Goal: Feedback & Contribution: Leave review/rating

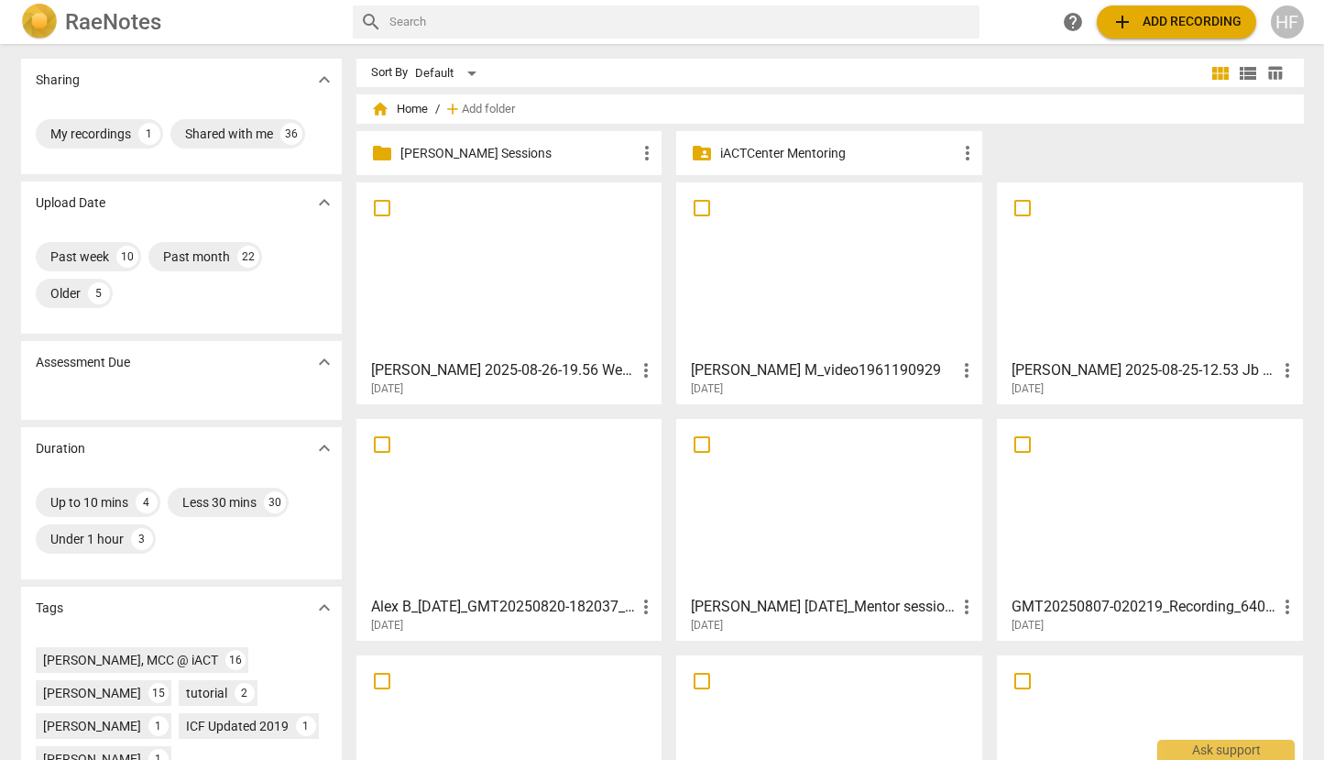
click at [572, 608] on h3 "Alex B_[DATE]_GMT20250820-182037_Recording_640x360" at bounding box center [503, 607] width 265 height 22
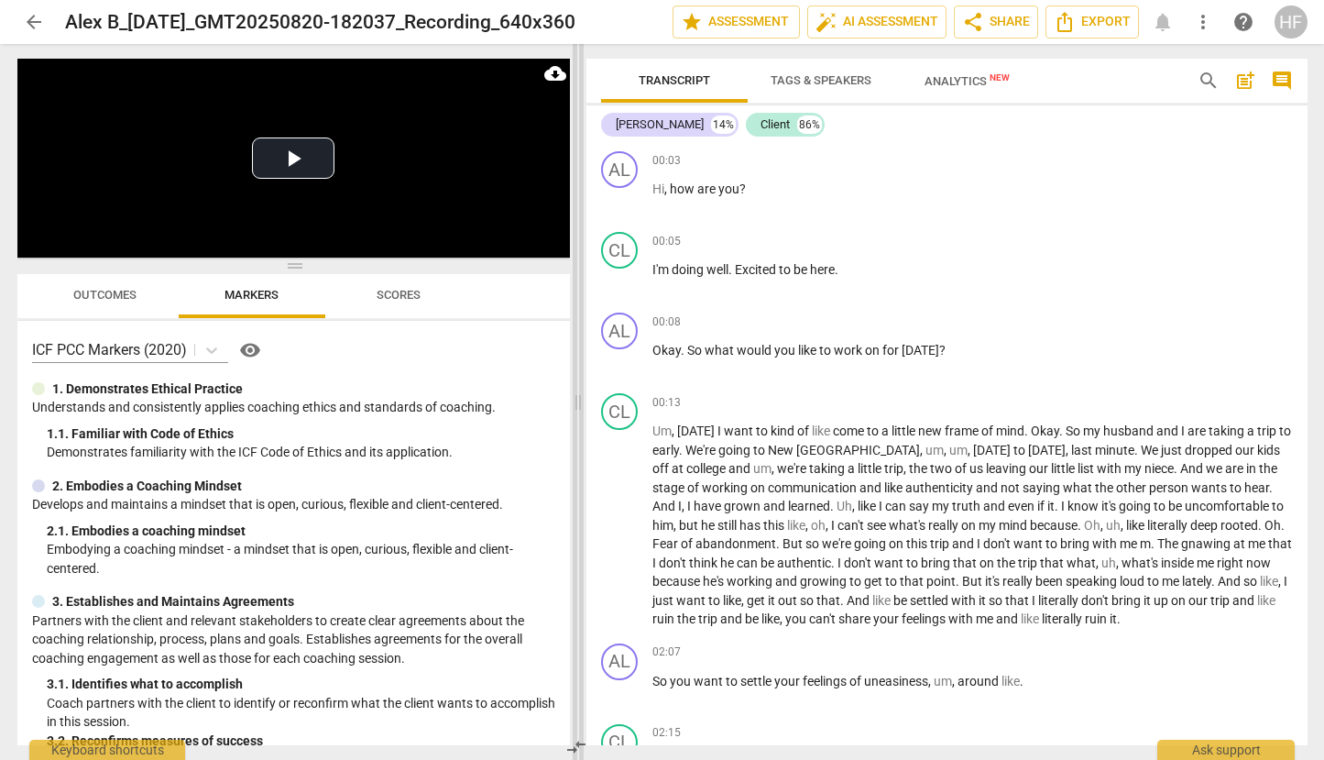
drag, startPoint x: 661, startPoint y: 401, endPoint x: 574, endPoint y: 407, distance: 87.2
click at [574, 407] on span at bounding box center [578, 402] width 11 height 716
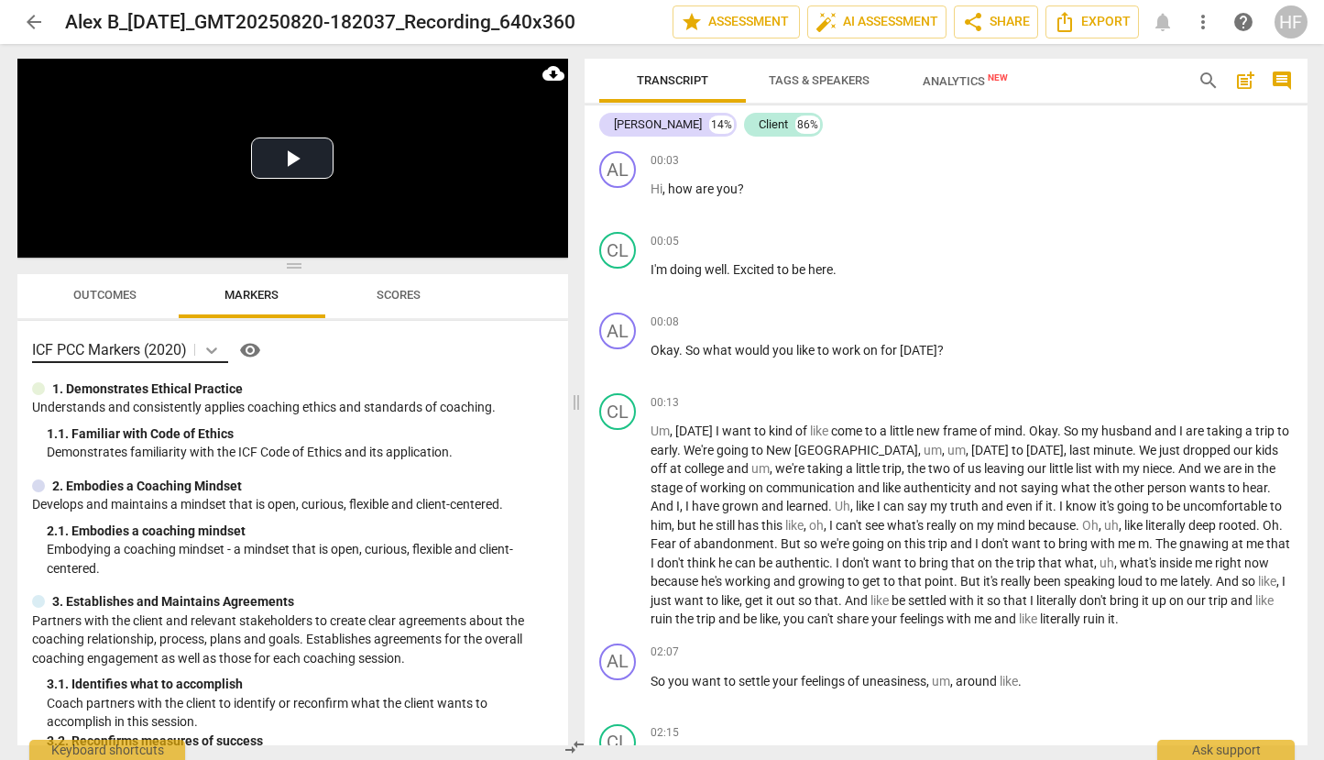
click at [213, 352] on icon at bounding box center [211, 350] width 11 height 6
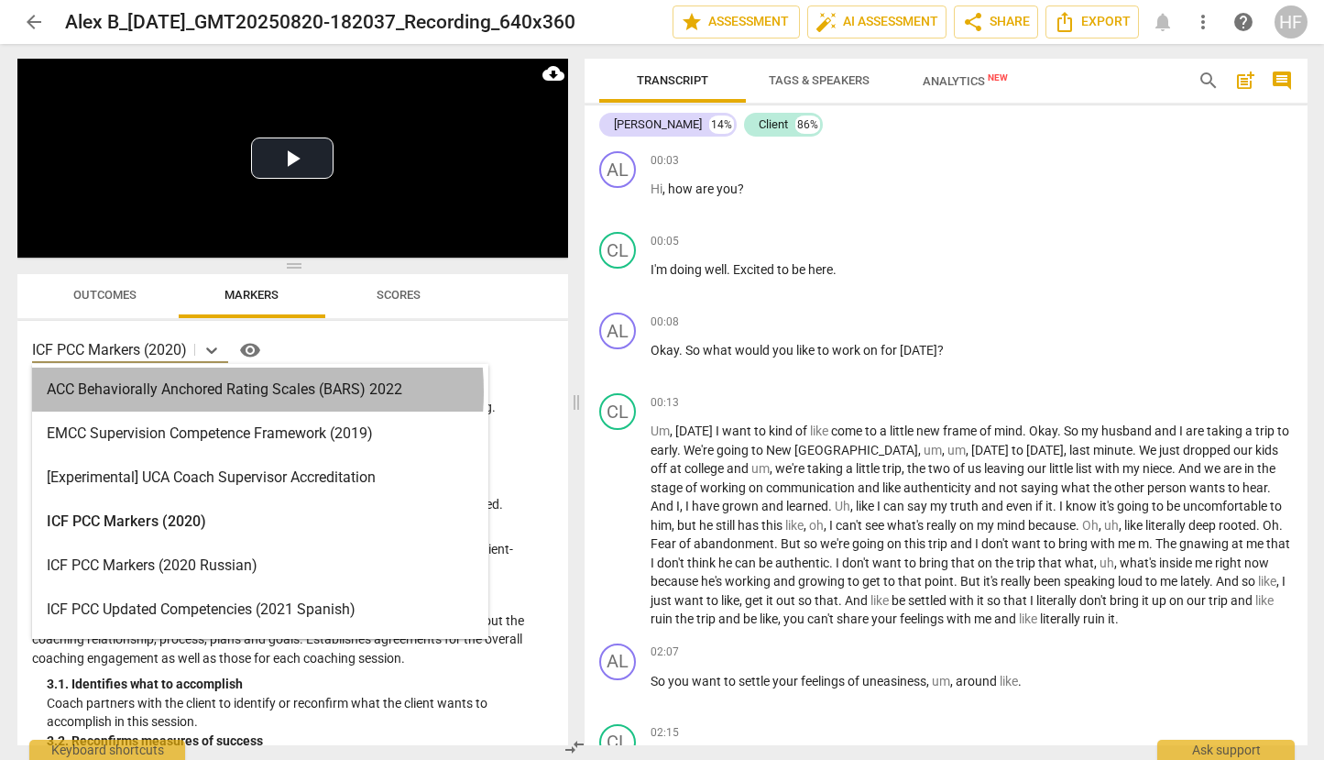
click at [209, 391] on div "ACC Behaviorally Anchored Rating Scales (BARS) 2022" at bounding box center [260, 389] width 456 height 44
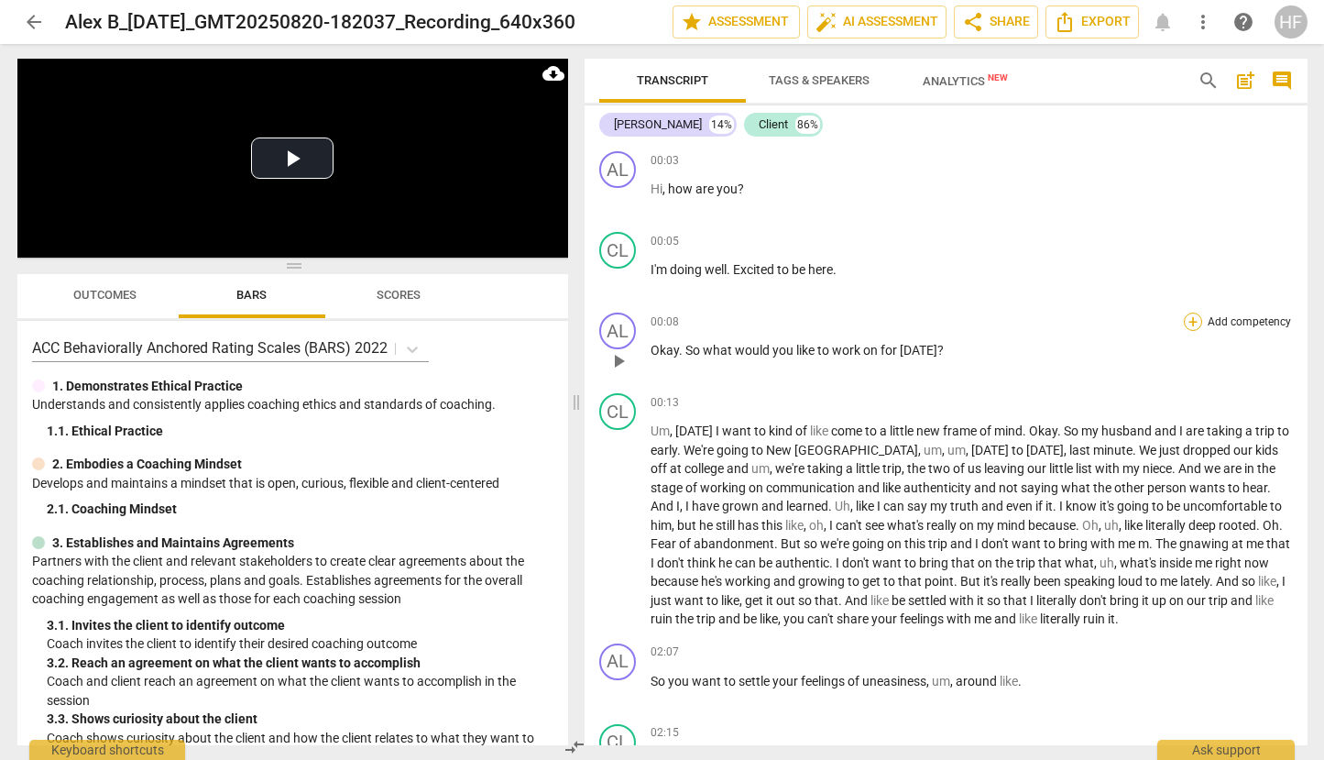
click at [1189, 323] on div "+" at bounding box center [1193, 321] width 18 height 18
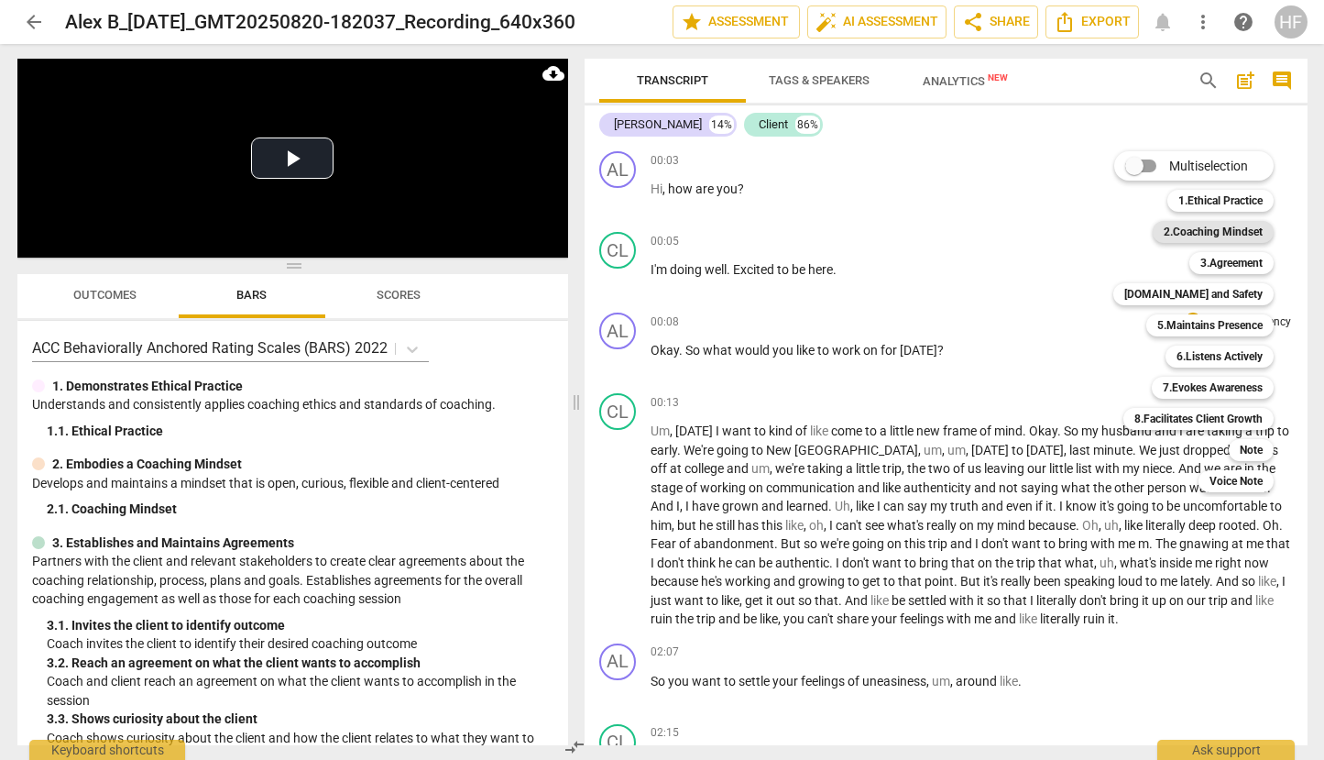
click at [1238, 224] on b "2.Coaching Mindset" at bounding box center [1213, 232] width 99 height 22
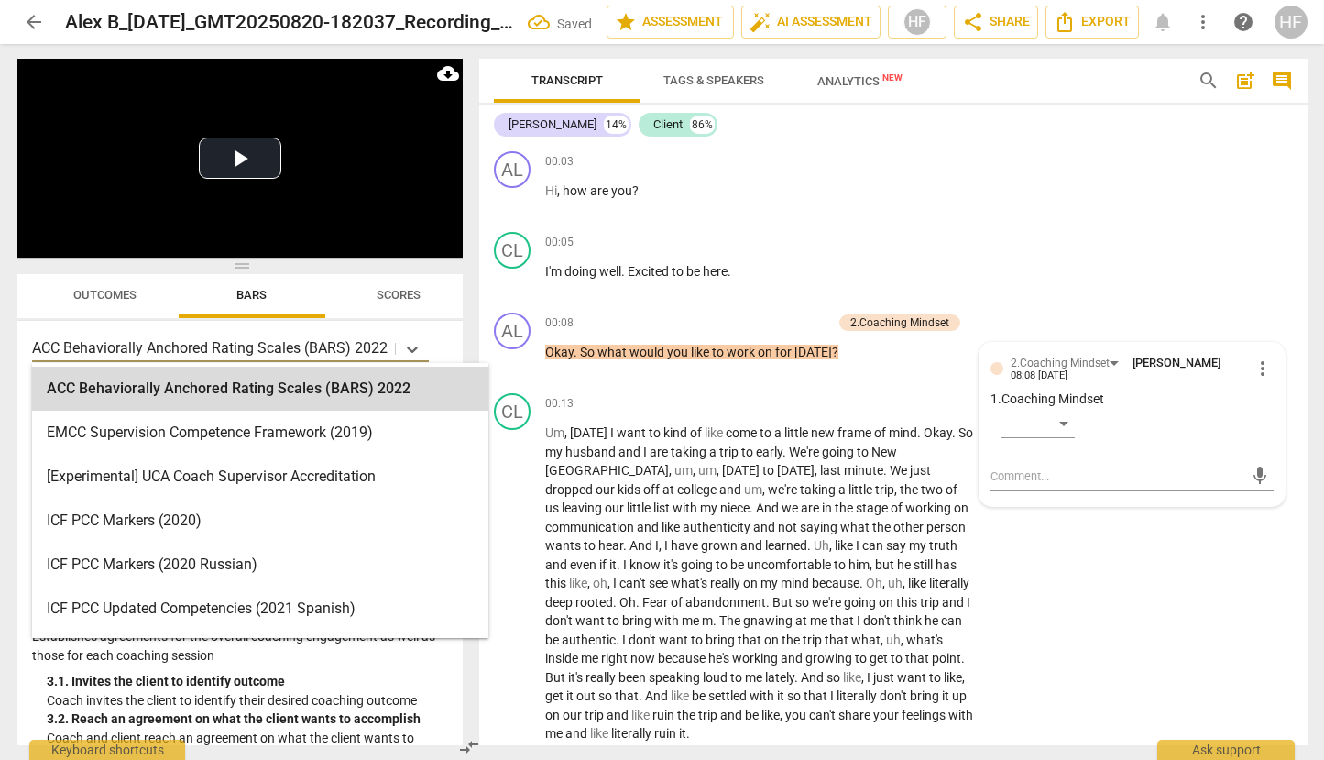
click at [385, 356] on p "ACC Behaviorally Anchored Rating Scales (BARS) 2022" at bounding box center [209, 347] width 355 height 21
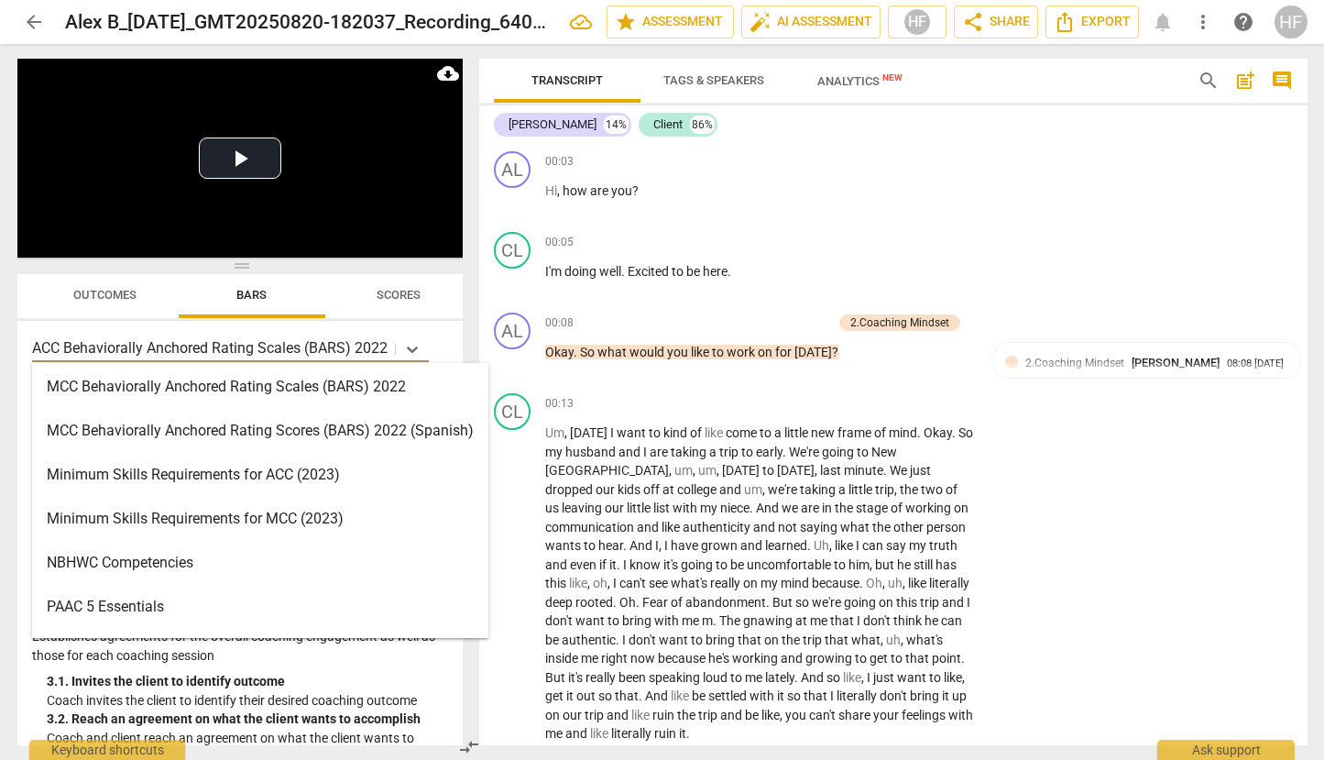
scroll to position [0, 2]
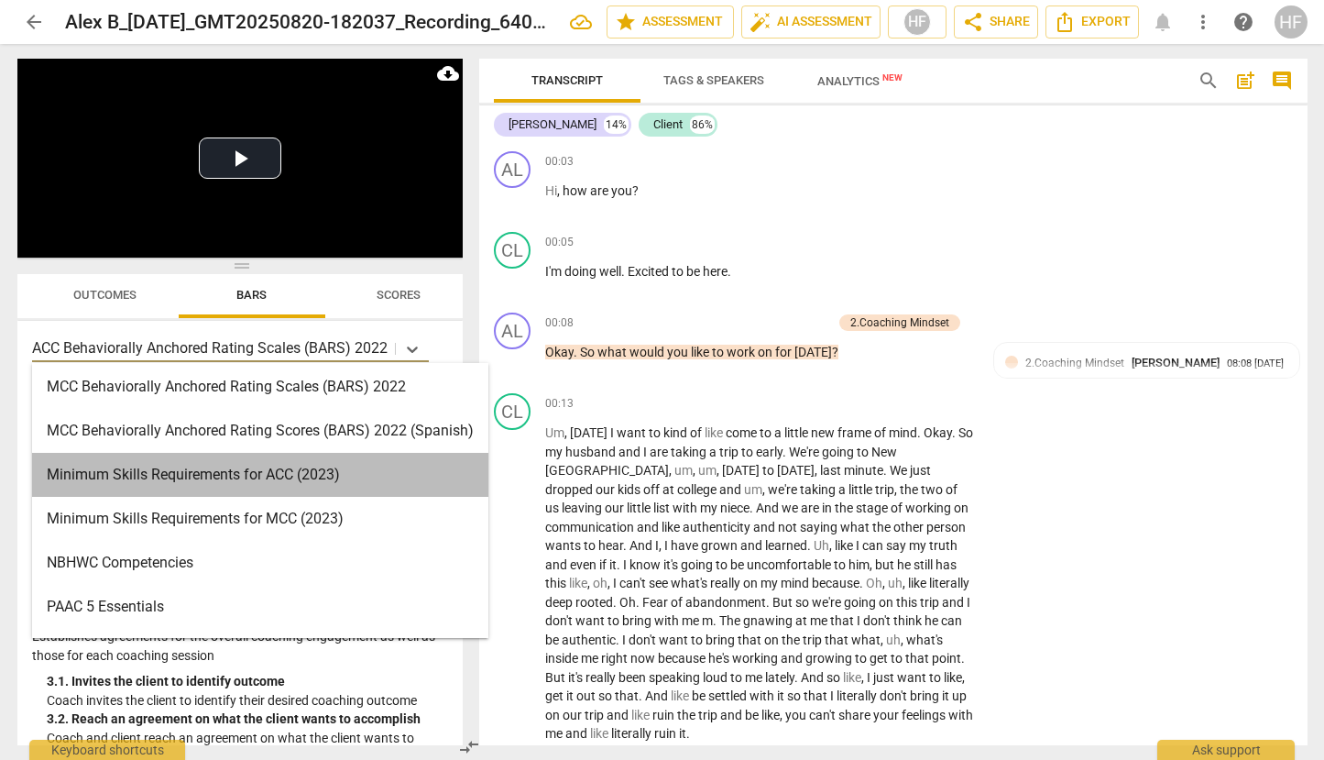
click at [349, 479] on div "Minimum Skills Requirements for ACC (2023)" at bounding box center [260, 475] width 456 height 44
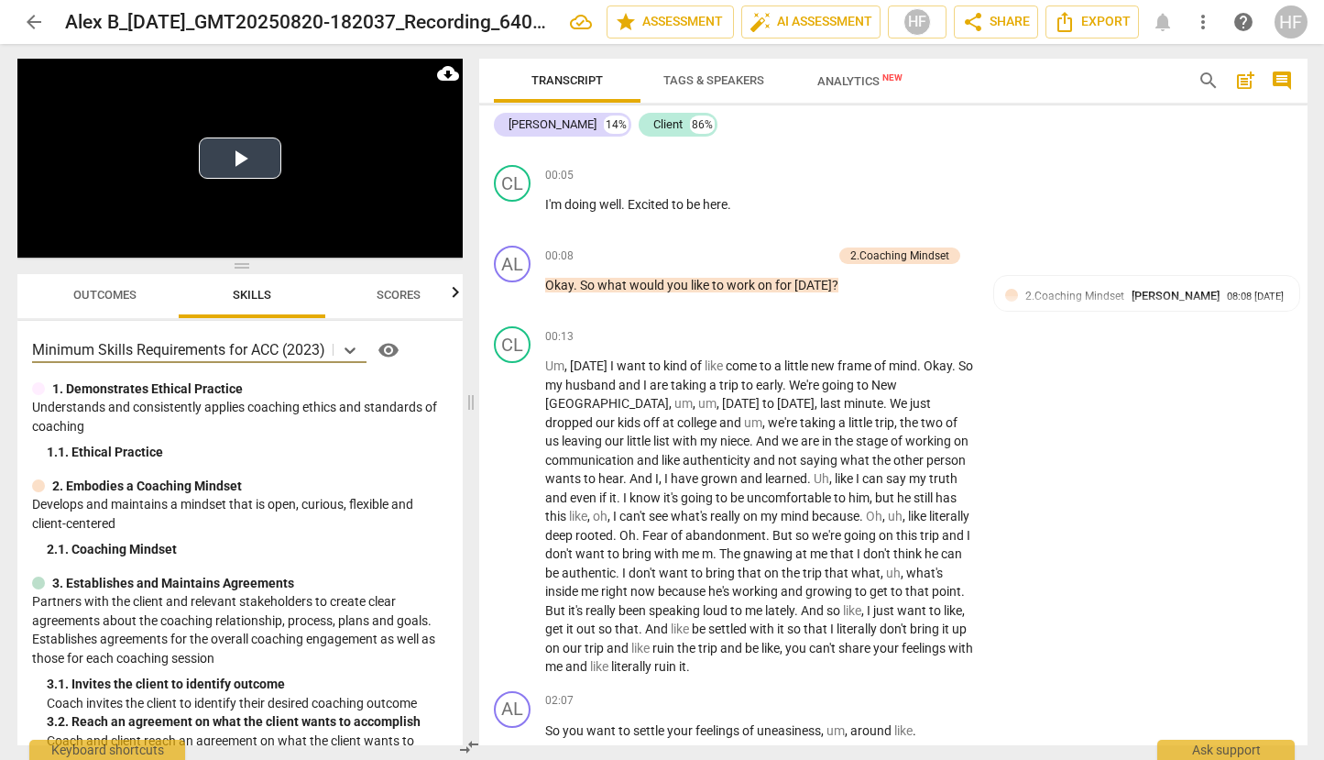
scroll to position [71, 0]
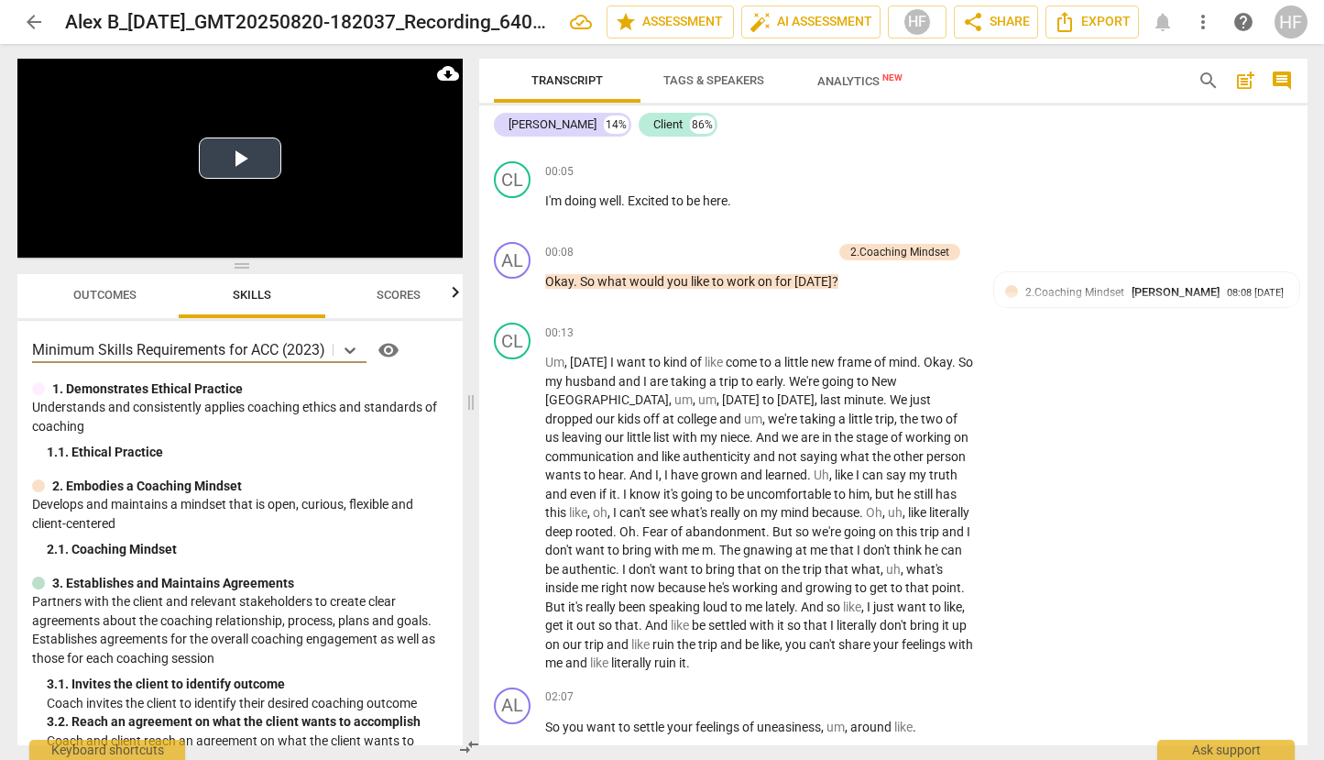
click at [228, 165] on button "Play Video" at bounding box center [240, 157] width 82 height 41
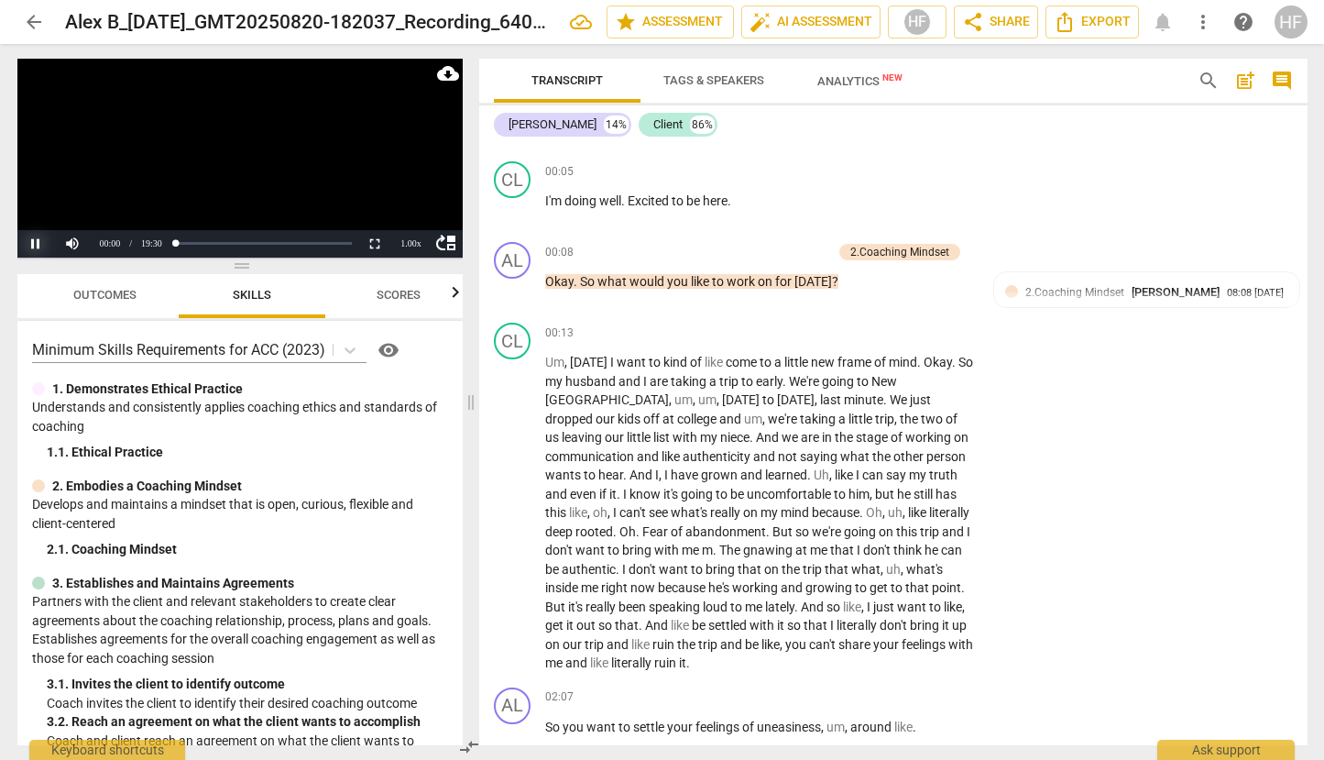
click at [36, 246] on button "Pause" at bounding box center [35, 243] width 37 height 27
click at [30, 17] on span "arrow_back" at bounding box center [34, 22] width 22 height 22
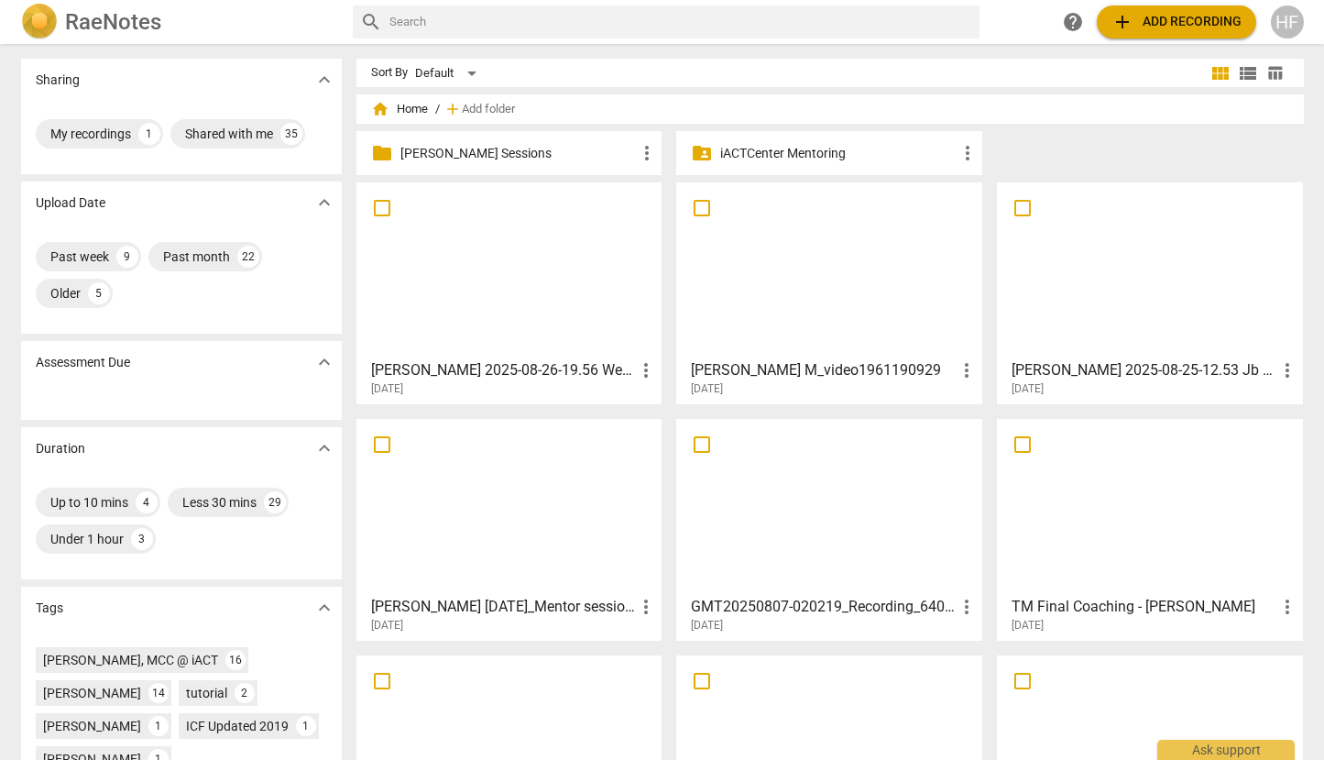
click at [511, 150] on p "[PERSON_NAME] Sessions" at bounding box center [518, 153] width 236 height 19
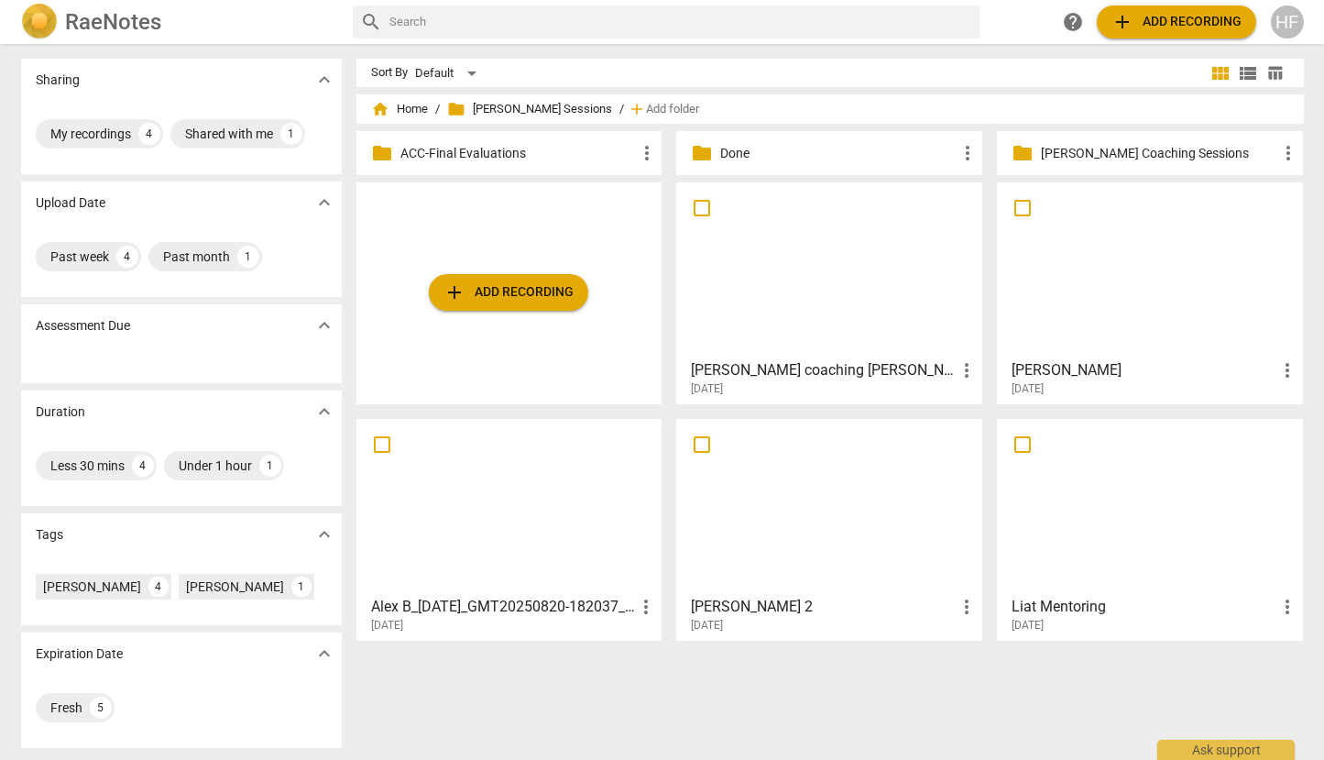
click at [585, 610] on h3 "Alex B_[DATE]_GMT20250820-182037_Recording_640x360" at bounding box center [503, 607] width 265 height 22
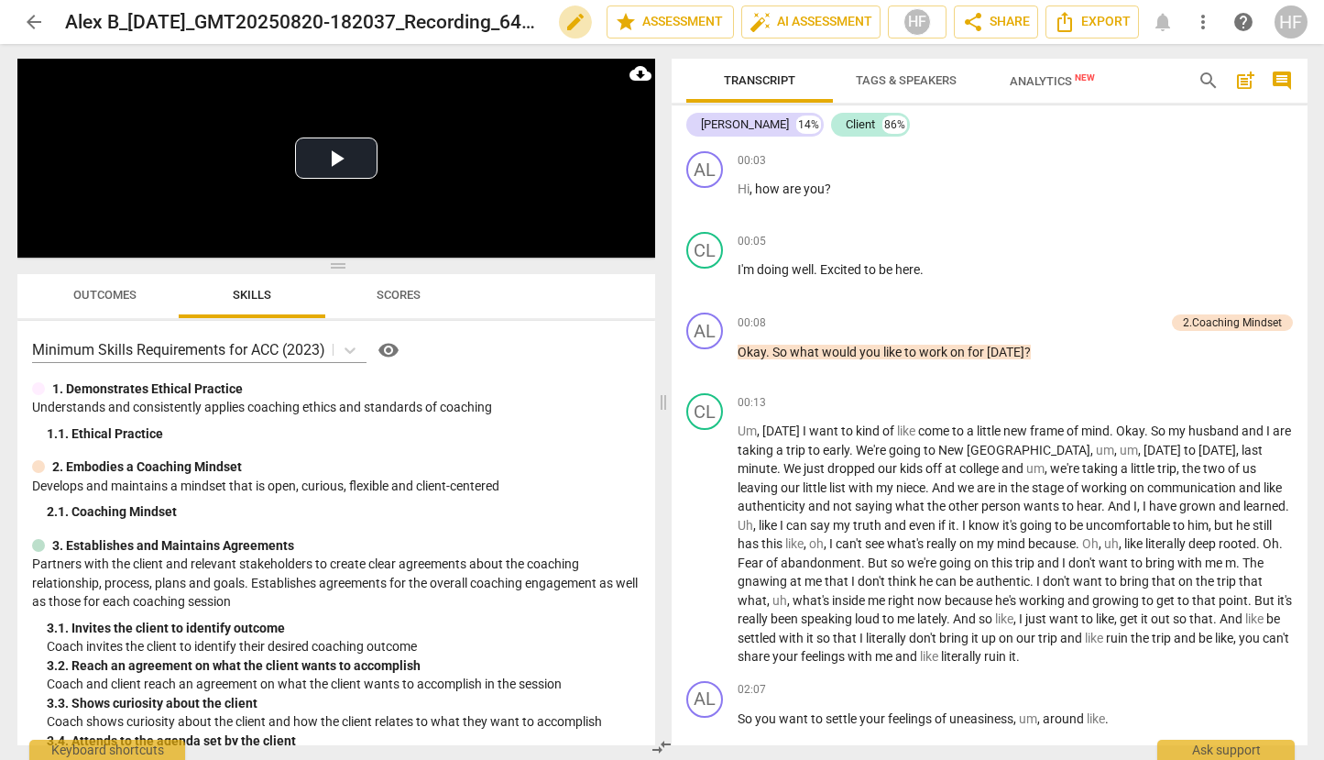
click at [564, 18] on span "edit" at bounding box center [575, 22] width 22 height 22
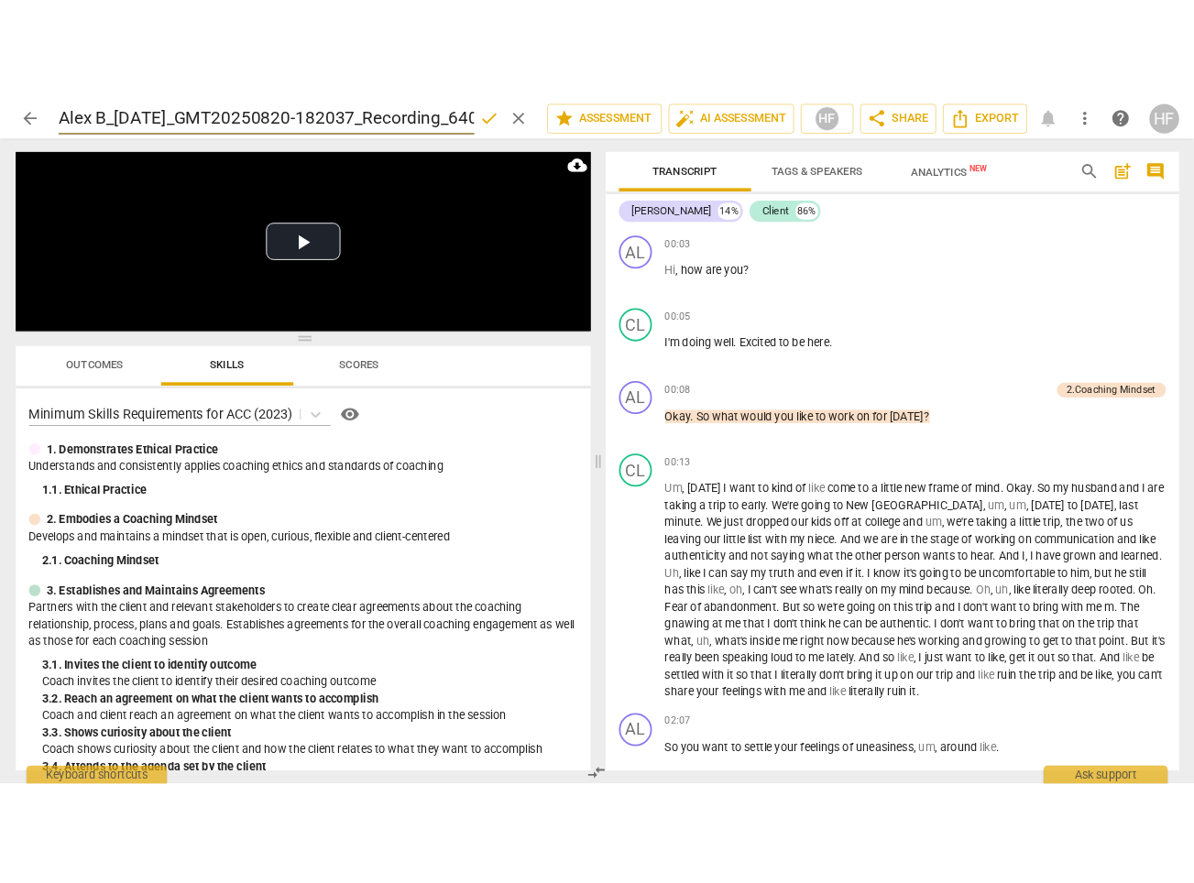
scroll to position [0, 58]
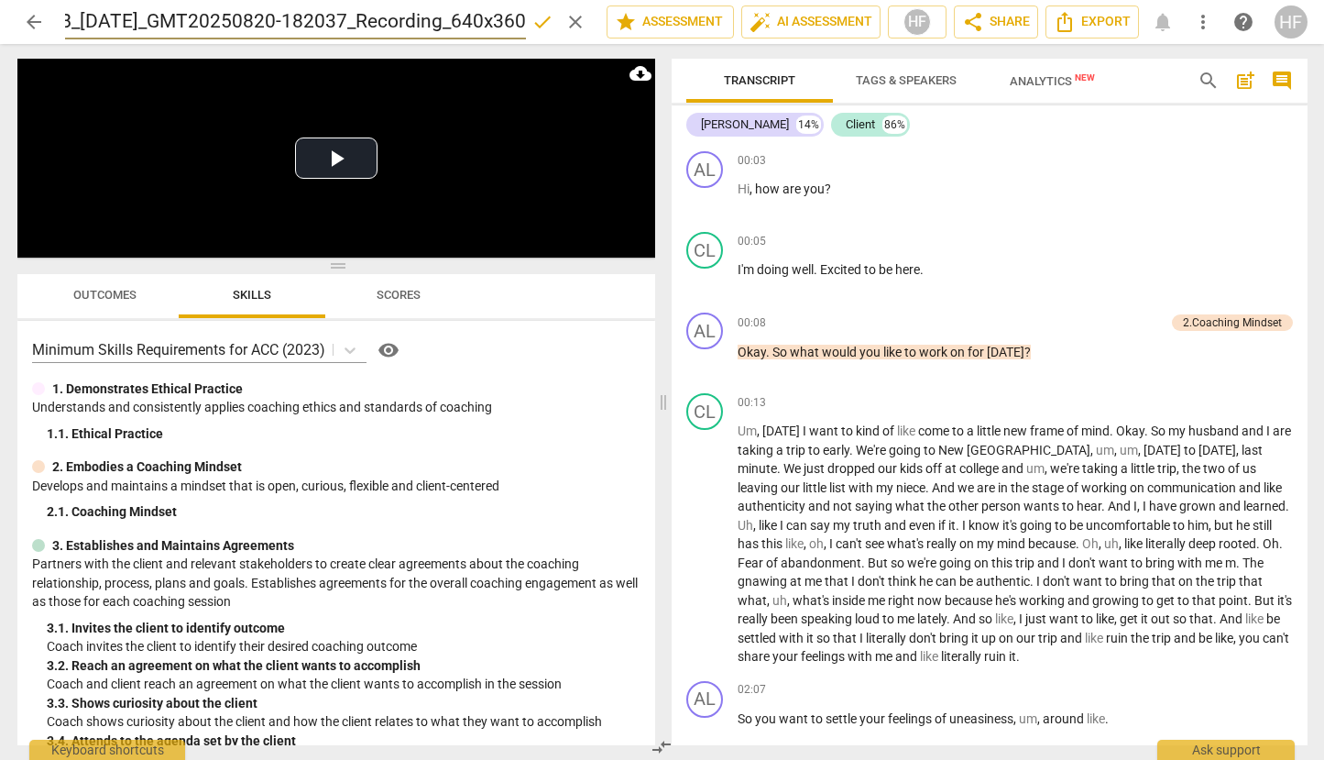
drag, startPoint x: 515, startPoint y: 19, endPoint x: 173, endPoint y: 20, distance: 341.7
click at [173, 20] on input "Alex B_[DATE]_GMT20250820-182037_Recording_640x360" at bounding box center [295, 22] width 461 height 35
drag, startPoint x: 242, startPoint y: 19, endPoint x: 119, endPoint y: 23, distance: 122.8
click at [119, 23] on input "Alex B_[DATE]_GM" at bounding box center [295, 22] width 461 height 35
type input "[PERSON_NAME] [DATE]"
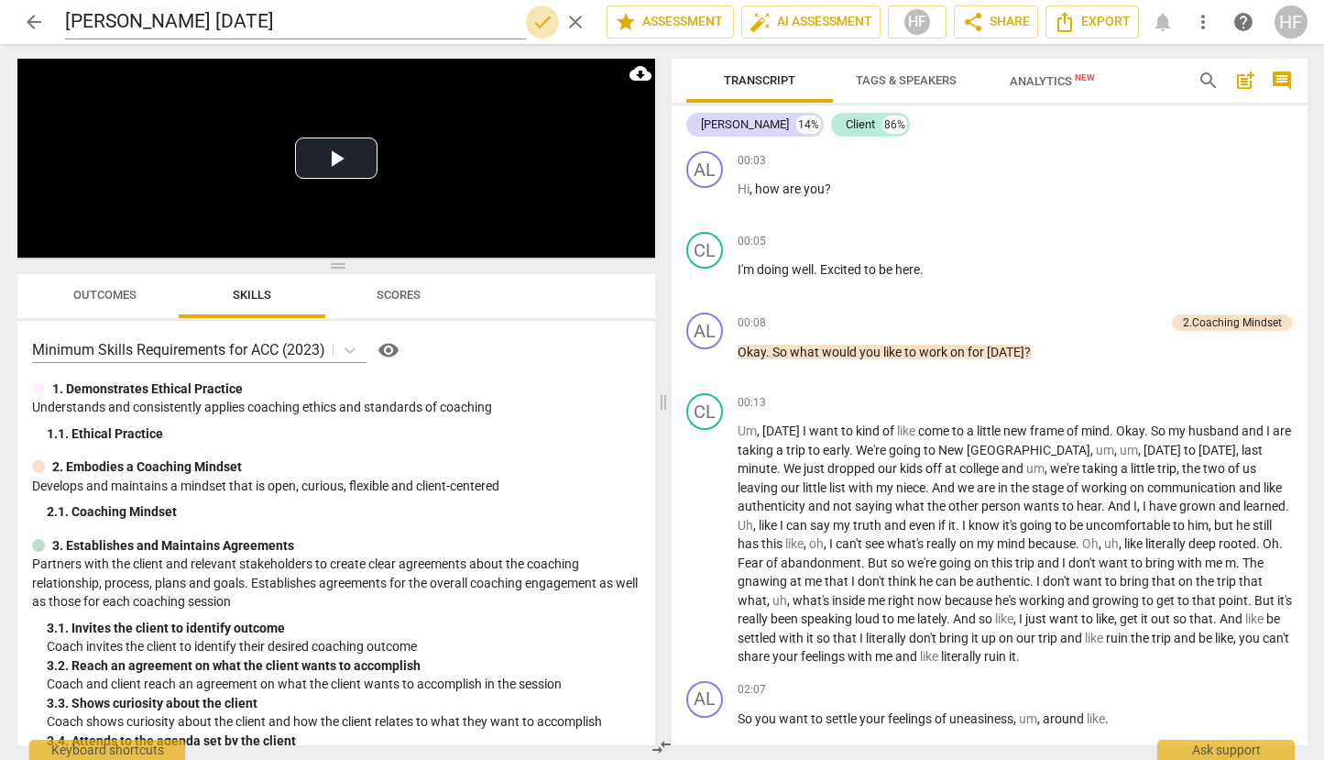
click at [539, 25] on span "done" at bounding box center [542, 22] width 22 height 22
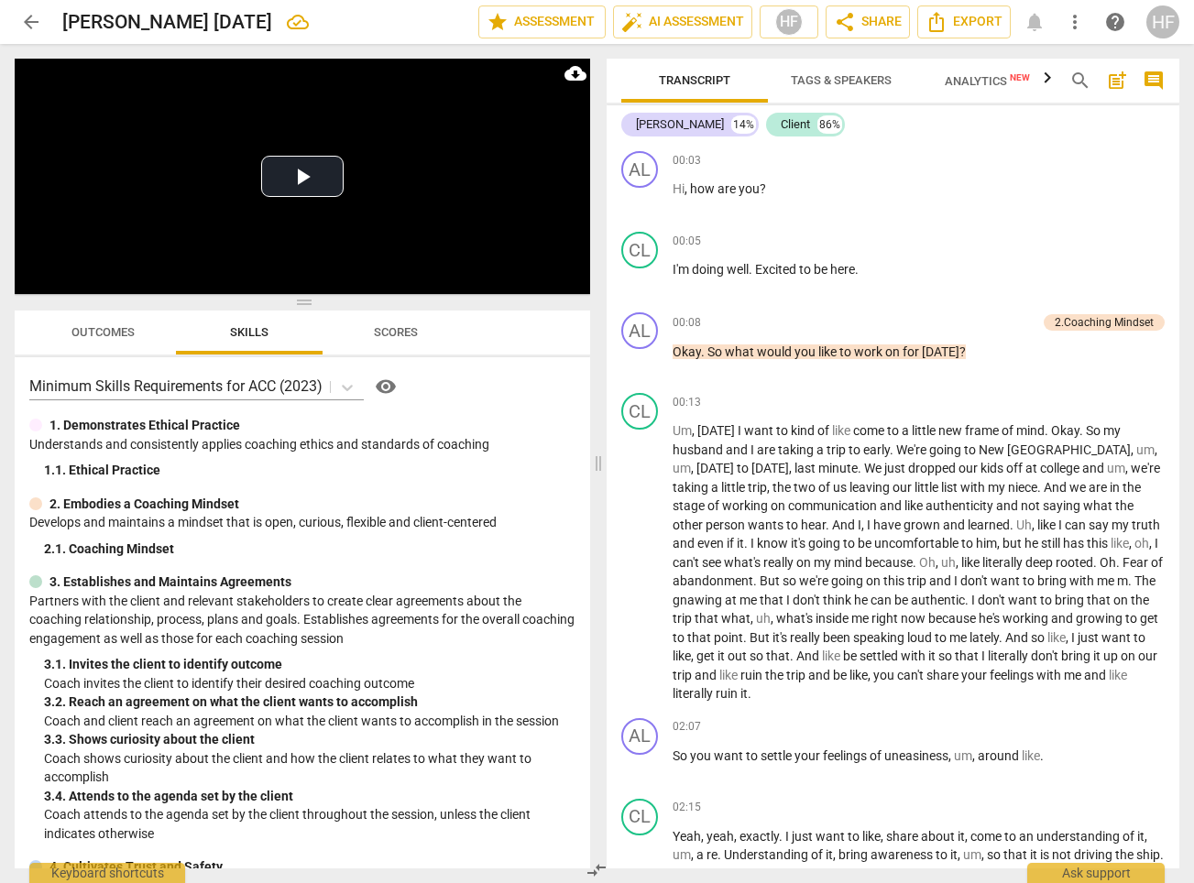
scroll to position [0, 0]
click at [1119, 322] on div "2.Coaching Mindset" at bounding box center [1104, 322] width 99 height 16
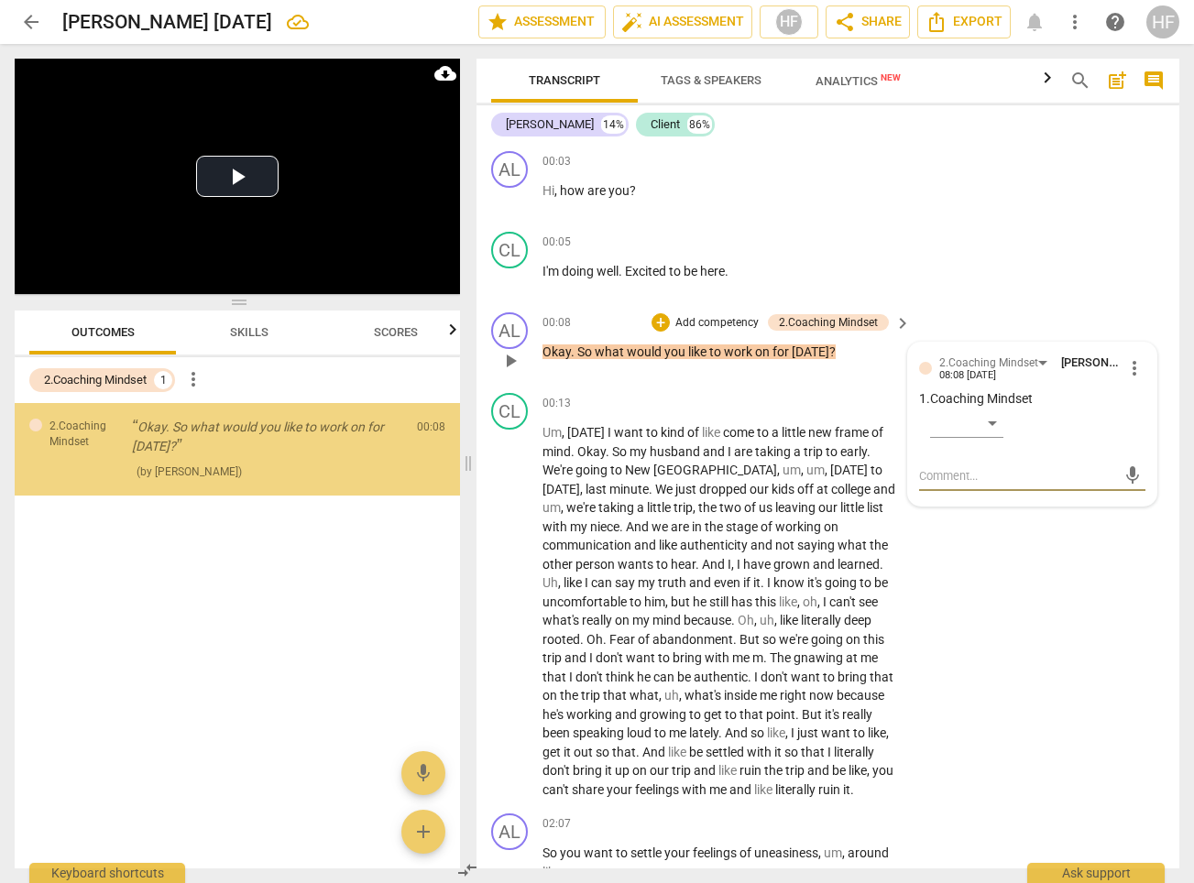
click at [1128, 366] on span "more_vert" at bounding box center [1134, 368] width 22 height 22
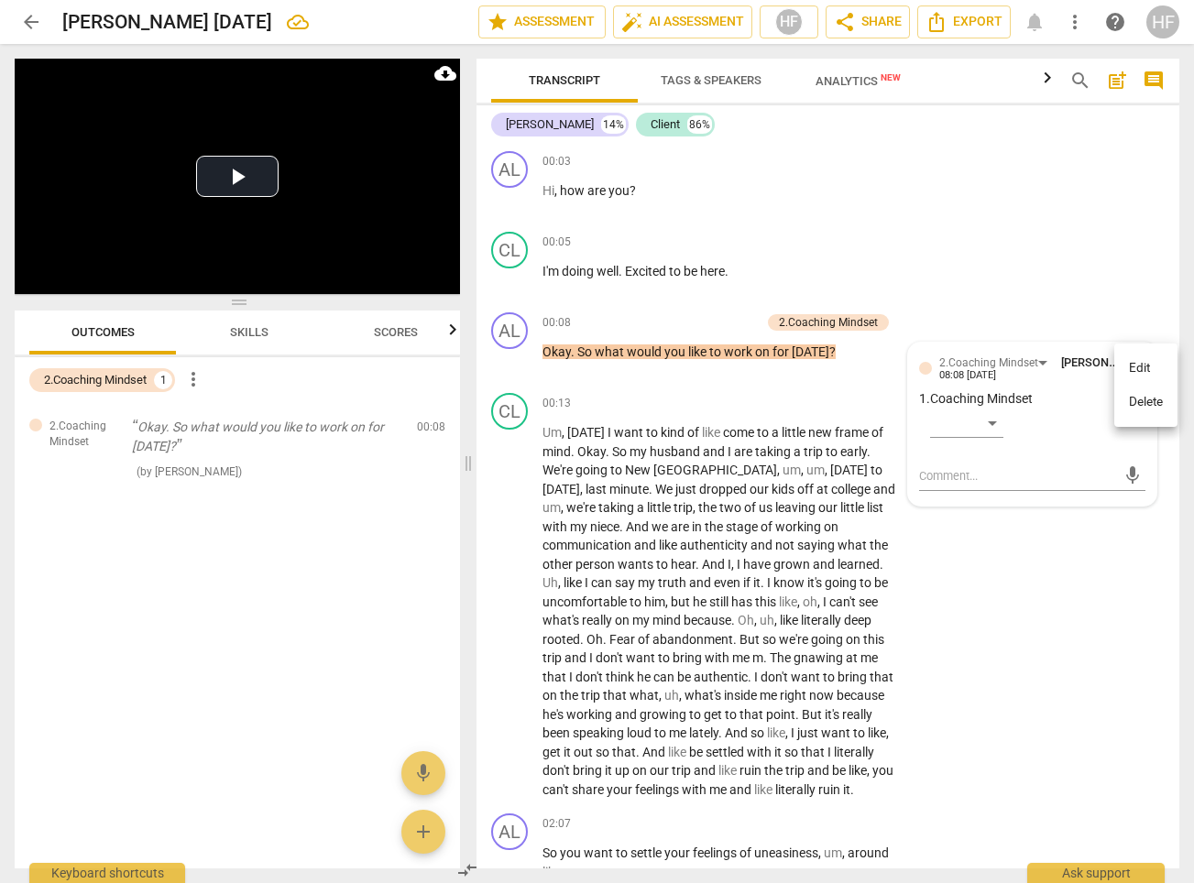
click at [1152, 392] on li "Delete" at bounding box center [1145, 402] width 63 height 35
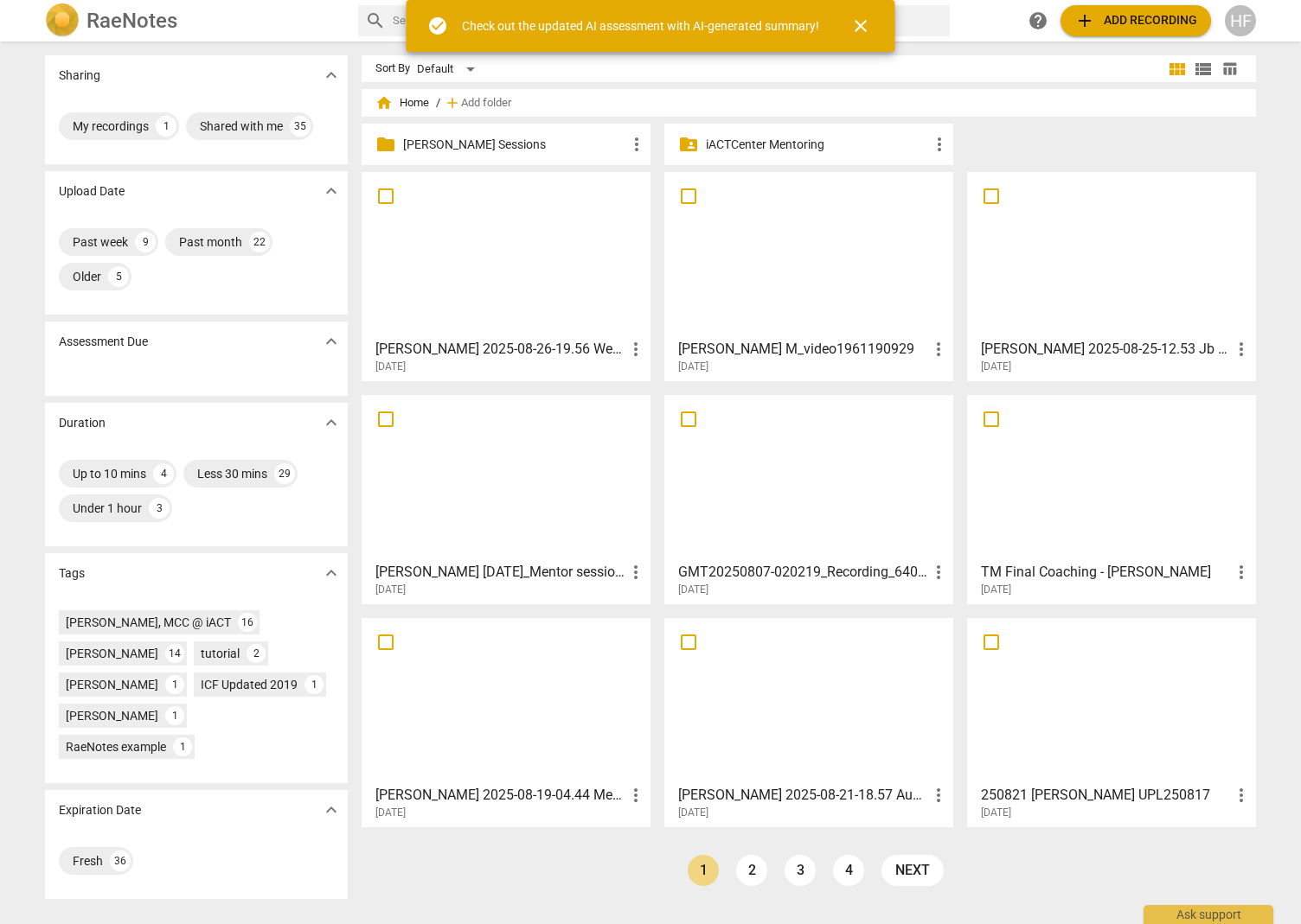
click at [516, 143] on p "[PERSON_NAME] Sessions" at bounding box center [515, 144] width 223 height 18
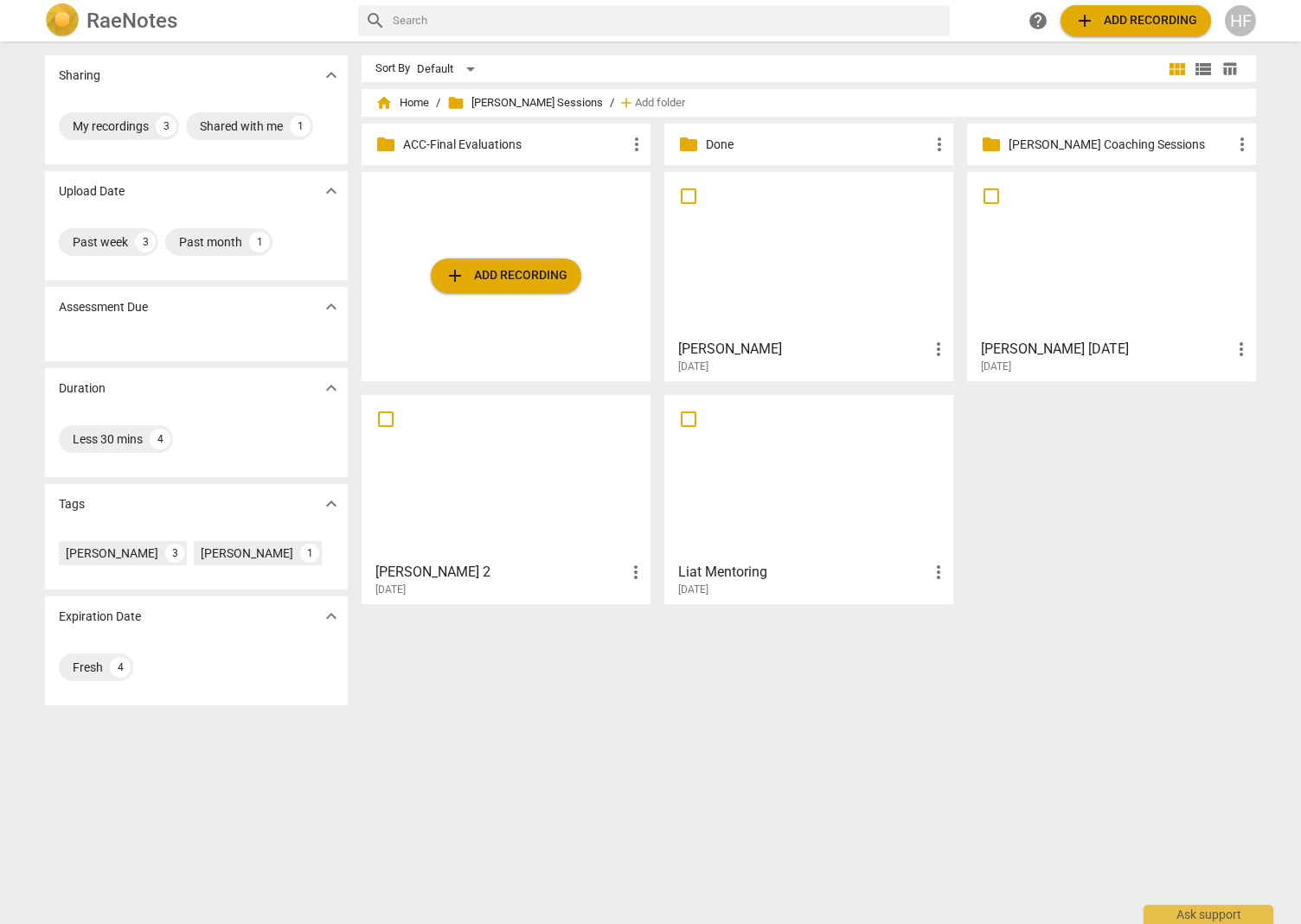
click at [789, 356] on h3 "[PERSON_NAME]" at bounding box center [803, 349] width 250 height 21
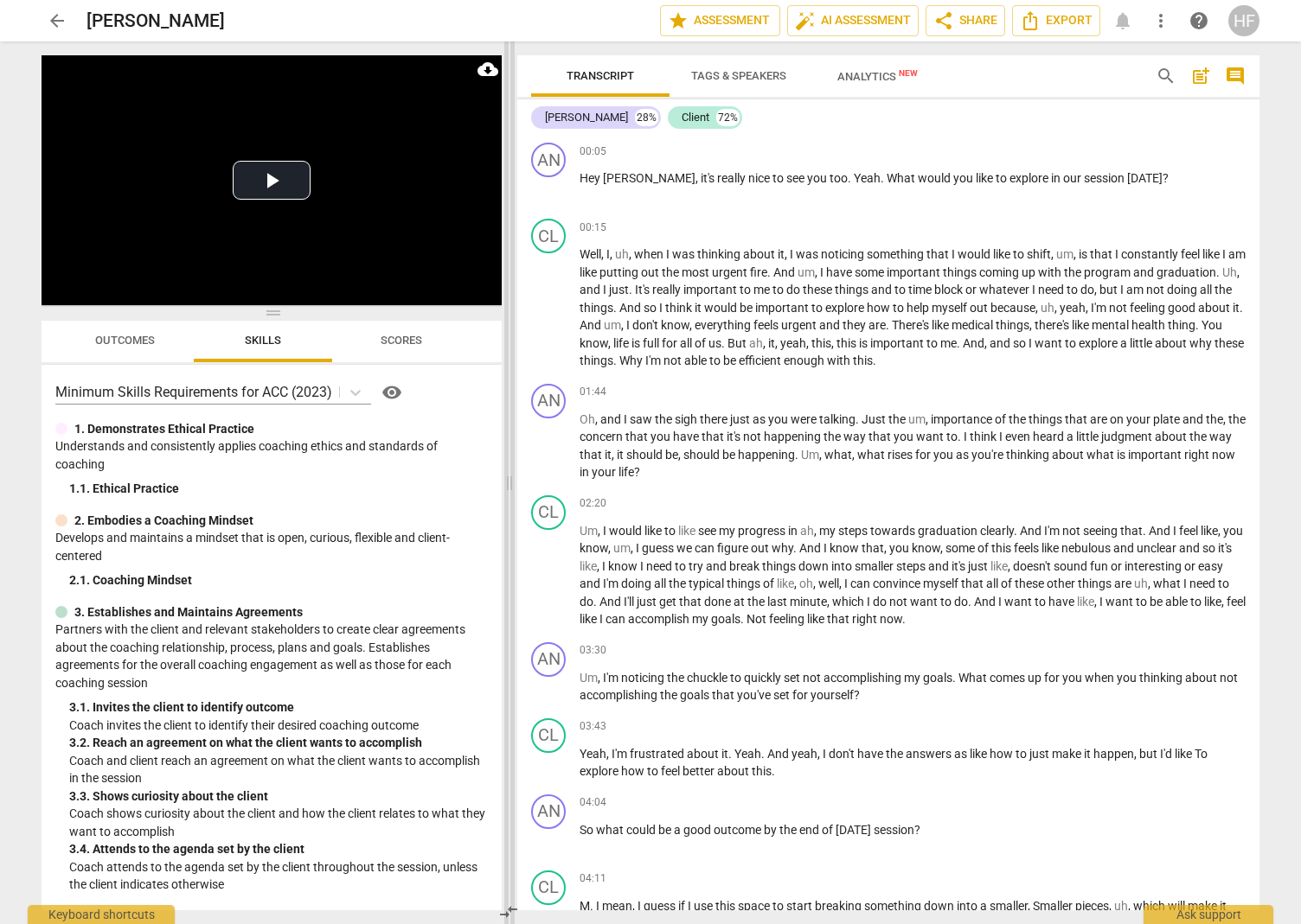
drag, startPoint x: 650, startPoint y: 481, endPoint x: 508, endPoint y: 490, distance: 142.3
click at [508, 490] on span at bounding box center [509, 482] width 10 height 882
click at [356, 387] on icon at bounding box center [355, 393] width 17 height 17
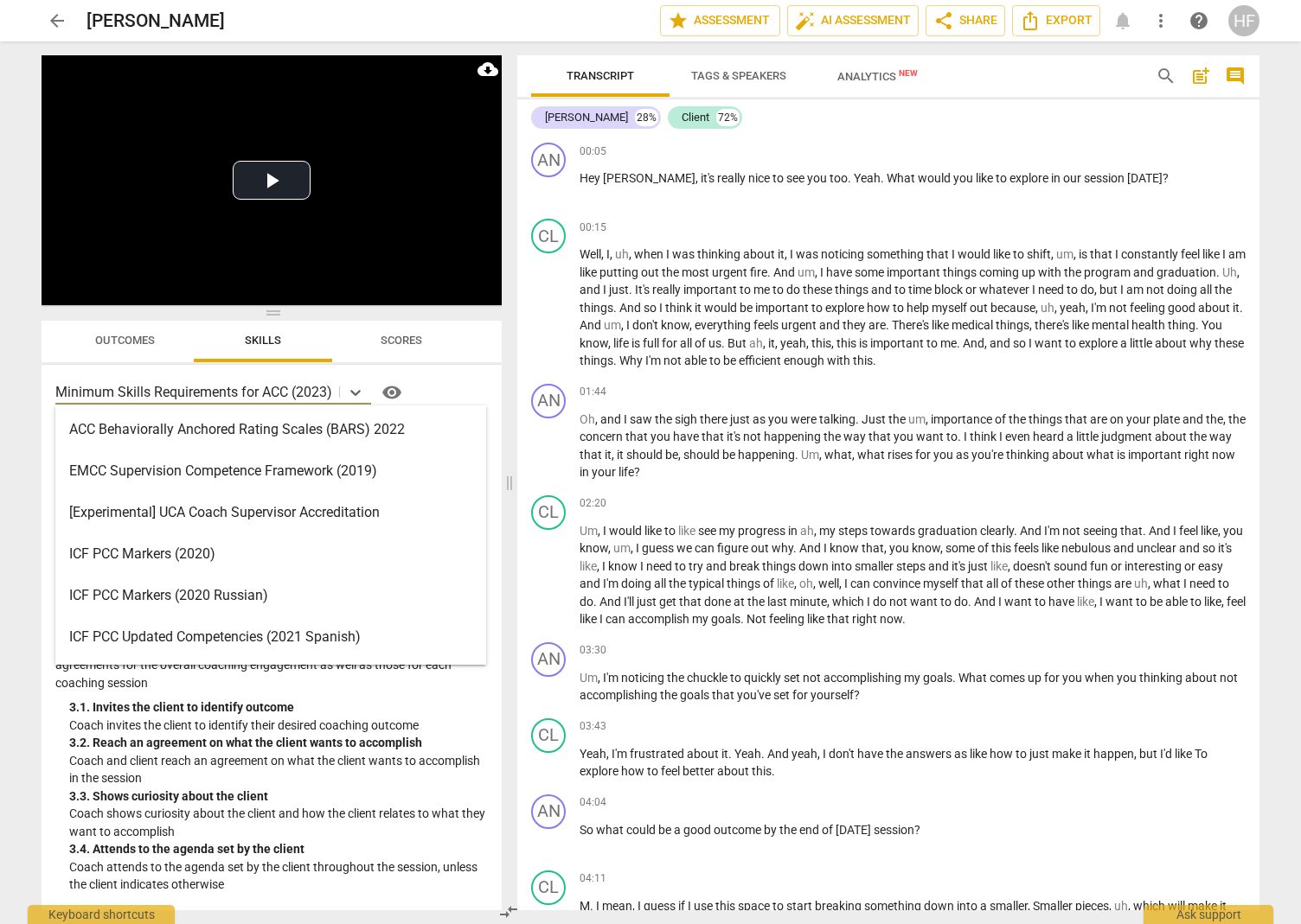
click at [300, 560] on div "ICF PCC Markers (2020)" at bounding box center [271, 554] width 431 height 42
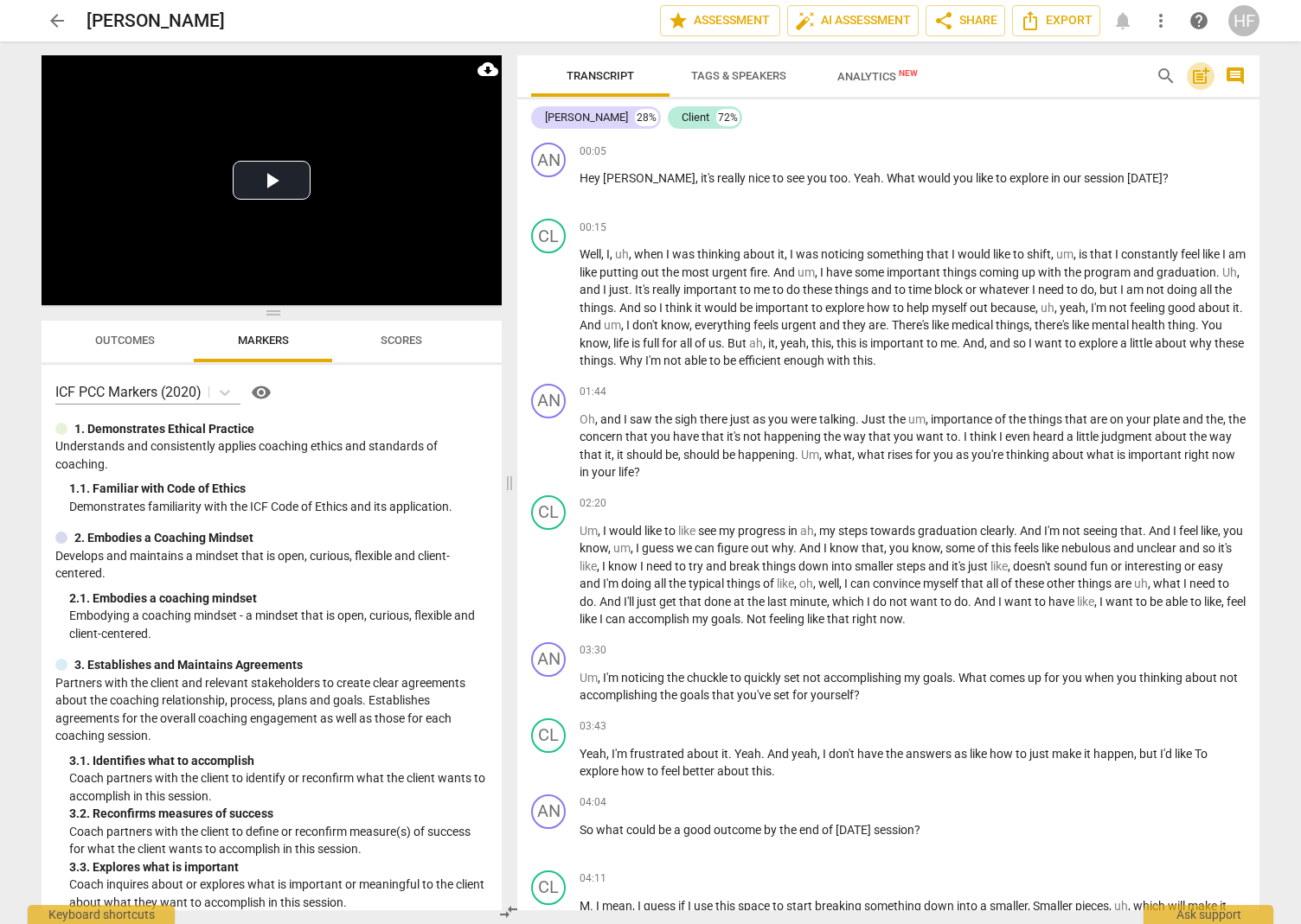
click at [1024, 77] on span "post_add" at bounding box center [1201, 76] width 21 height 21
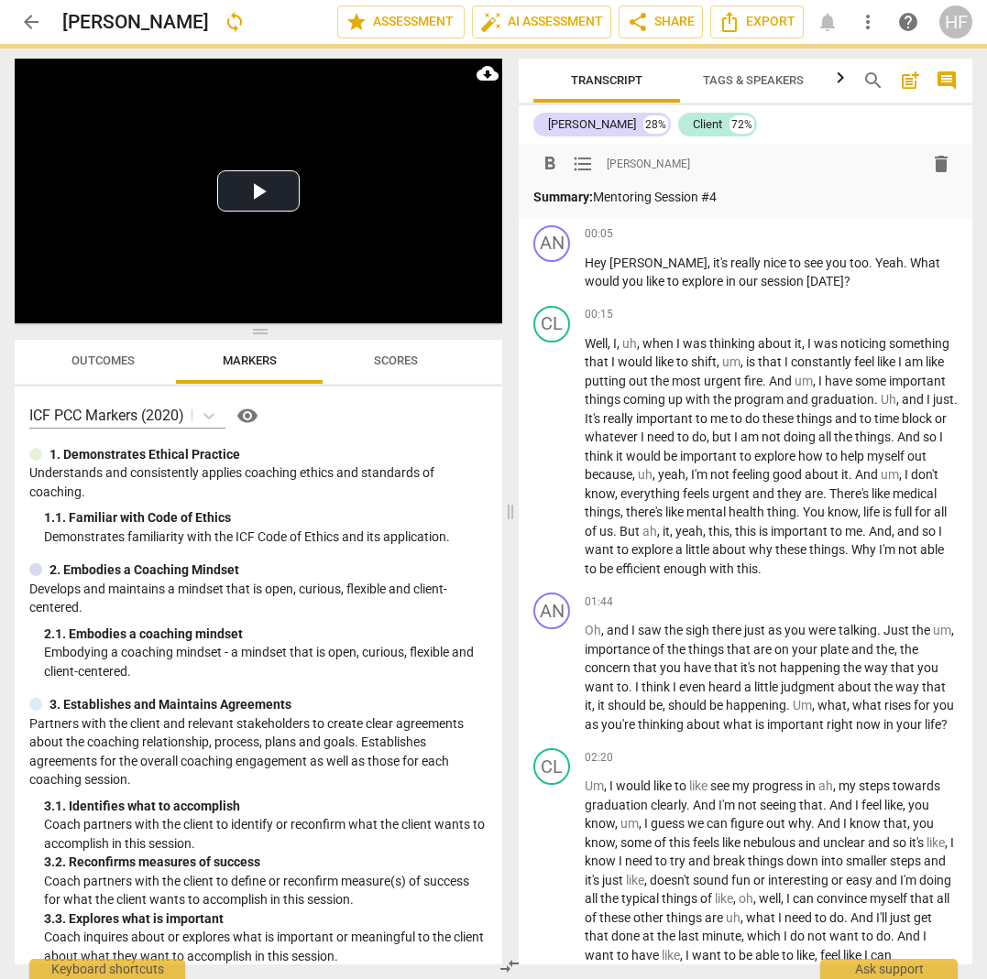
drag, startPoint x: 737, startPoint y: 196, endPoint x: 559, endPoint y: 200, distance: 177.8
click at [559, 200] on p "Summary: Mentoring Session #4" at bounding box center [745, 197] width 424 height 19
click at [539, 158] on span "format_bold" at bounding box center [550, 164] width 22 height 22
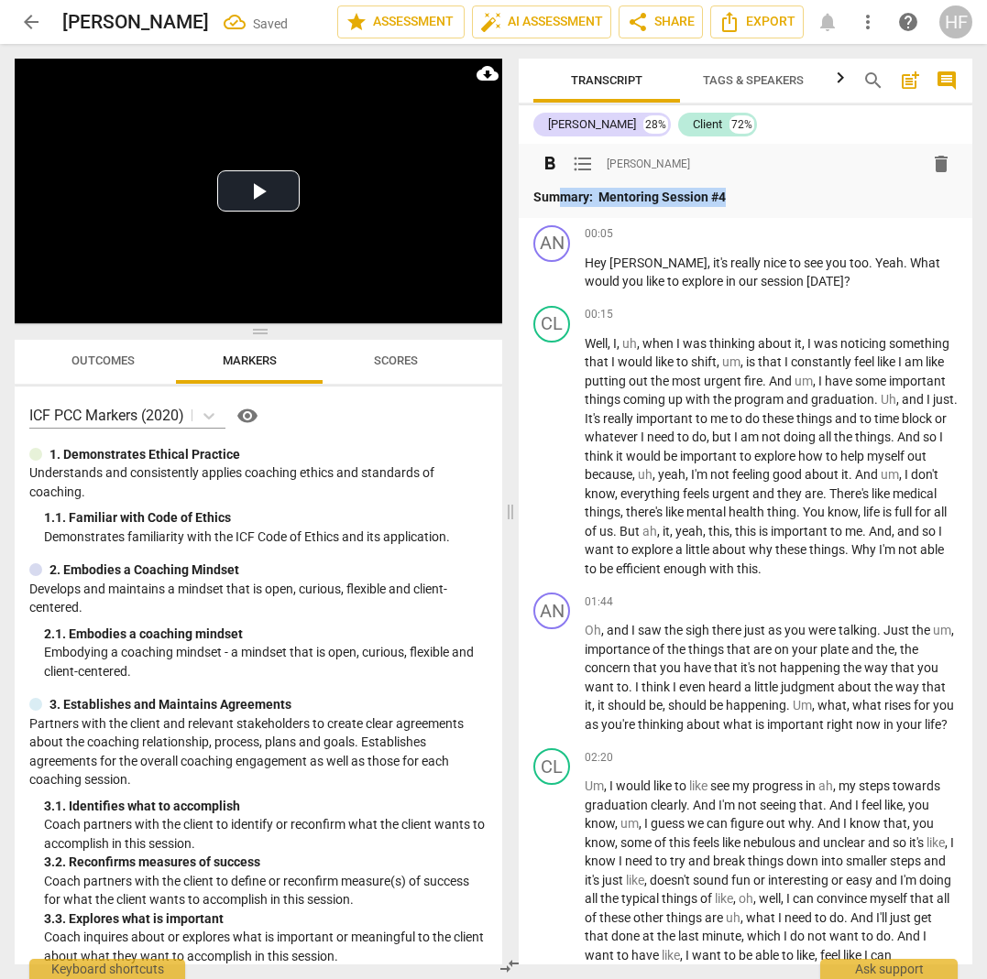
click at [741, 205] on p "Summary: Mentoring Session #4" at bounding box center [745, 197] width 424 height 19
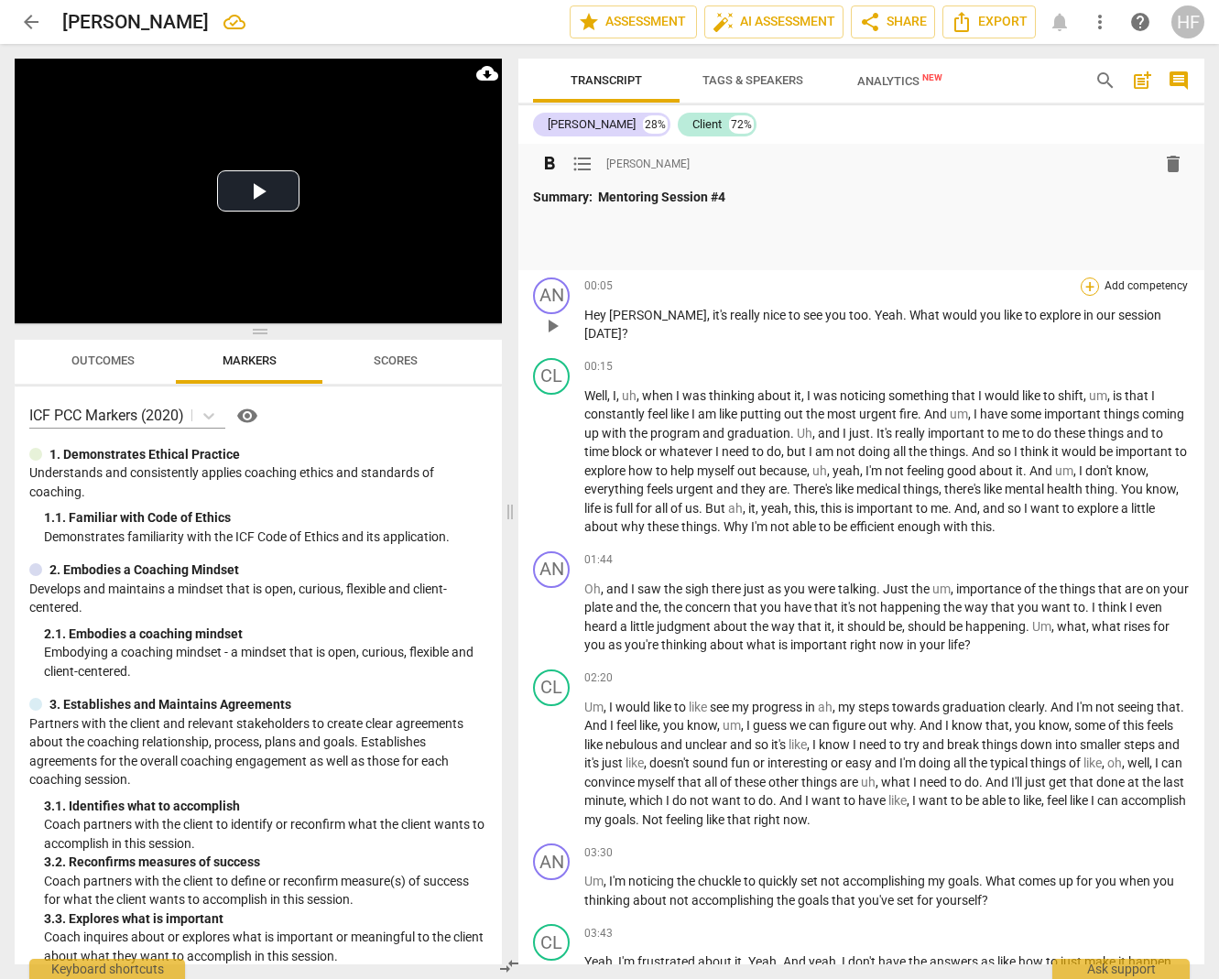
click at [1085, 287] on div "+" at bounding box center [1090, 287] width 18 height 18
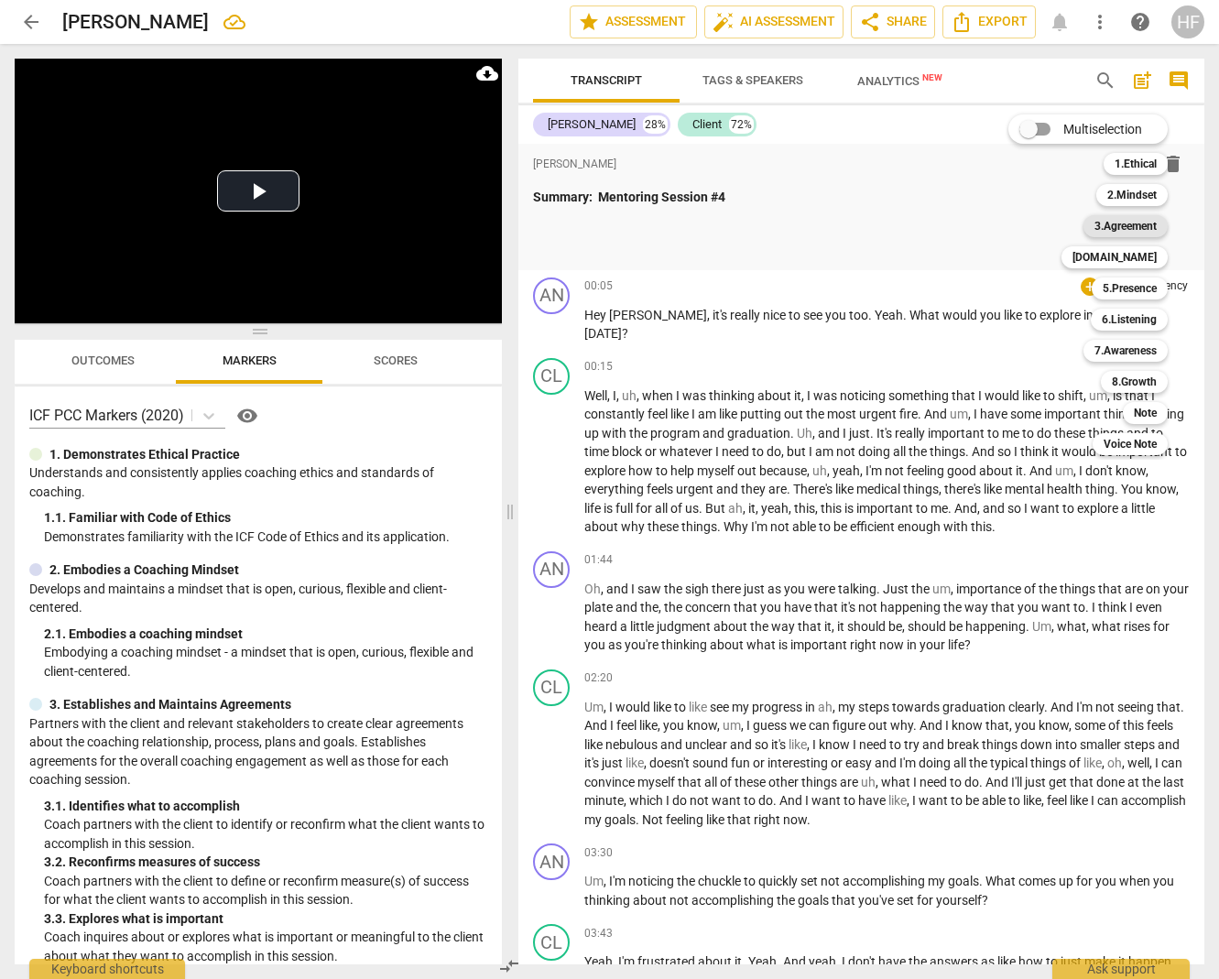
click at [1085, 228] on b "3.Agreement" at bounding box center [1126, 226] width 62 height 22
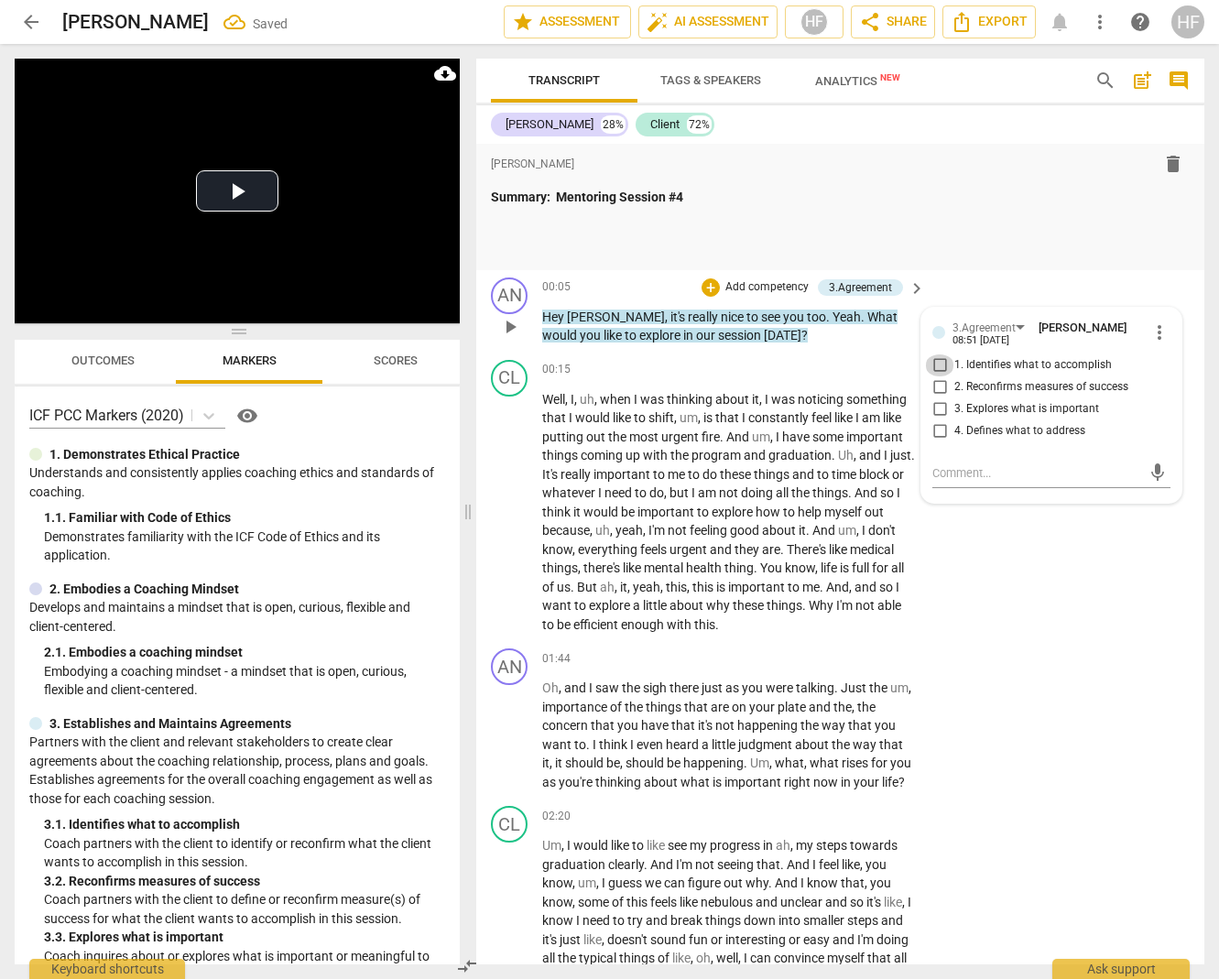
click at [937, 367] on input "1. Identifies what to accomplish" at bounding box center [939, 366] width 29 height 22
checkbox input "true"
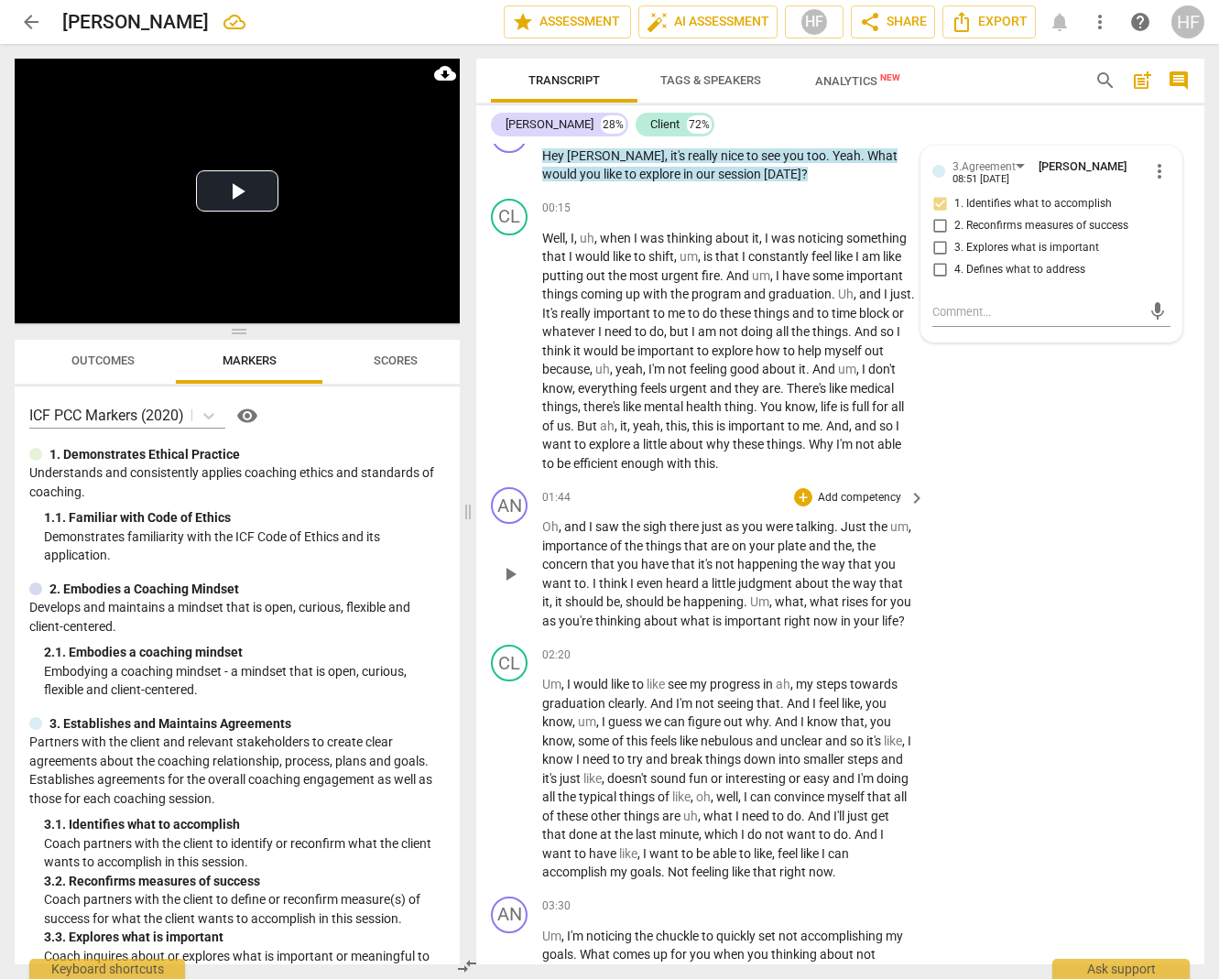
scroll to position [162, 0]
click at [802, 487] on div "+" at bounding box center [803, 496] width 18 height 18
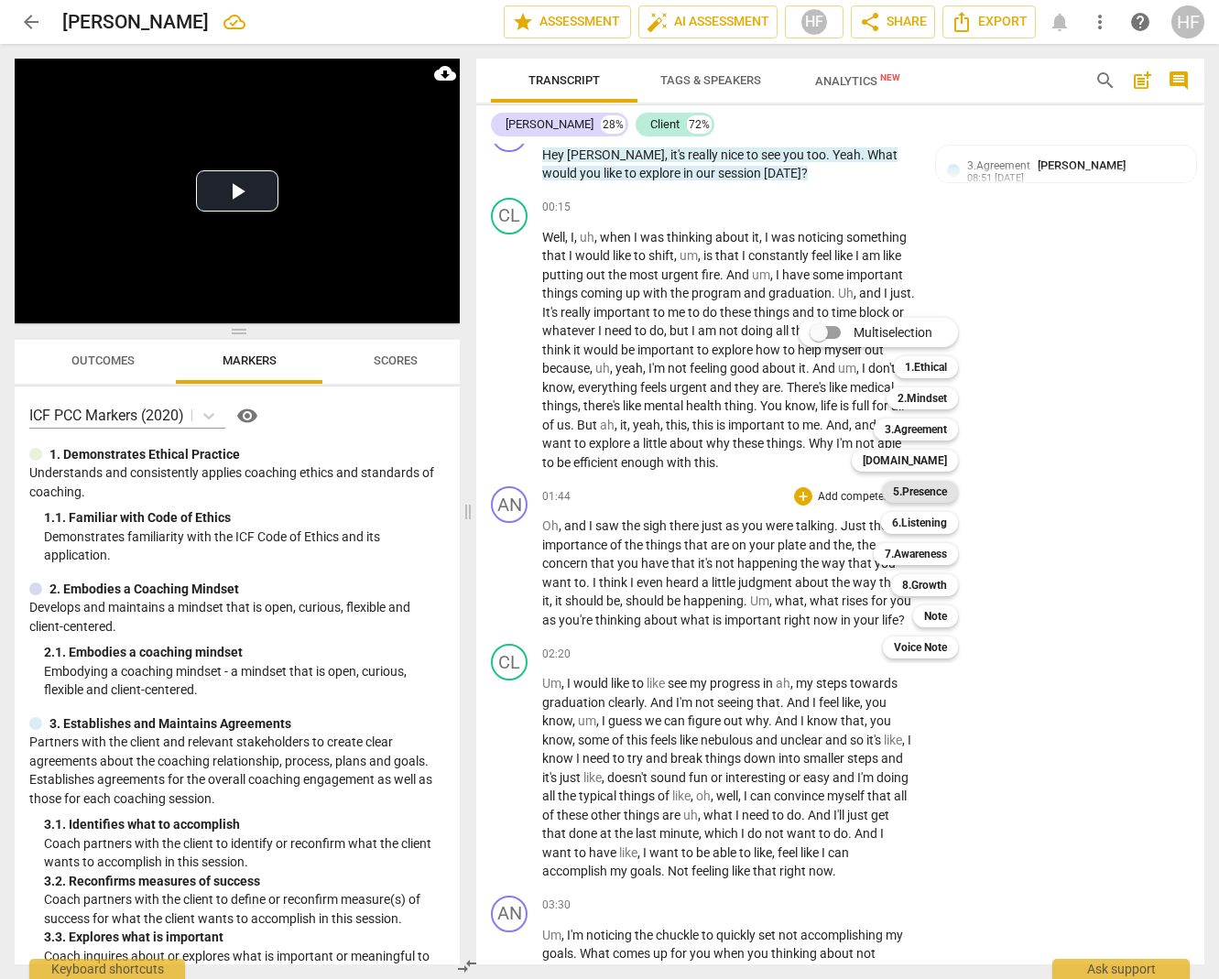
click at [937, 492] on b "5.Presence" at bounding box center [920, 492] width 54 height 22
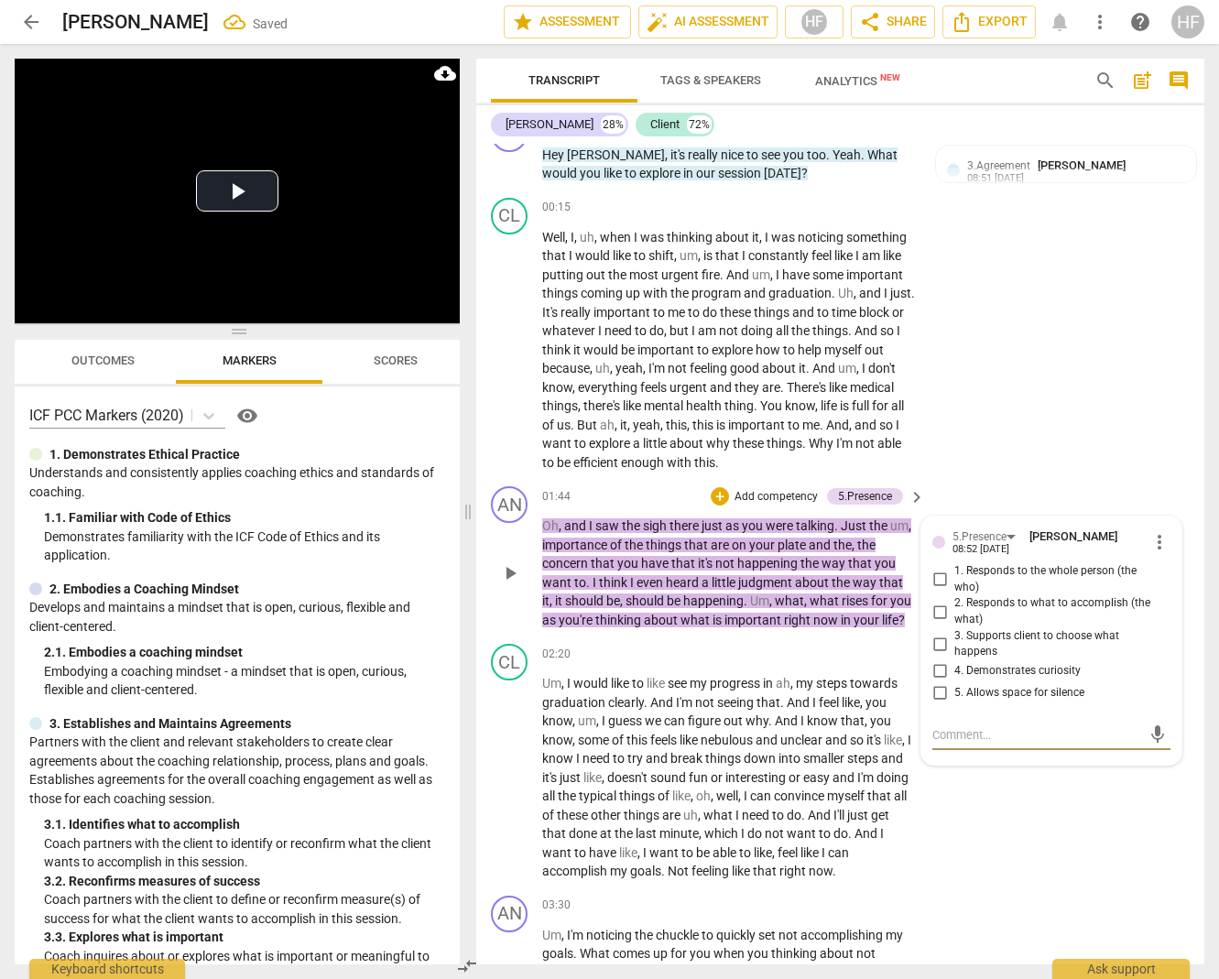
click at [944, 661] on input "4. Demonstrates curiosity" at bounding box center [939, 672] width 29 height 22
checkbox input "true"
click at [722, 489] on div "+" at bounding box center [720, 496] width 18 height 18
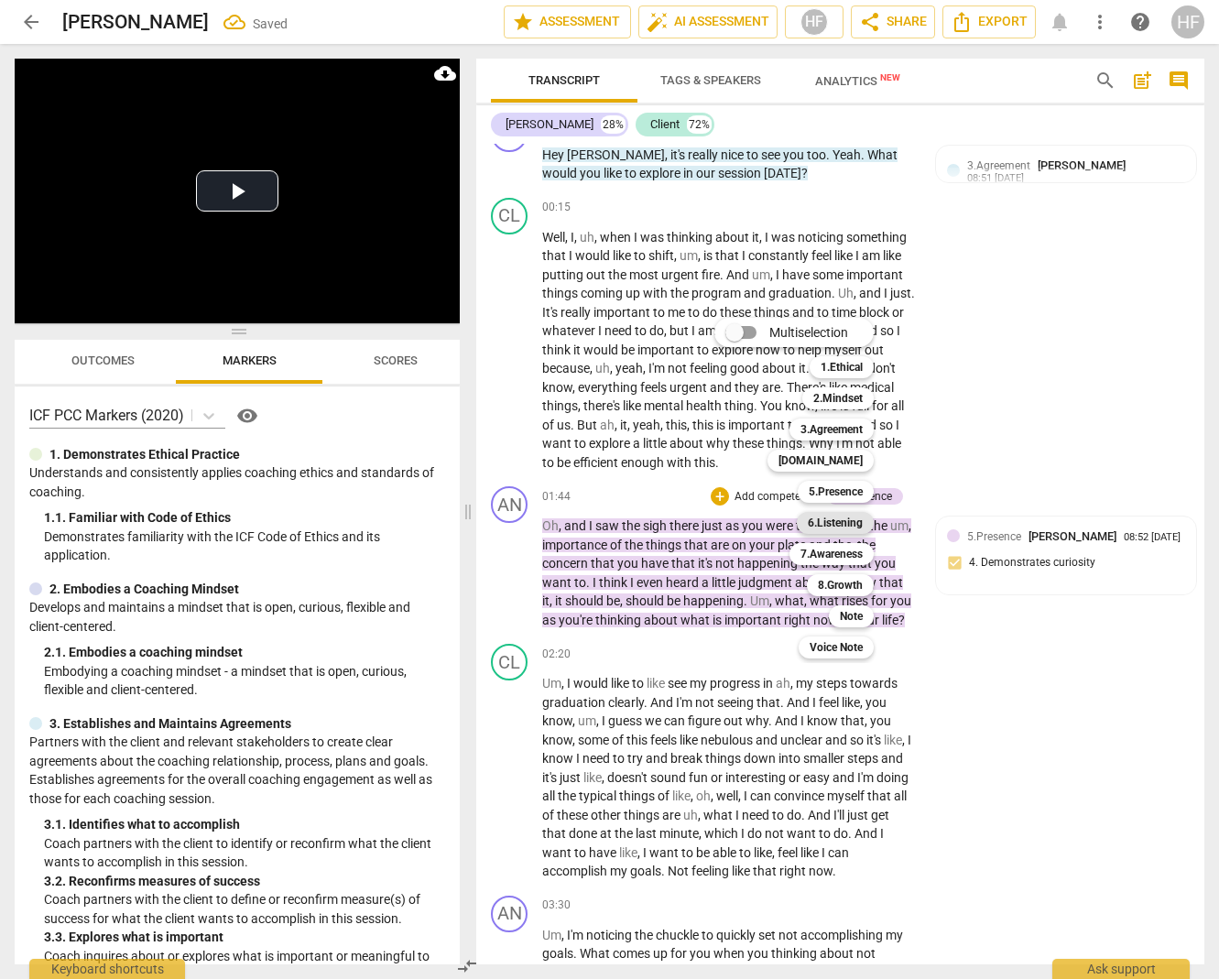
click at [855, 525] on b "6.Listening" at bounding box center [835, 523] width 55 height 22
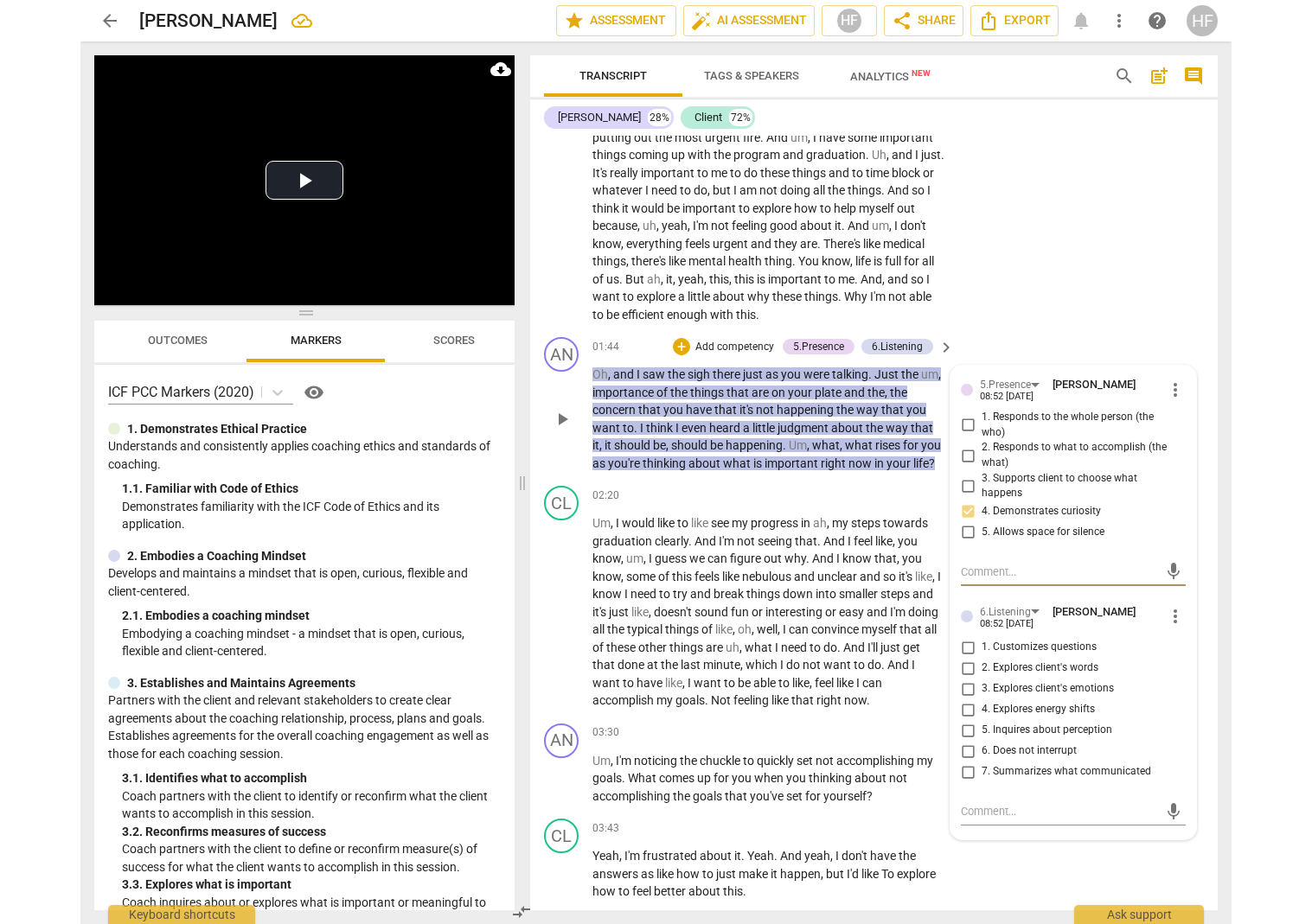
scroll to position [0, 0]
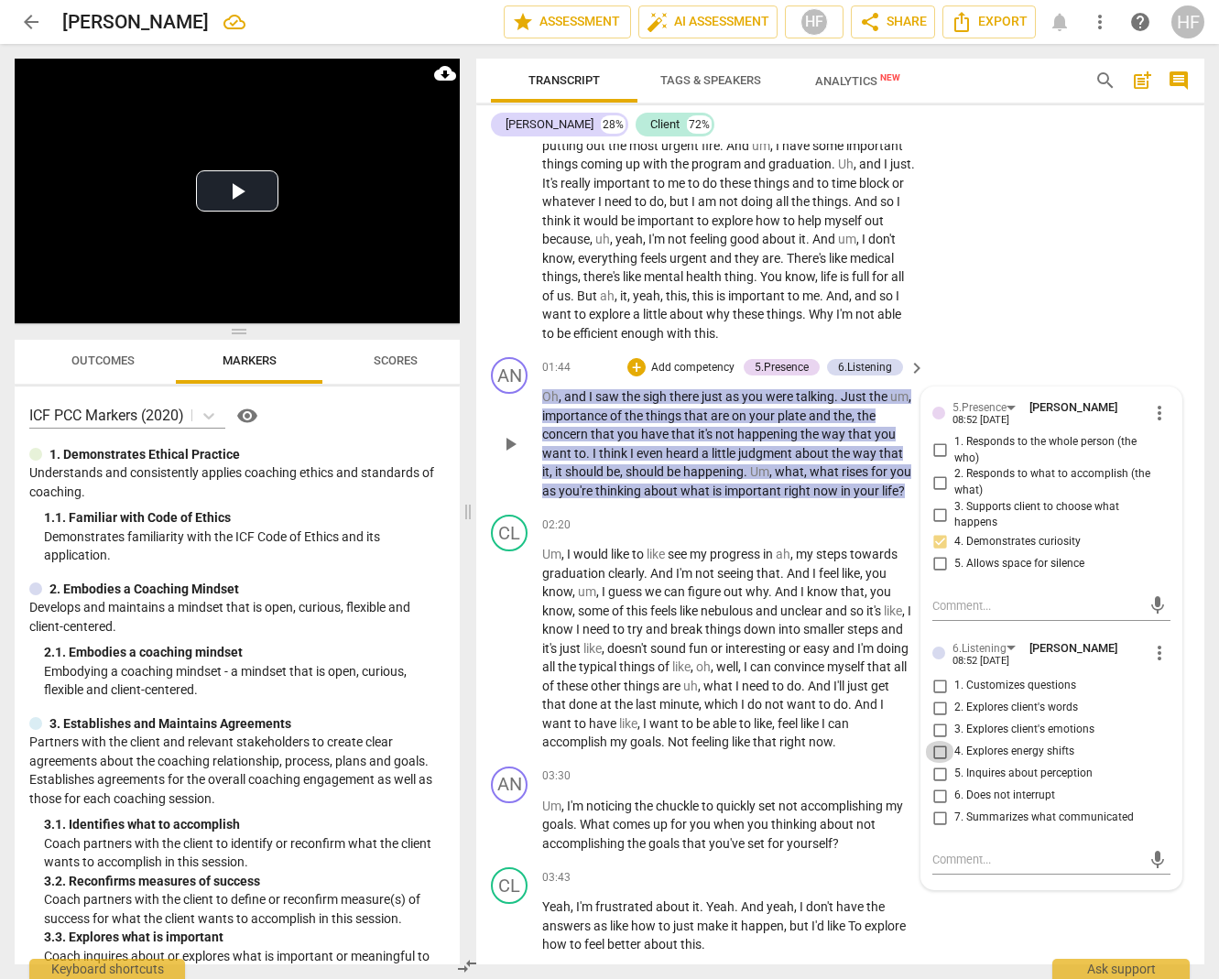
click at [936, 741] on input "4. Explores energy shifts" at bounding box center [939, 752] width 29 height 22
checkbox input "true"
click at [955, 851] on textarea at bounding box center [1037, 859] width 209 height 17
type textarea "T"
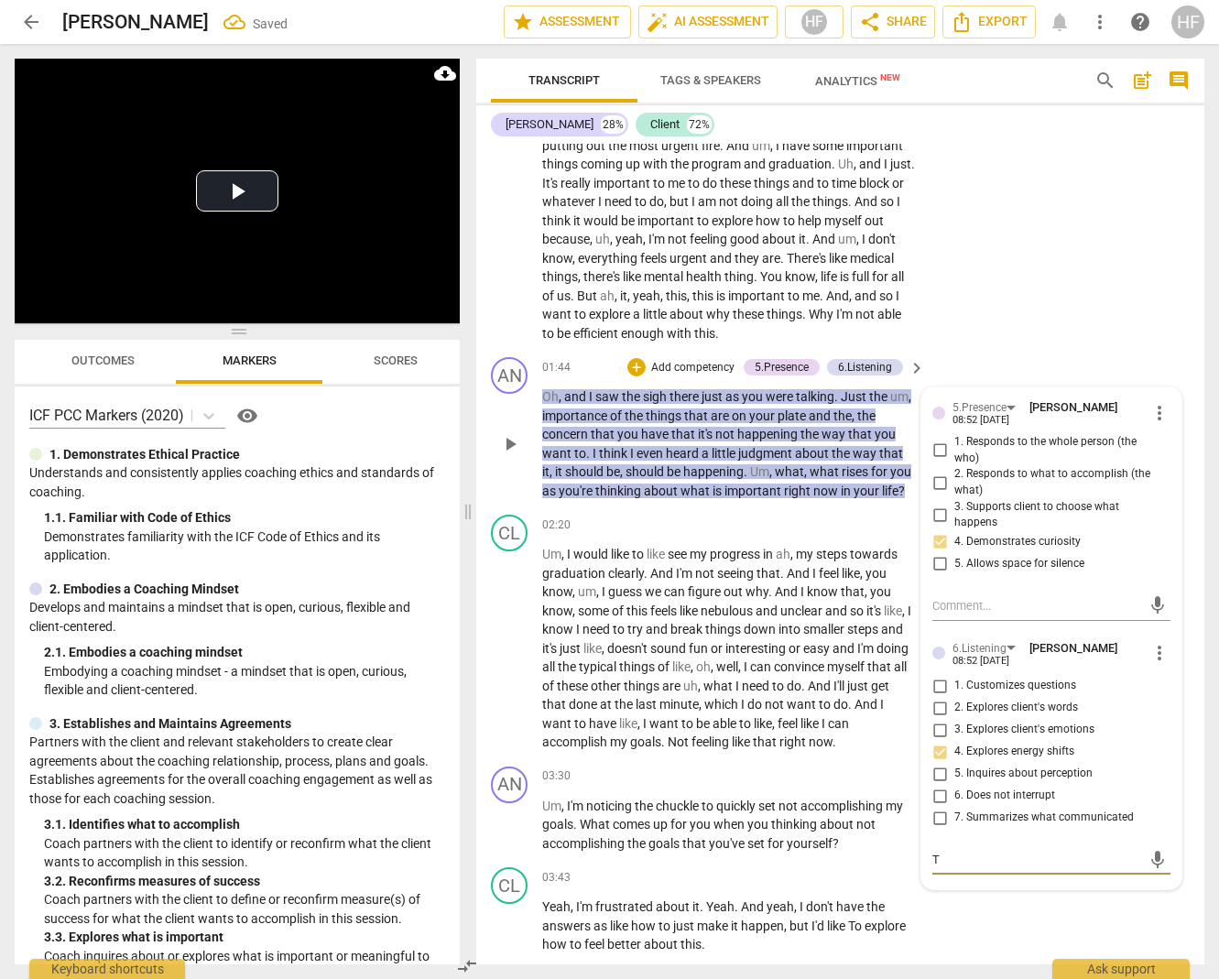
type textarea "To"
type textarea "To f"
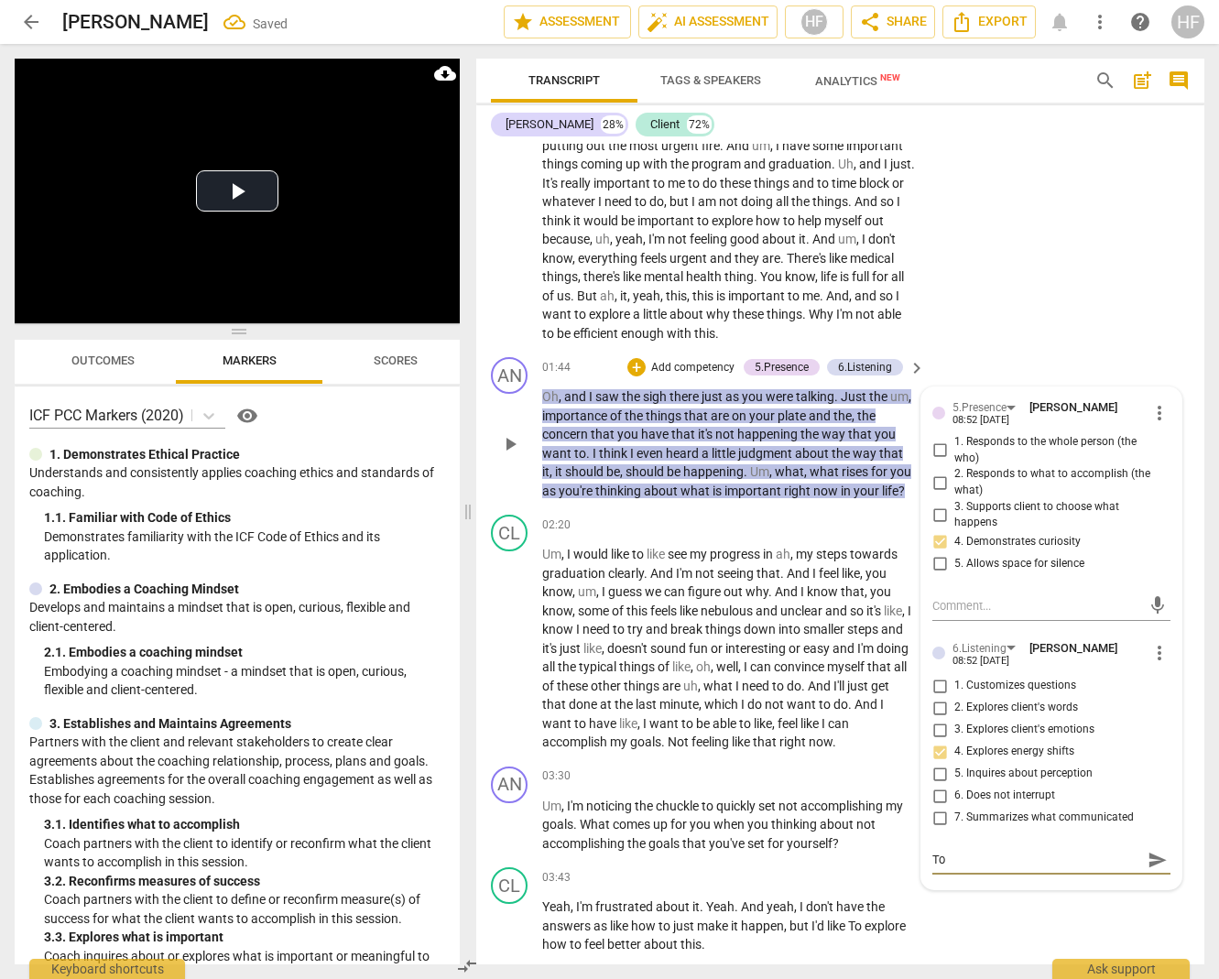
type textarea "To f"
type textarea "To fu"
type textarea "To fur"
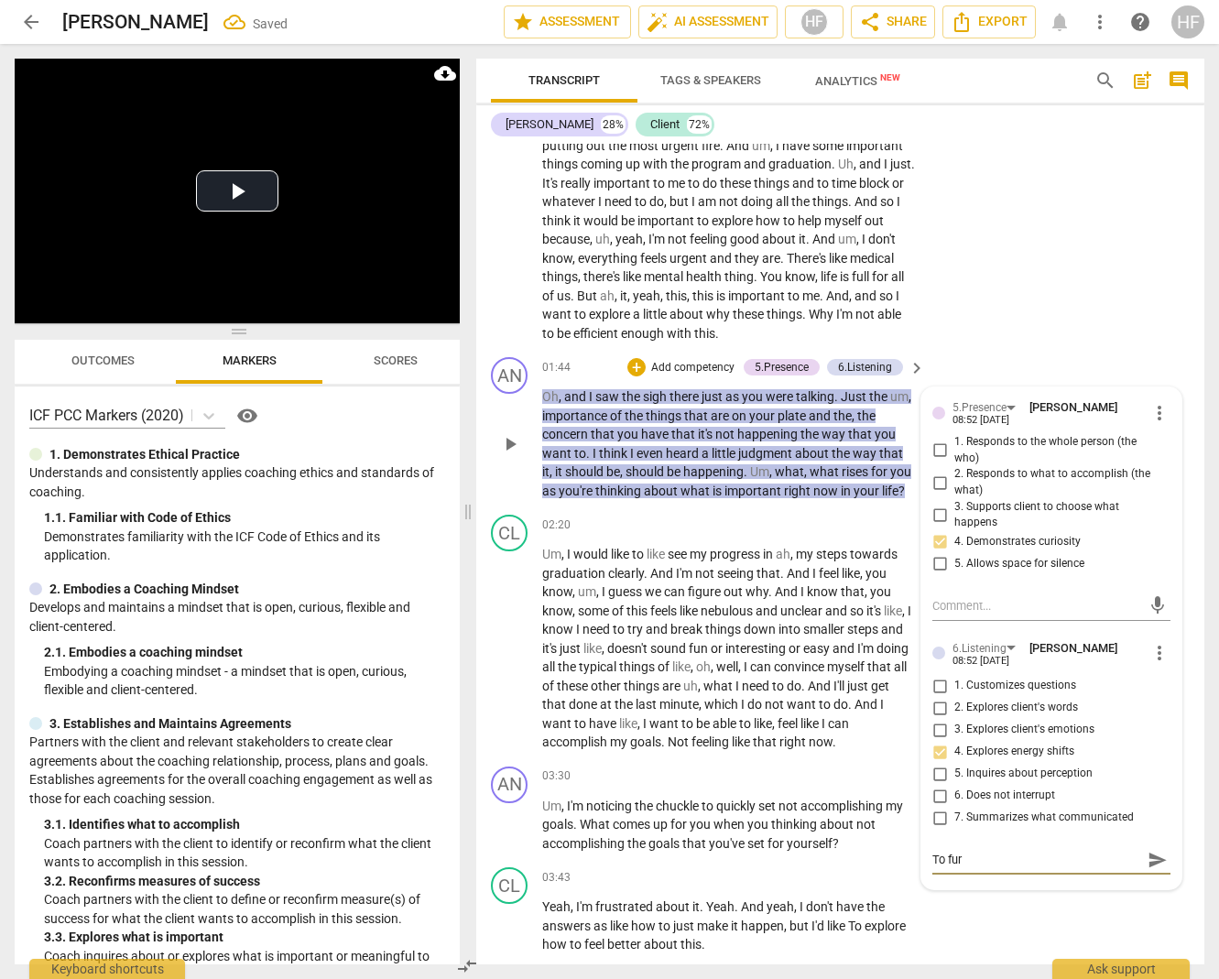
type textarea "To furt"
type textarea "To furth"
type textarea "To furthe"
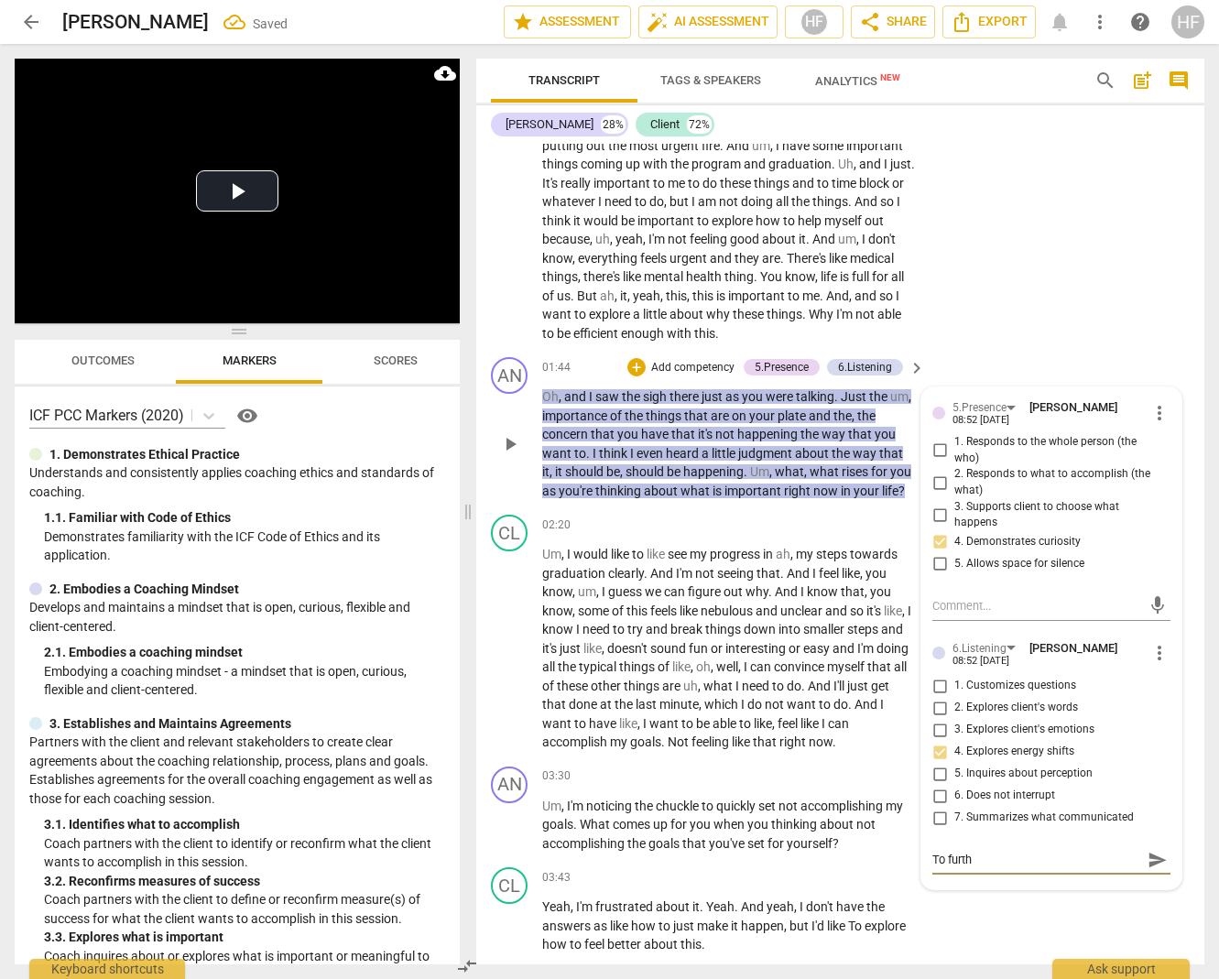
type textarea "To furthe"
type textarea "To further"
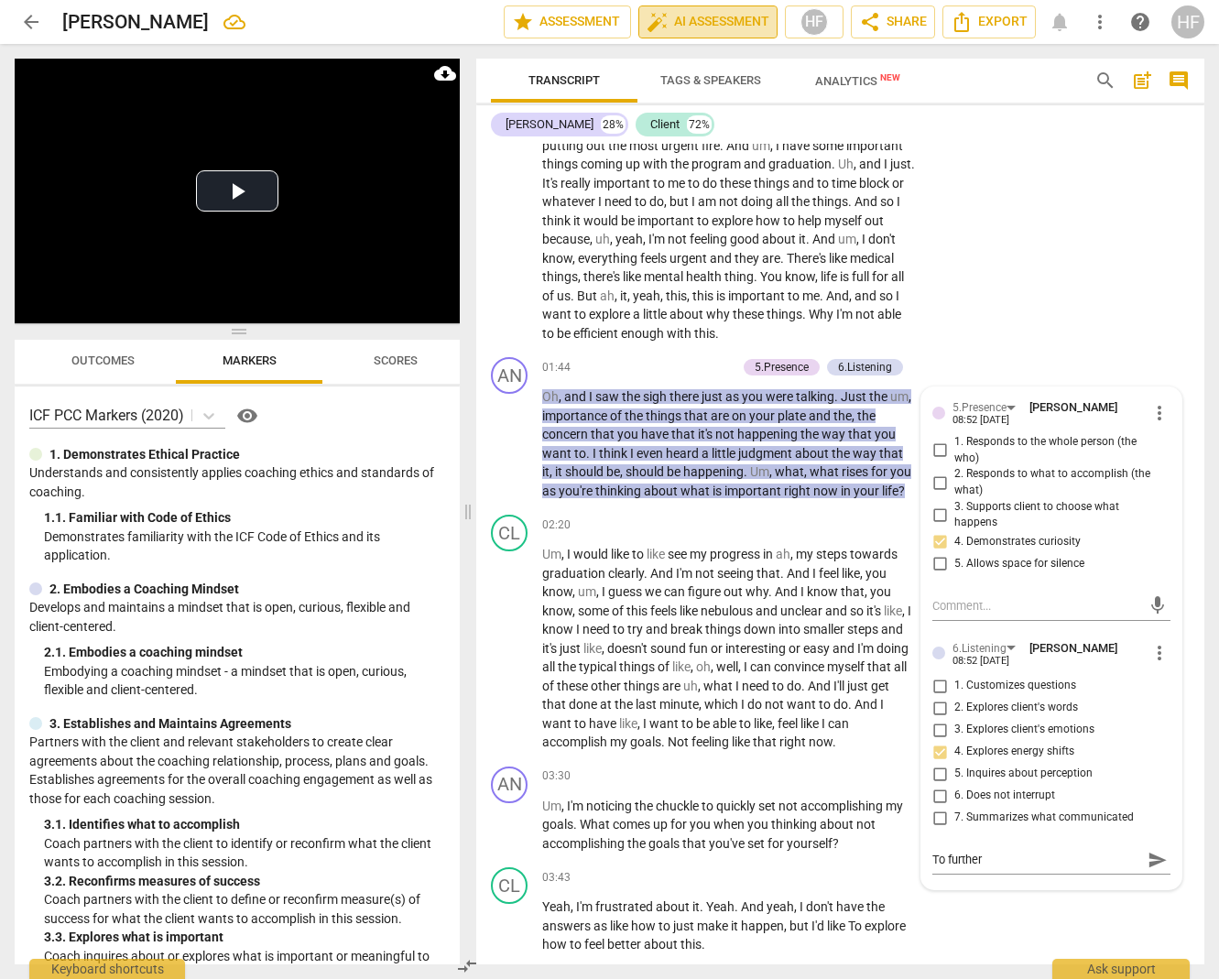
click at [731, 21] on span "auto_fix_high AI Assessment" at bounding box center [708, 22] width 123 height 22
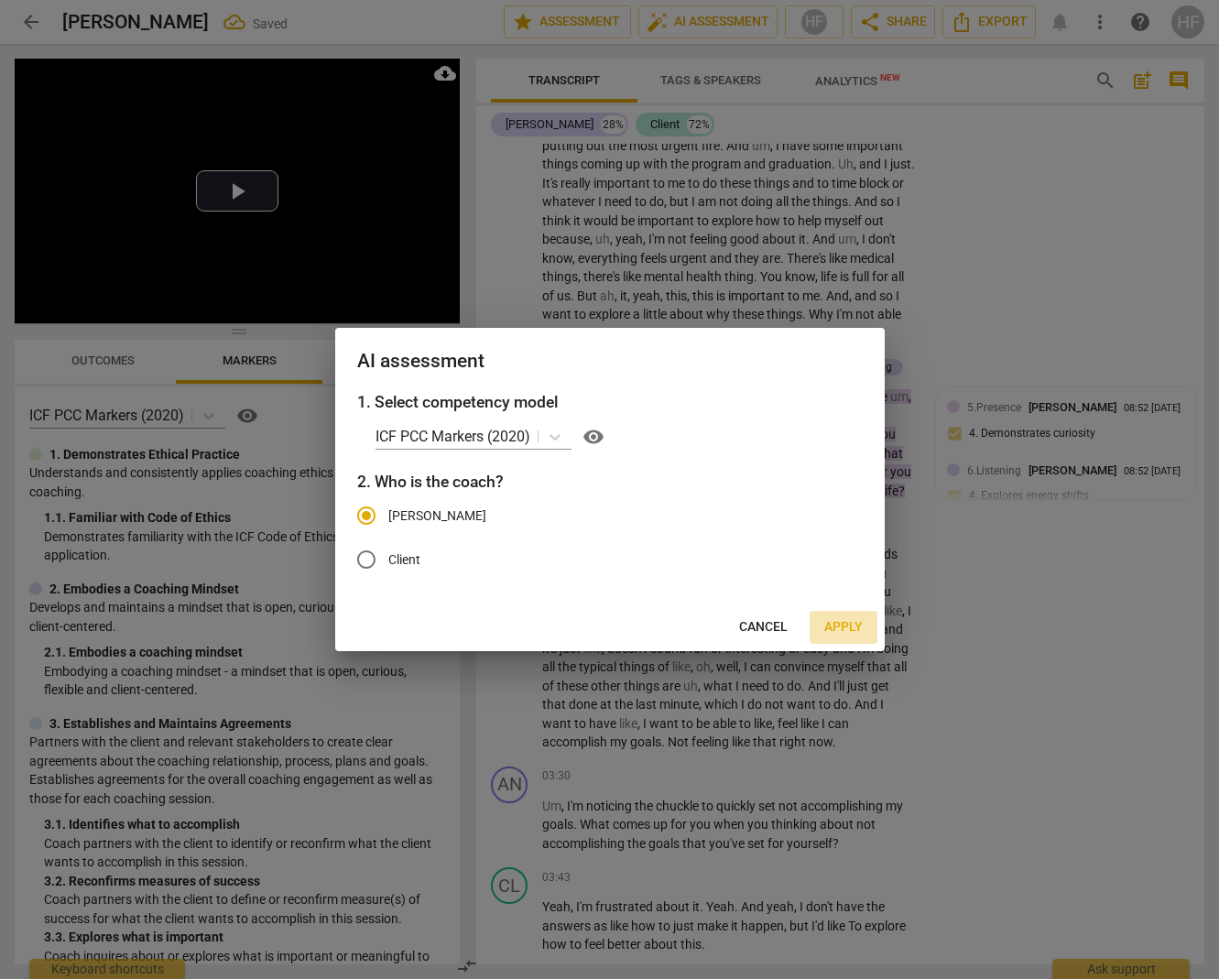
click at [835, 629] on span "Apply" at bounding box center [844, 627] width 38 height 18
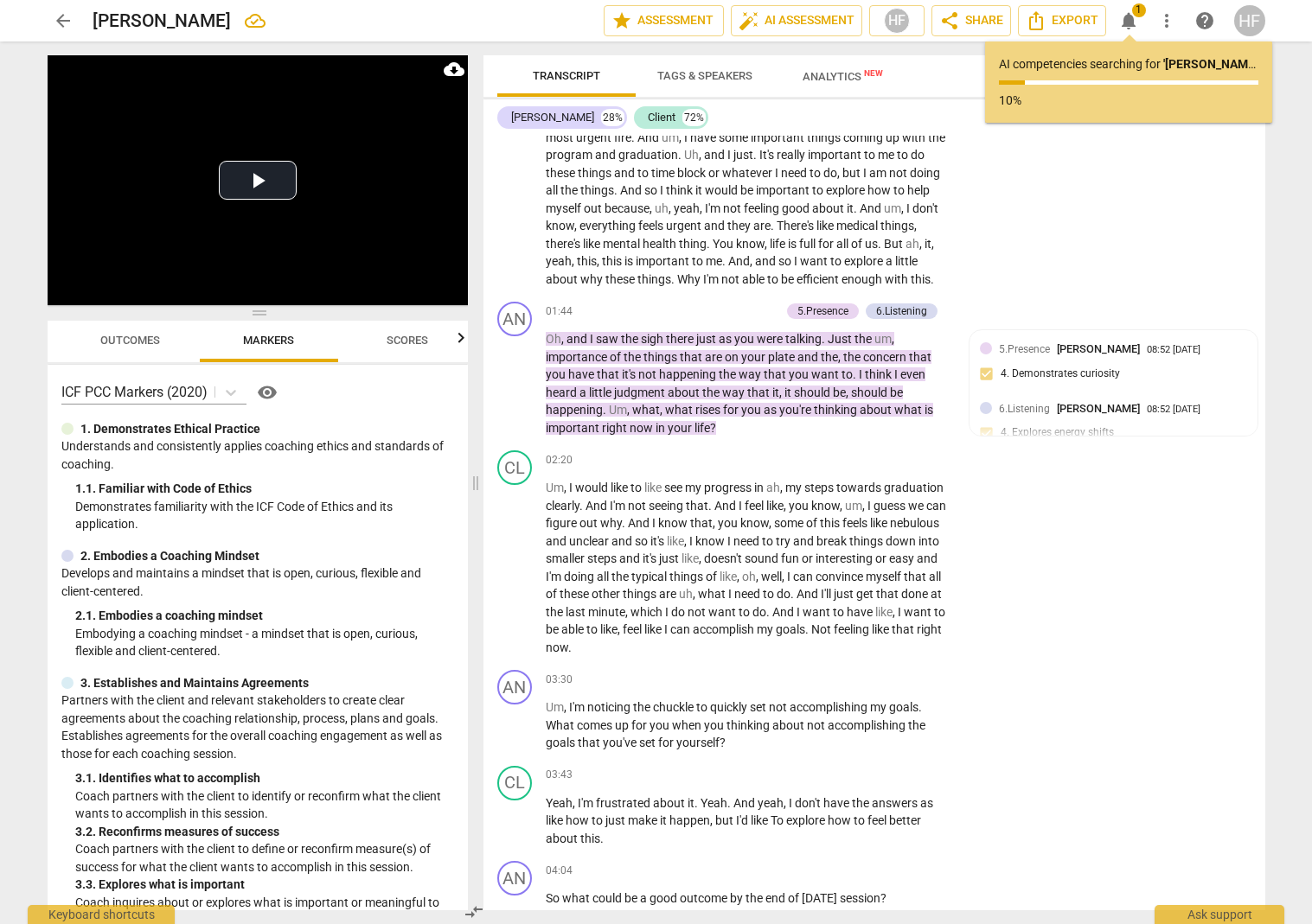
click at [55, 17] on span "arrow_back" at bounding box center [63, 21] width 21 height 21
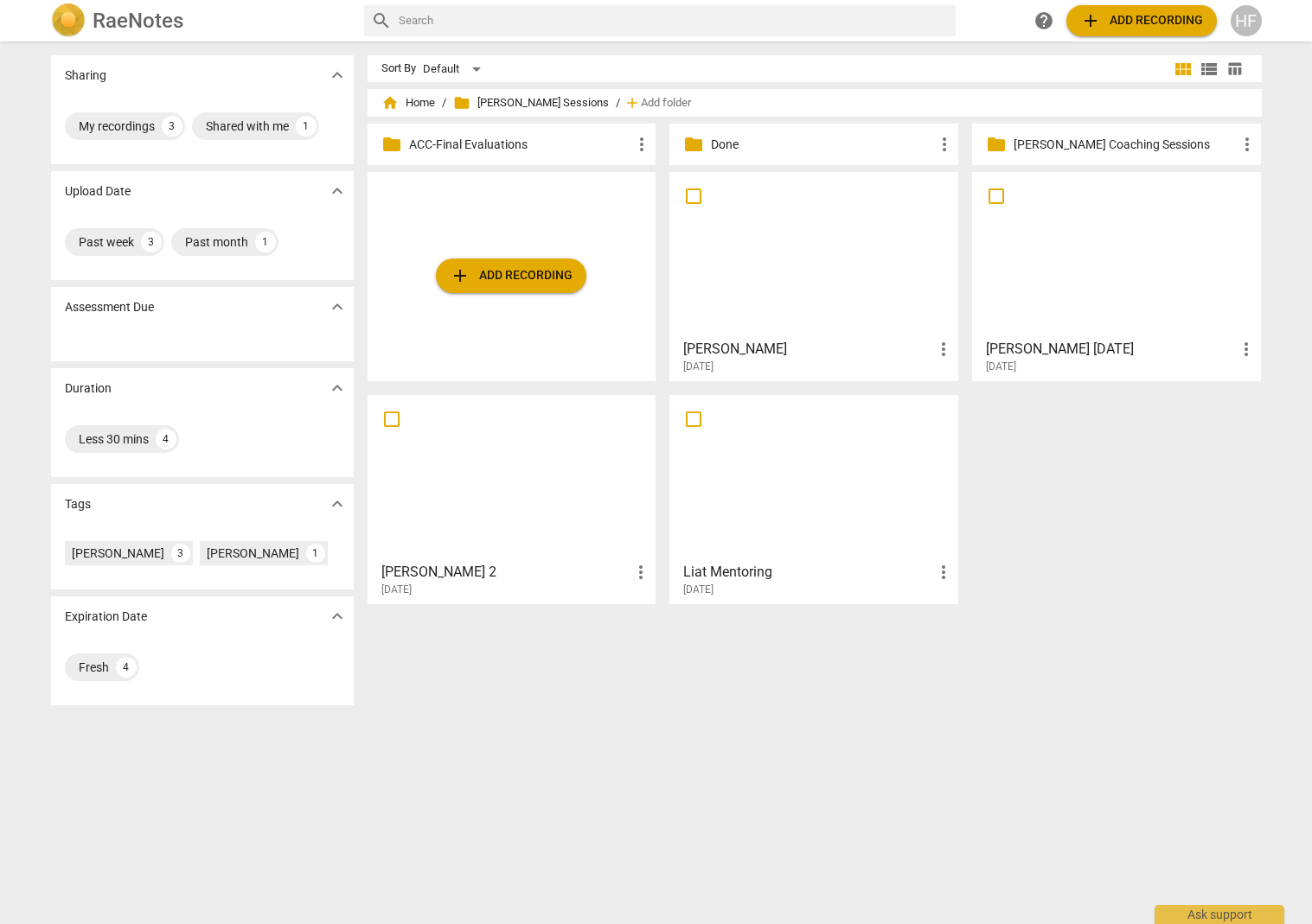
click at [1024, 358] on h3 "[PERSON_NAME] [DATE]" at bounding box center [1110, 349] width 250 height 21
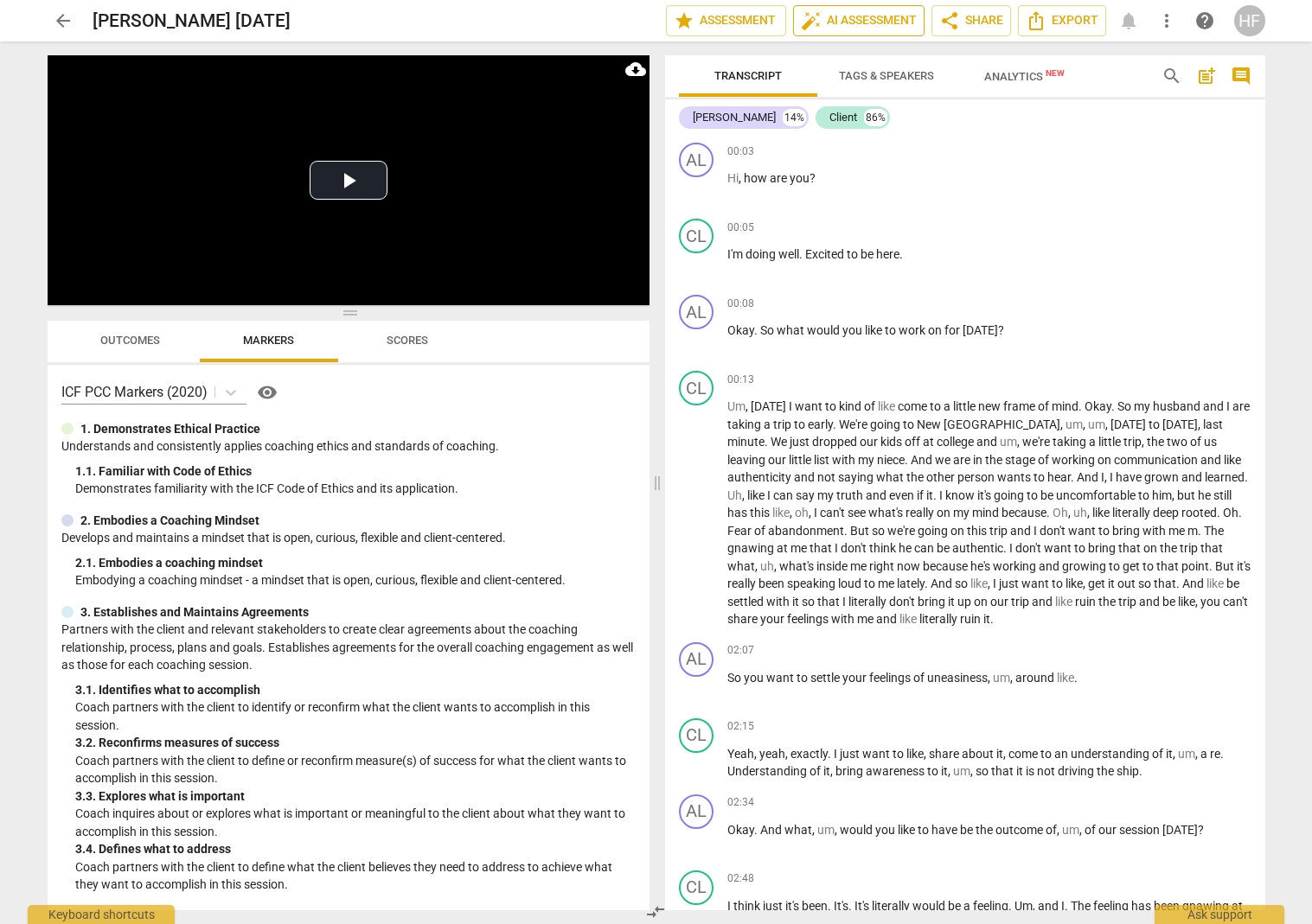
click at [872, 24] on span "auto_fix_high AI Assessment" at bounding box center [858, 21] width 116 height 21
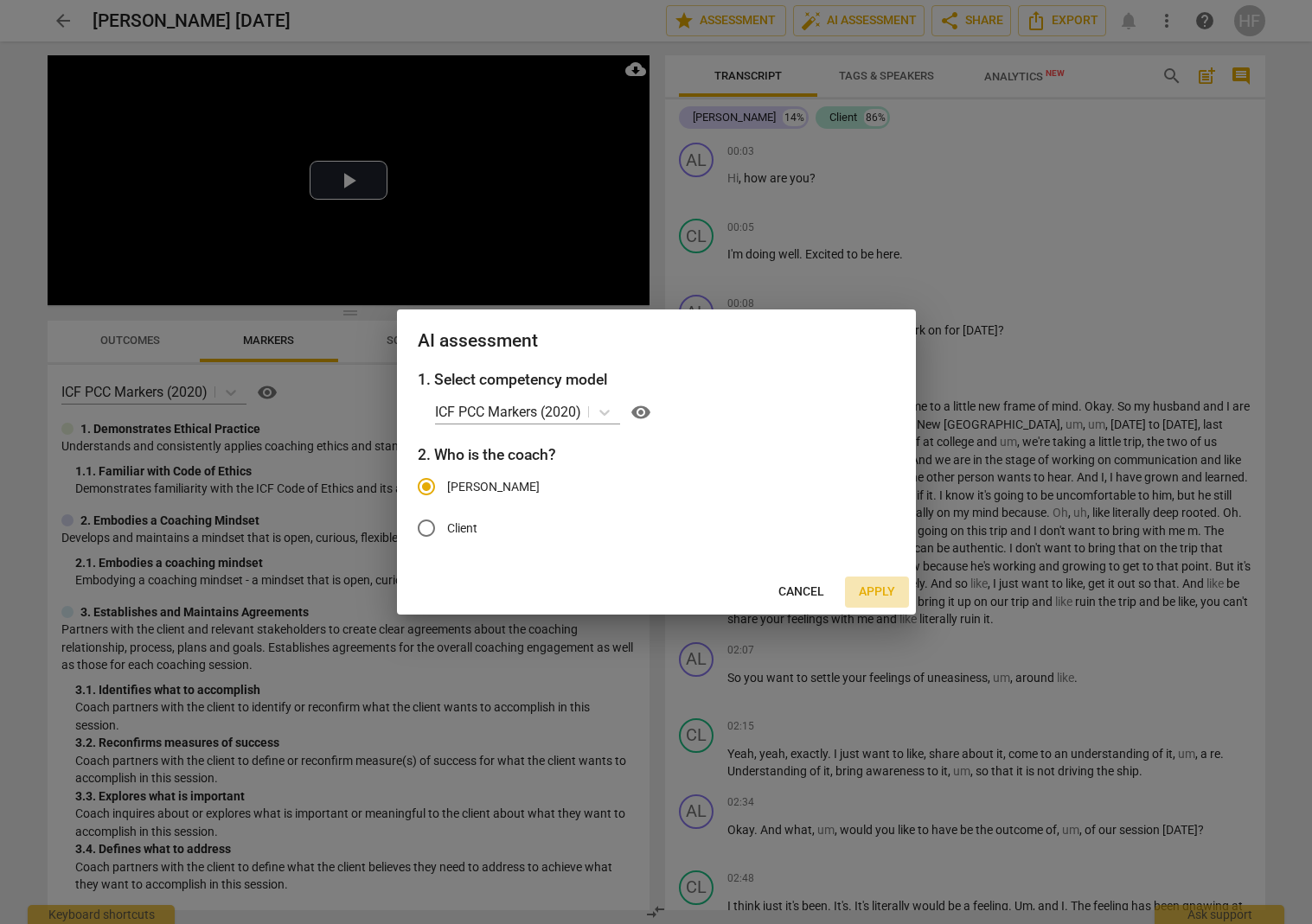
click at [870, 595] on span "Apply" at bounding box center [877, 592] width 36 height 17
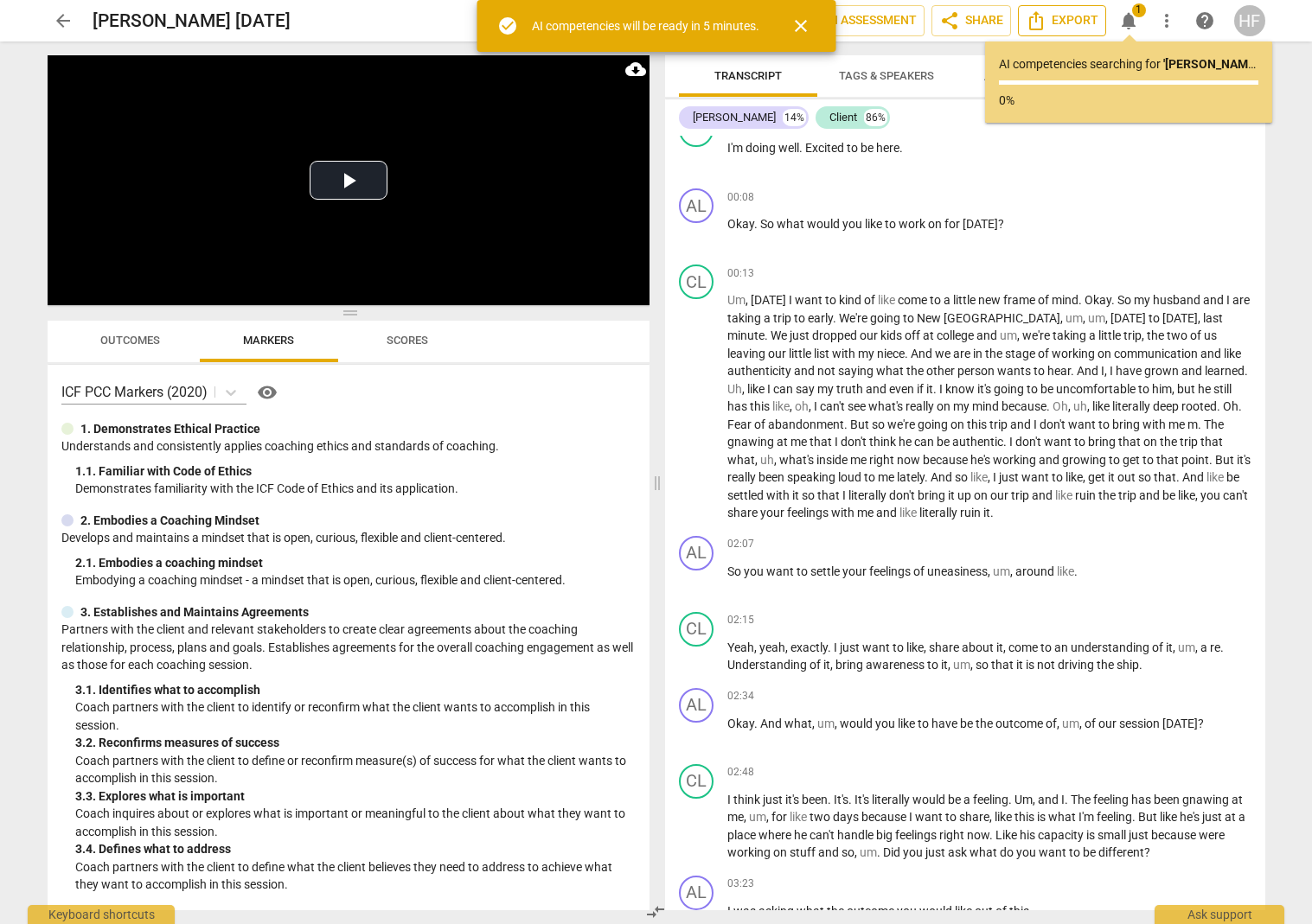
scroll to position [110, 0]
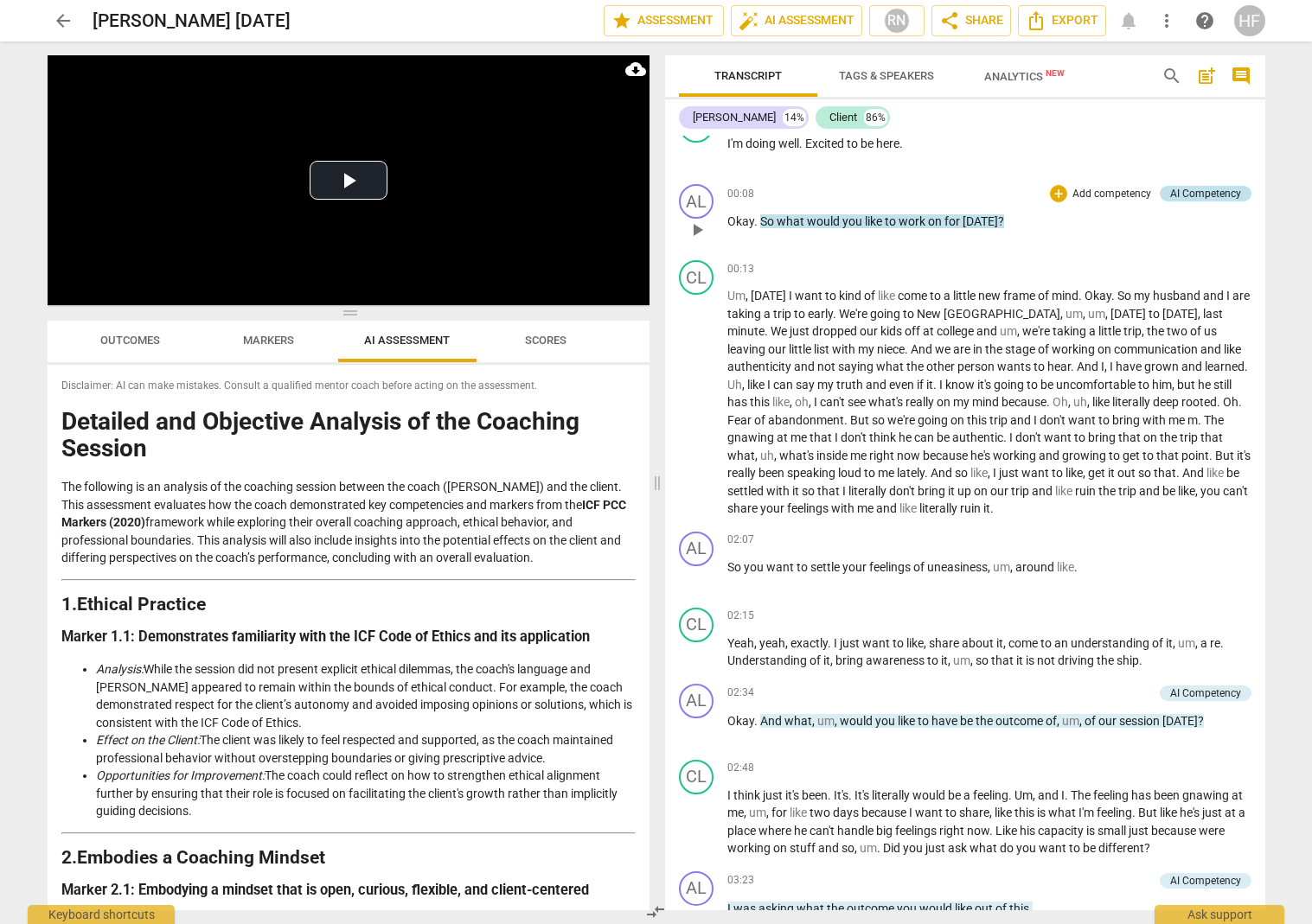
click at [1024, 192] on div "AI Competency" at bounding box center [1205, 193] width 71 height 15
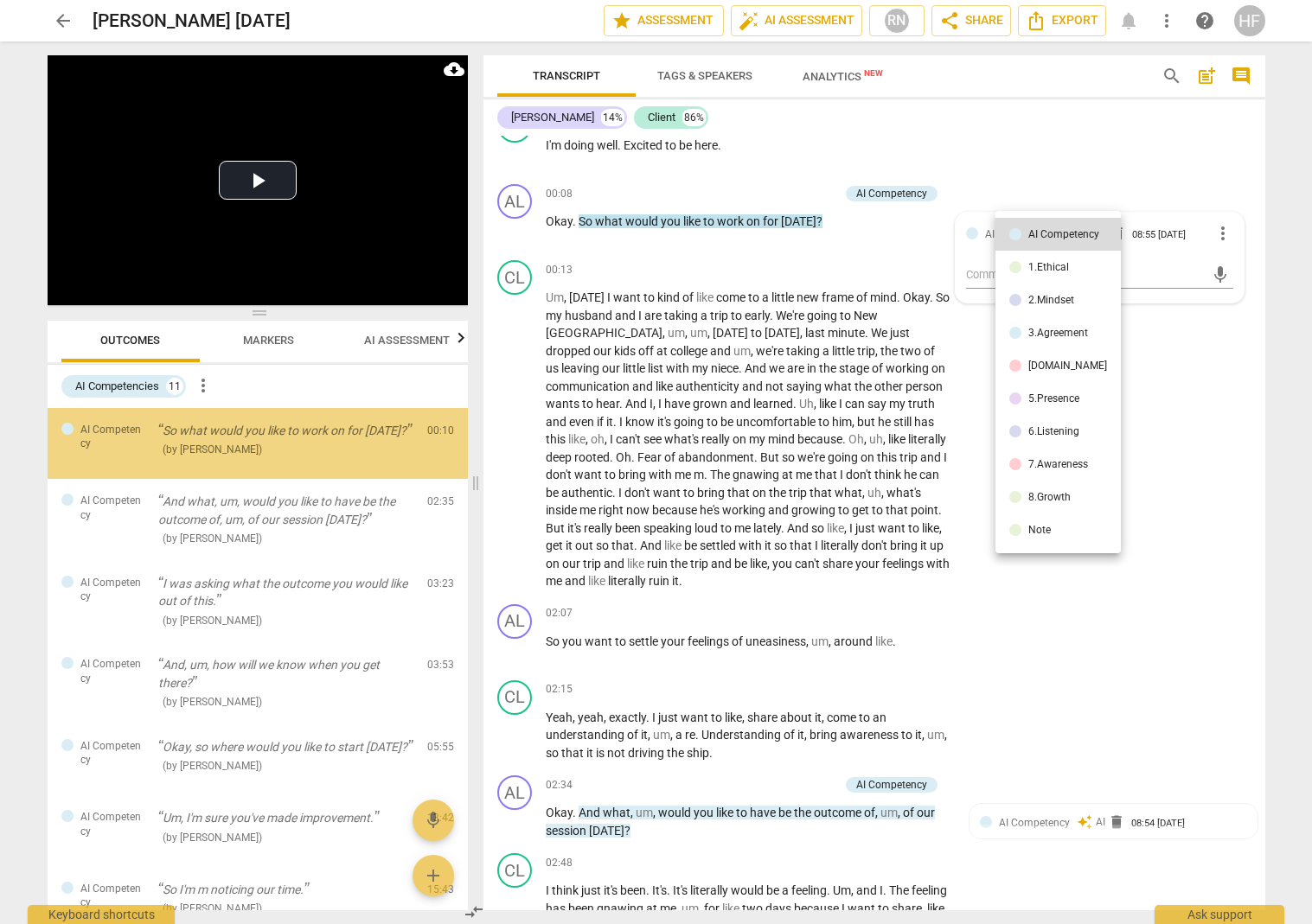
drag, startPoint x: 1257, startPoint y: 159, endPoint x: 1183, endPoint y: 201, distance: 85.1
click at [1024, 159] on div at bounding box center [656, 462] width 1312 height 924
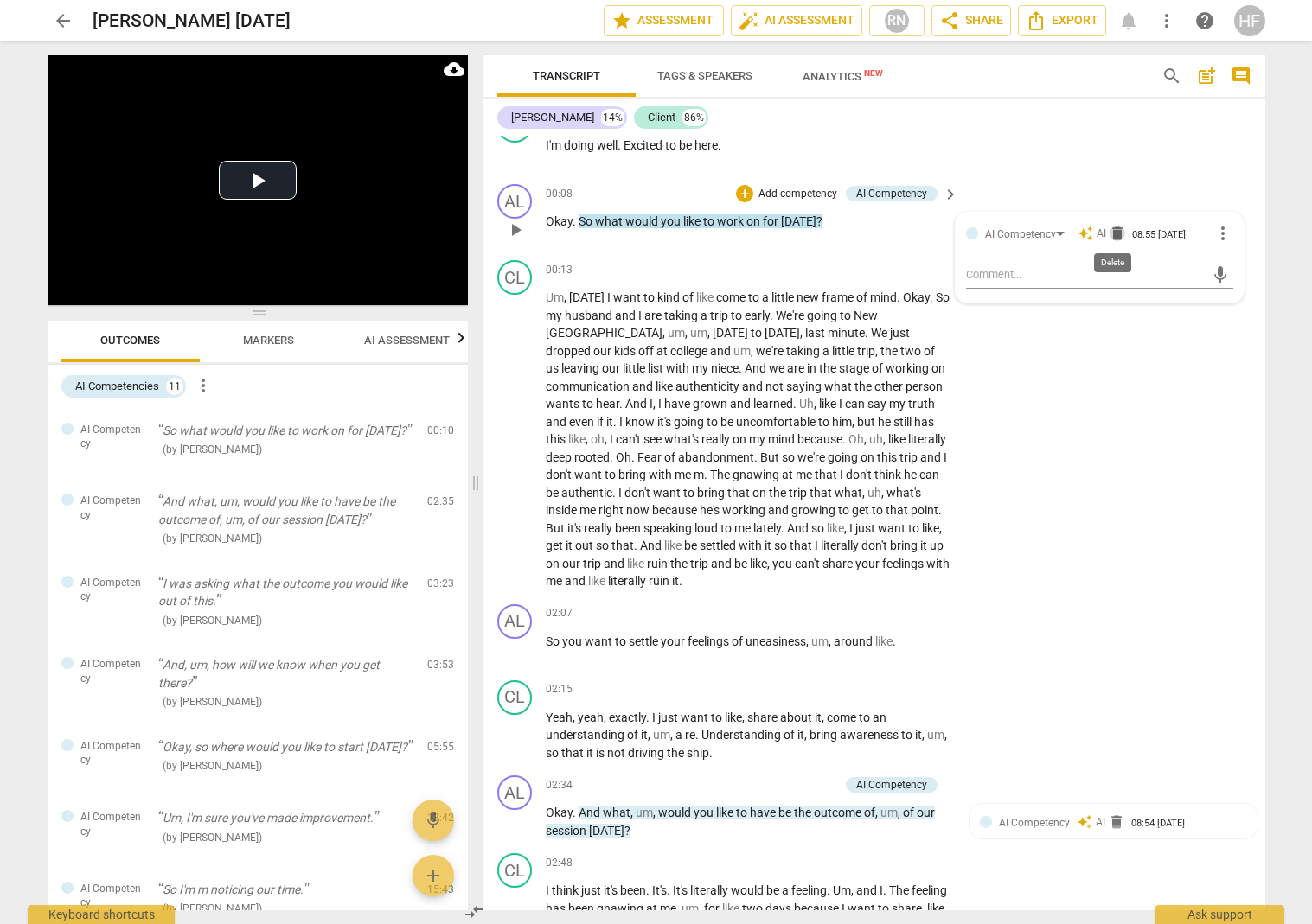
click at [1024, 234] on span "delete" at bounding box center [1118, 233] width 17 height 17
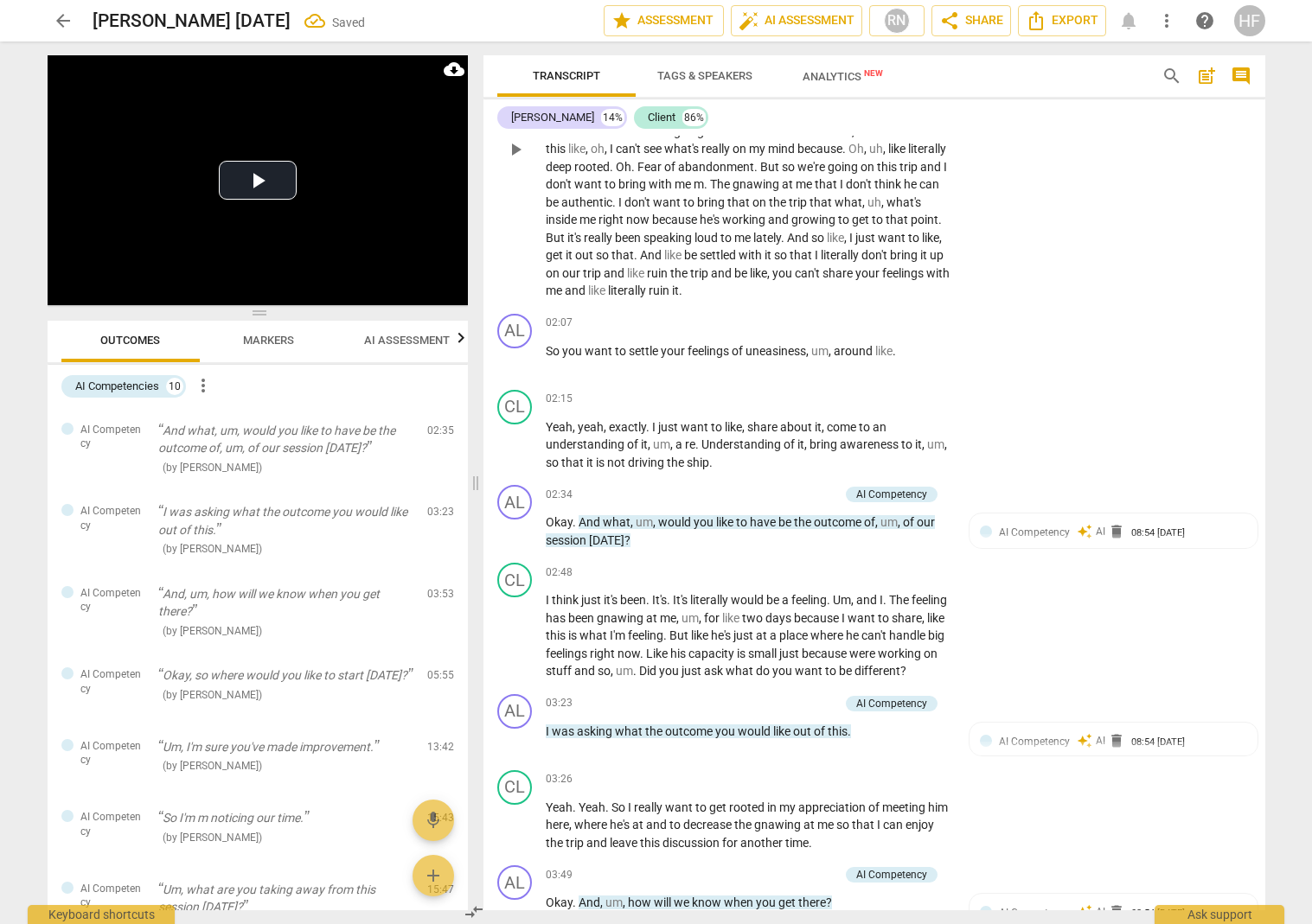
scroll to position [406, 0]
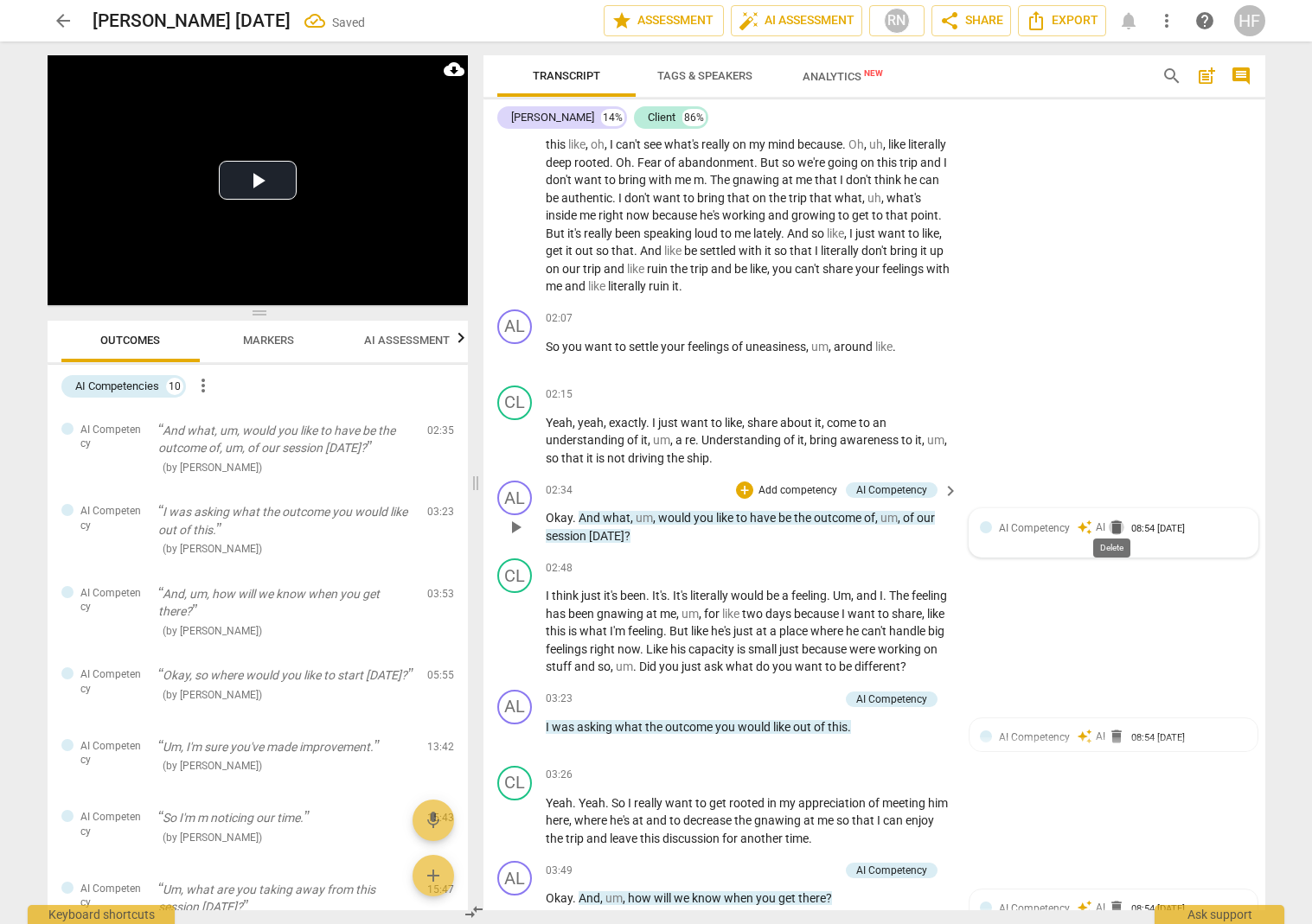
click at [1024, 519] on span "delete" at bounding box center [1117, 528] width 17 height 17
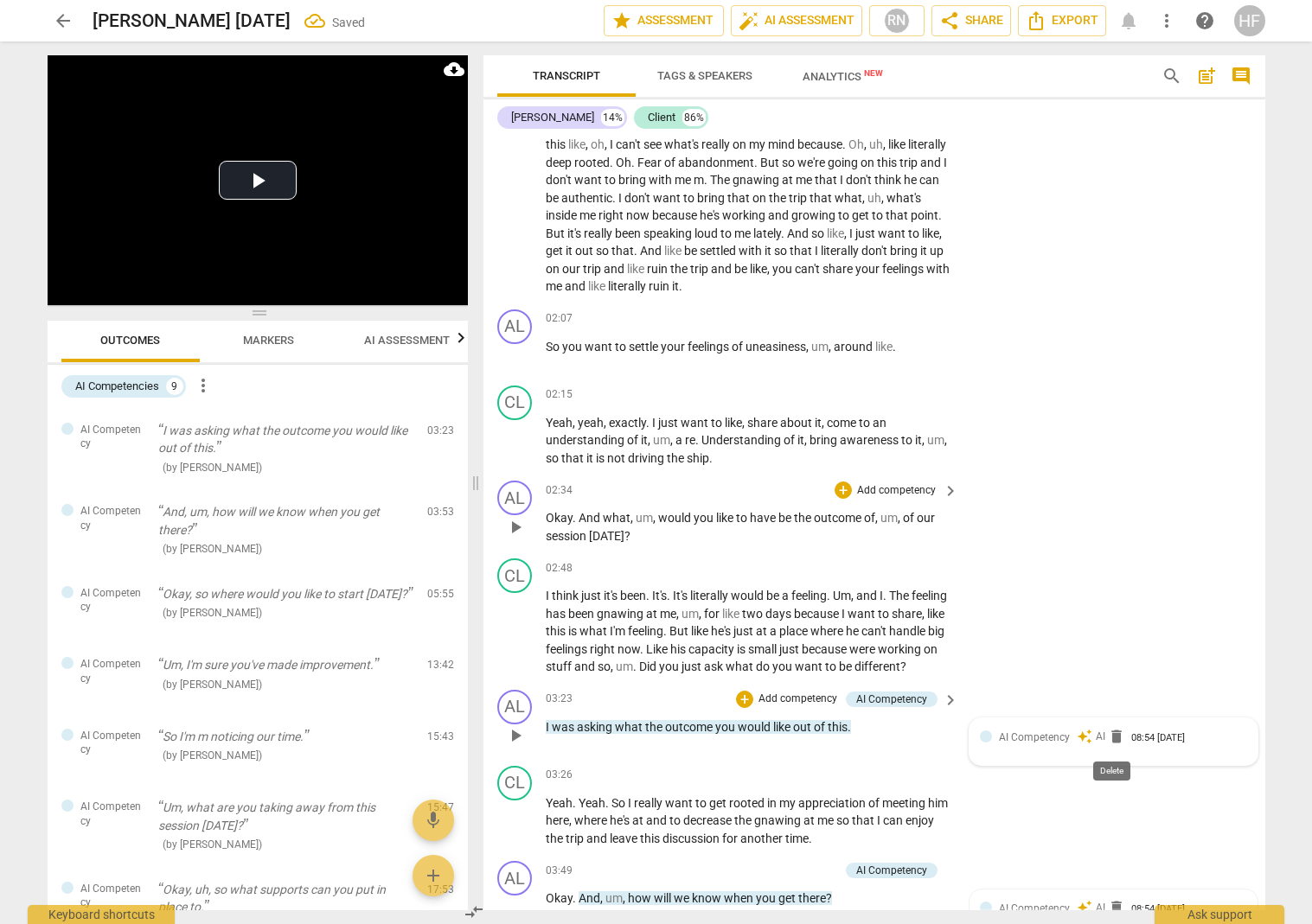
click at [1024, 739] on span "delete" at bounding box center [1117, 736] width 17 height 17
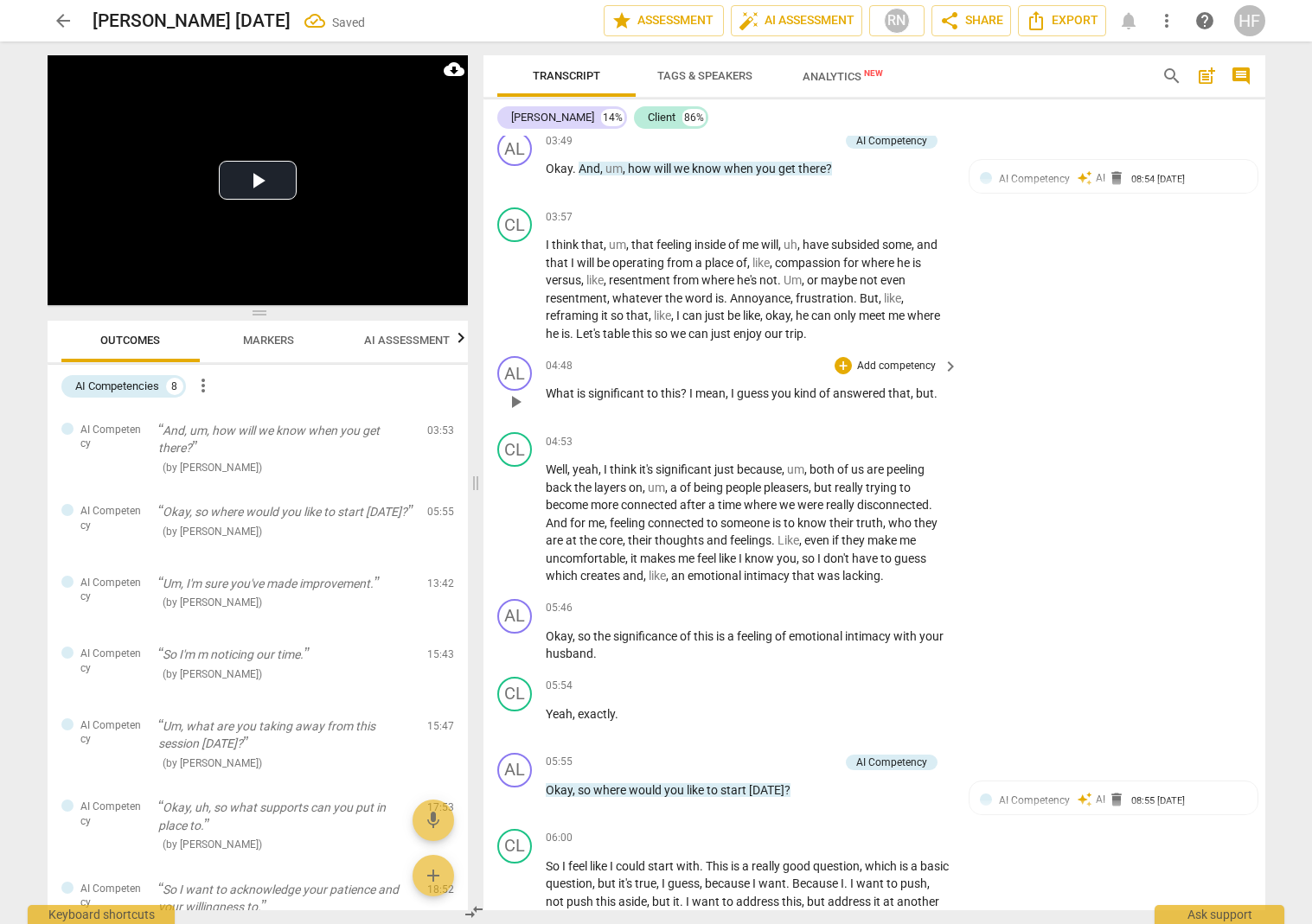
scroll to position [1171, 0]
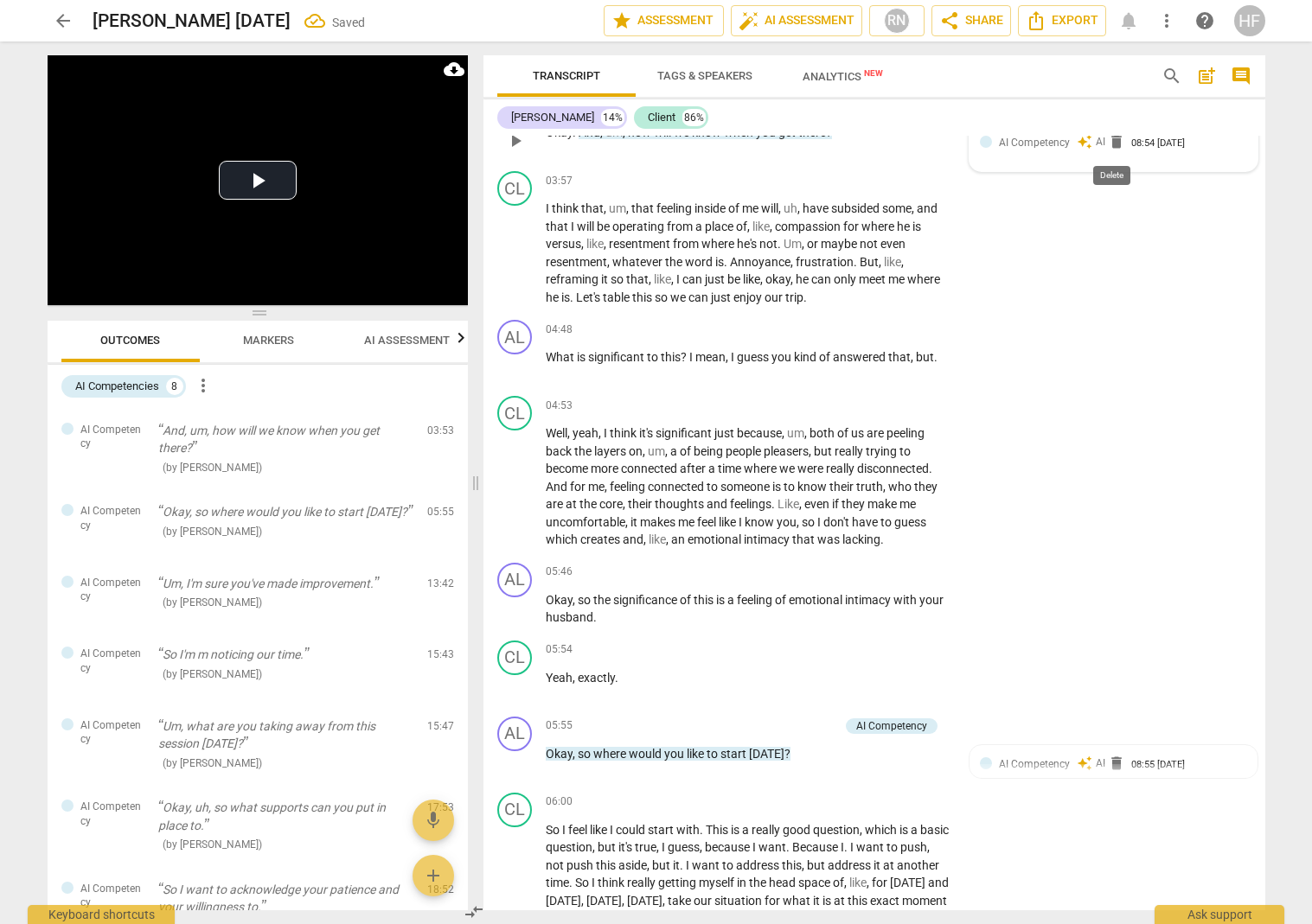
click at [1024, 142] on span "delete" at bounding box center [1117, 142] width 17 height 17
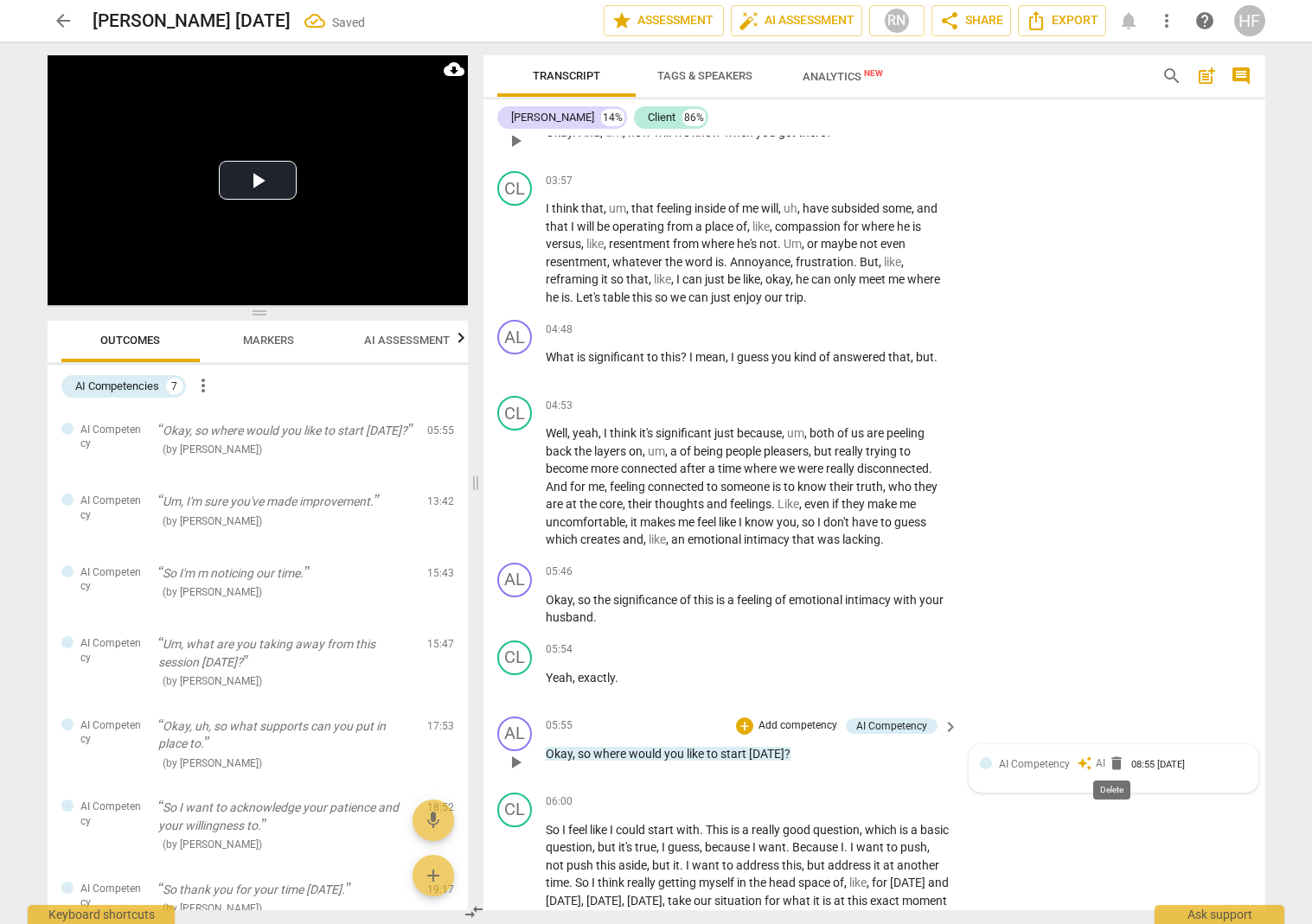
click at [1024, 755] on span "delete" at bounding box center [1117, 764] width 17 height 17
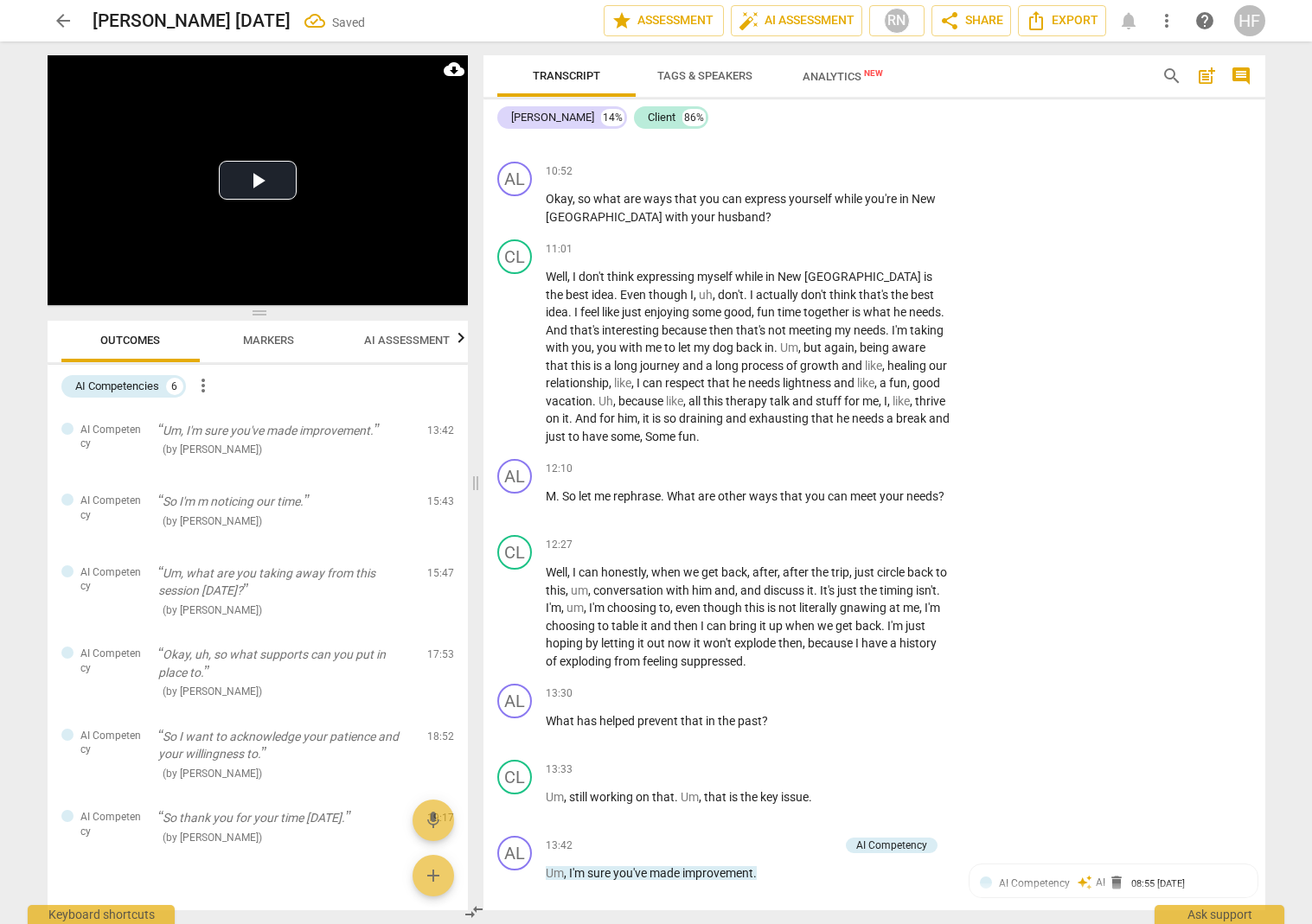
scroll to position [2938, 0]
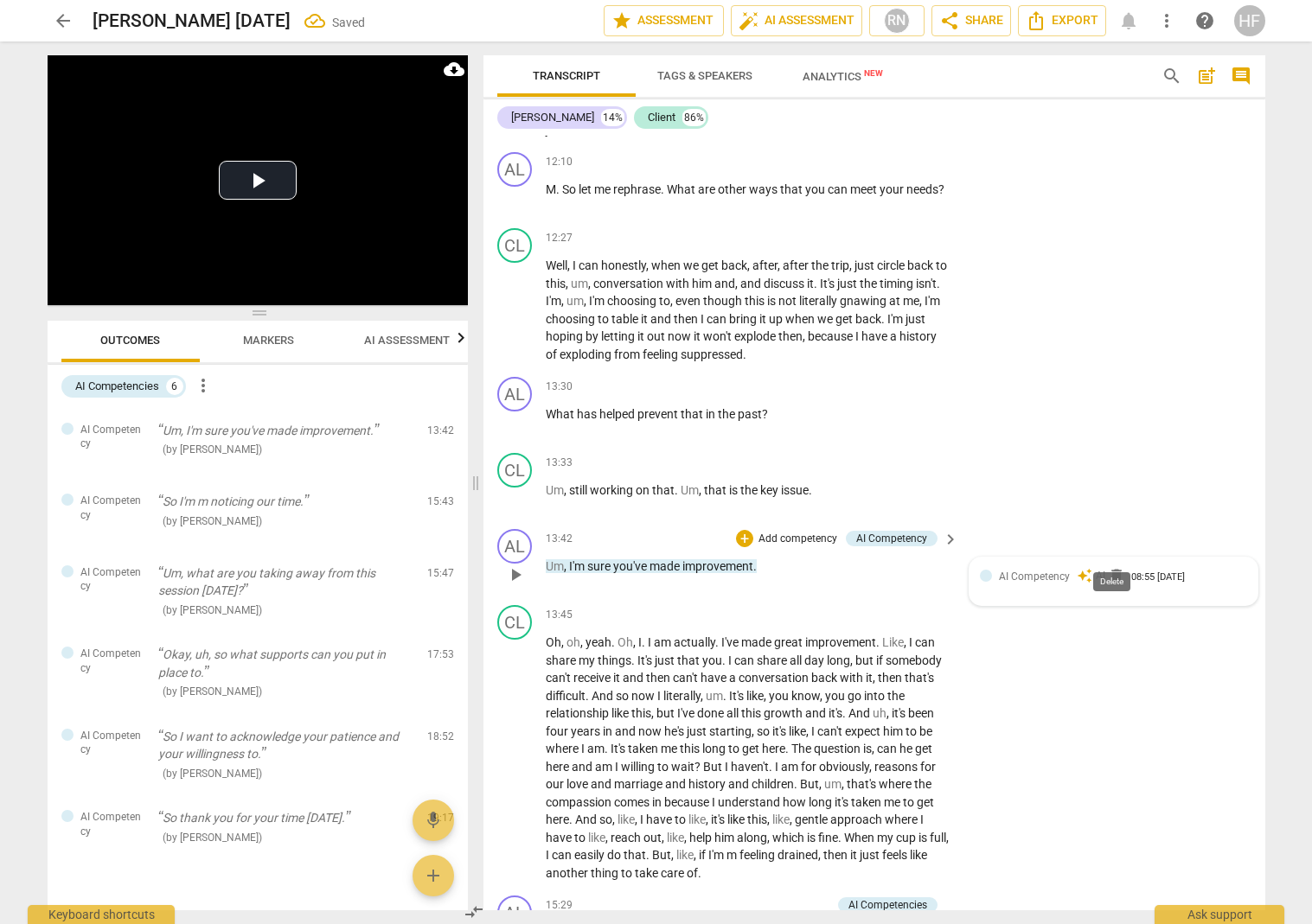
click at [1024, 567] on span "delete" at bounding box center [1117, 576] width 17 height 17
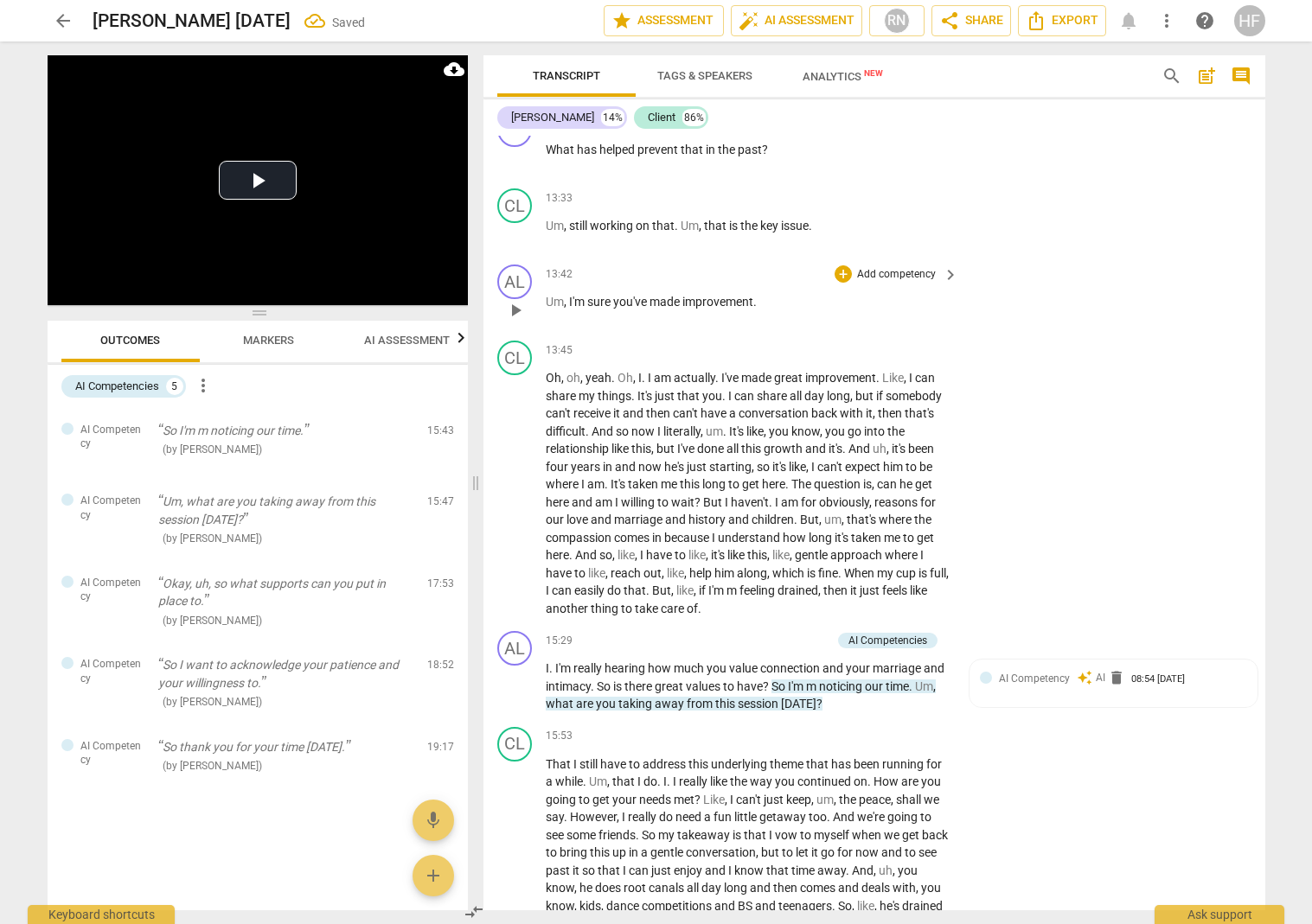
scroll to position [3388, 0]
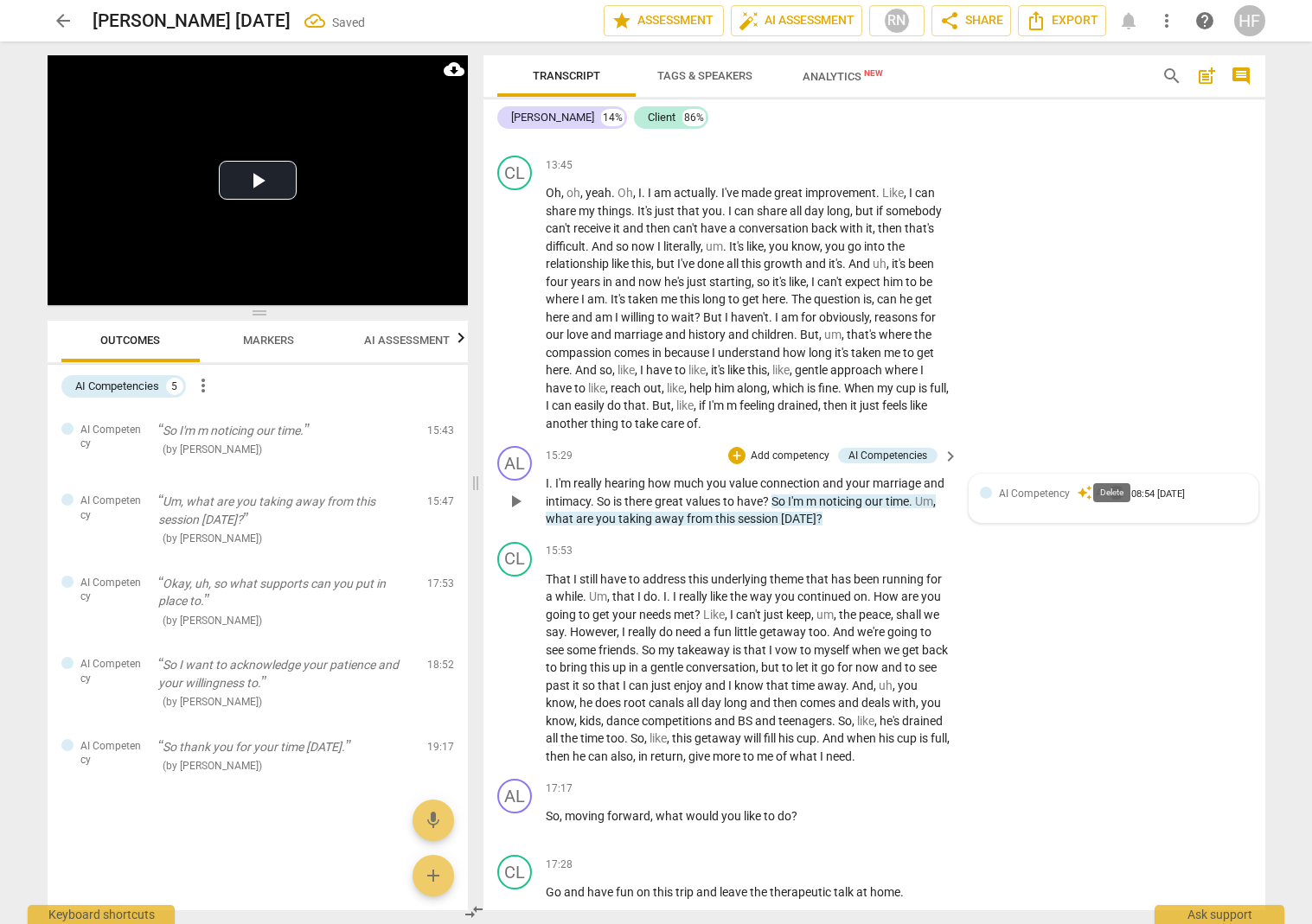
click at [1024, 484] on span "delete" at bounding box center [1117, 493] width 17 height 17
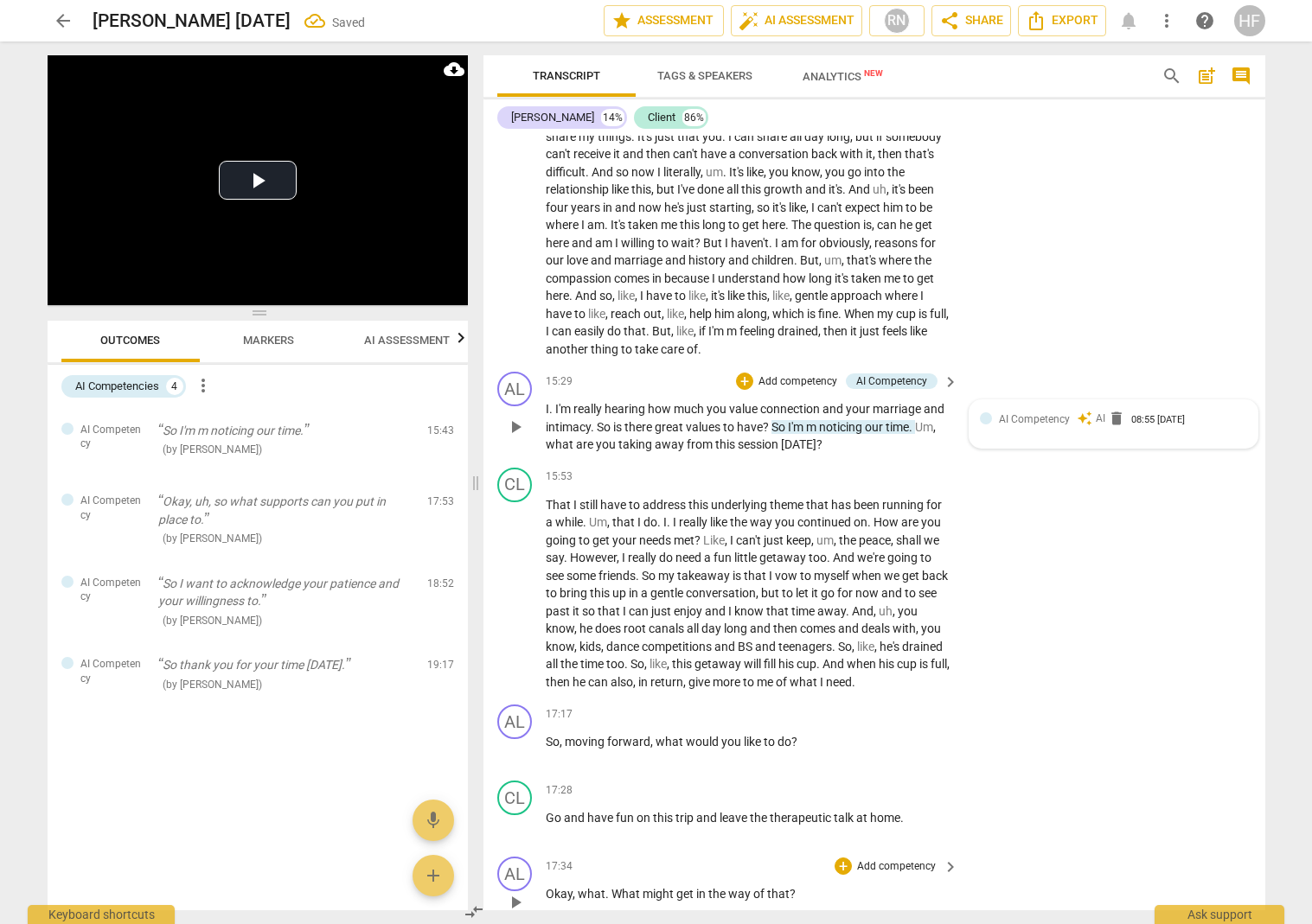
scroll to position [3462, 0]
click at [1024, 410] on span "delete" at bounding box center [1117, 418] width 17 height 17
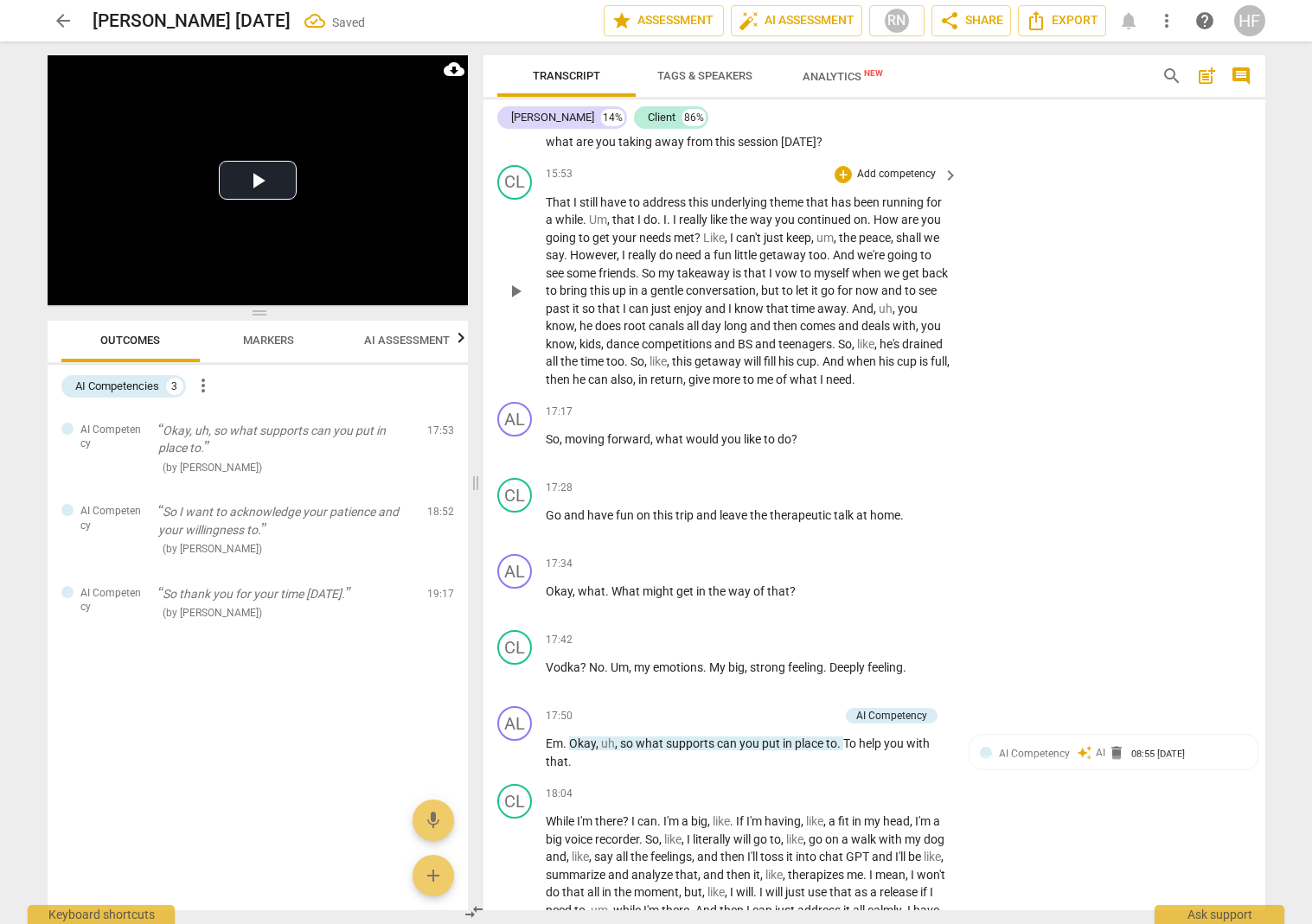
scroll to position [3787, 0]
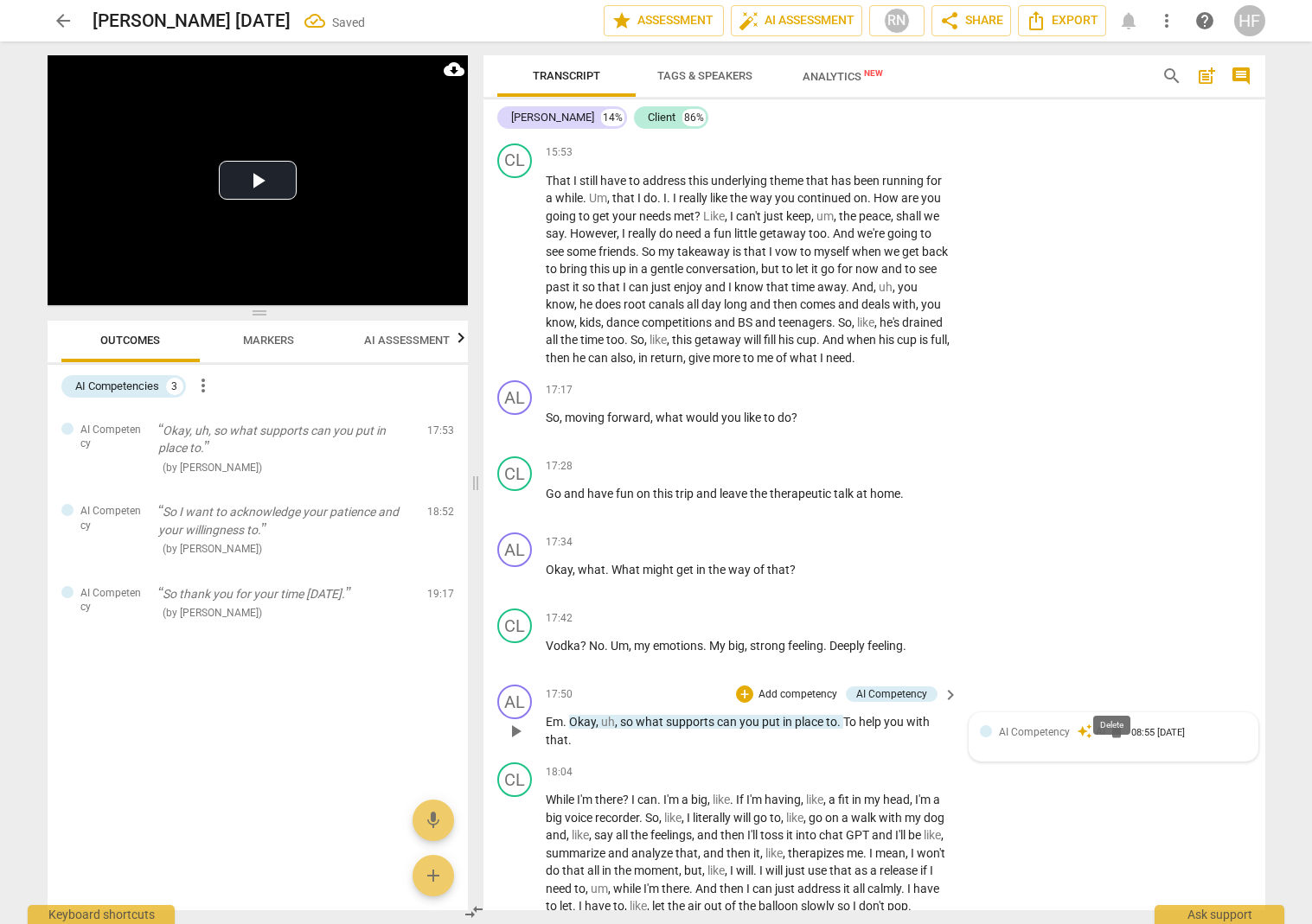
click at [1024, 723] on span "delete" at bounding box center [1117, 731] width 17 height 17
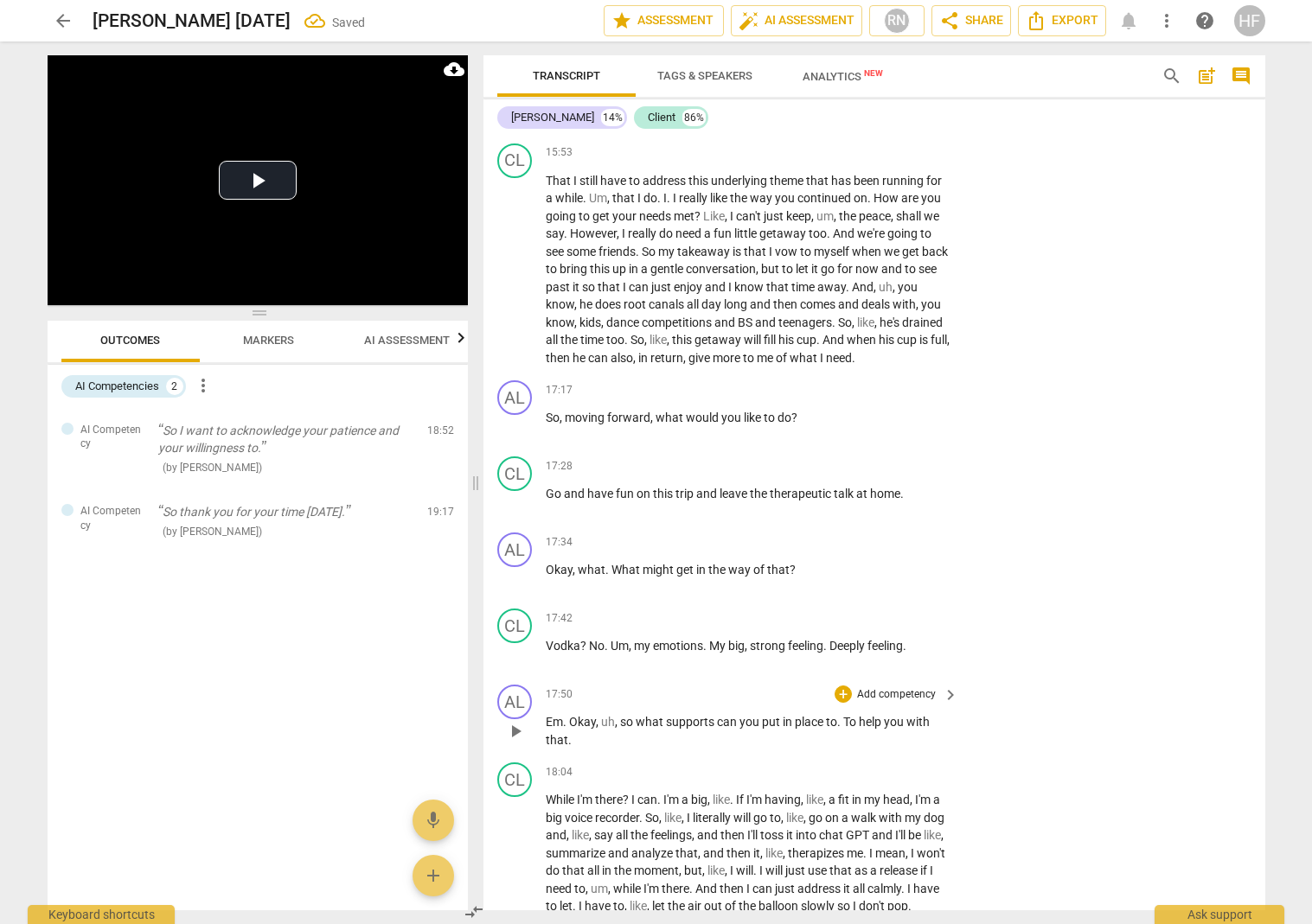
click at [393, 341] on span "AI Assessment" at bounding box center [407, 341] width 86 height 13
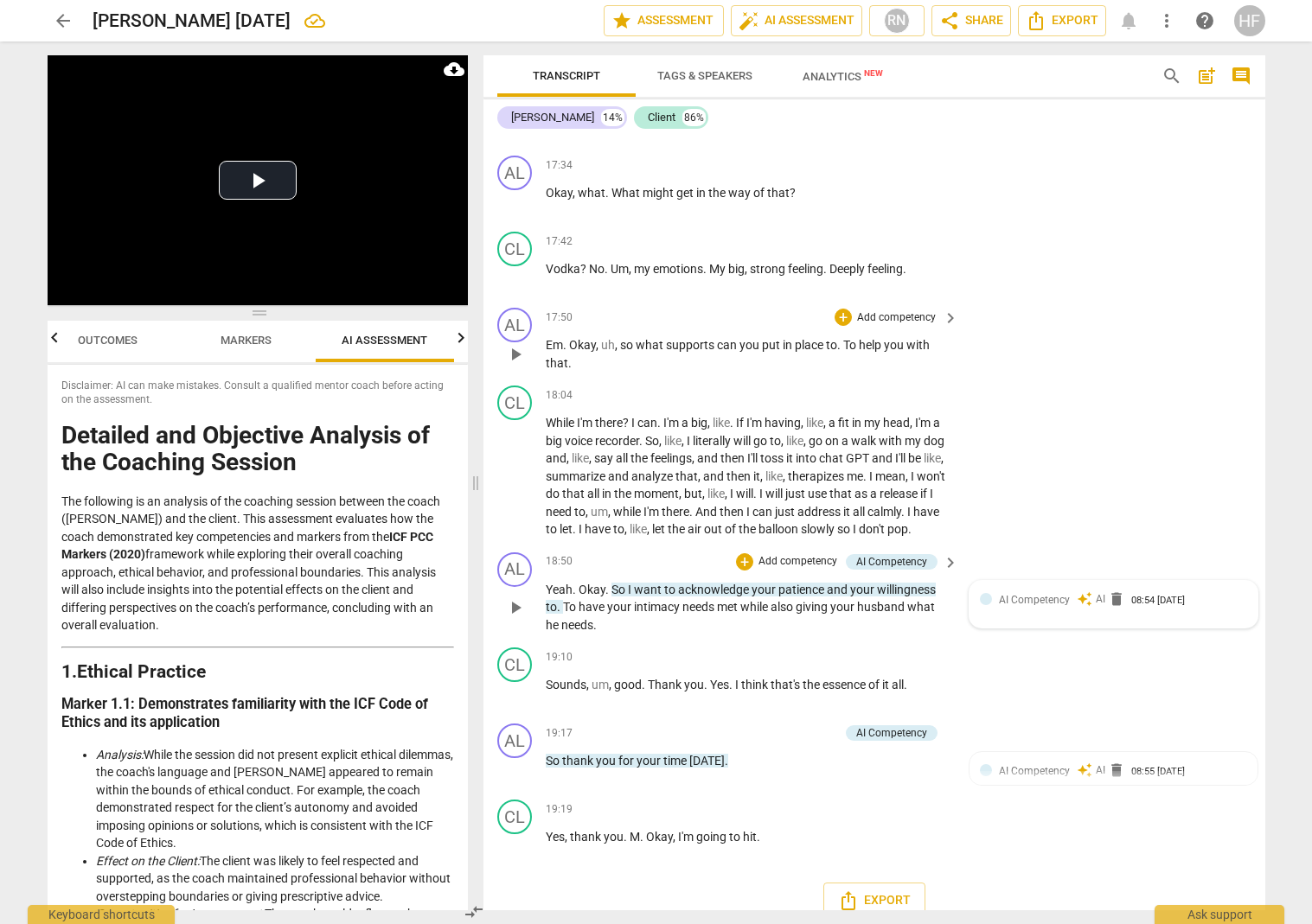
scroll to position [4163, 0]
click at [234, 340] on span "Markers" at bounding box center [246, 341] width 51 height 13
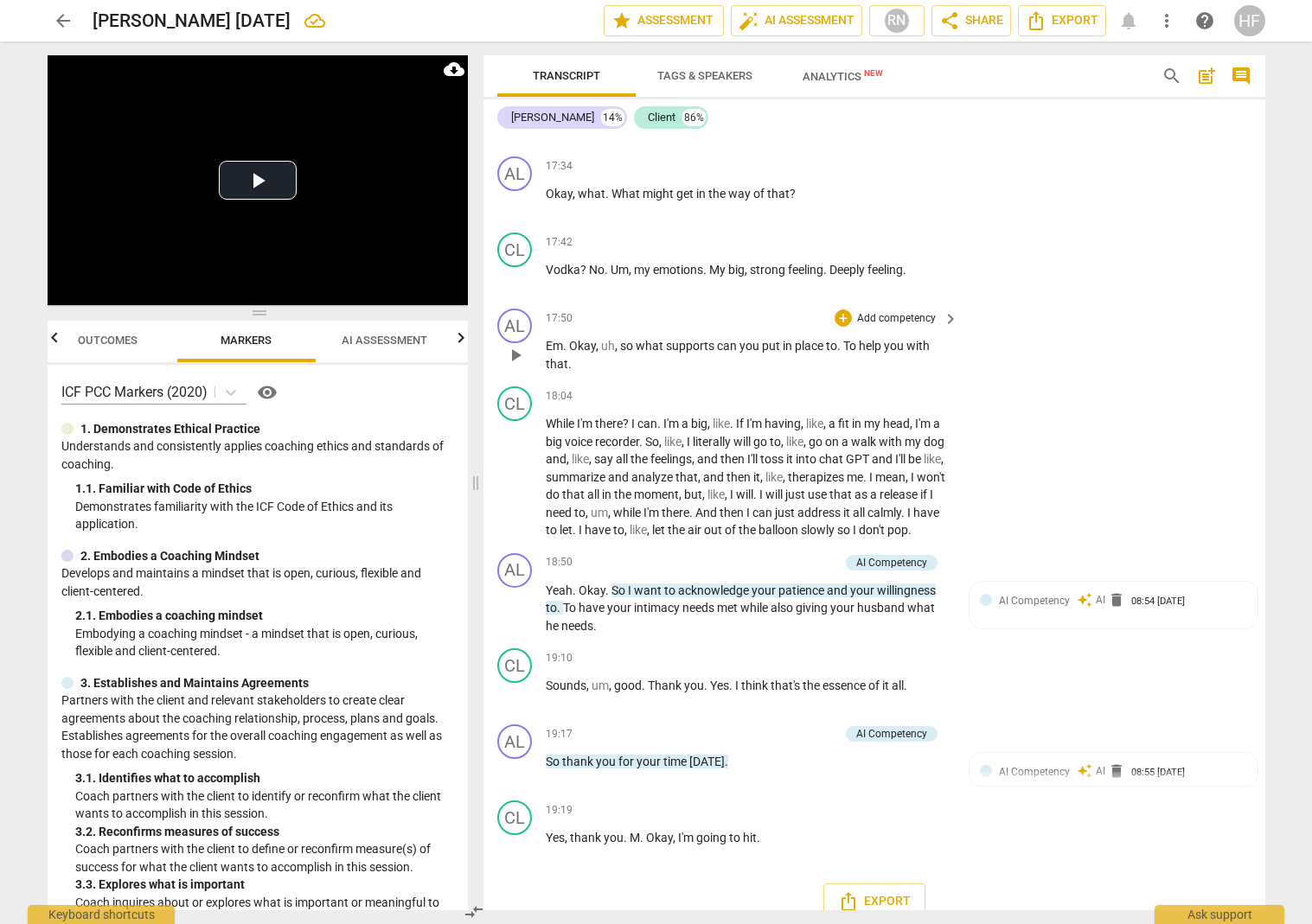
click at [106, 341] on span "Outcomes" at bounding box center [107, 341] width 59 height 13
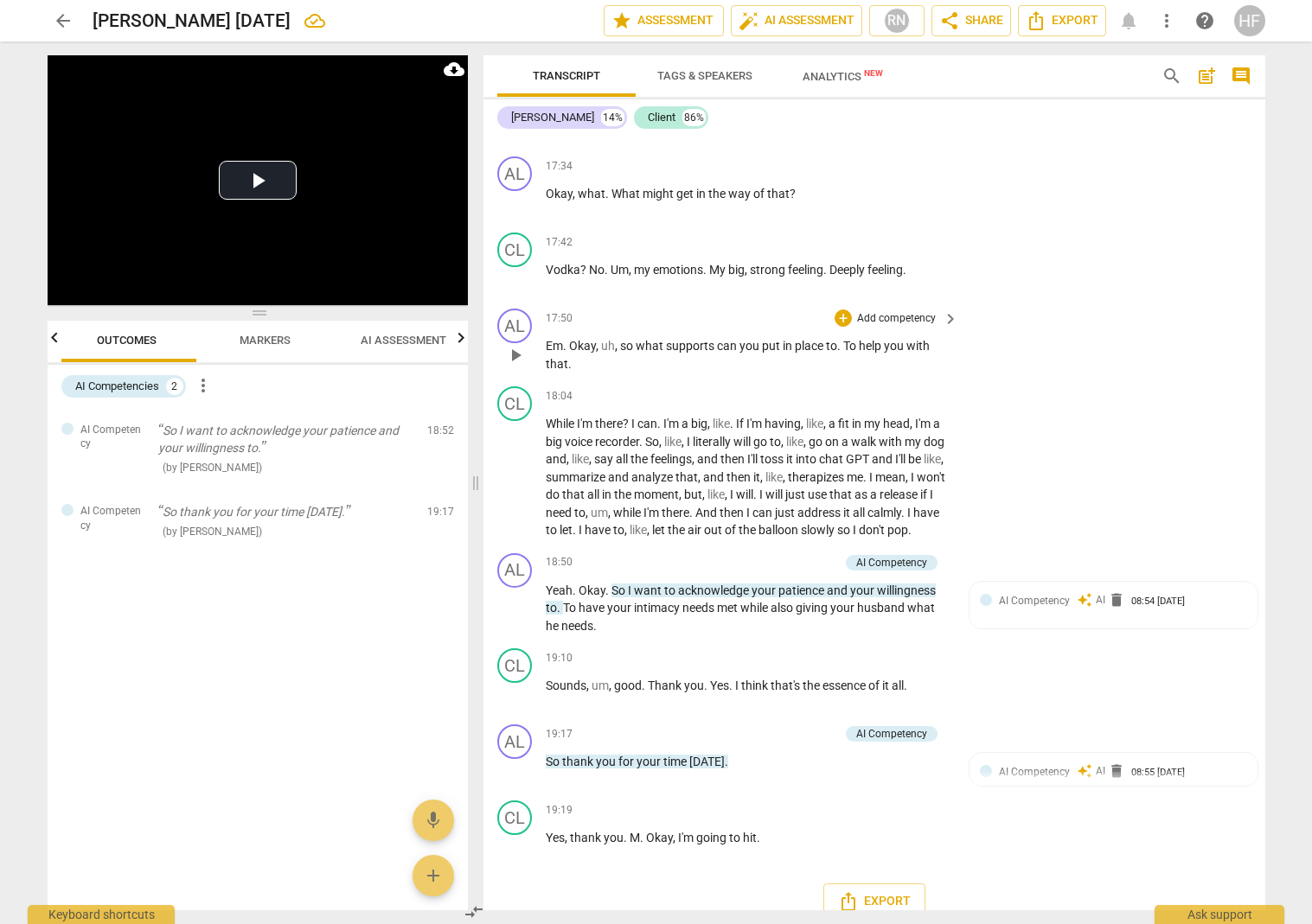
scroll to position [0, 0]
click at [387, 339] on span "AI Assessment" at bounding box center [407, 341] width 86 height 13
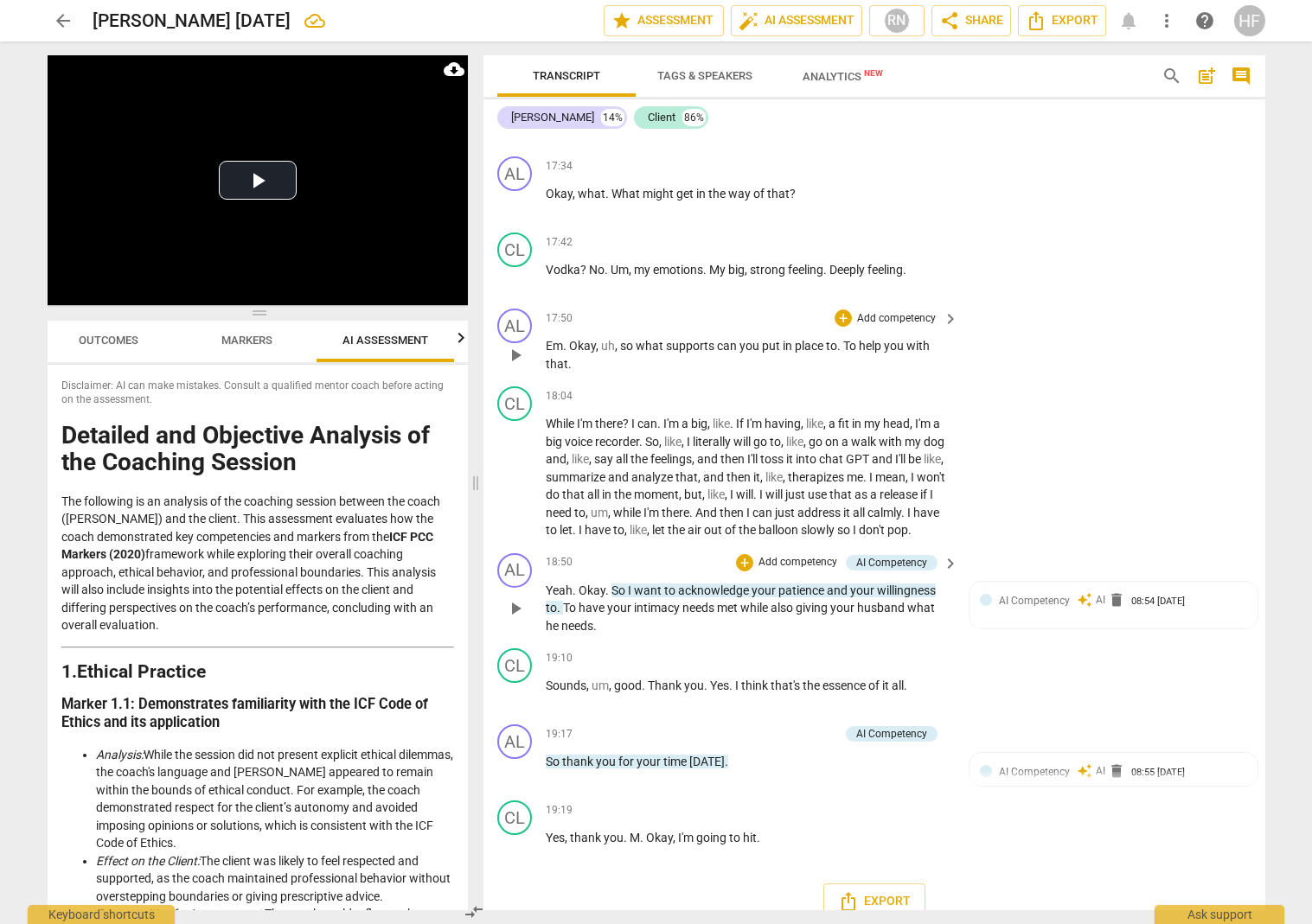
scroll to position [0, 23]
click at [1024, 592] on span "delete" at bounding box center [1117, 600] width 17 height 17
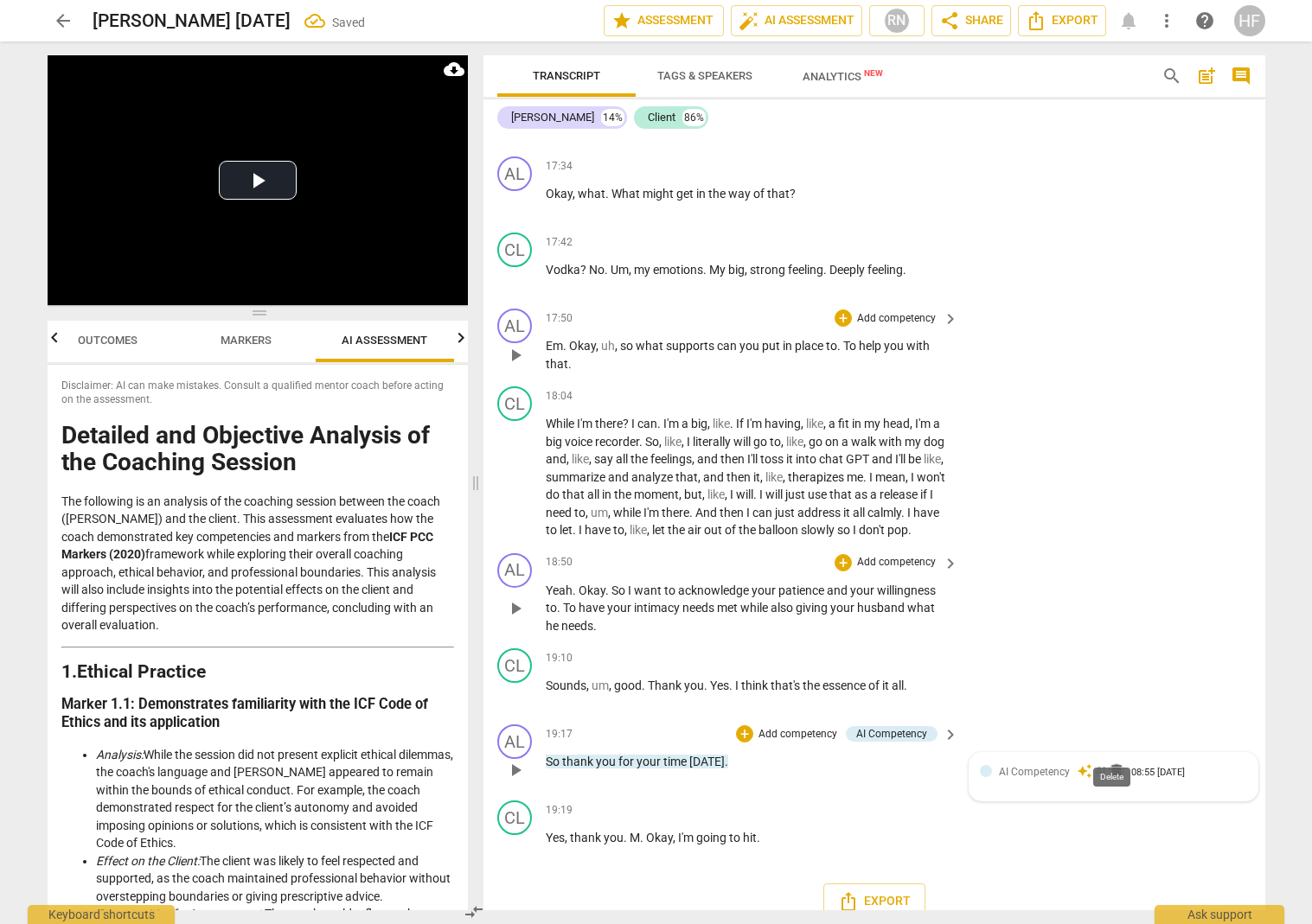
click at [1024, 763] on span "delete" at bounding box center [1117, 771] width 17 height 17
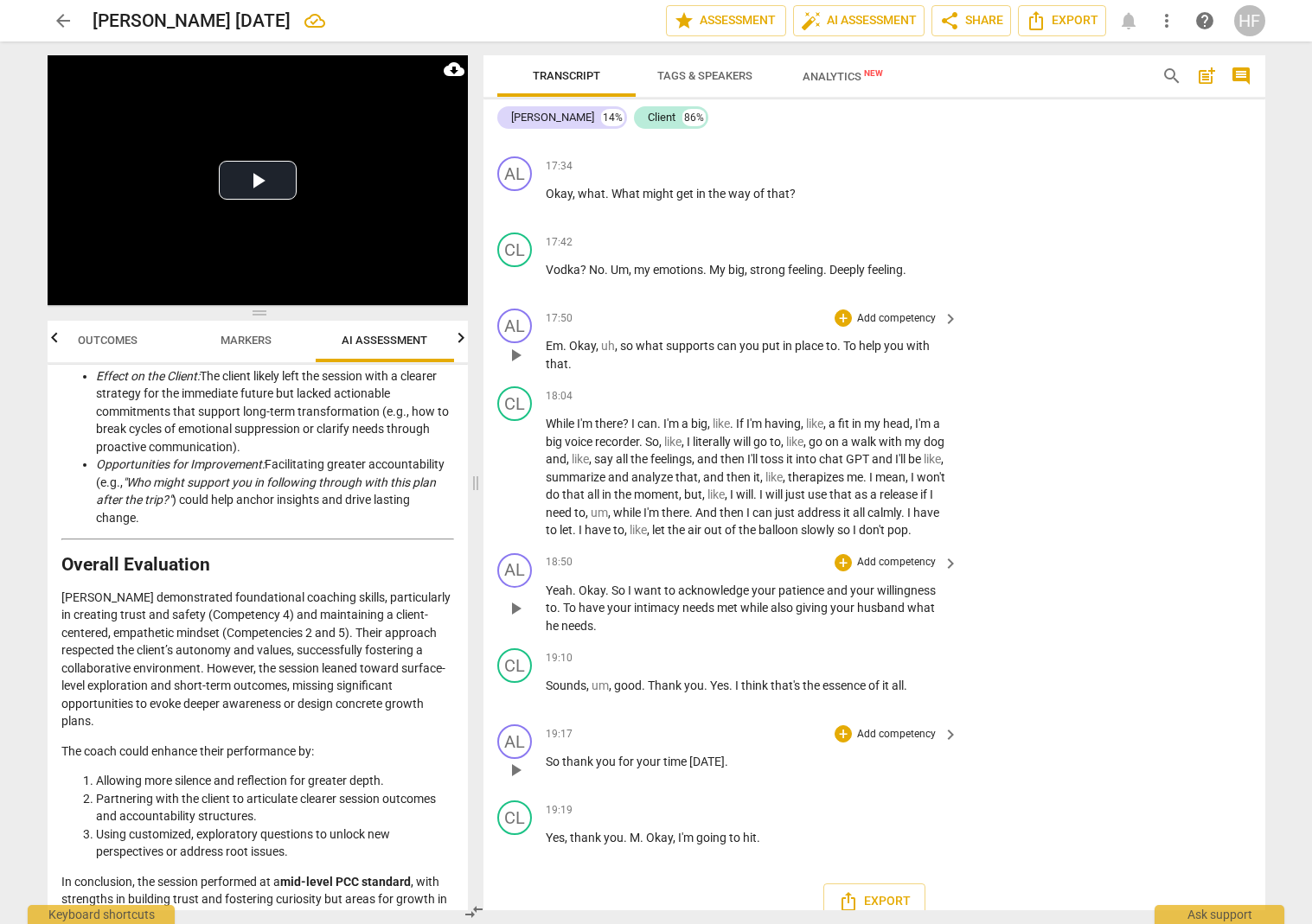
scroll to position [3371, 0]
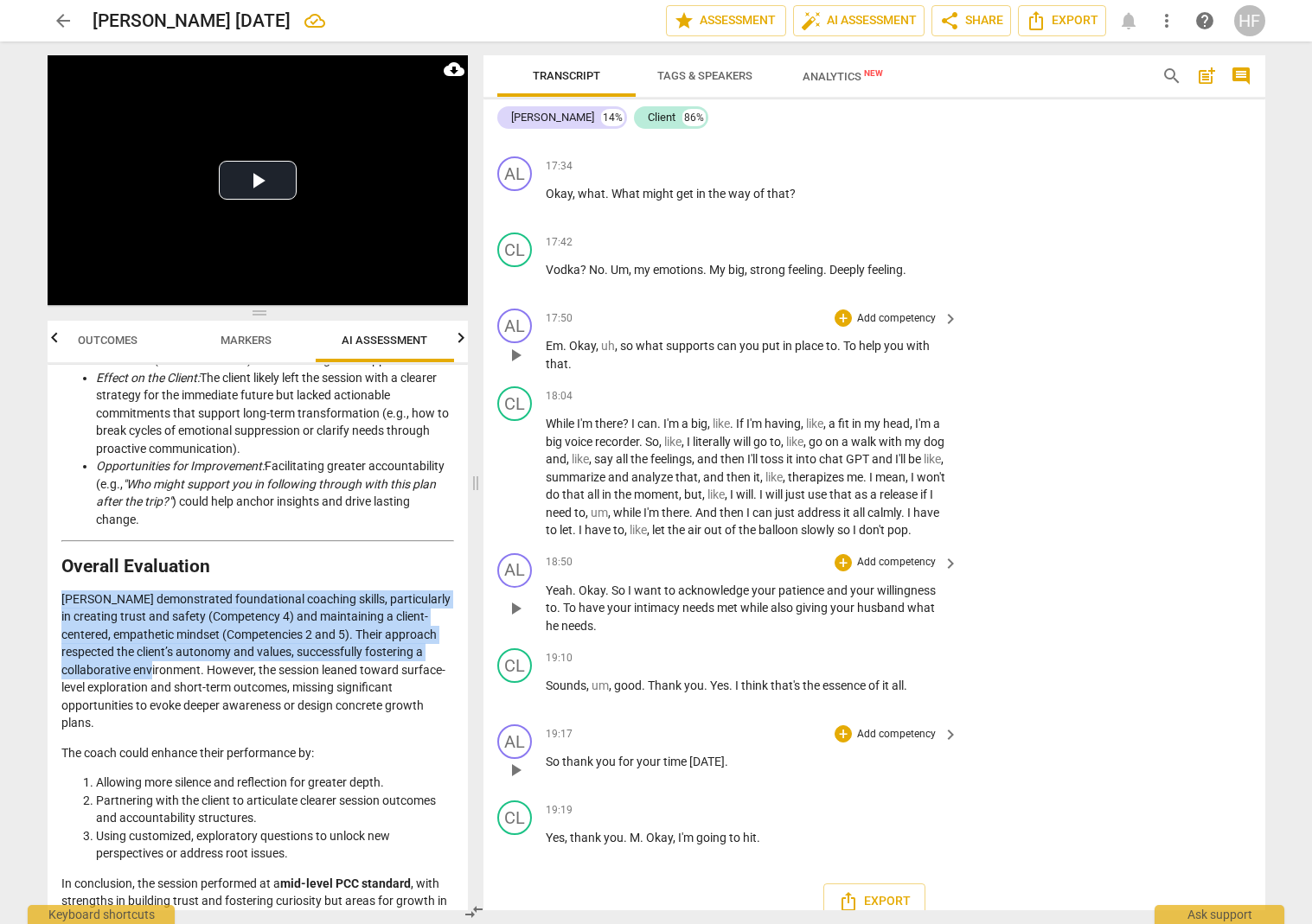
drag, startPoint x: 131, startPoint y: 632, endPoint x: 51, endPoint y: 563, distance: 105.6
click at [51, 563] on div "Disclaimer: AI can make mistakes. Consult a qualified mentor coach before actin…" at bounding box center [257, 638] width 420 height 546
copy p "Alex demonstrated foundational coaching skills, particularly in creating trust …"
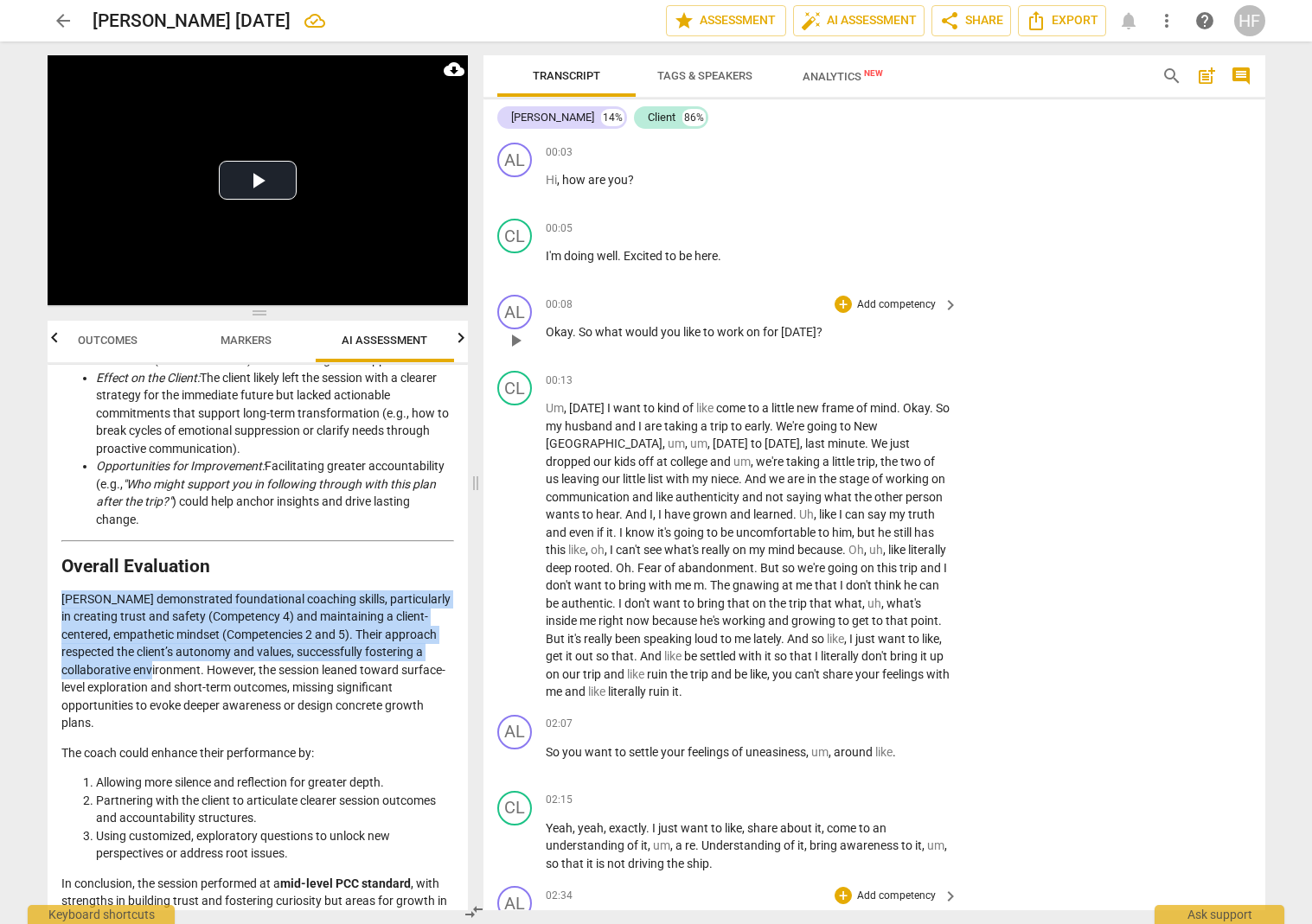
scroll to position [0, 0]
click at [1024, 77] on span "post_add" at bounding box center [1206, 76] width 21 height 21
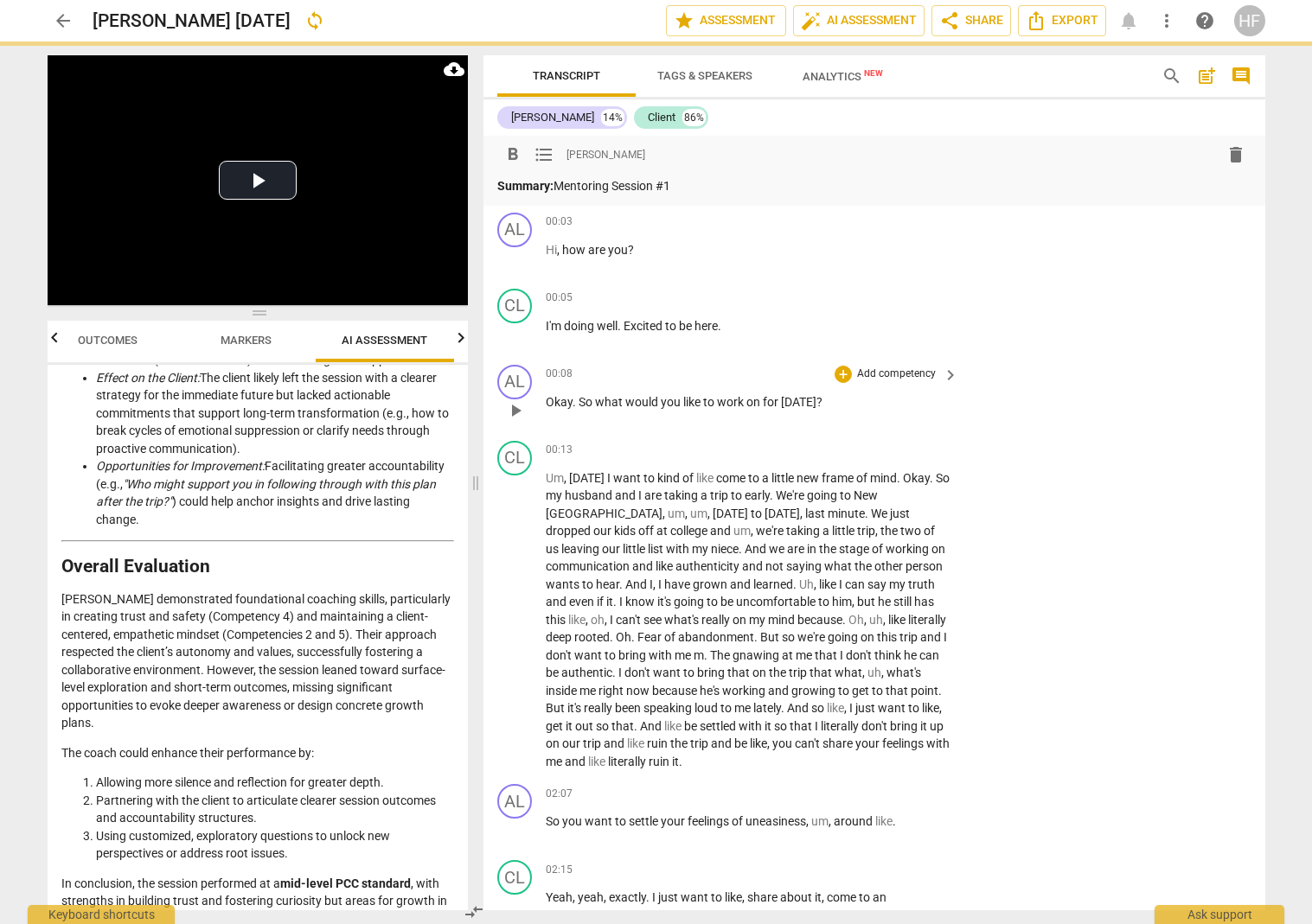
drag, startPoint x: 696, startPoint y: 183, endPoint x: 532, endPoint y: 177, distance: 164.1
click at [530, 189] on p "Summary: Mentoring Session #1" at bounding box center [874, 186] width 754 height 18
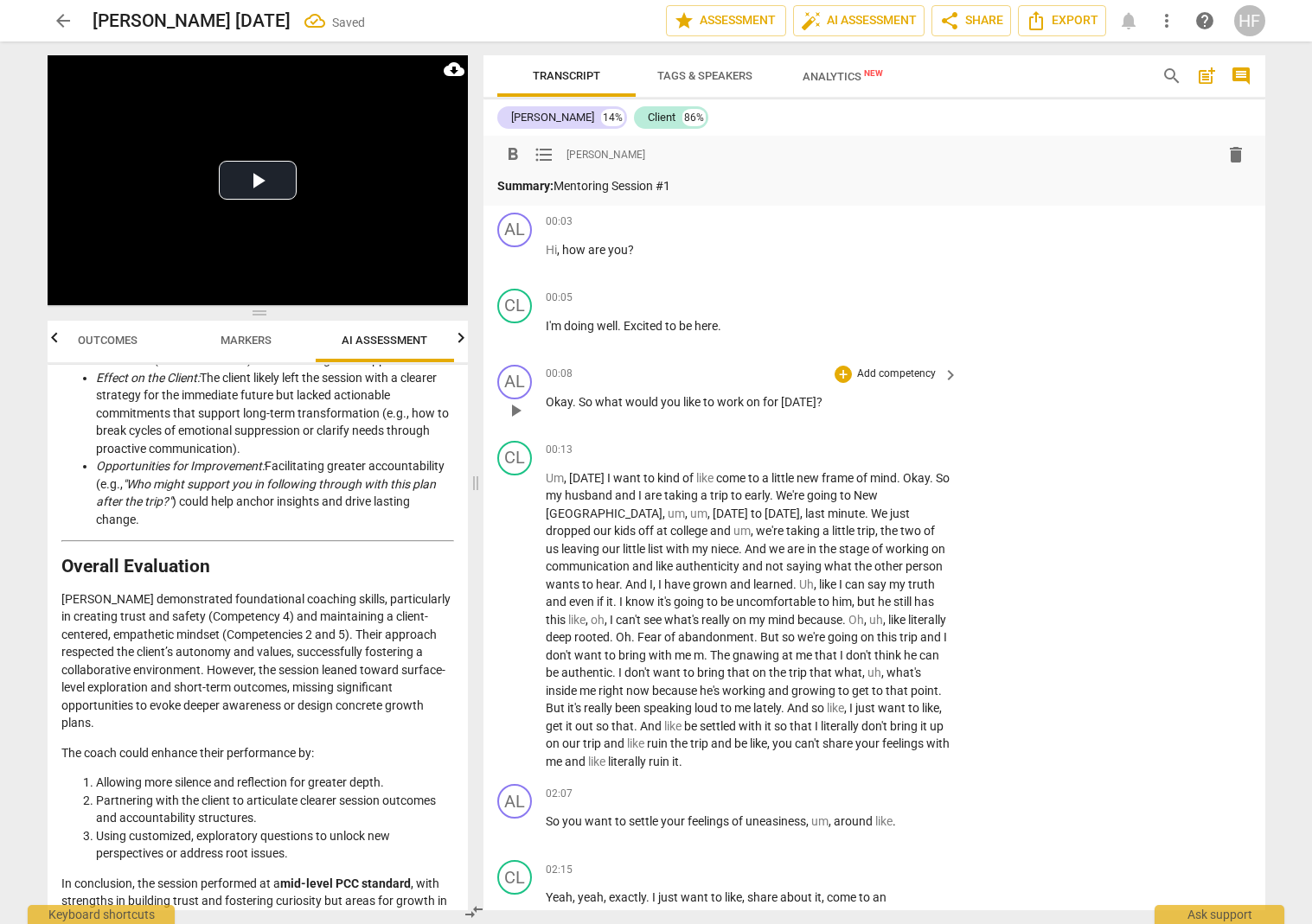
click at [508, 155] on span "format_bold" at bounding box center [513, 155] width 21 height 21
click at [749, 189] on p "Summary: Mentoring Session #1" at bounding box center [874, 186] width 754 height 18
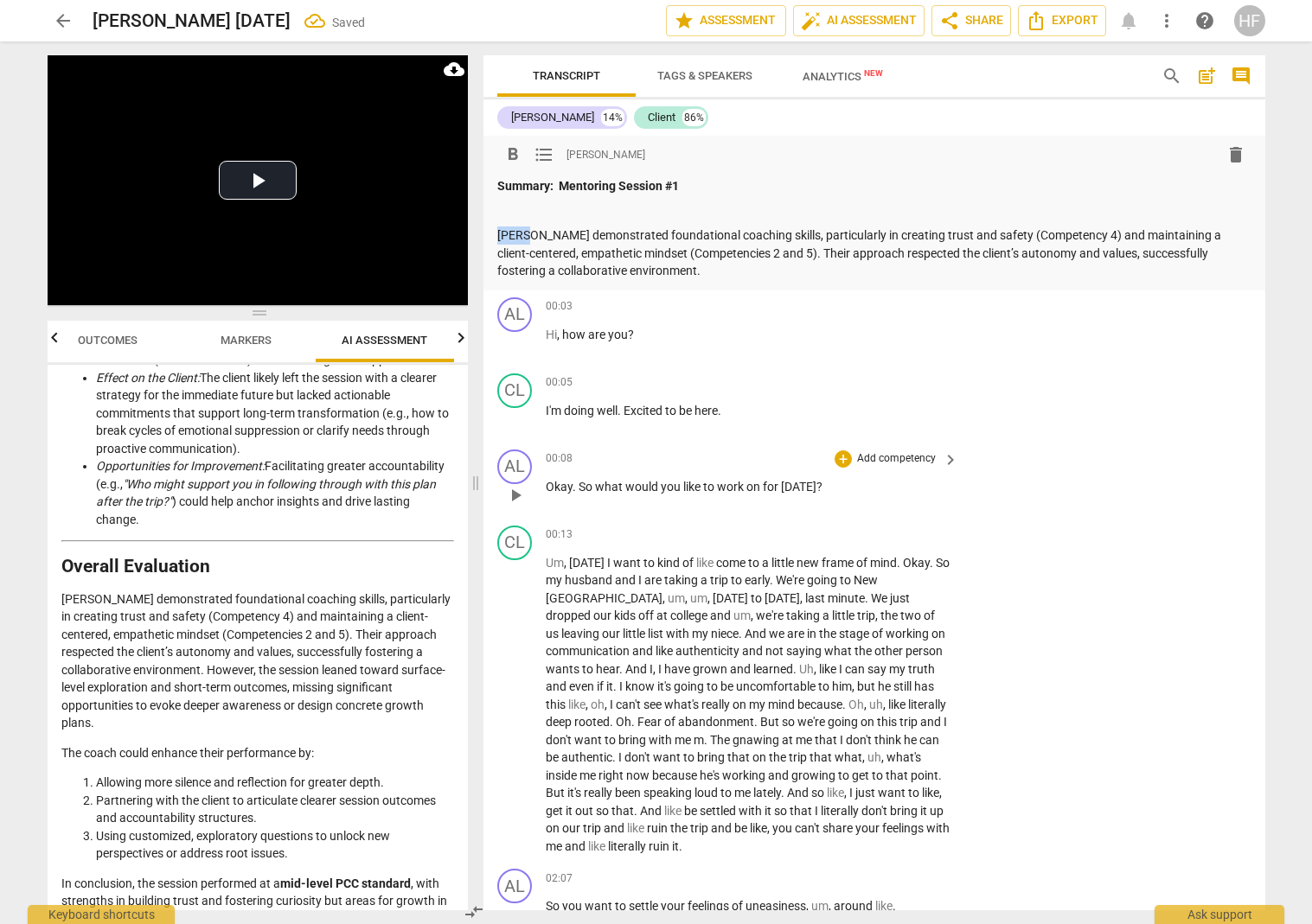
click at [487, 234] on div "format_bold format_list_bulleted Heidi Fishbein delete Summary: Mentoring Sessi…" at bounding box center [874, 213] width 782 height 155
click at [814, 253] on p "Coach demonstrated foundational coaching skills, particularly in creating trust…" at bounding box center [874, 253] width 754 height 54
click at [735, 267] on p "Coach demonstrated foundational coaching skills, particularly in creating trust…" at bounding box center [874, 253] width 754 height 54
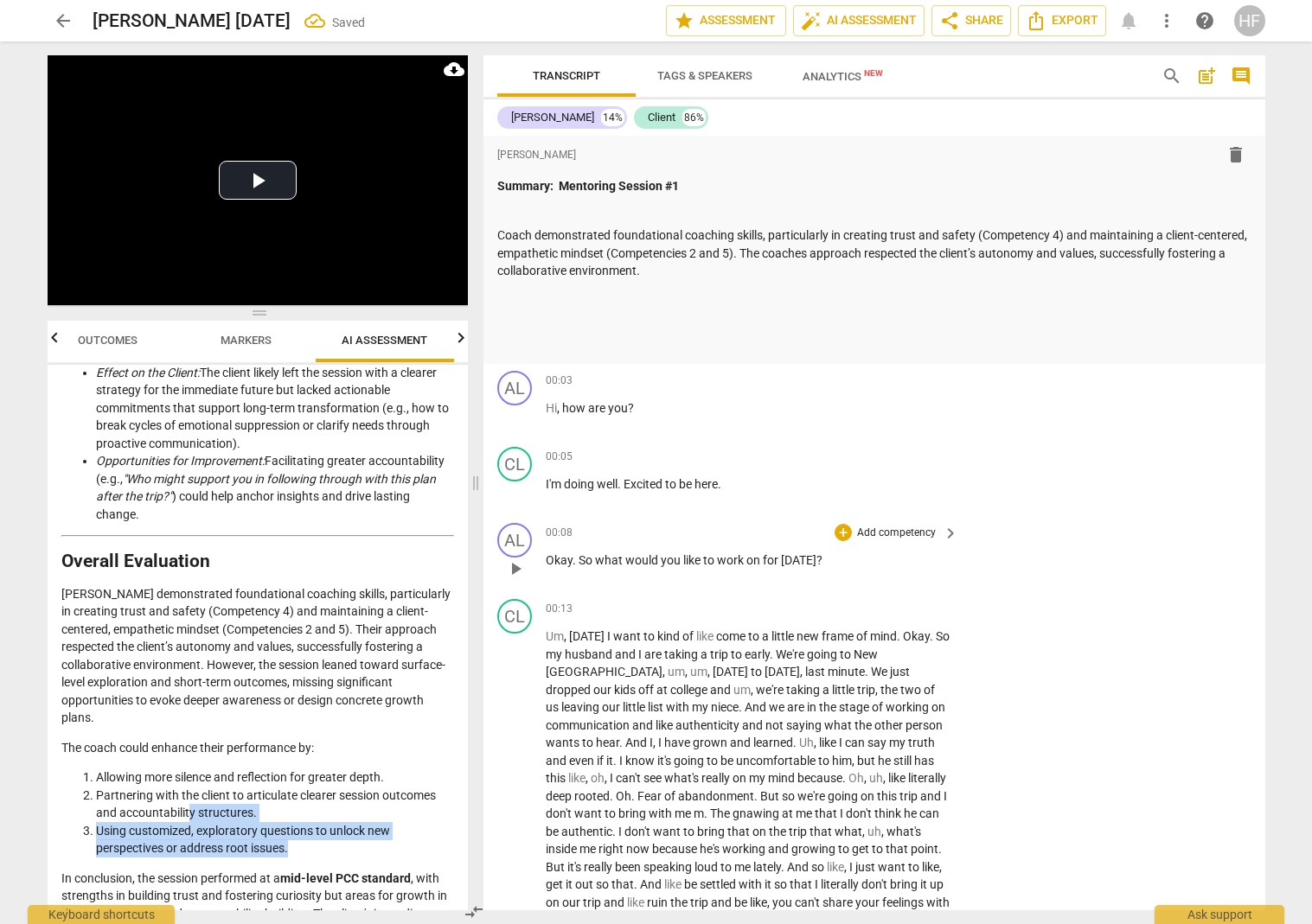
drag, startPoint x: 304, startPoint y: 792, endPoint x: 187, endPoint y: 745, distance: 126.1
click at [187, 768] on ol "Allowing more silence and reflection for greater depth. Partnering with the cli…" at bounding box center [258, 813] width 393 height 89
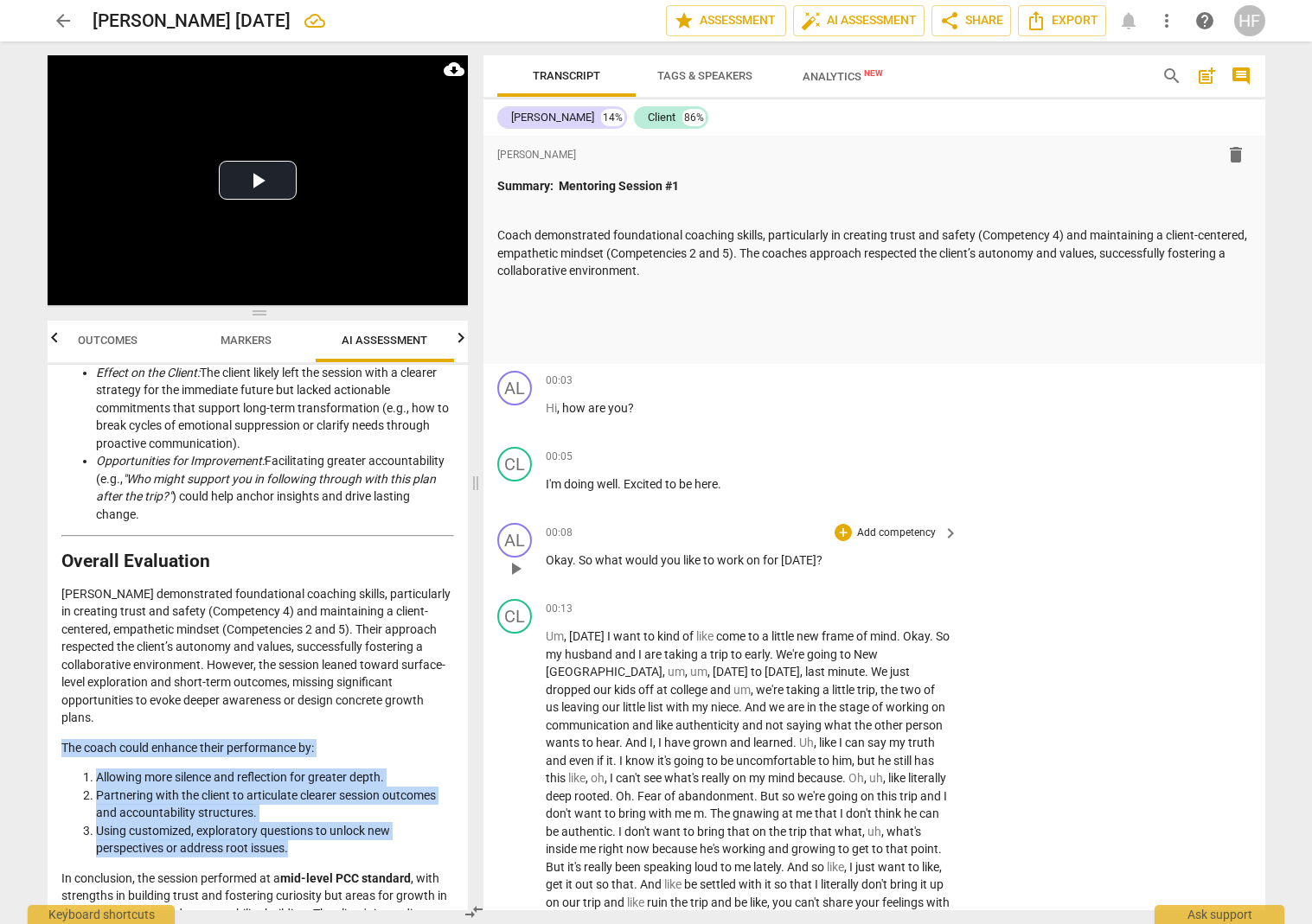
drag, startPoint x: 301, startPoint y: 792, endPoint x: 76, endPoint y: 695, distance: 245.0
click at [44, 692] on div "Play Video move_up Play Current Time 00:00 / Duration Time 19:30 Progress : 0.0…" at bounding box center [254, 482] width 441 height 882
copy div "The coach could enhance their performance by: Allowing more silence and reflect…"
click at [630, 326] on div "Summary: Mentoring Session #1 Coach demonstrated foundational coaching skills, …" at bounding box center [874, 265] width 754 height 176
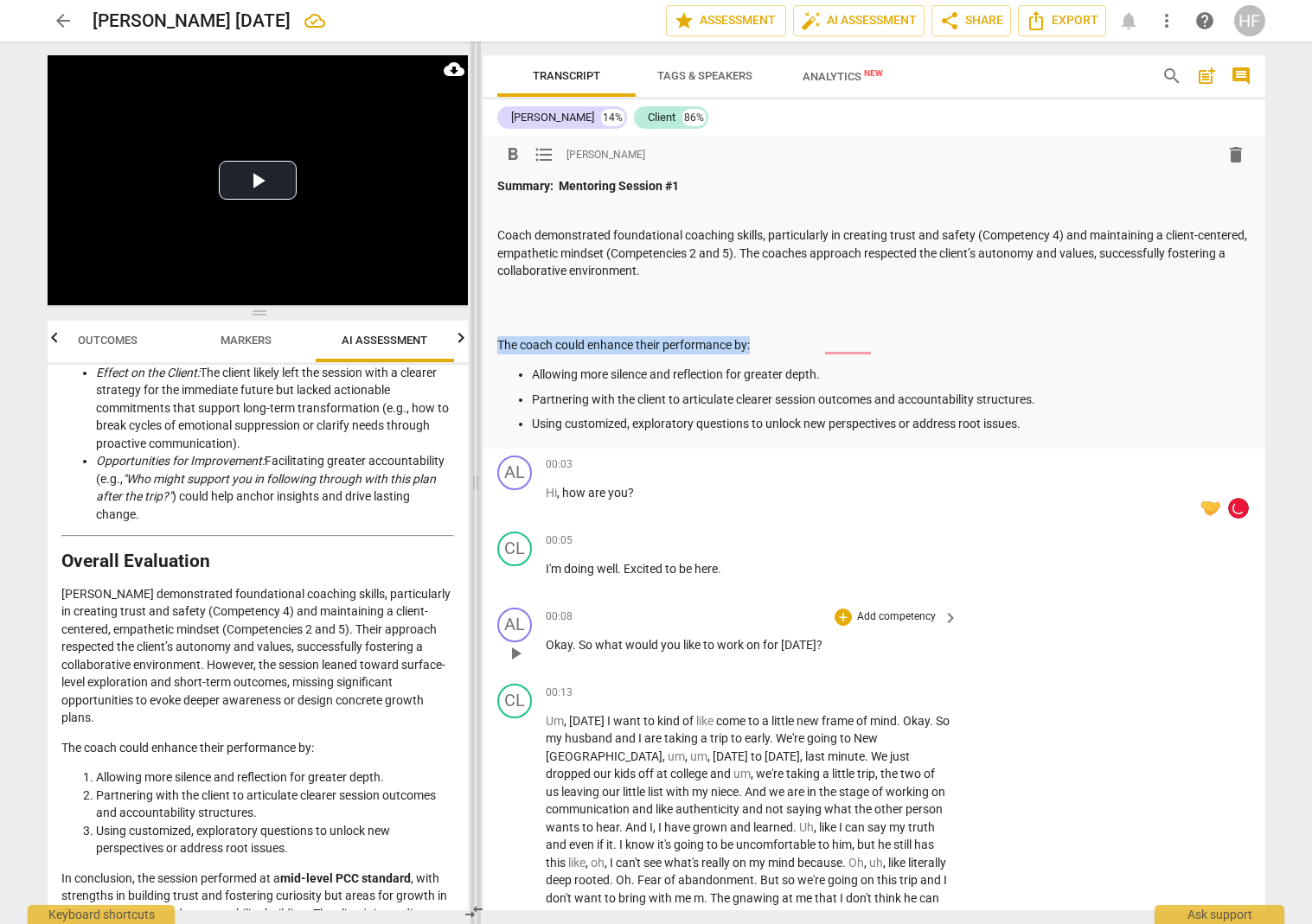
drag, startPoint x: 751, startPoint y: 341, endPoint x: 477, endPoint y: 337, distance: 274.0
click at [477, 337] on div "Play Video move_up Play Current Time 00:00 / Duration Time 19:30 Progress : 0.0…" at bounding box center [656, 482] width 1245 height 882
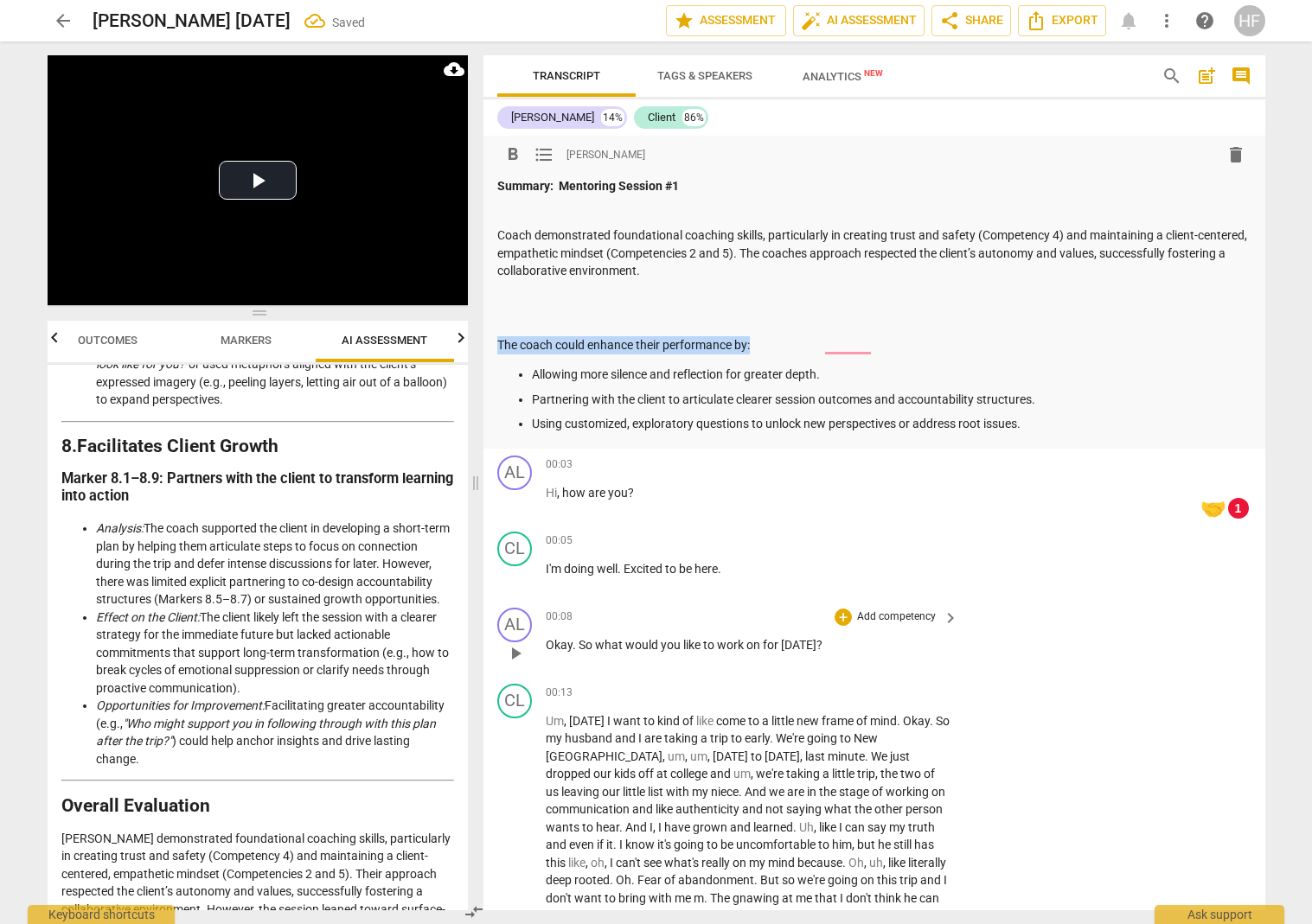
scroll to position [3132, 0]
drag, startPoint x: 263, startPoint y: 671, endPoint x: 100, endPoint y: 670, distance: 163.0
click at [97, 697] on li "Opportunities for Improvement: Facilitating greater accountability (e.g., "Who …" at bounding box center [275, 732] width 358 height 71
copy em "Opportunities for Improvement:"
drag, startPoint x: 717, startPoint y: 342, endPoint x: 492, endPoint y: 345, distance: 225.0
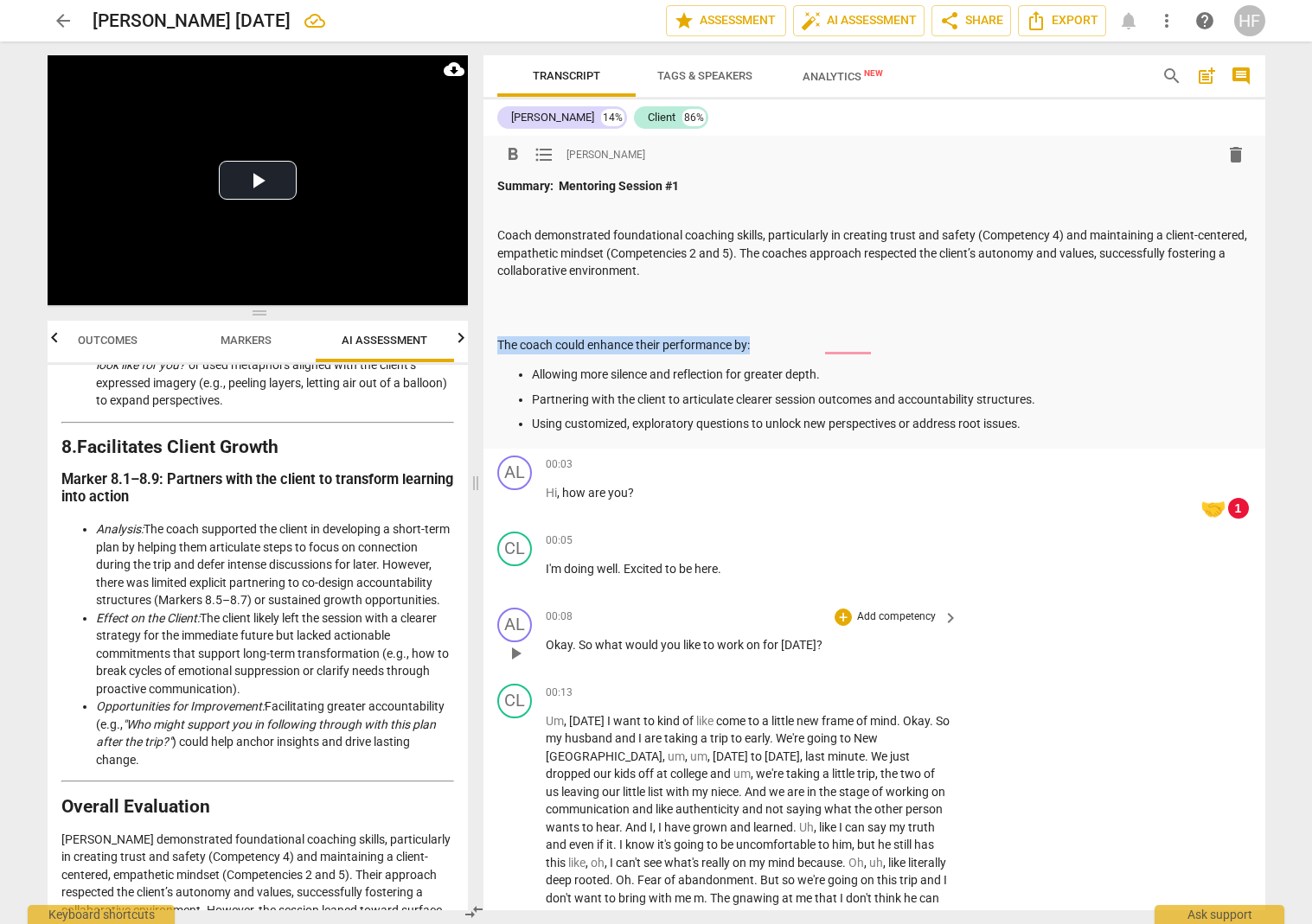
click at [492, 345] on div "format_bold format_list_bulleted Heidi Fishbein delete Summary: Mentoring Sessi…" at bounding box center [874, 293] width 782 height 313
drag, startPoint x: 671, startPoint y: 341, endPoint x: 561, endPoint y: 242, distance: 148.0
click at [476, 346] on div "Play Video move_up Play Current Time 00:00 / Duration Time 19:30 Progress : 0.0…" at bounding box center [656, 482] width 1245 height 882
click at [510, 154] on span "format_bold" at bounding box center [513, 155] width 21 height 21
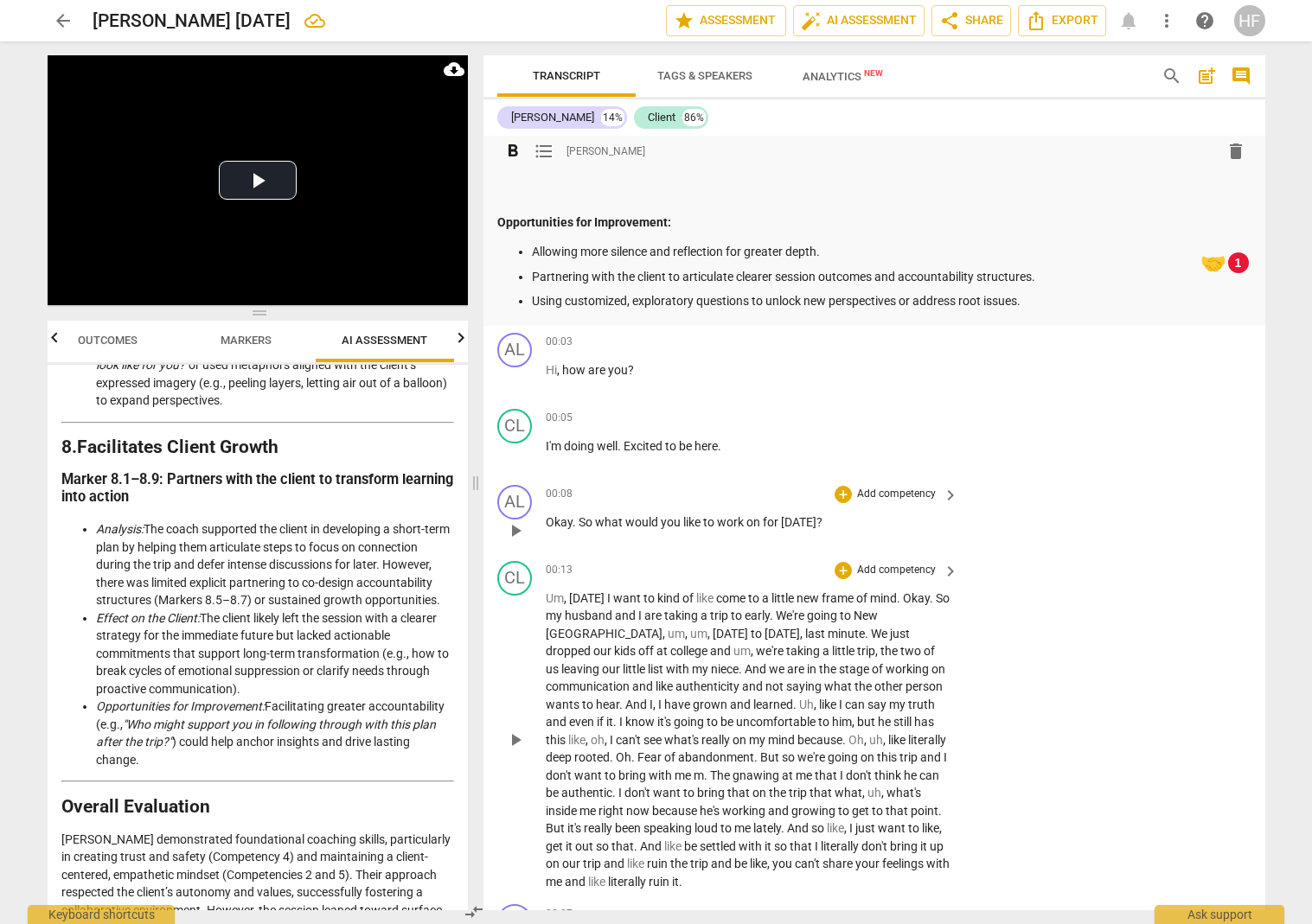
scroll to position [0, 0]
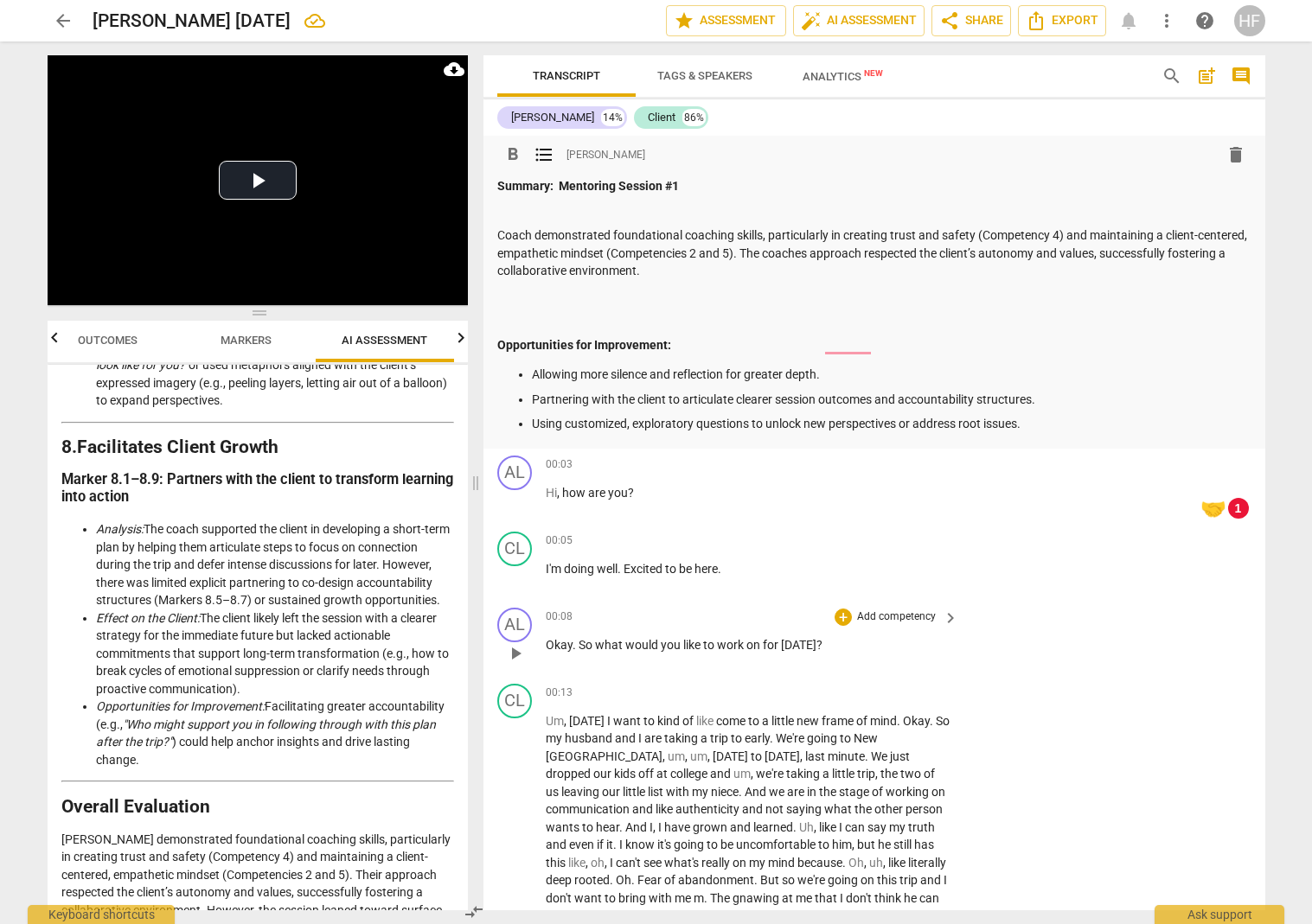
click at [787, 421] on p "Using customized, exploratory questions to unlock new perspectives or address r…" at bounding box center [891, 424] width 719 height 18
click at [977, 418] on p "Using customized, exploratory questions to explore new perspectives or address …" at bounding box center [891, 424] width 719 height 18
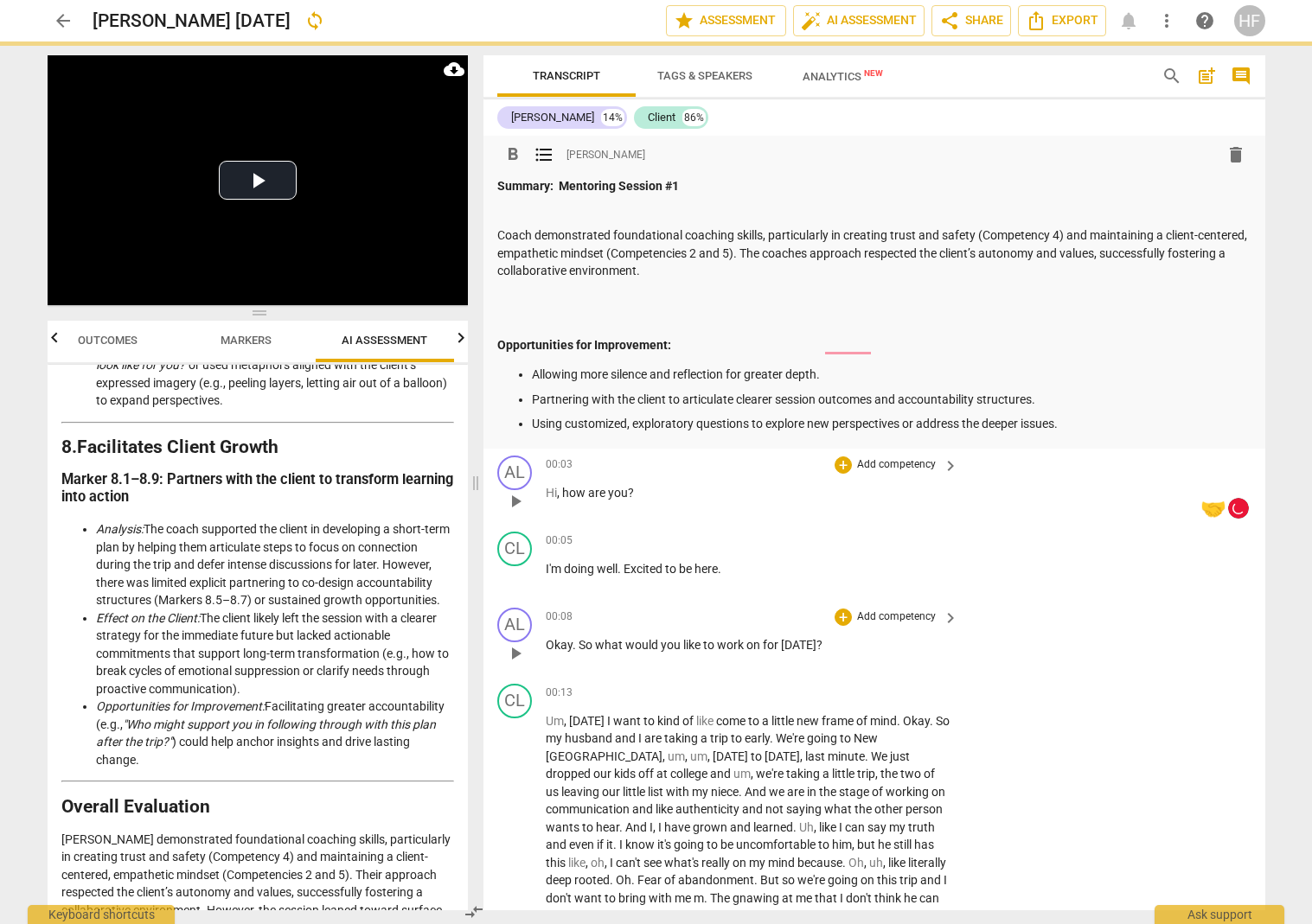
click at [1024, 420] on p "Using customized, exploratory questions to explore new perspectives or address …" at bounding box center [891, 424] width 719 height 18
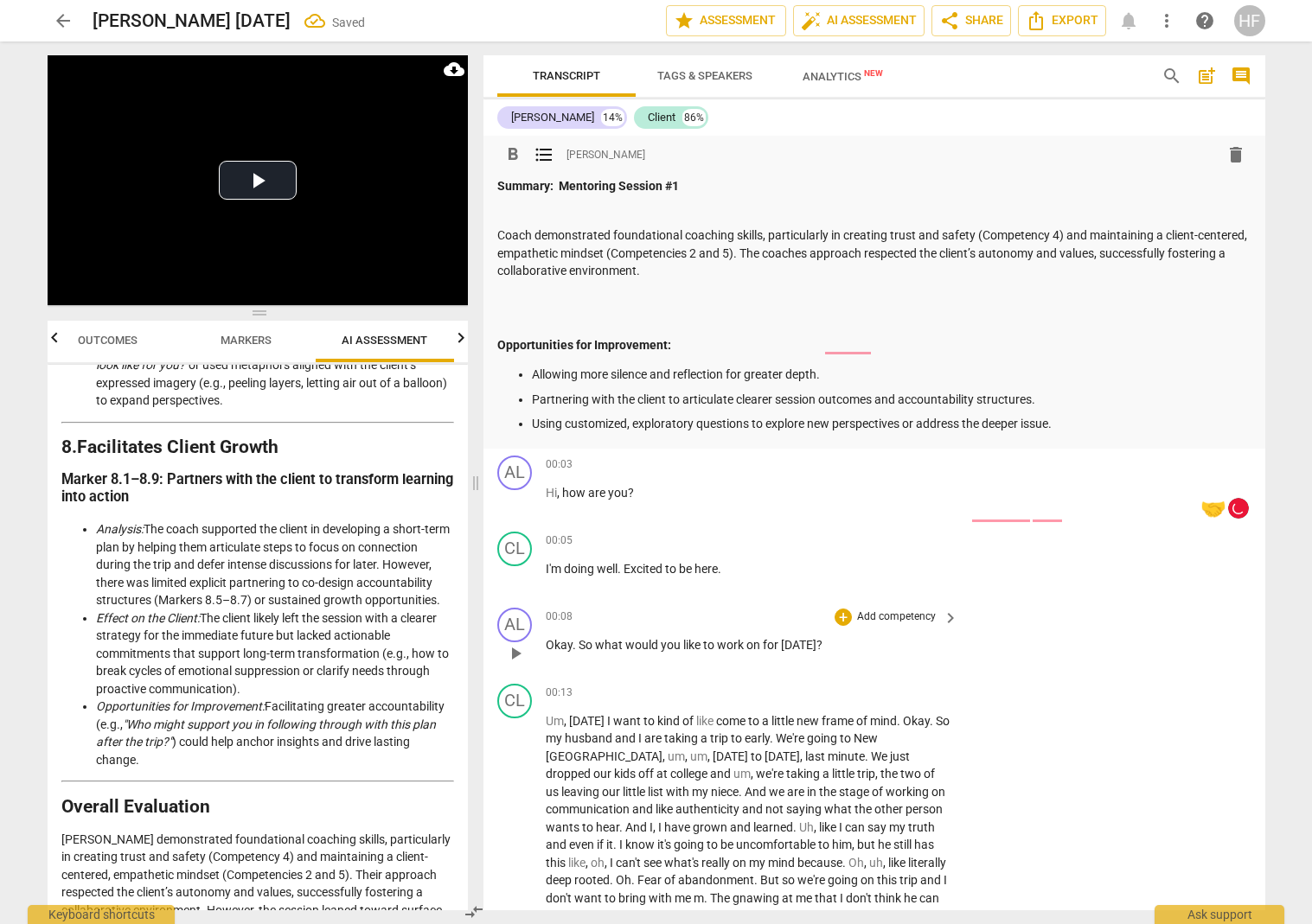
click at [1024, 420] on p "Using customized, exploratory questions to explore new perspectives or address …" at bounding box center [891, 424] width 719 height 18
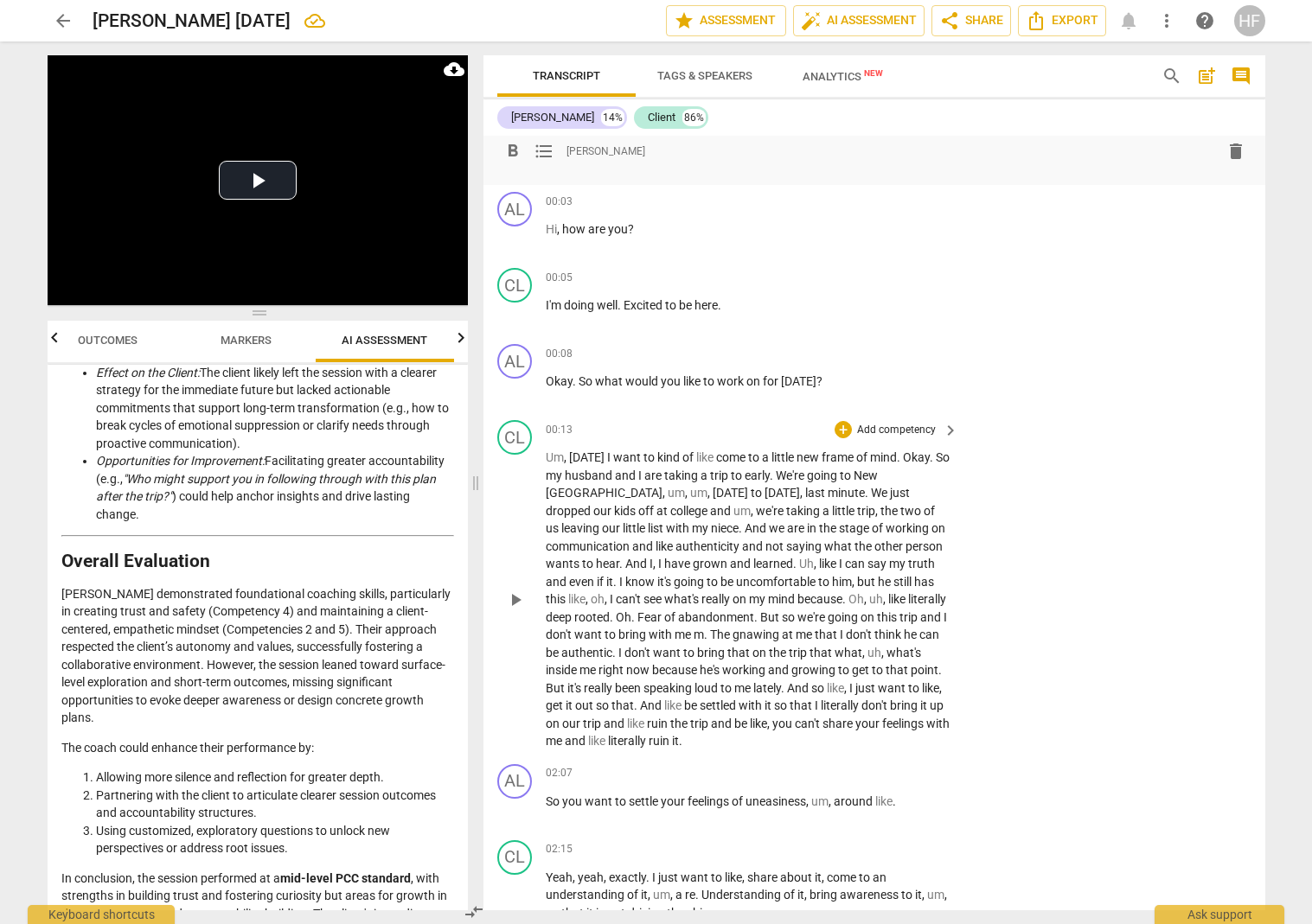
scroll to position [290, 0]
click at [846, 345] on div "+" at bounding box center [843, 352] width 17 height 17
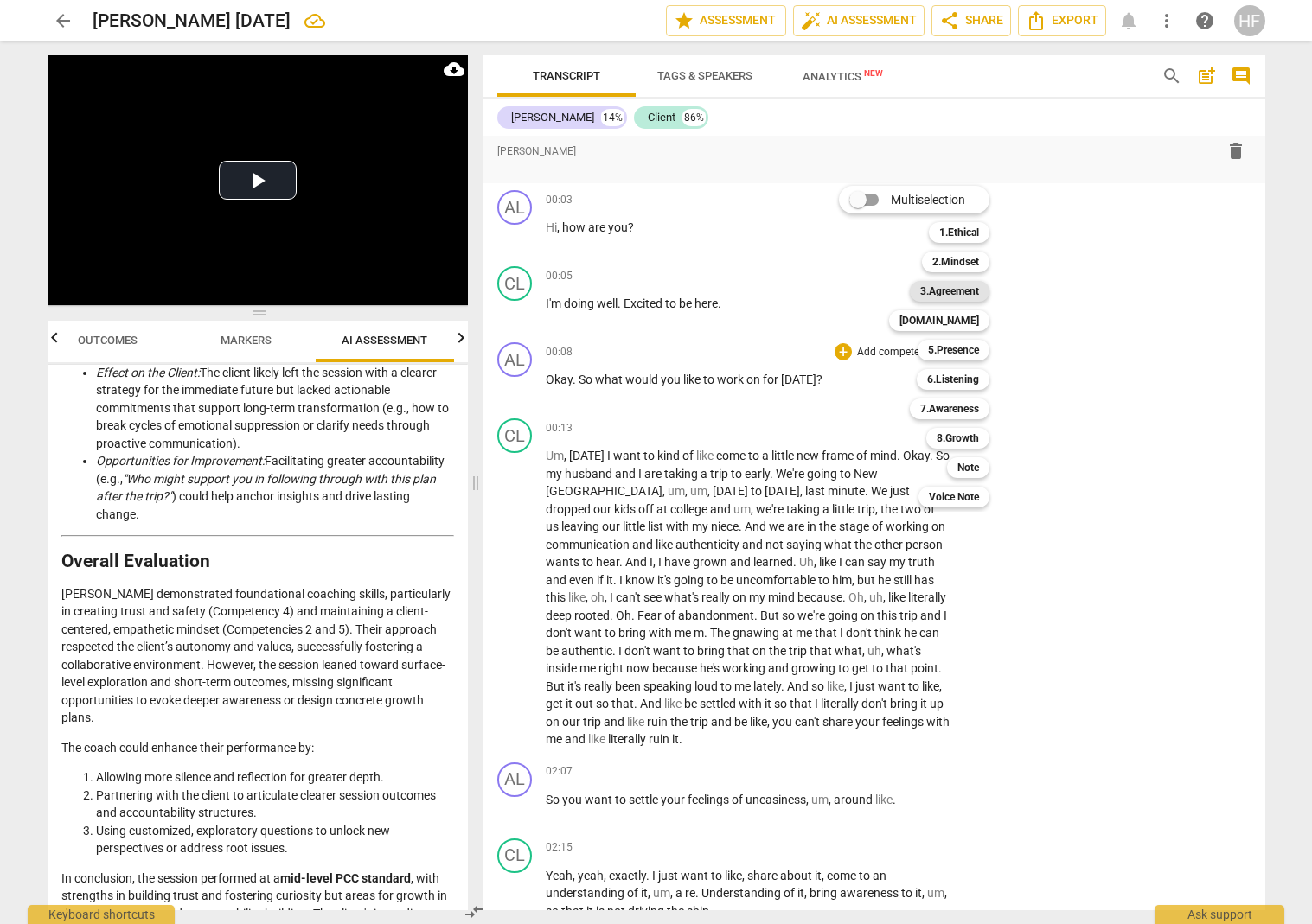
click at [964, 294] on b "3.Agreement" at bounding box center [950, 292] width 59 height 21
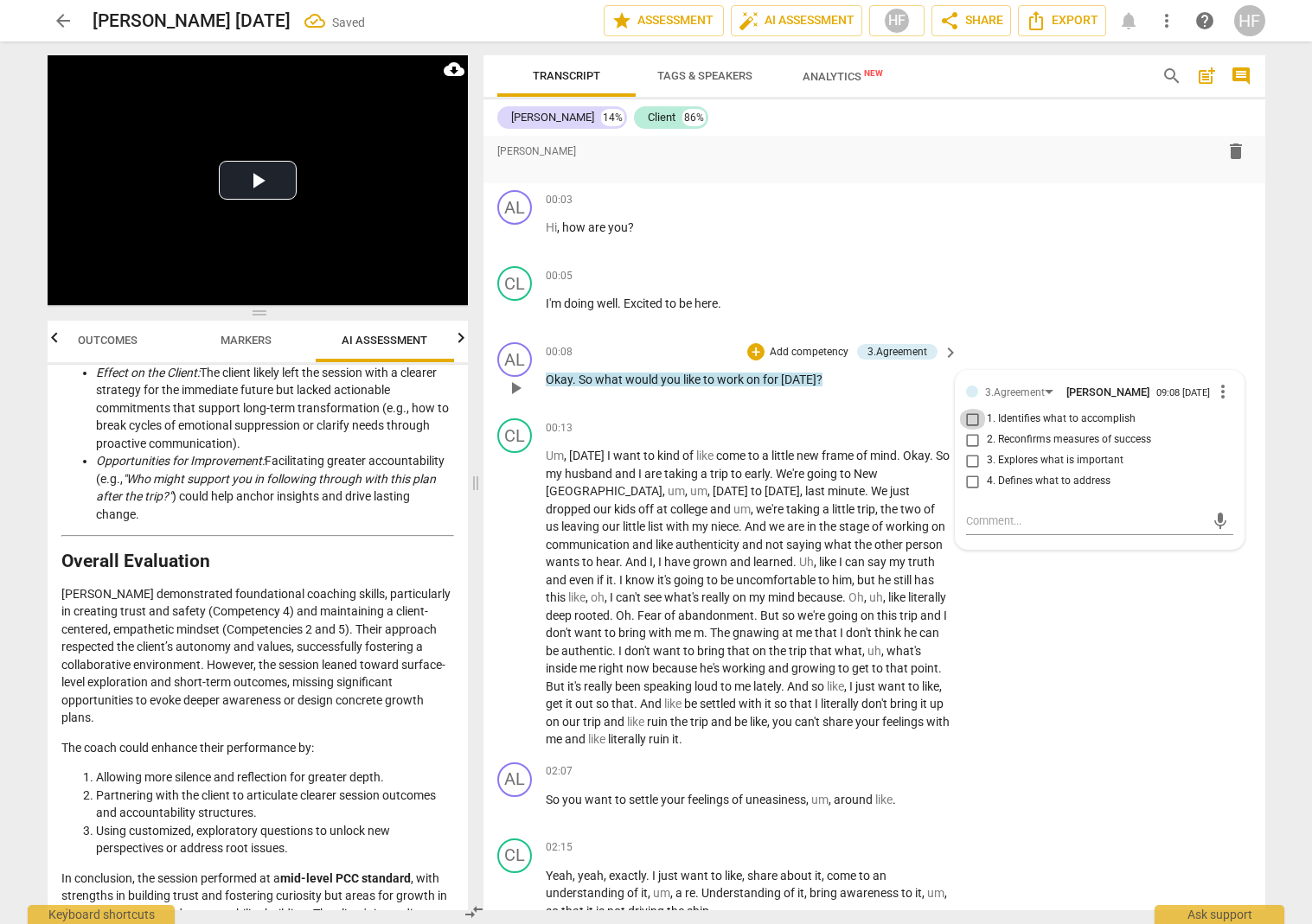
click at [968, 419] on input "1. Identifies what to accomplish" at bounding box center [972, 419] width 27 height 21
checkbox input "true"
click at [1024, 305] on div "CL play_arrow pause 00:05 + Add competency keyboard_arrow_right I'm doing well …" at bounding box center [874, 297] width 782 height 76
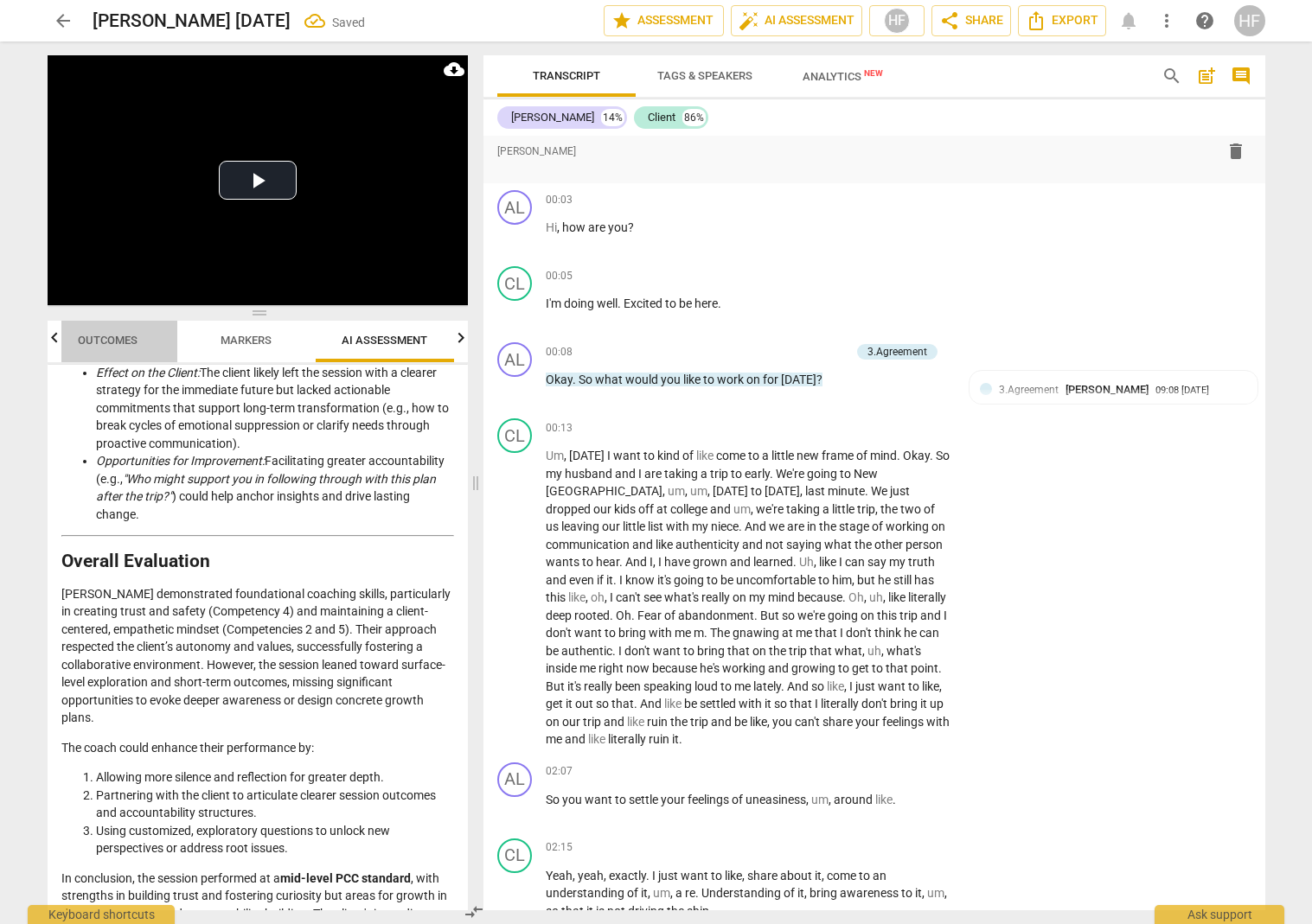
click at [112, 342] on span "Outcomes" at bounding box center [107, 341] width 59 height 13
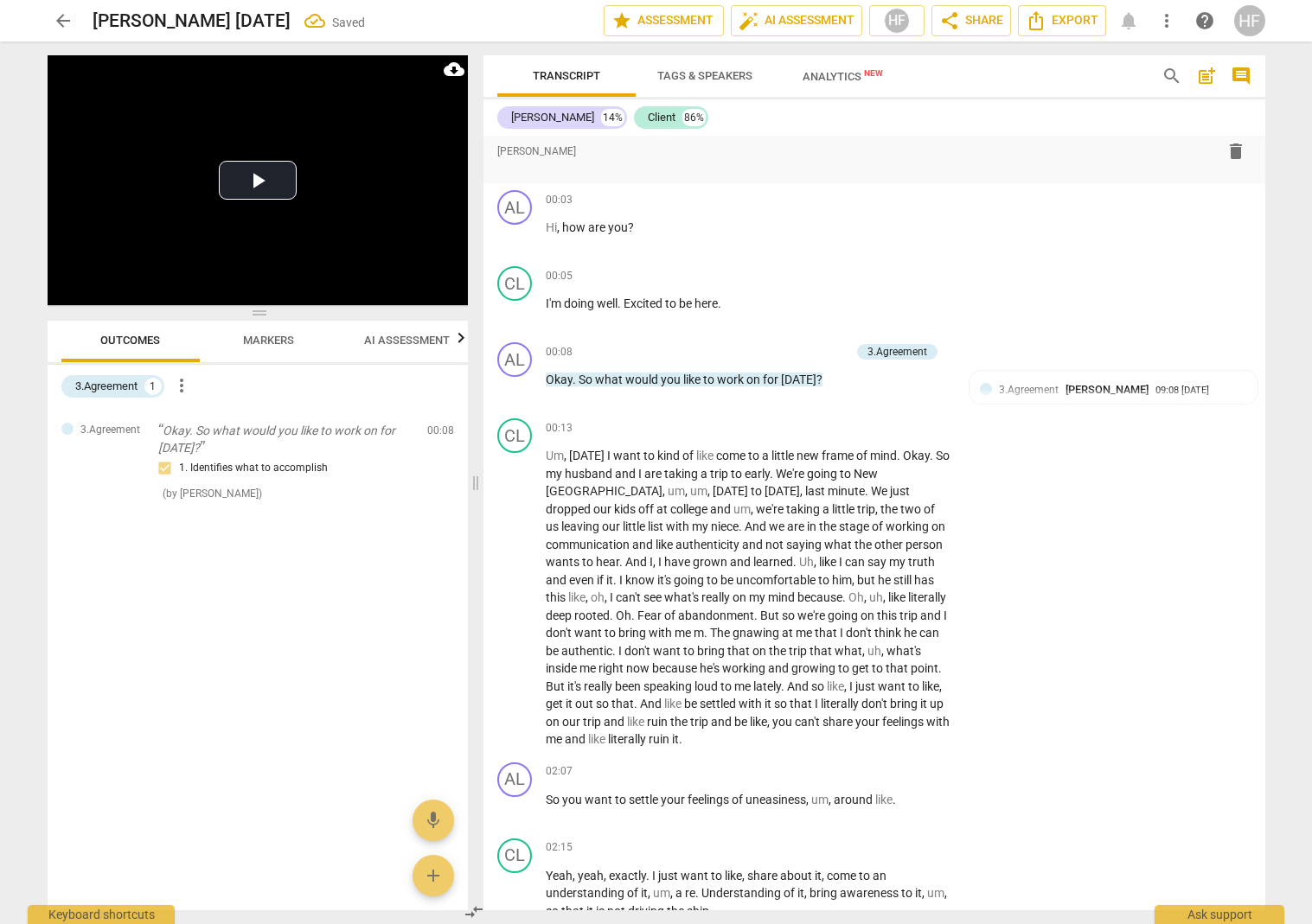
click at [56, 341] on div at bounding box center [54, 339] width 14 height 36
click at [250, 345] on span "Markers" at bounding box center [268, 341] width 51 height 13
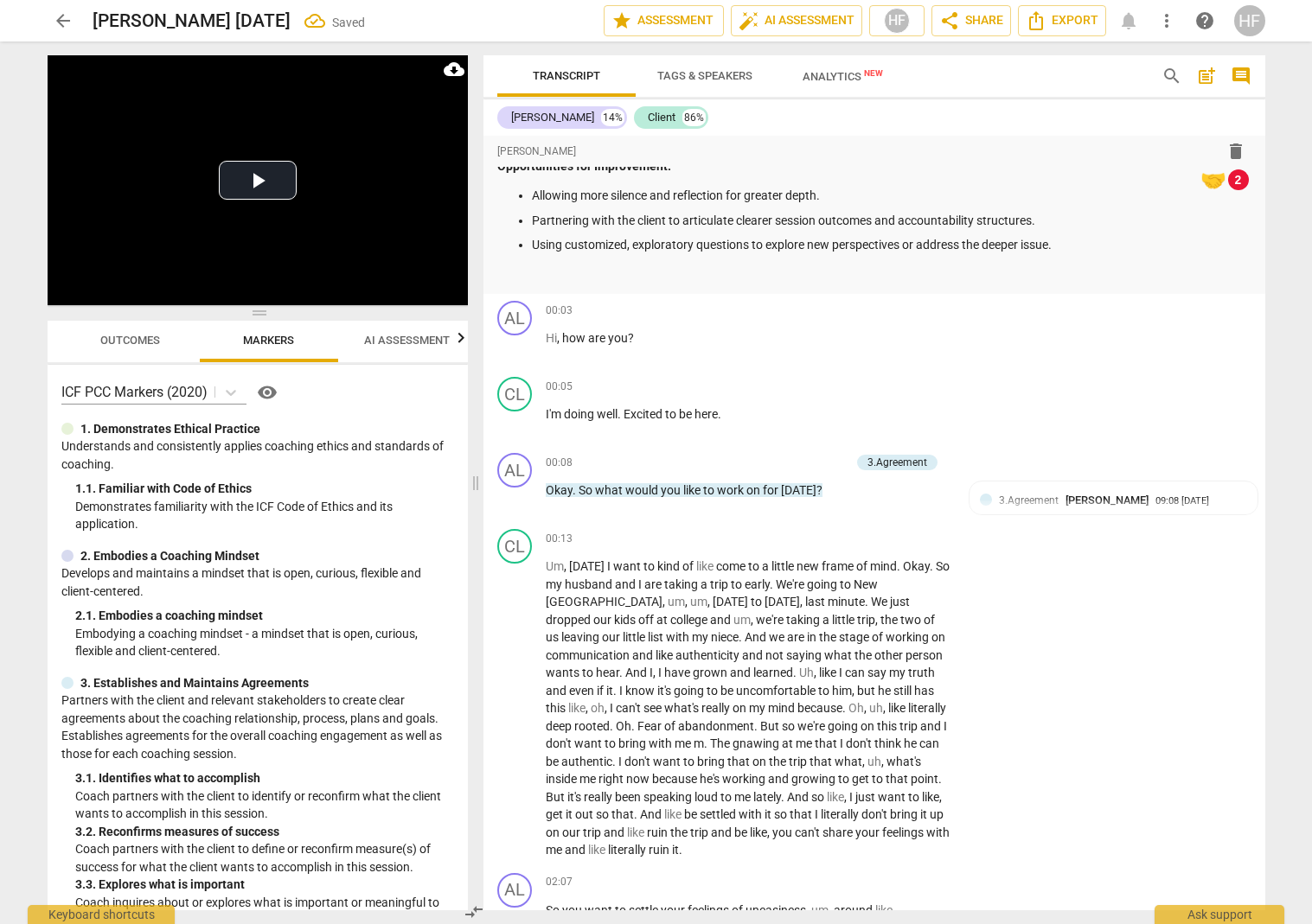
click at [61, 16] on span "arrow_back" at bounding box center [63, 21] width 21 height 21
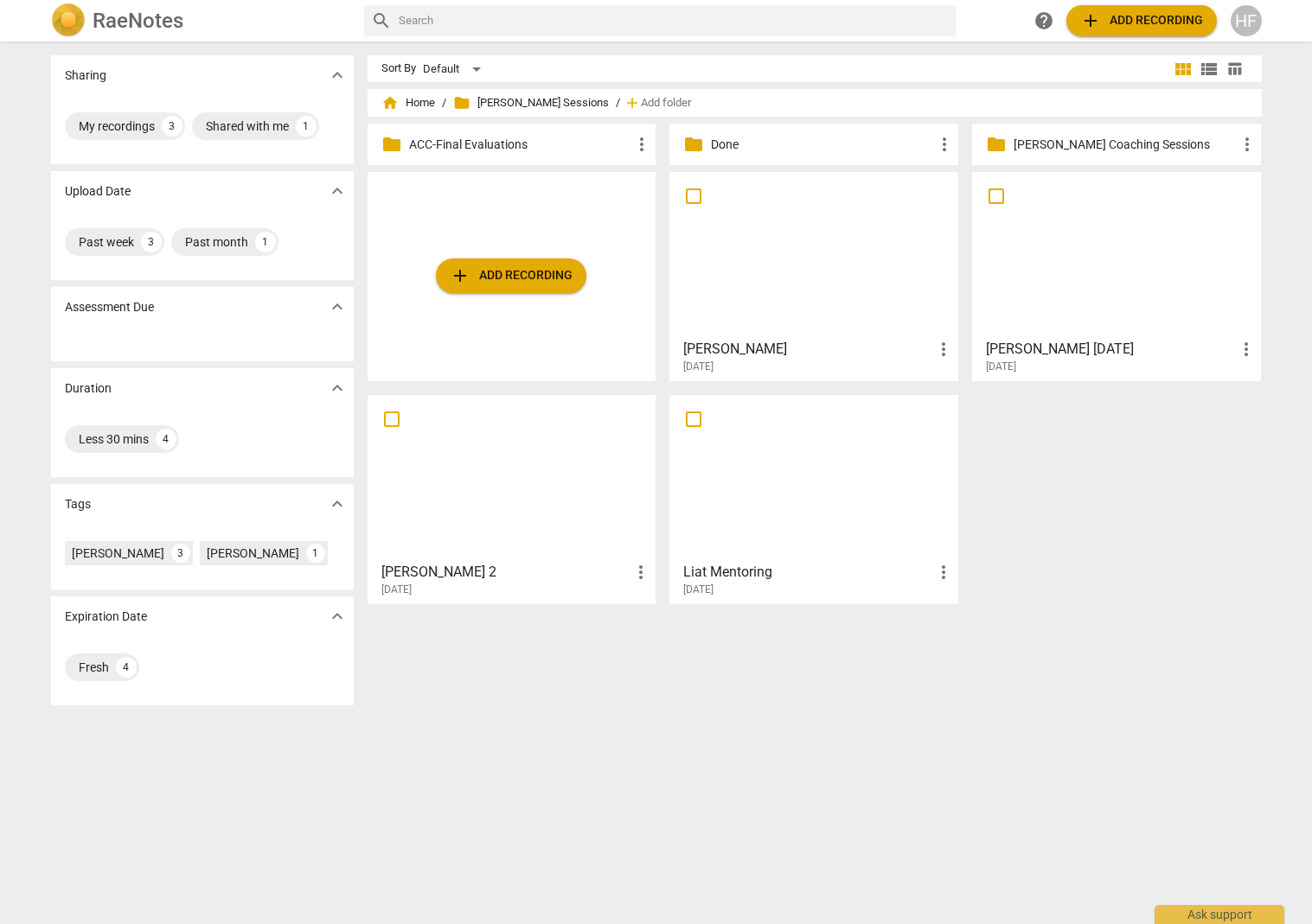
click at [776, 348] on h3 "[PERSON_NAME]" at bounding box center [808, 349] width 250 height 21
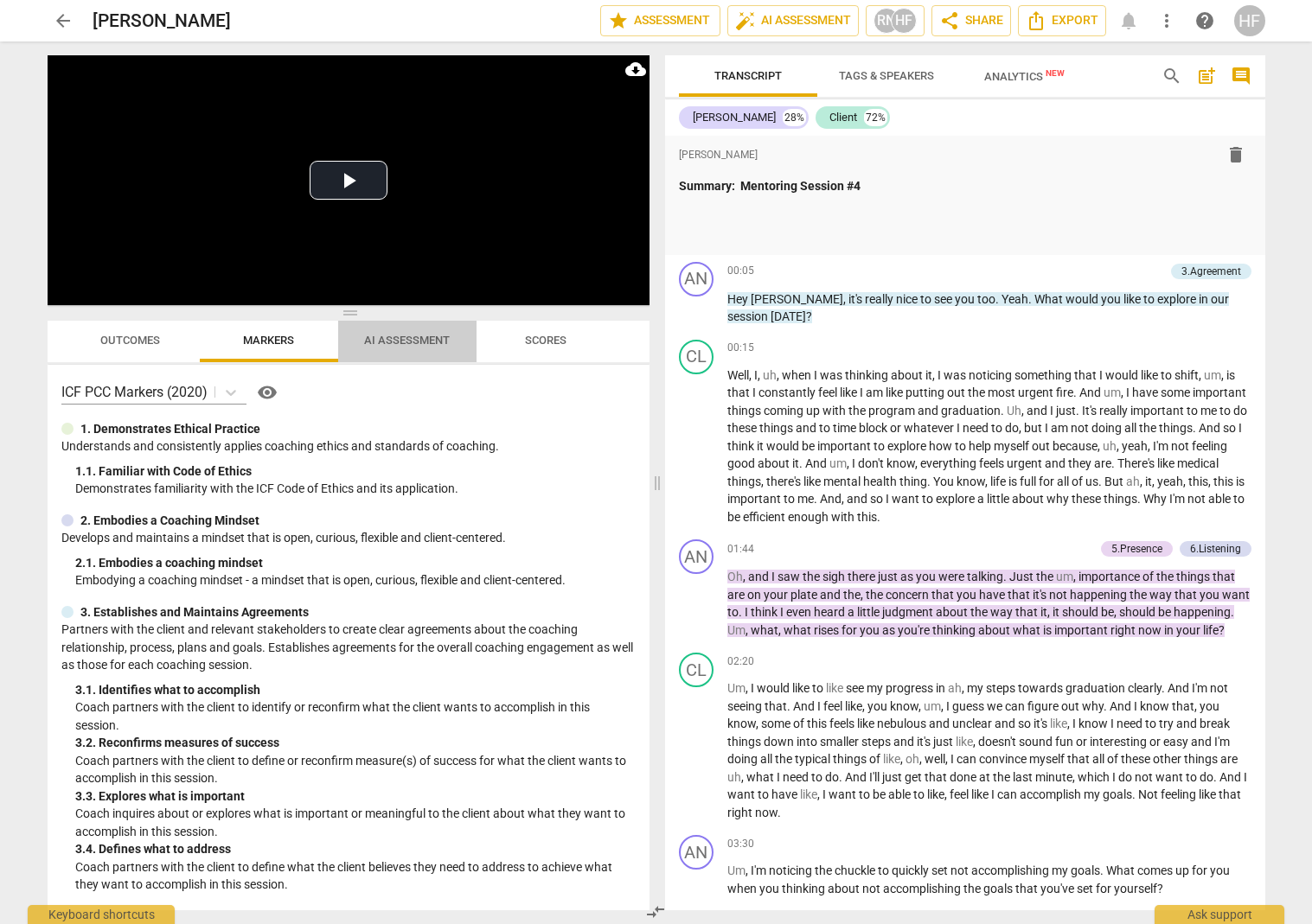
click at [416, 342] on span "AI Assessment" at bounding box center [407, 341] width 86 height 13
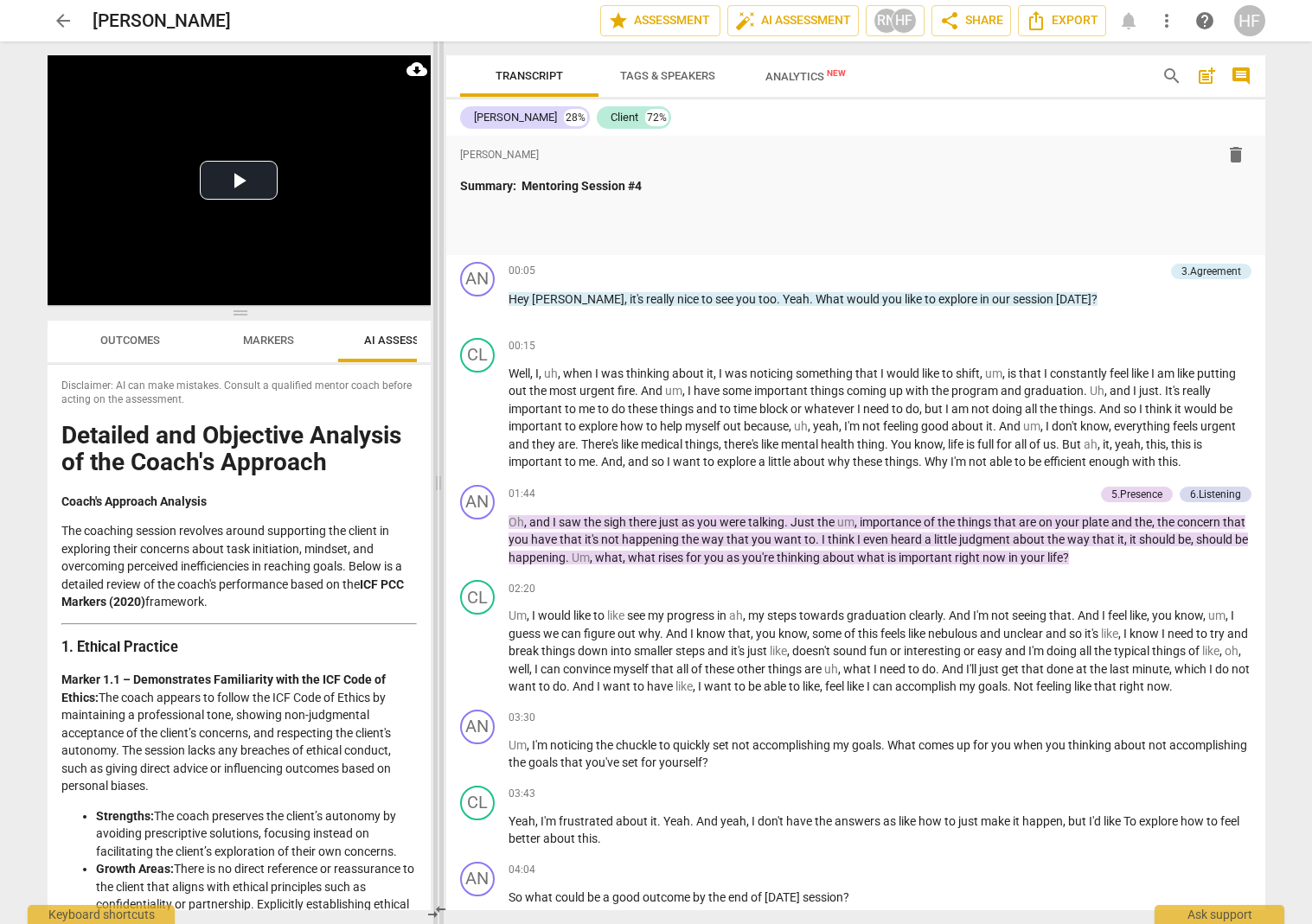
drag, startPoint x: 654, startPoint y: 484, endPoint x: 428, endPoint y: 483, distance: 226.0
click at [433, 483] on span at bounding box center [438, 482] width 10 height 882
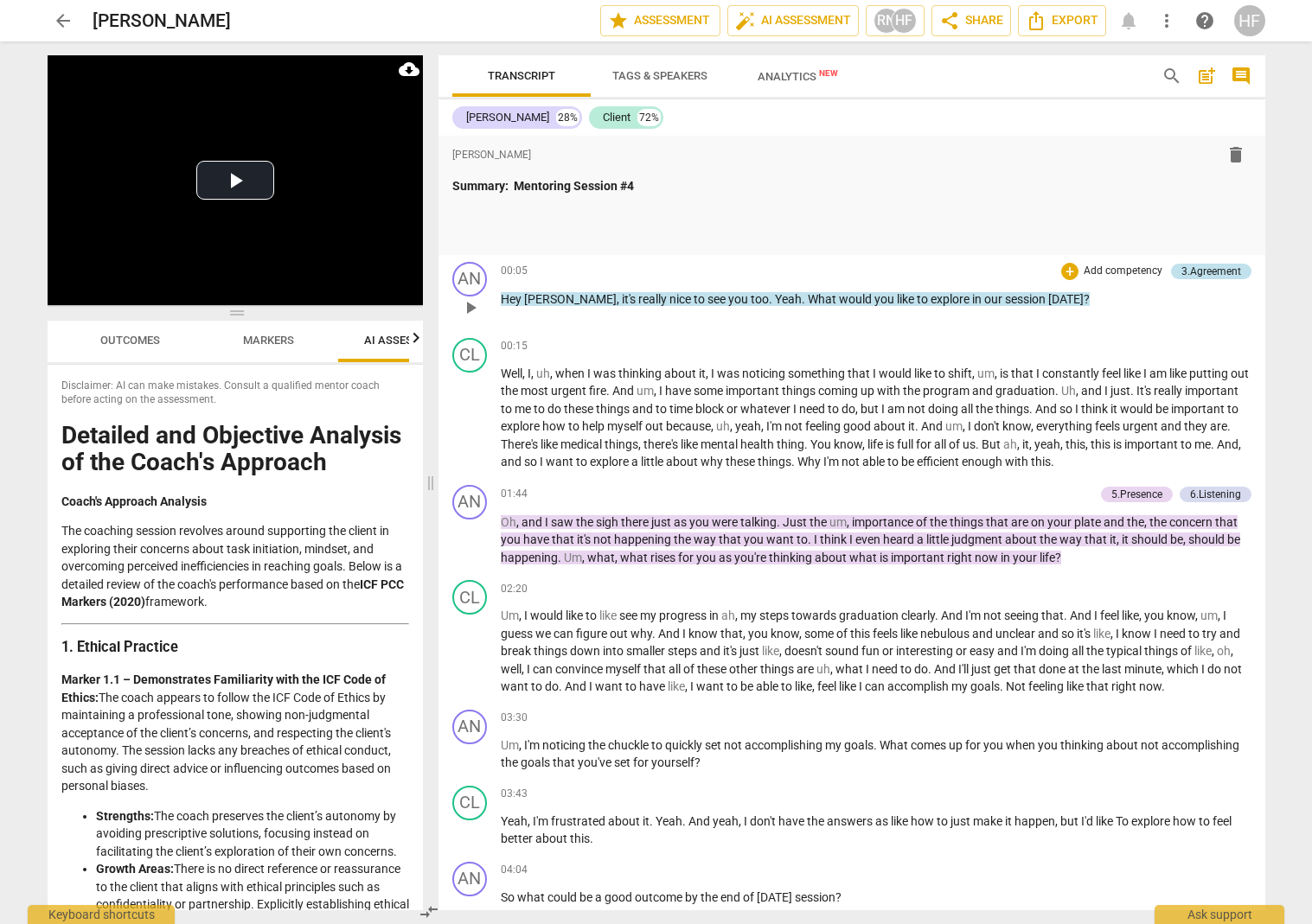
click at [1024, 266] on div "3.Agreement" at bounding box center [1211, 271] width 59 height 15
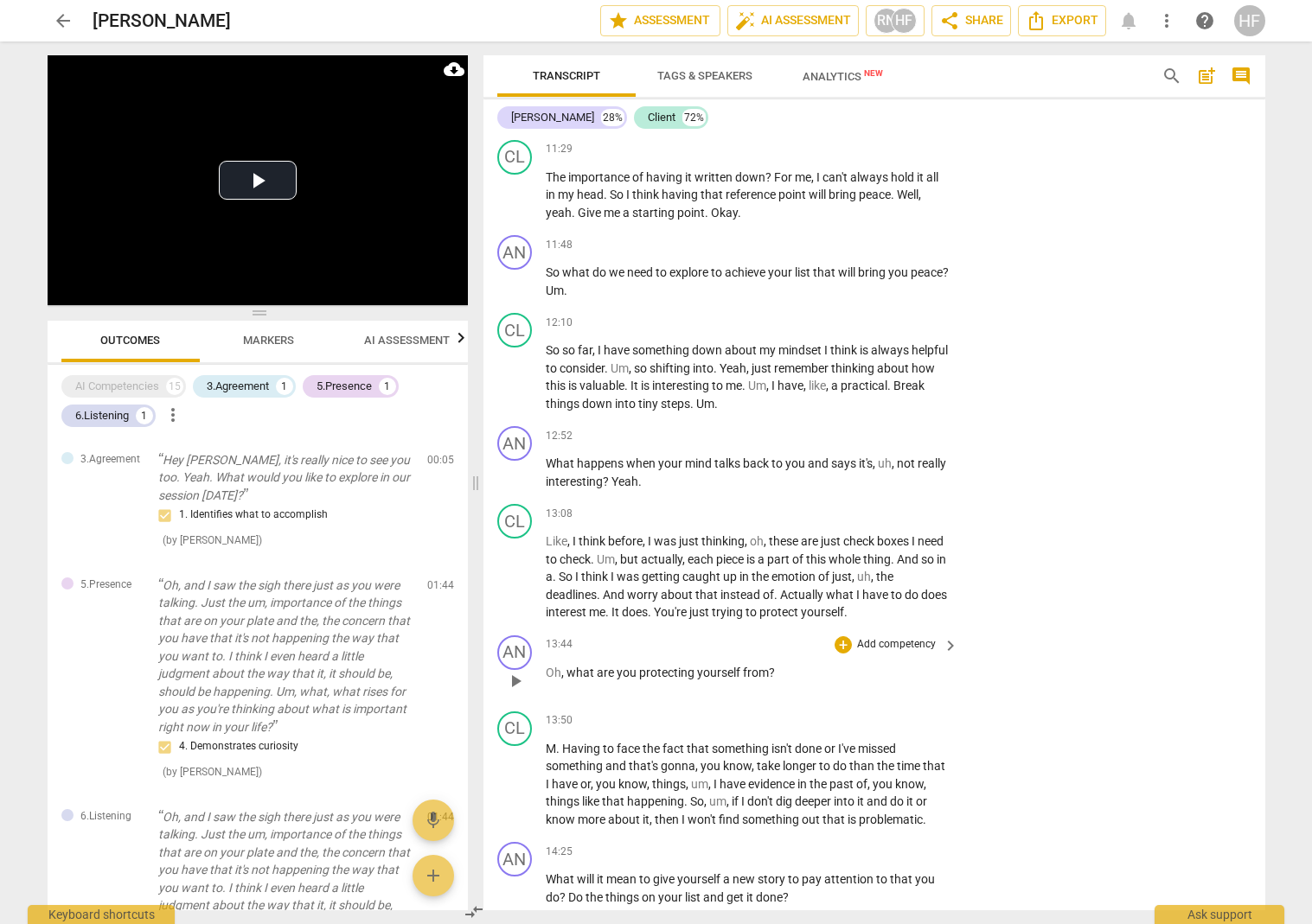
scroll to position [4083, 0]
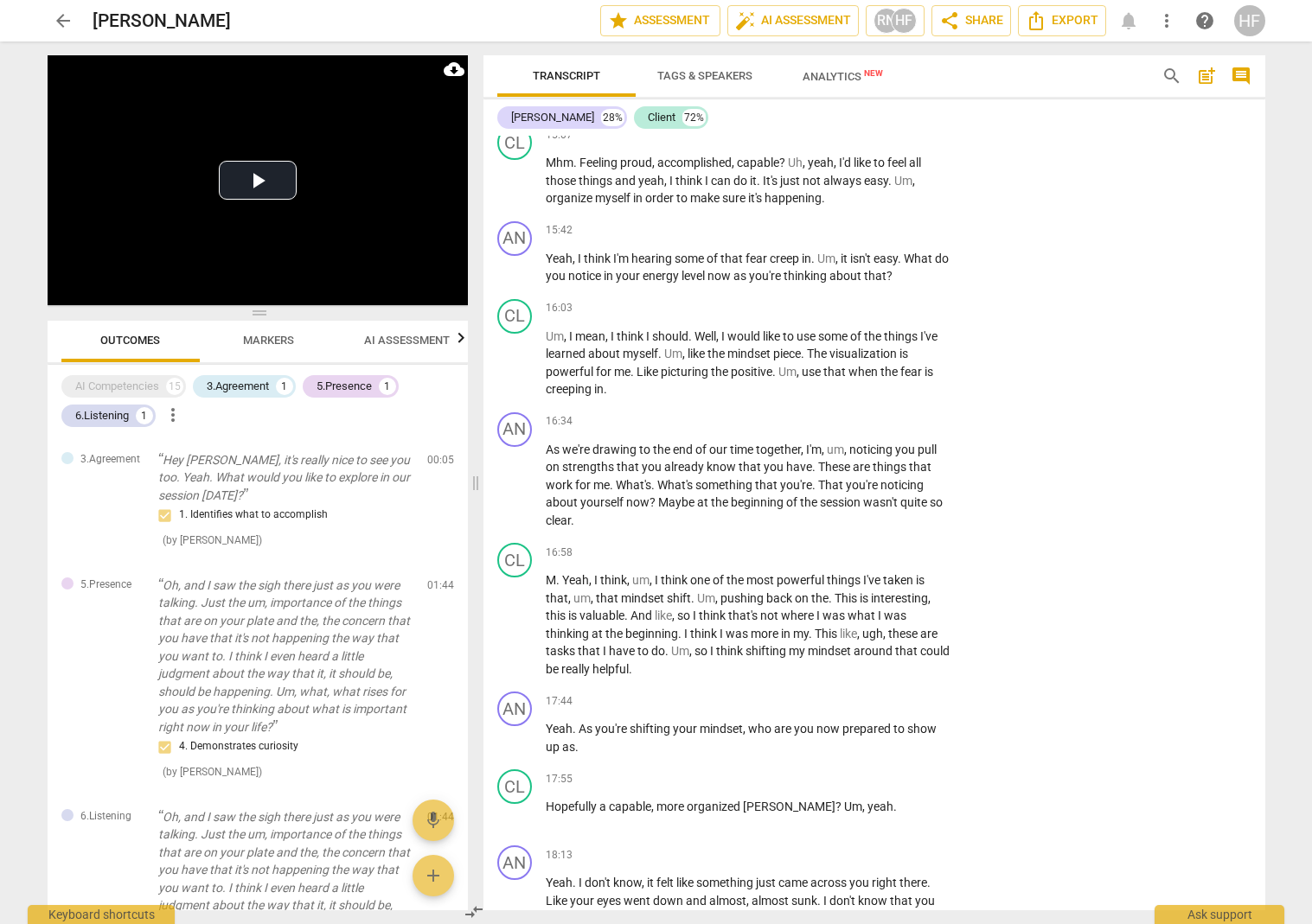
click at [384, 343] on span "AI Assessment" at bounding box center [407, 341] width 86 height 13
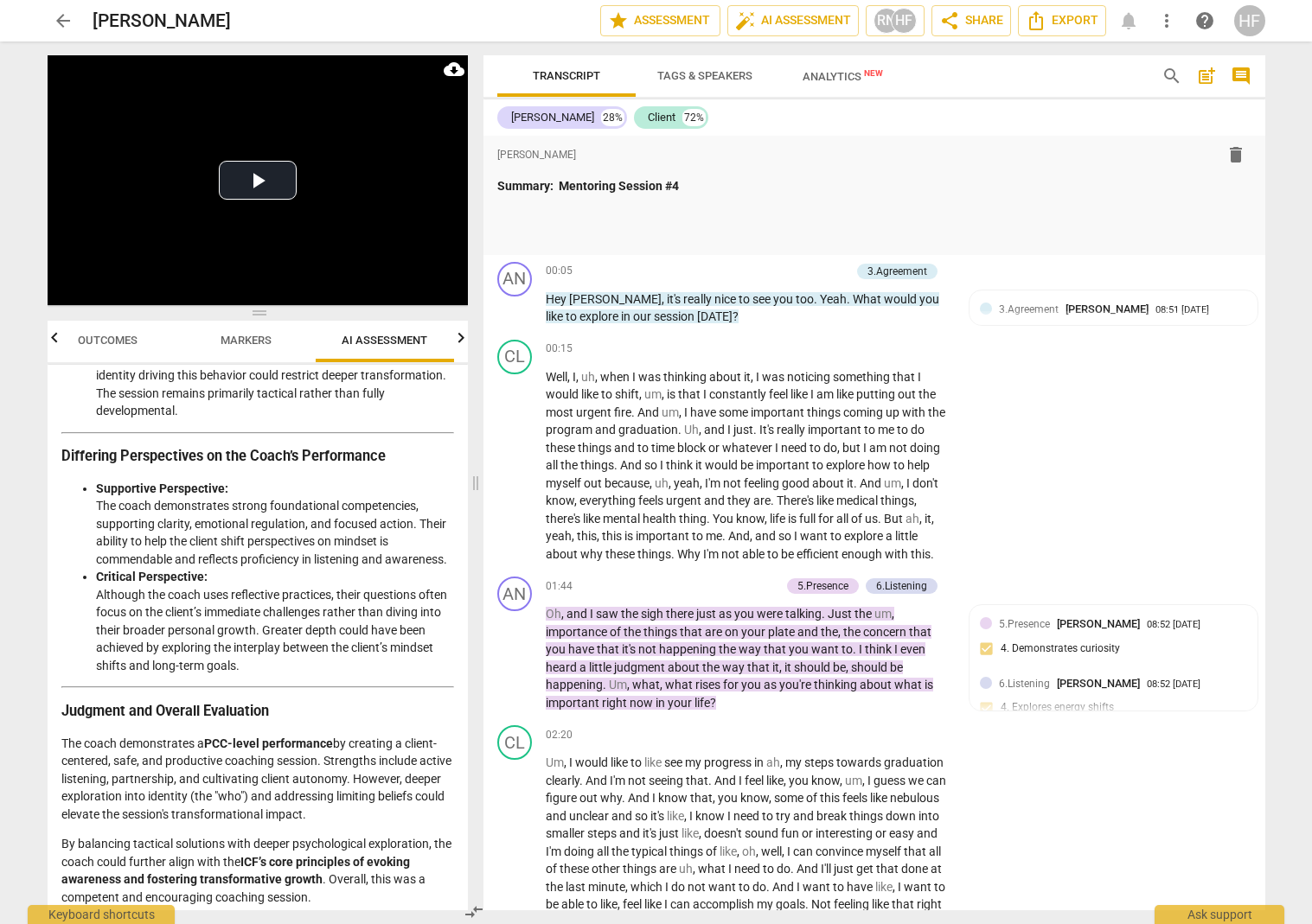
scroll to position [3149, 0]
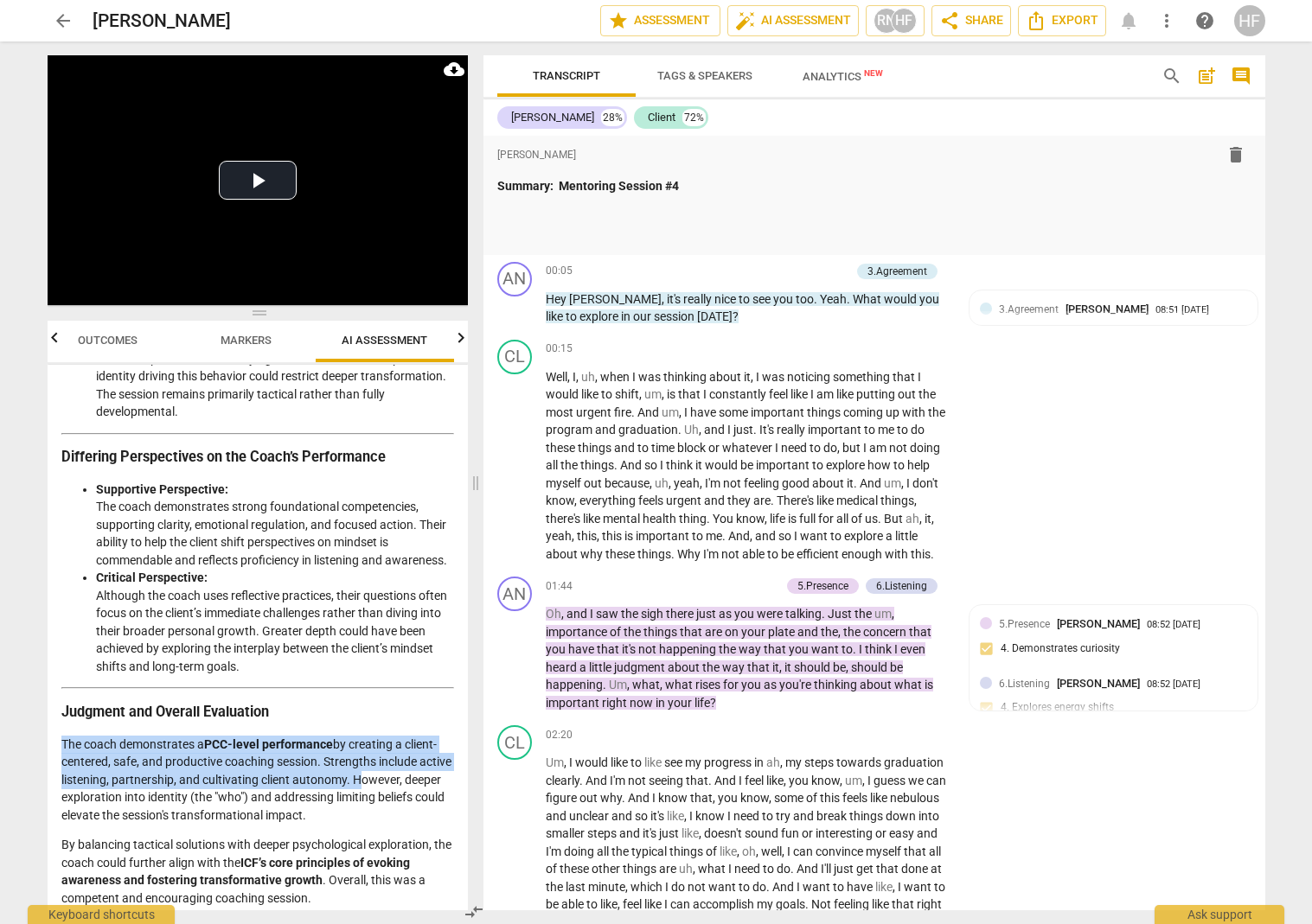
drag, startPoint x: 387, startPoint y: 728, endPoint x: 49, endPoint y: 696, distance: 339.5
click at [49, 696] on div "Disclaimer: AI can make mistakes. Consult a qualified mentor coach before actin…" at bounding box center [257, 638] width 420 height 546
copy p "The coach demonstrates a PCC-level performance by creating a client-centered, s…"
click at [550, 212] on p at bounding box center [874, 210] width 754 height 18
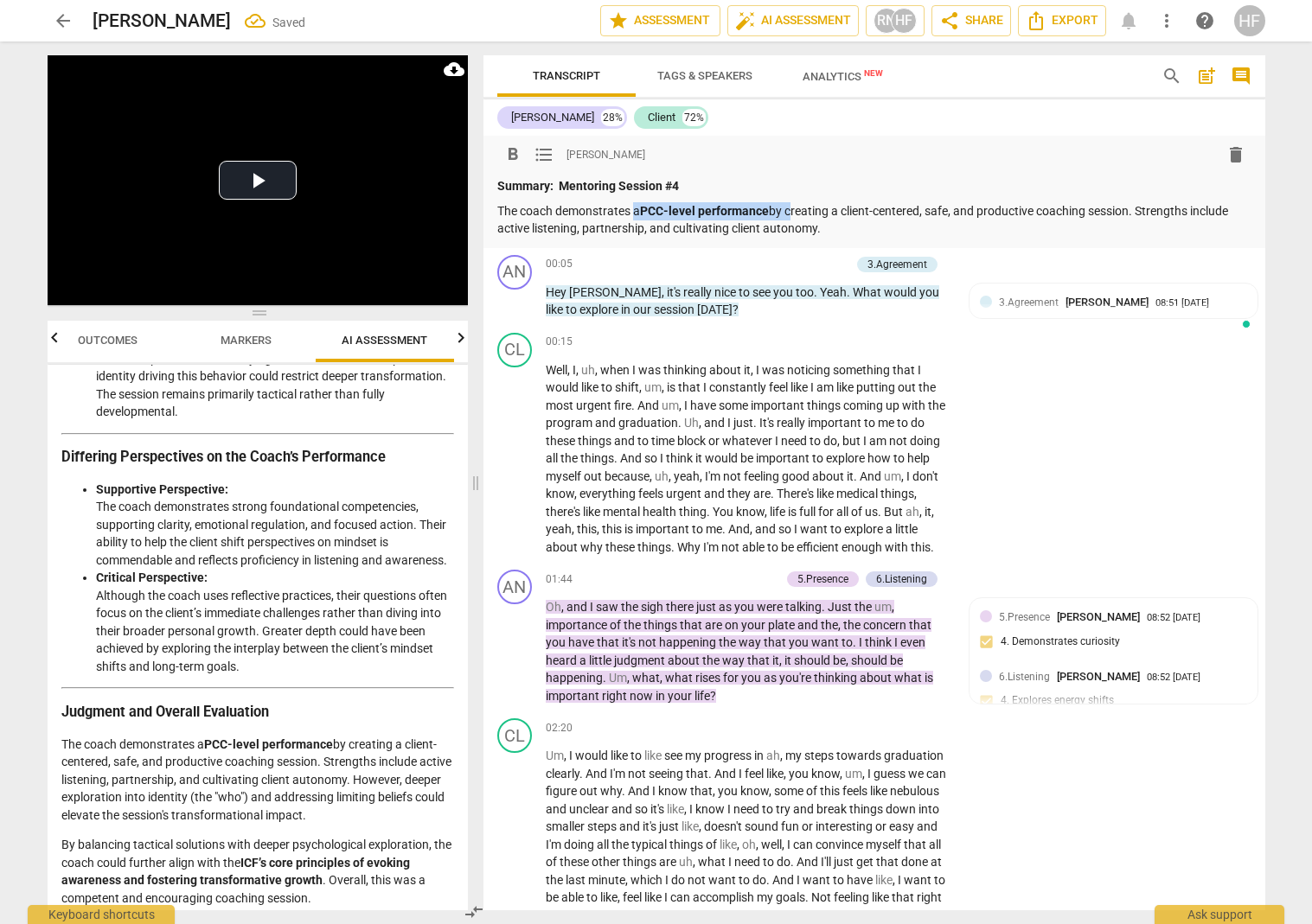
drag, startPoint x: 789, startPoint y: 210, endPoint x: 636, endPoint y: 209, distance: 153.0
click at [636, 209] on p "The coach demonstrates a PCC-level performance by creating a client-centered, s…" at bounding box center [874, 220] width 754 height 36
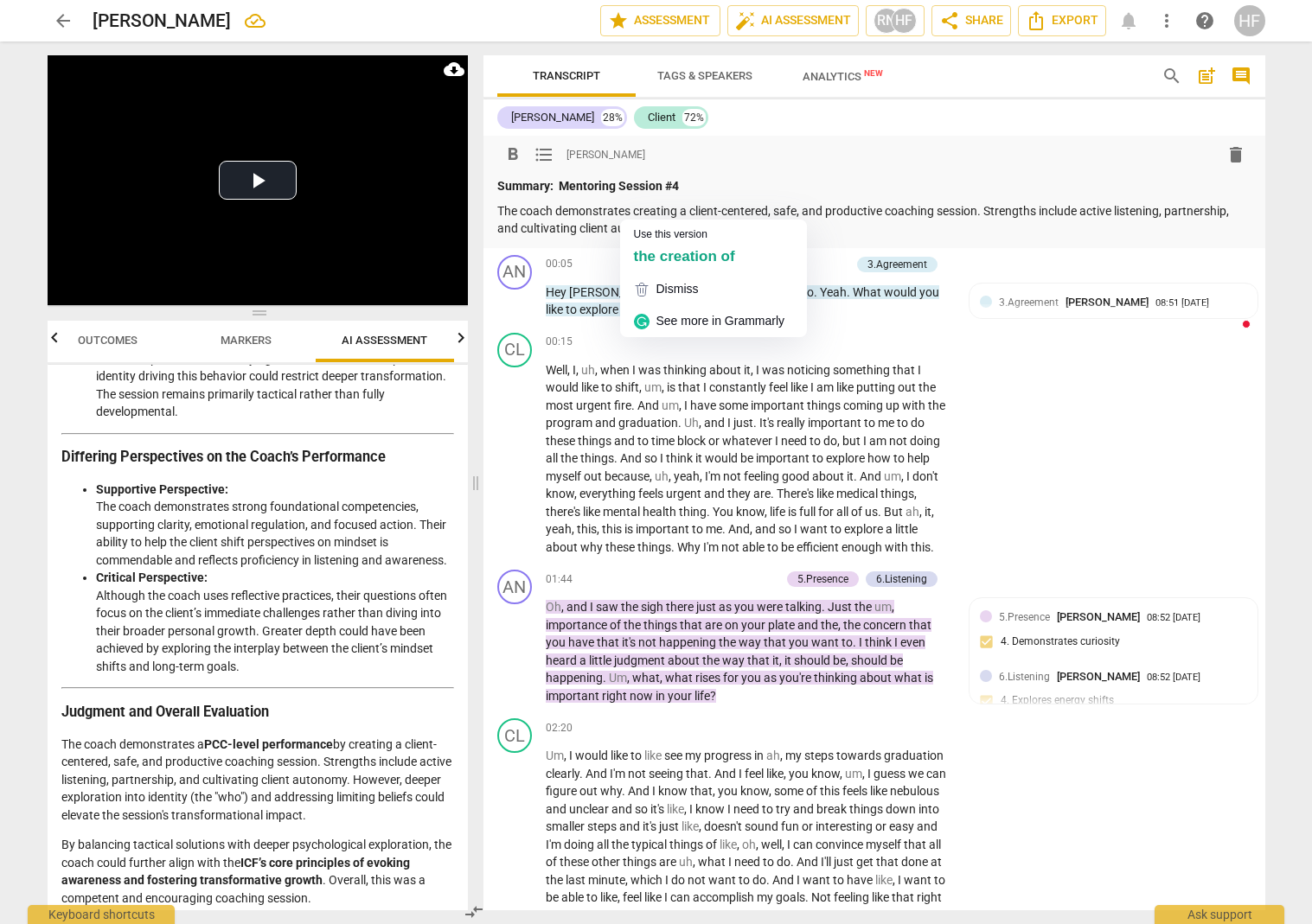
drag, startPoint x: 677, startPoint y: 207, endPoint x: 679, endPoint y: 232, distance: 25.1
click at [677, 210] on p "The coach demonstrates creating a client-centered, safe, and productive coachin…" at bounding box center [874, 220] width 754 height 36
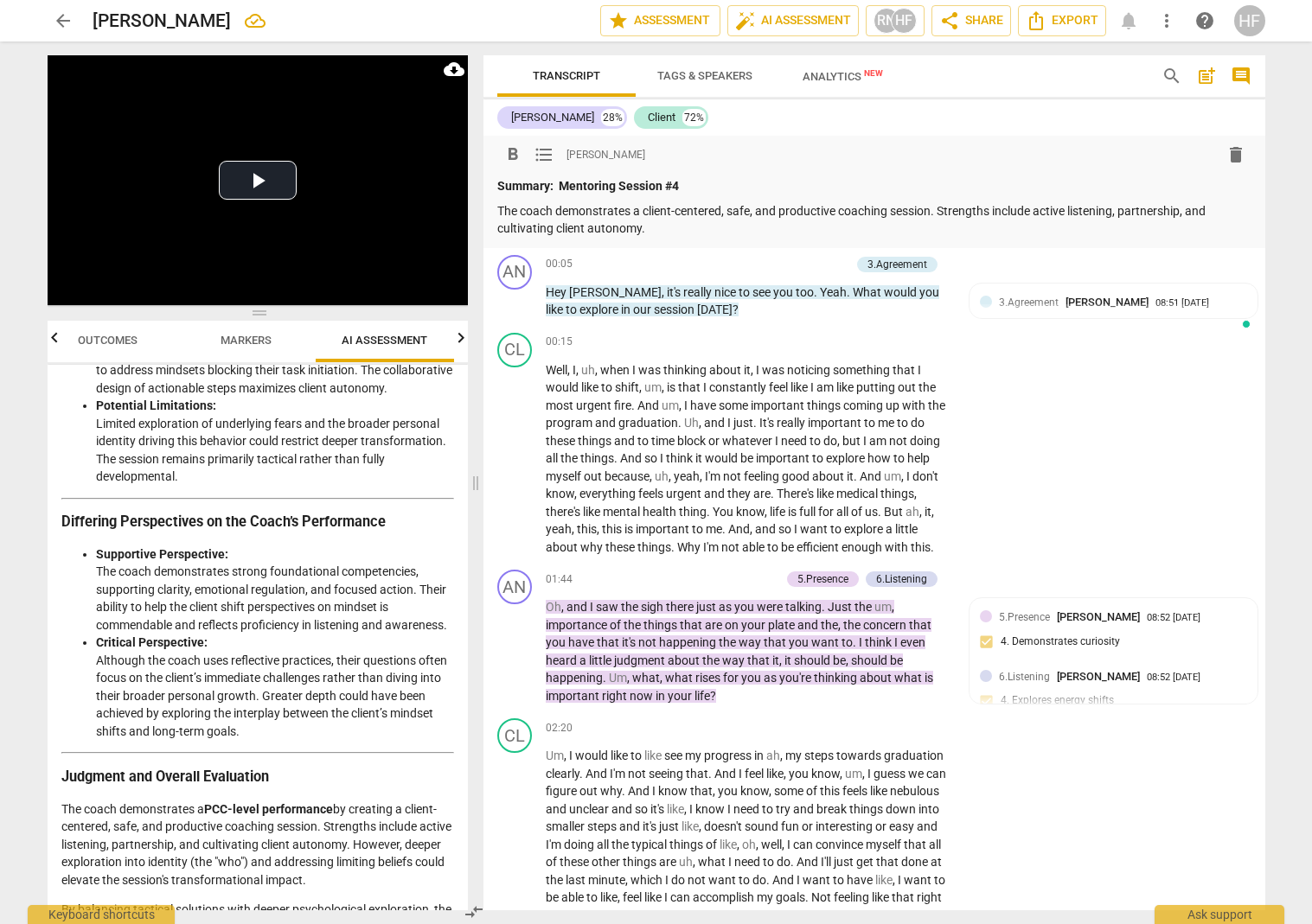
scroll to position [3091, 0]
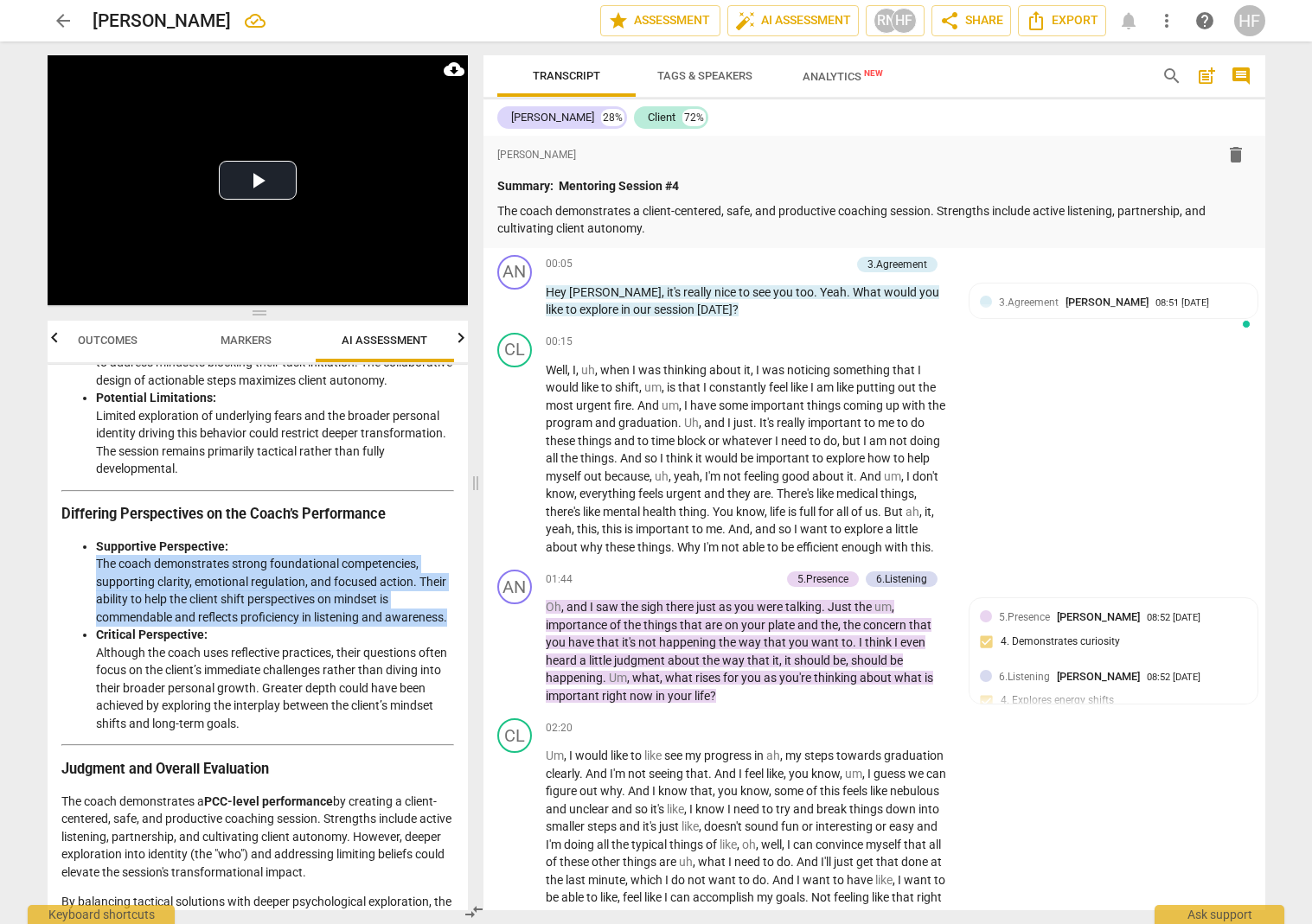
drag, startPoint x: 158, startPoint y: 565, endPoint x: 94, endPoint y: 502, distance: 89.8
click at [94, 538] on ul "Supportive Perspective: The coach demonstrates strong foundational competencies…" at bounding box center [258, 635] width 393 height 195
copy li "The coach demonstrates strong foundational competencies, supporting clarity, em…"
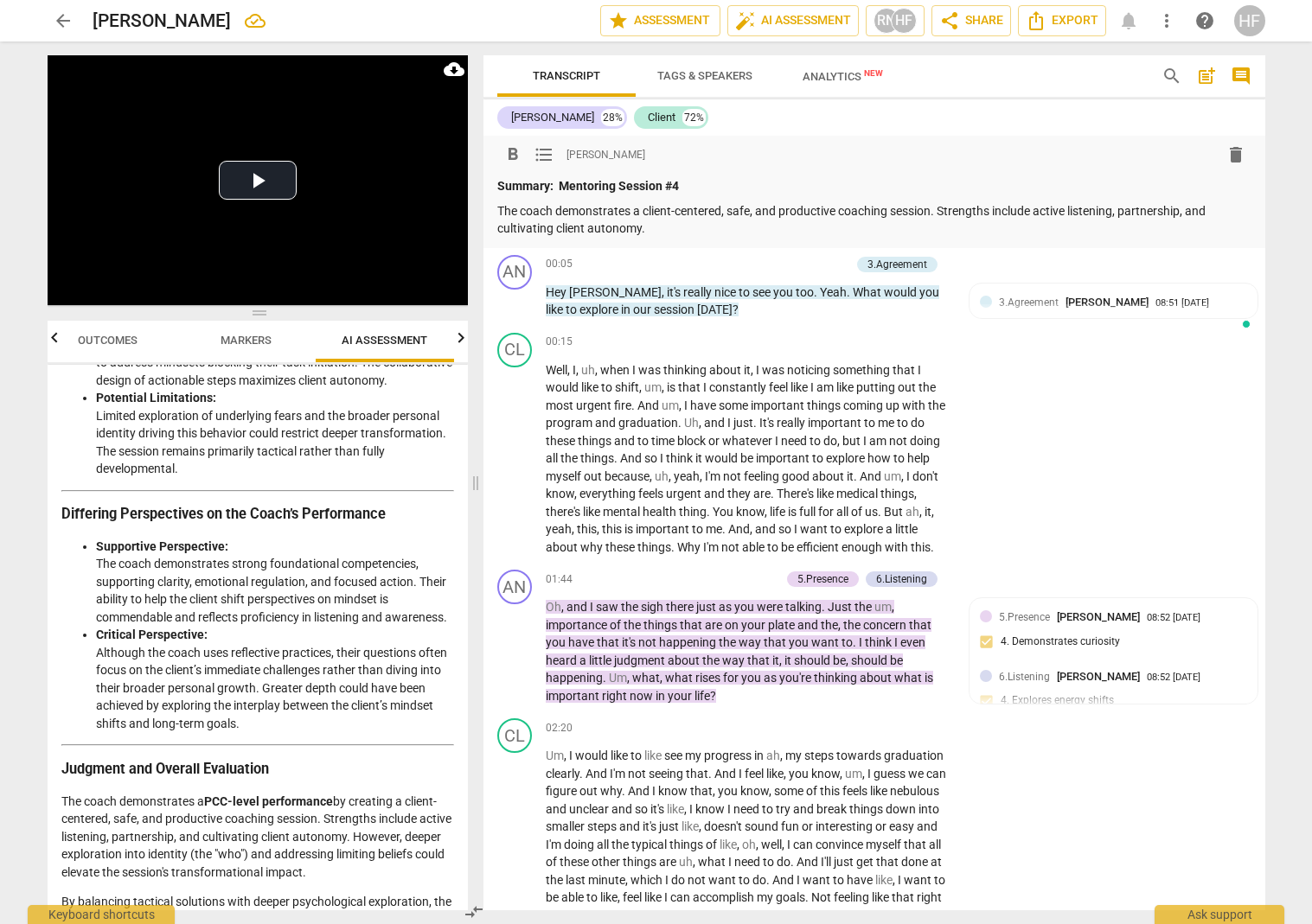
click at [717, 228] on p "The coach demonstrates a client-centered, safe, and productive coaching session…" at bounding box center [874, 220] width 754 height 36
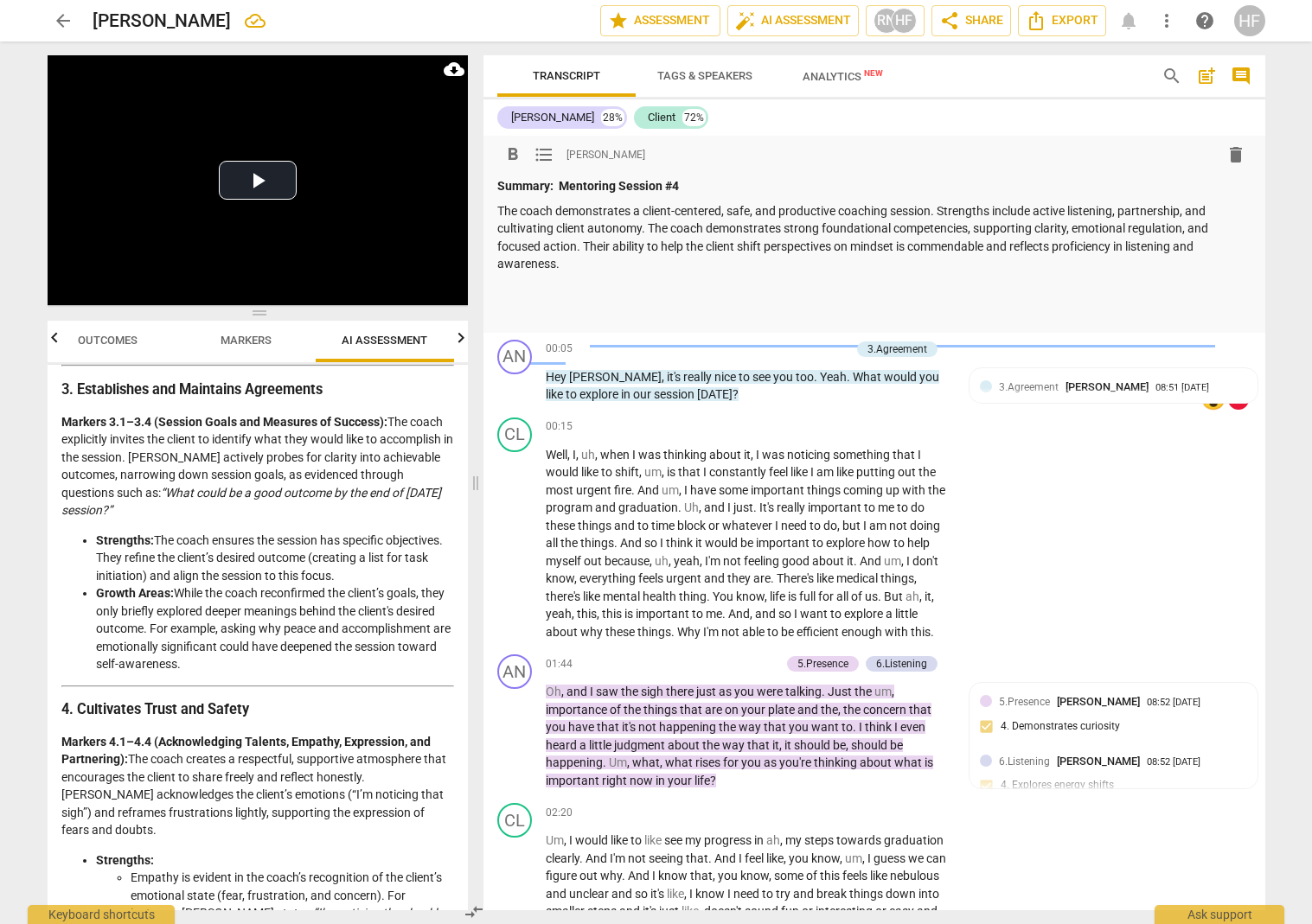
scroll to position [834, 0]
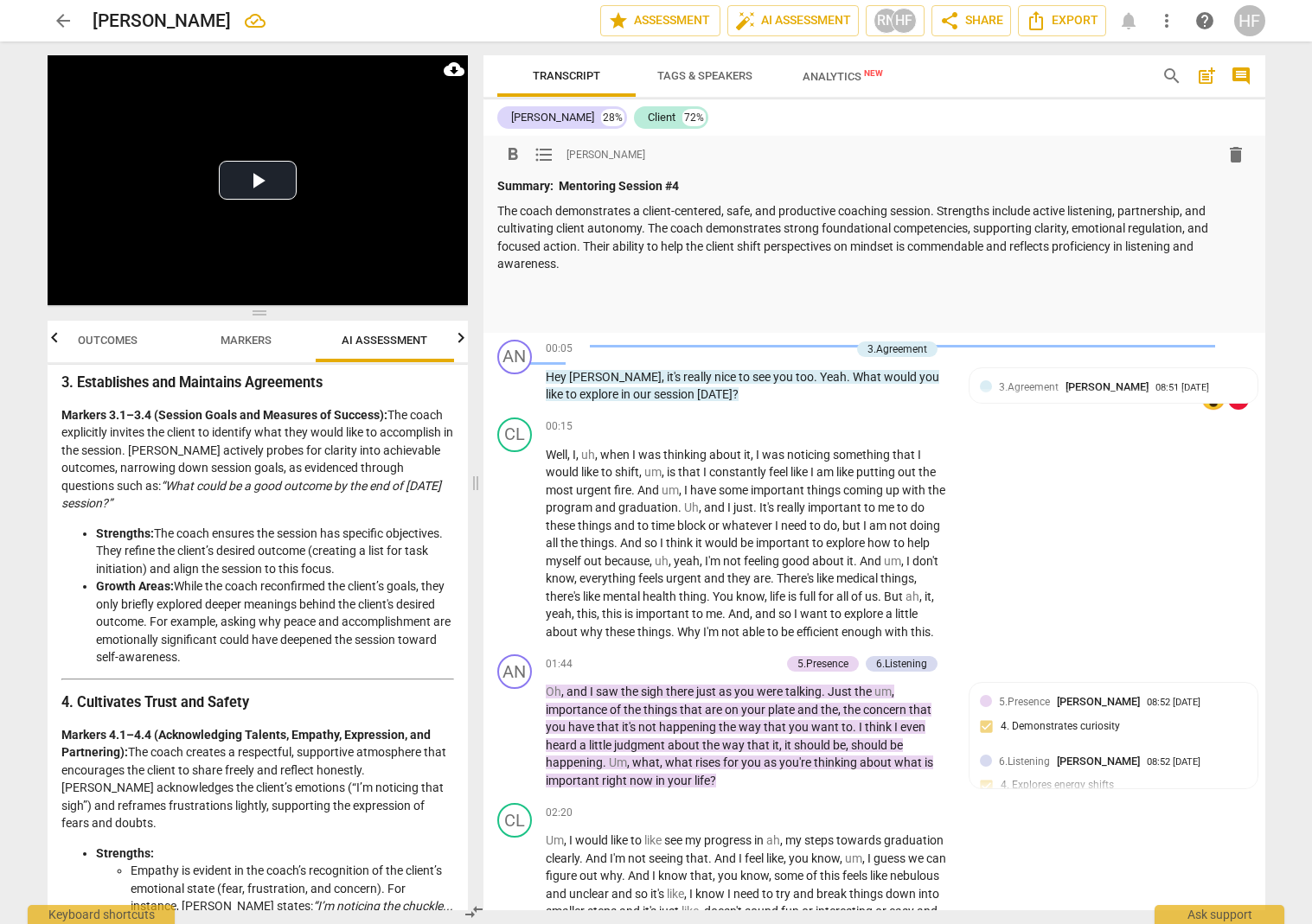
click at [288, 630] on li "Growth Areas: While the coach reconfirmed the client’s goals, they only briefly…" at bounding box center [275, 622] width 358 height 89
drag, startPoint x: 292, startPoint y: 635, endPoint x: 181, endPoint y: 589, distance: 120.2
click at [181, 589] on li "Growth Areas: While the coach reconfirmed the client’s goals, they only briefly…" at bounding box center [275, 623] width 358 height 89
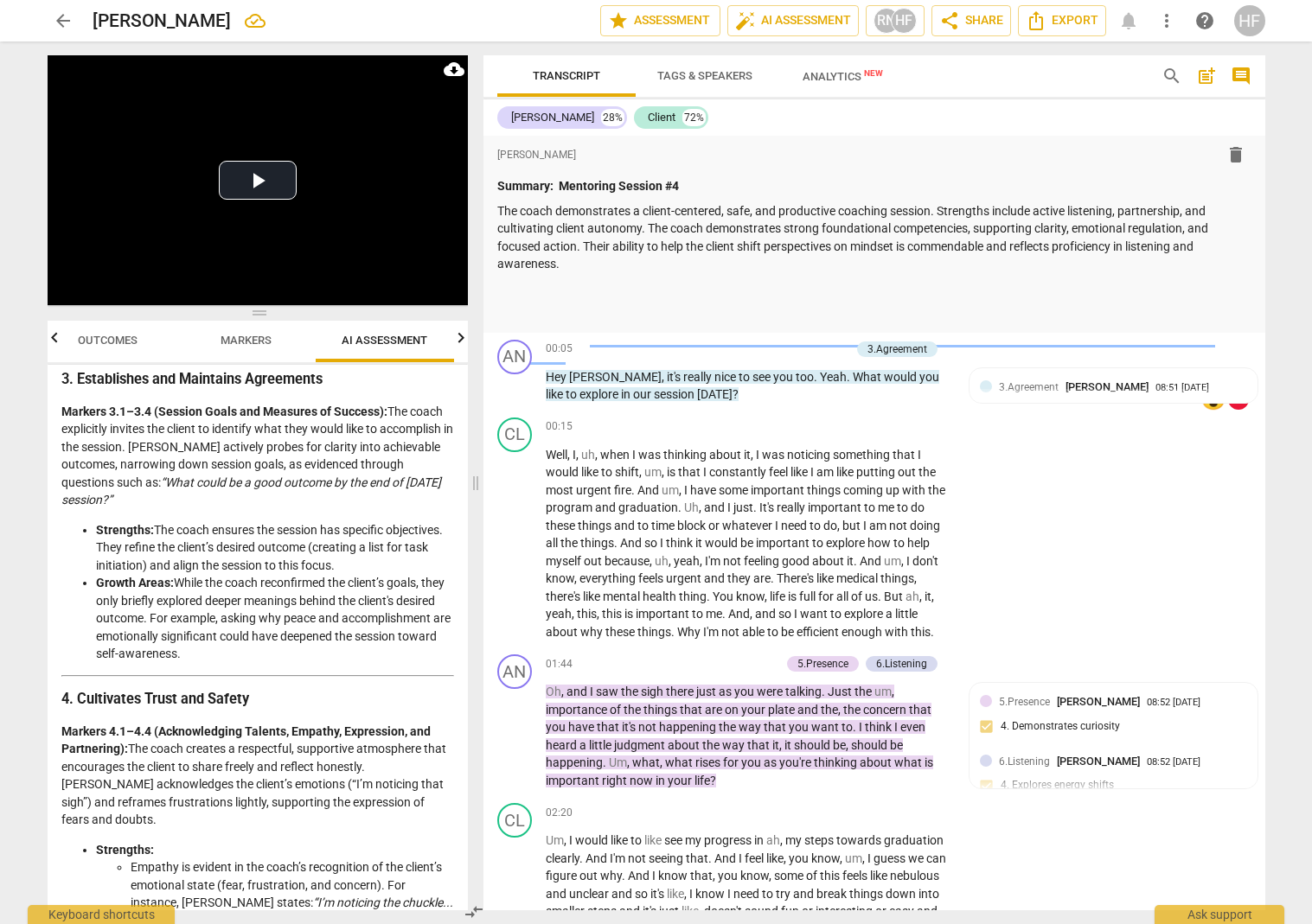
copy li "explored deeper meanings behind the client's desired outcome. For example, aski…"
click at [1024, 570] on div "CL play_arrow pause 00:15 + Add competency keyboard_arrow_right Well , I , uh ,…" at bounding box center [874, 529] width 782 height 238
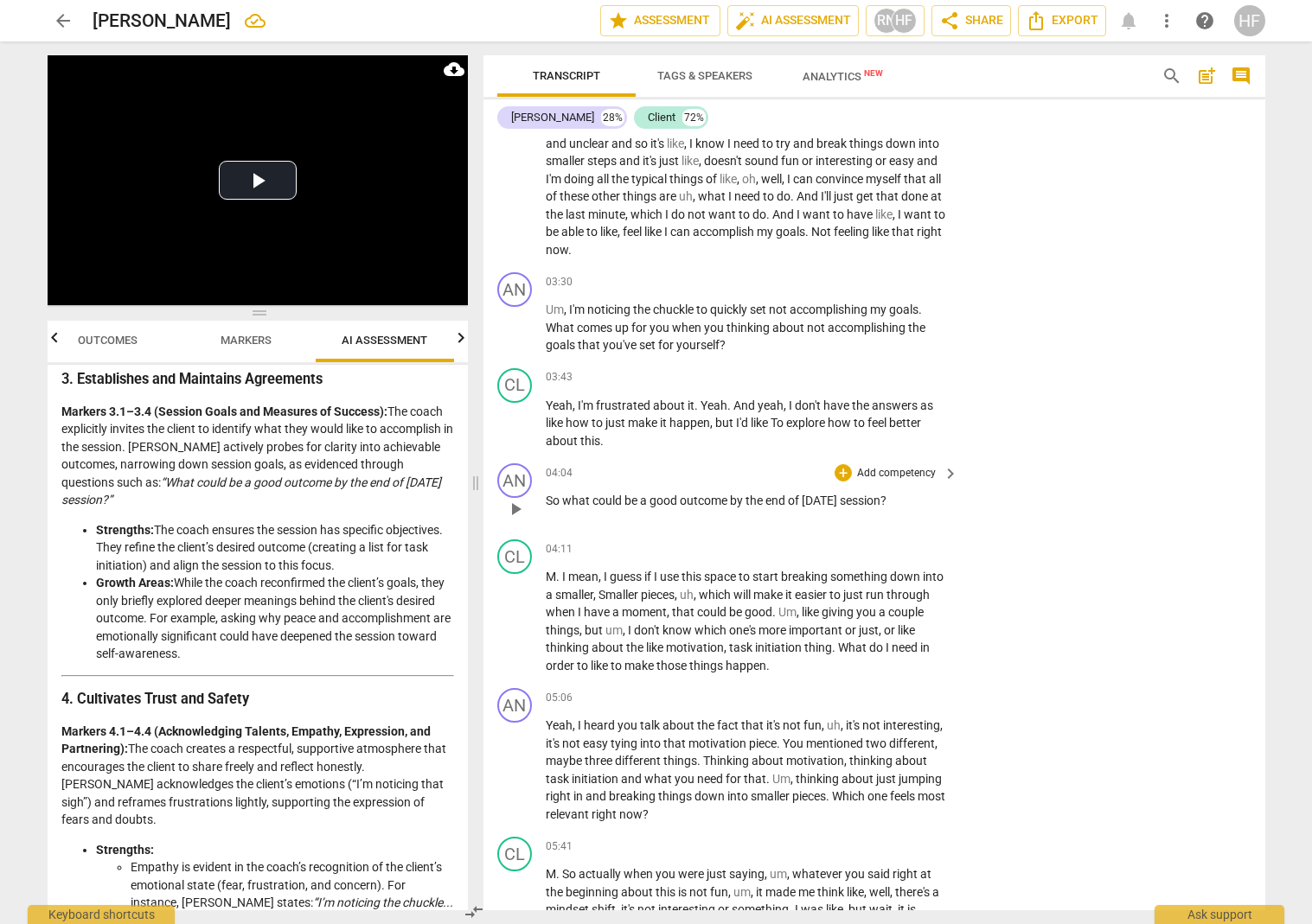
scroll to position [752, 0]
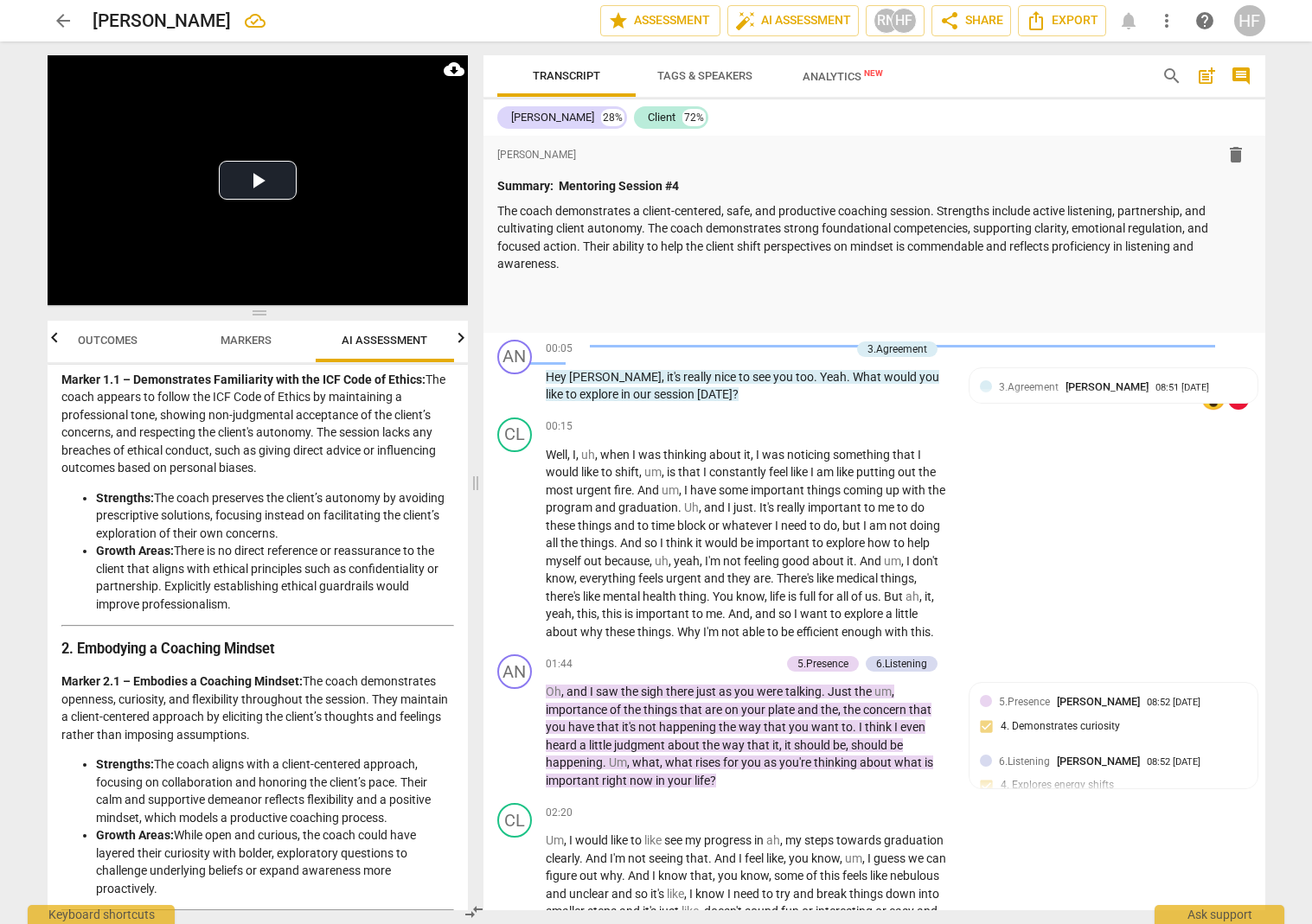
click at [249, 331] on span "Markers" at bounding box center [246, 341] width 93 height 24
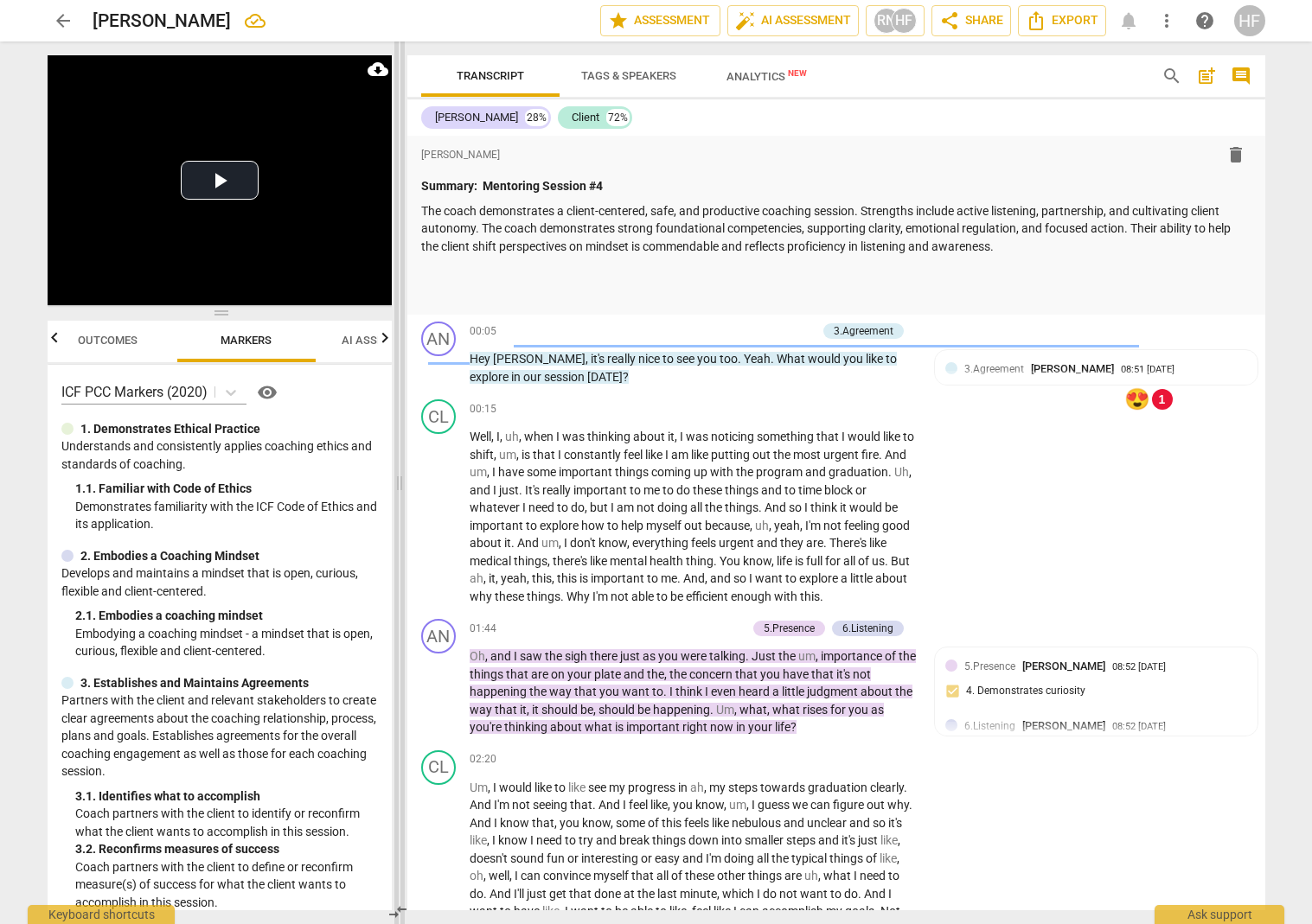
drag, startPoint x: 476, startPoint y: 482, endPoint x: 396, endPoint y: 484, distance: 80.0
click at [396, 484] on span at bounding box center [399, 482] width 10 height 882
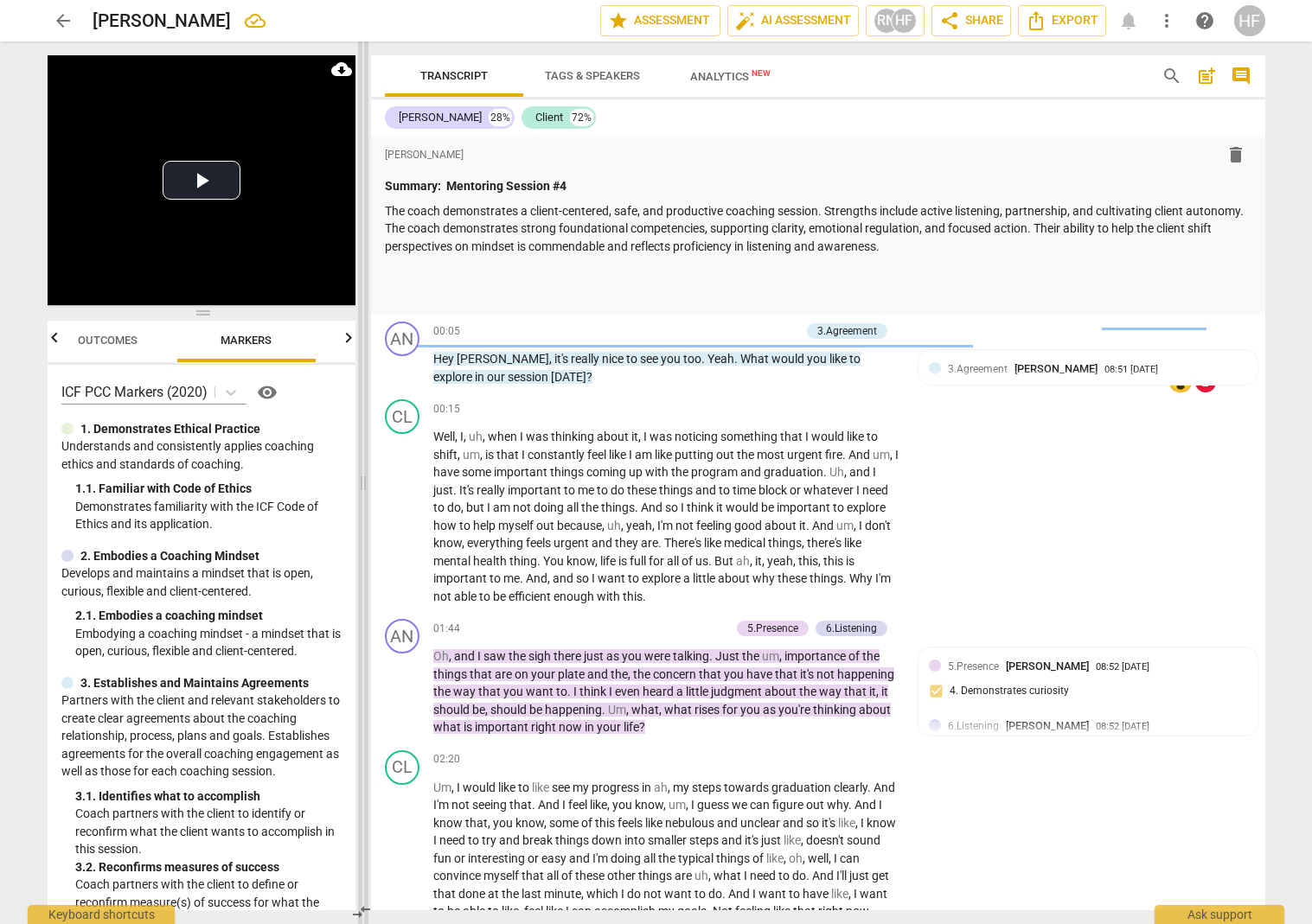
drag, startPoint x: 398, startPoint y: 486, endPoint x: 365, endPoint y: 483, distance: 33.1
click at [365, 483] on span at bounding box center [362, 482] width 10 height 882
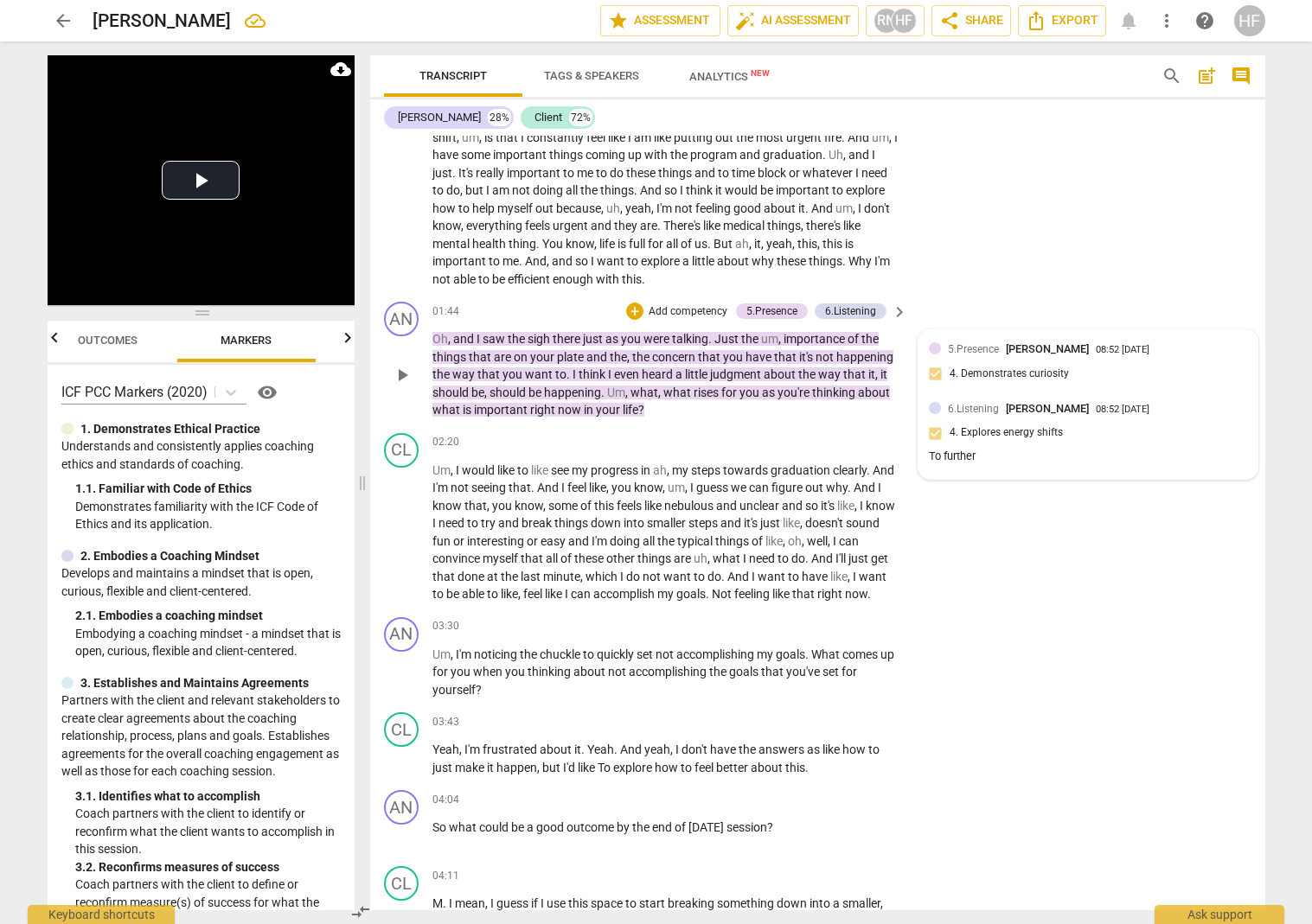
click at [1017, 422] on div "6.Listening Heidi Fishbein 08:52 08-27-2025 4. Explores energy shifts To further" at bounding box center [1087, 434] width 318 height 68
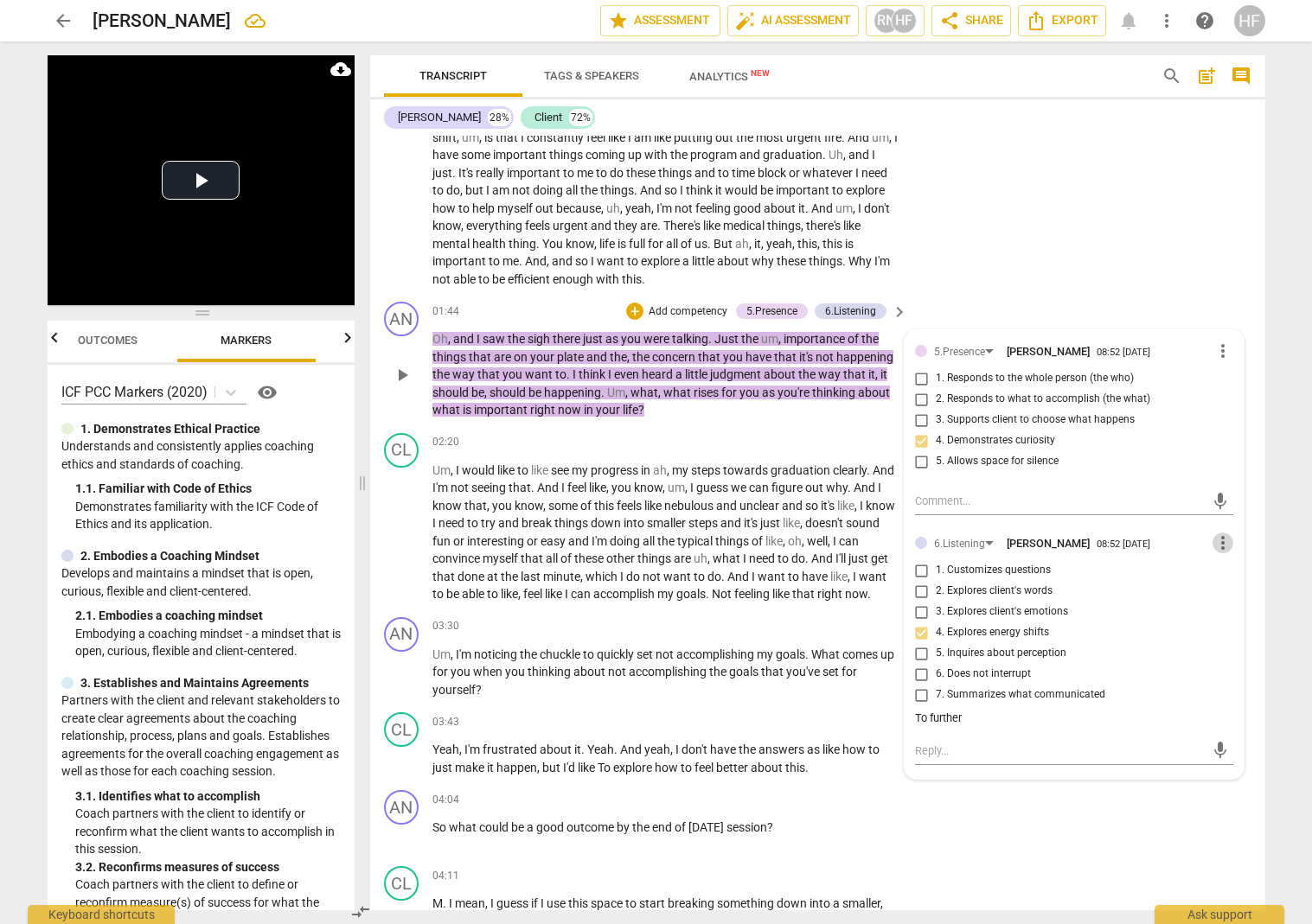
click at [1024, 536] on span "more_vert" at bounding box center [1222, 543] width 21 height 21
click at [1024, 537] on li "Edit" at bounding box center [1236, 536] width 59 height 33
click at [975, 728] on textarea "To further" at bounding box center [1073, 734] width 318 height 16
drag, startPoint x: 975, startPoint y: 728, endPoint x: 909, endPoint y: 727, distance: 66.0
click at [909, 727] on div "5.Presence Heidi Fishbein 08:52 08-27-2025 more_vert 1. Responds to the whole p…" at bounding box center [1073, 564] width 339 height 468
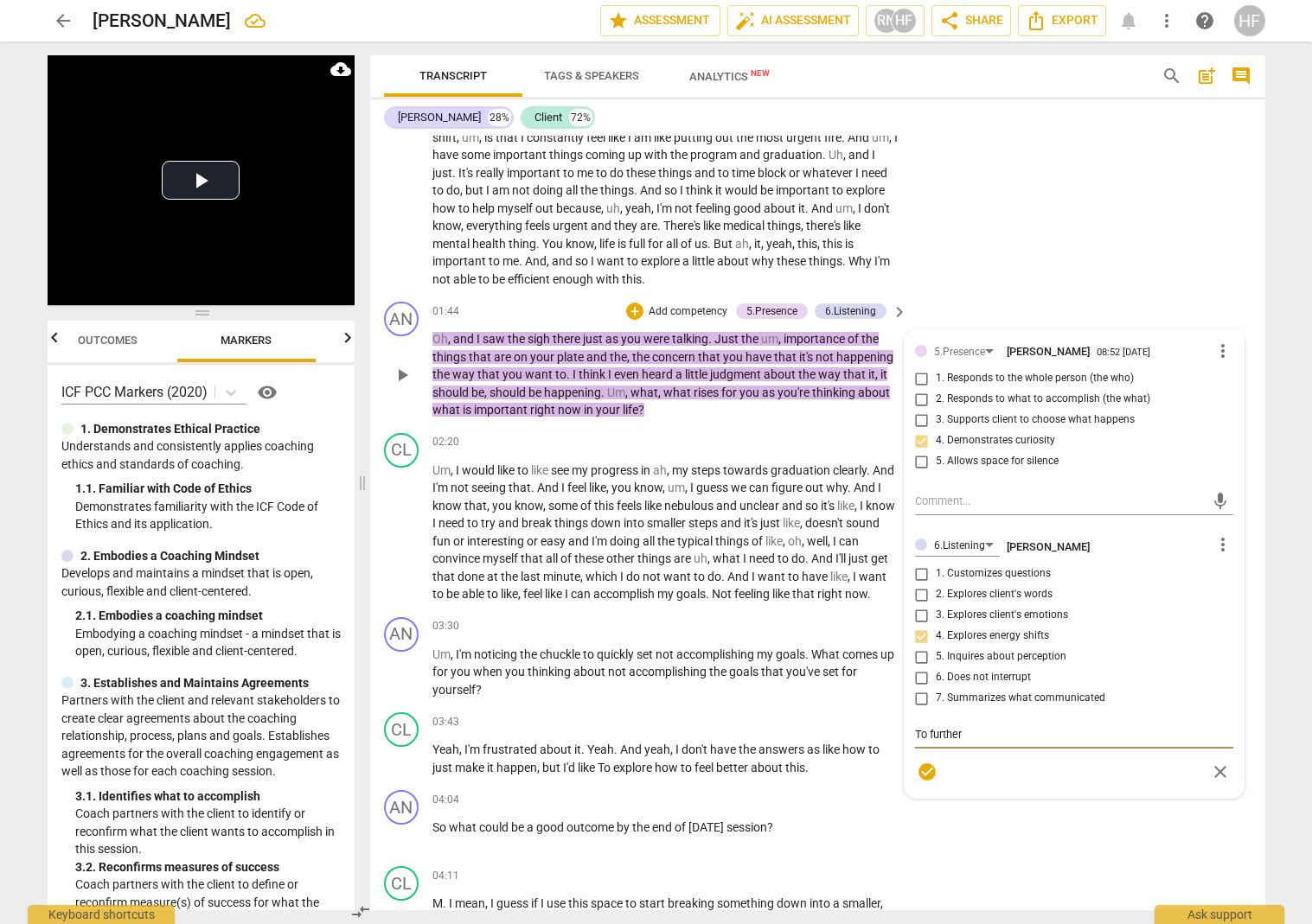
paste textarea "observation plus evocative question, etc. to explore the relevance, cause, mean…"
type textarea "observation plus evocative question, etc. to explore the relevance, cause, mean…"
click at [915, 728] on textarea "observation plus evocative question, etc. to explore the relevance, cause, mean…" at bounding box center [1073, 743] width 318 height 33
type textarea "Cobservation plus evocative question, etc. to explore the relevance, cause, mea…"
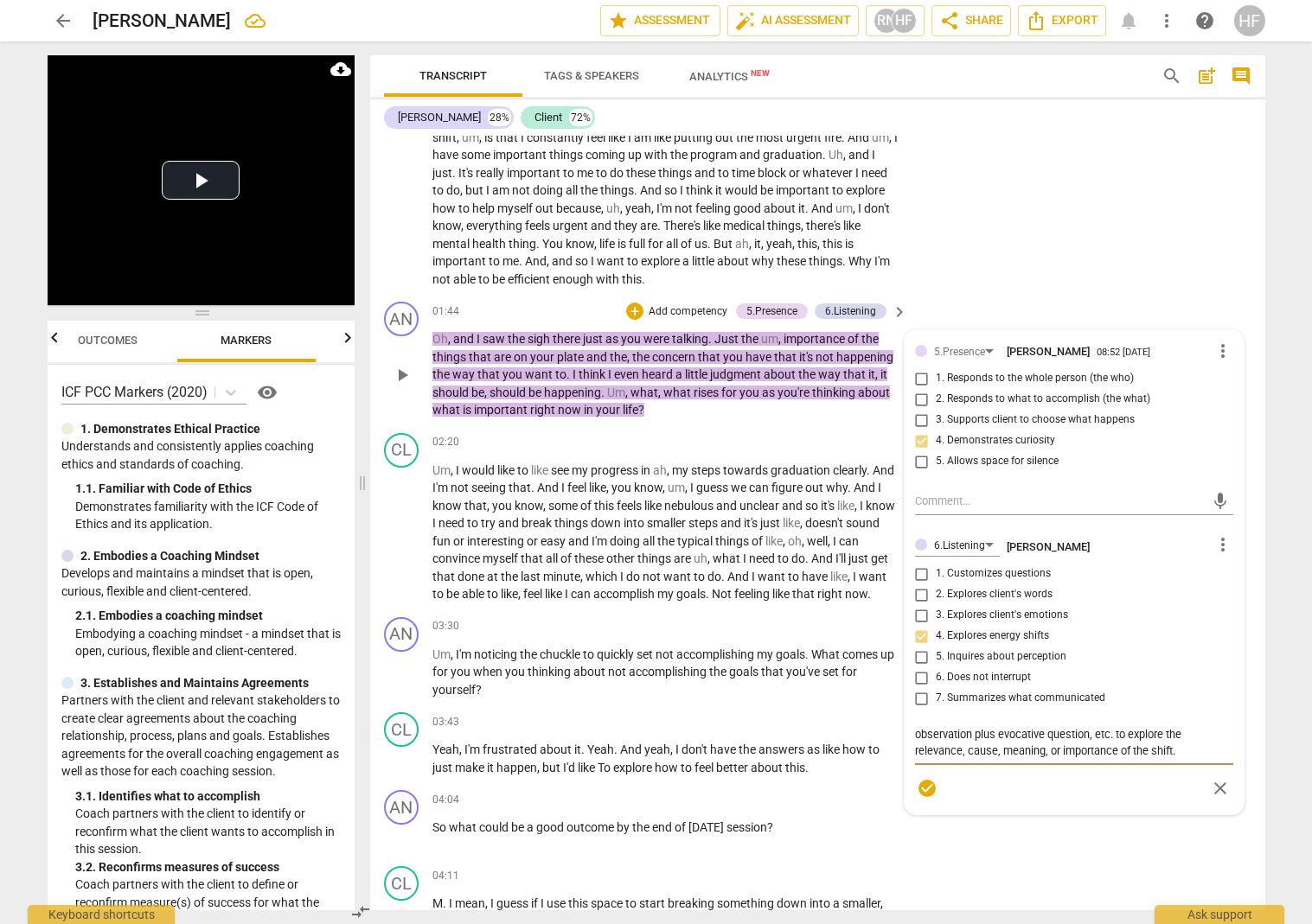
type textarea "Cobservation plus evocative question, etc. to explore the relevance, cause, mea…"
type textarea "Coobservation plus evocative question, etc. to explore the relevance, cause, me…"
type textarea "Conobservation plus evocative question, etc. to explore the relevance, cause, m…"
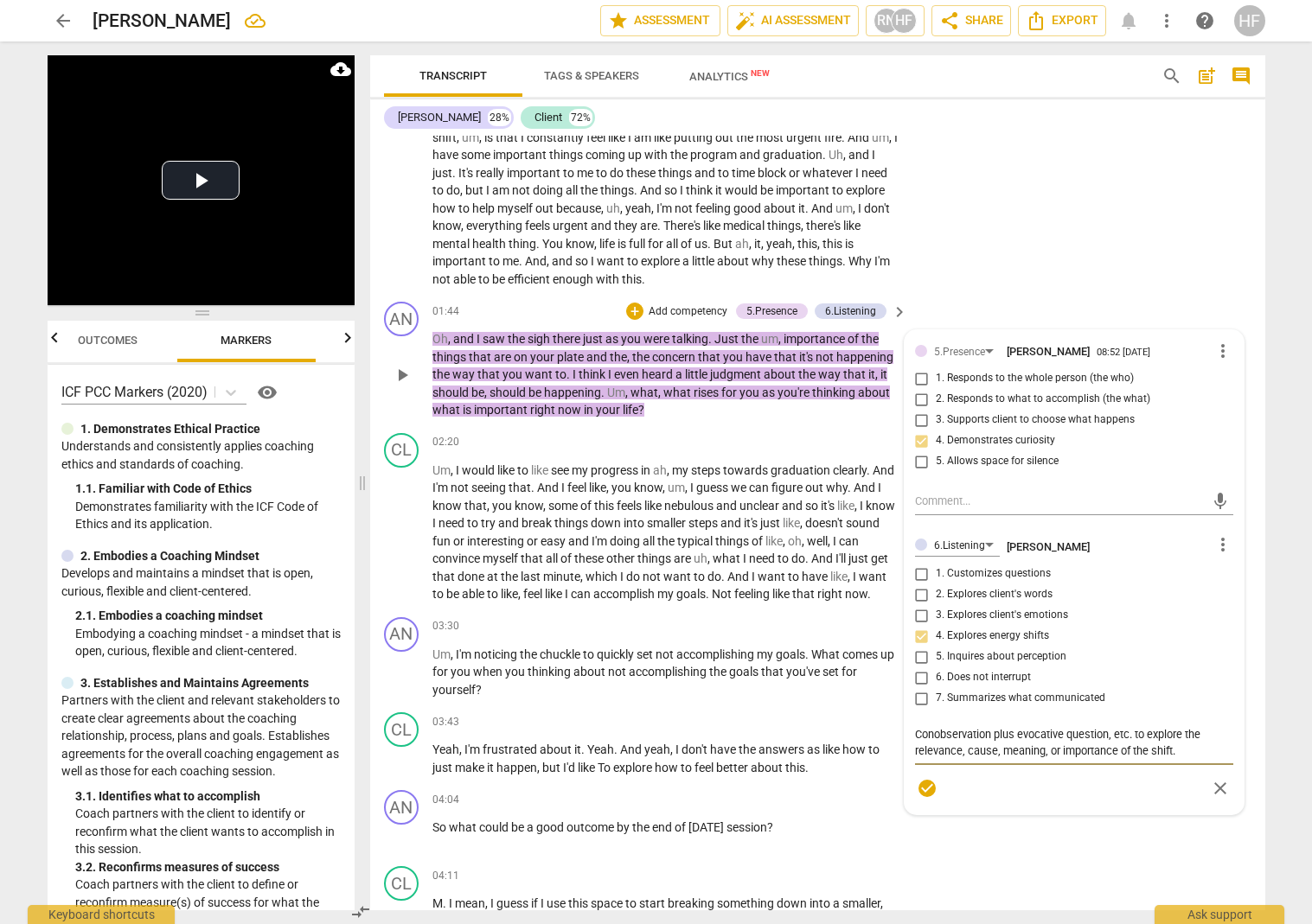
type textarea "Consobservation plus evocative question, etc. to explore the relevance, cause, …"
type textarea "Consiobservation plus evocative question, etc. to explore the relevance, cause,…"
type textarea "Considobservation plus evocative question, etc. to explore the relevance, cause…"
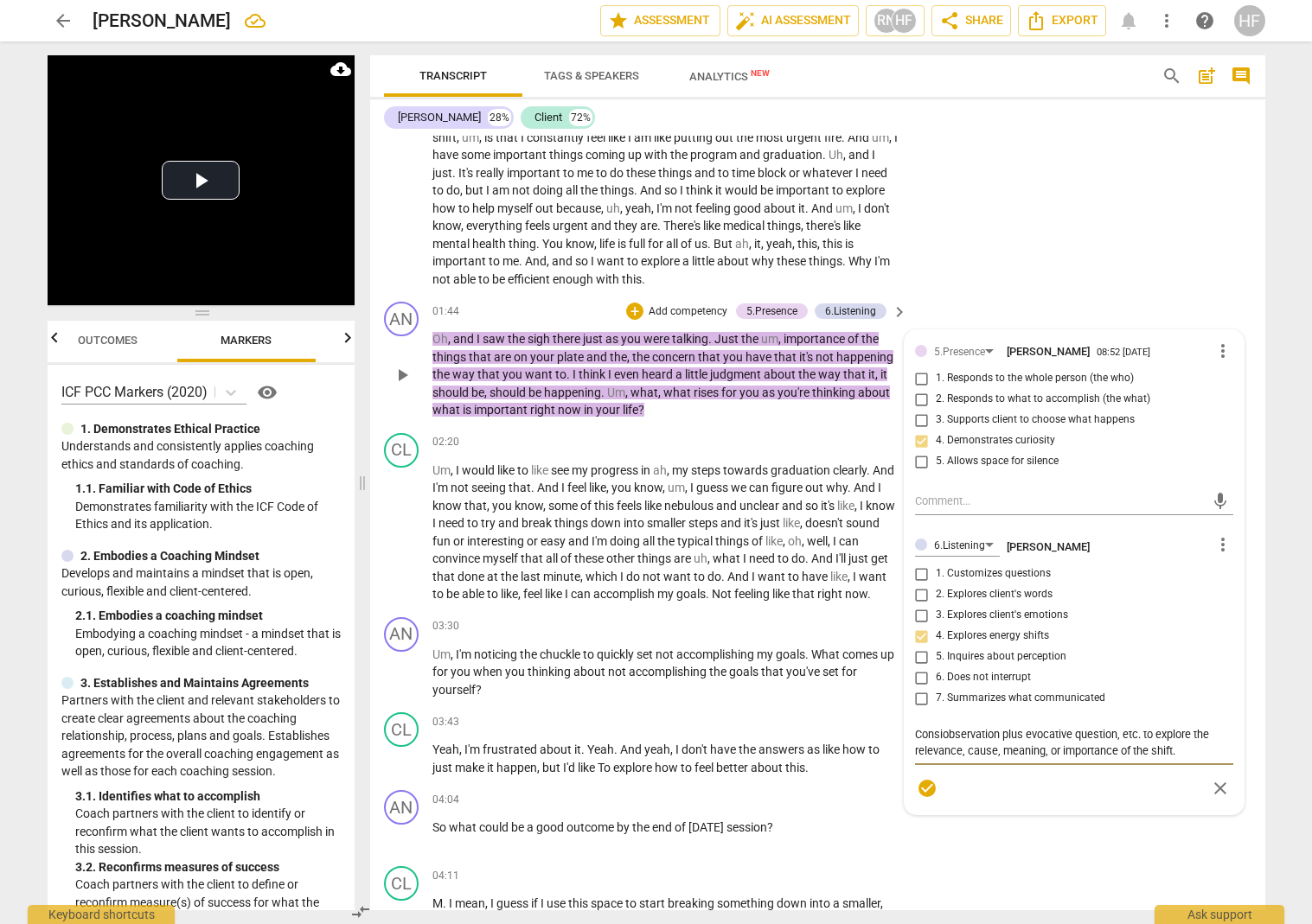
type textarea "Considobservation plus evocative question, etc. to explore the relevance, cause…"
type textarea "Consideobservation plus evocative question, etc. to explore the relevance, caus…"
type textarea "Considerobservation plus evocative question, etc. to explore the relevance, cau…"
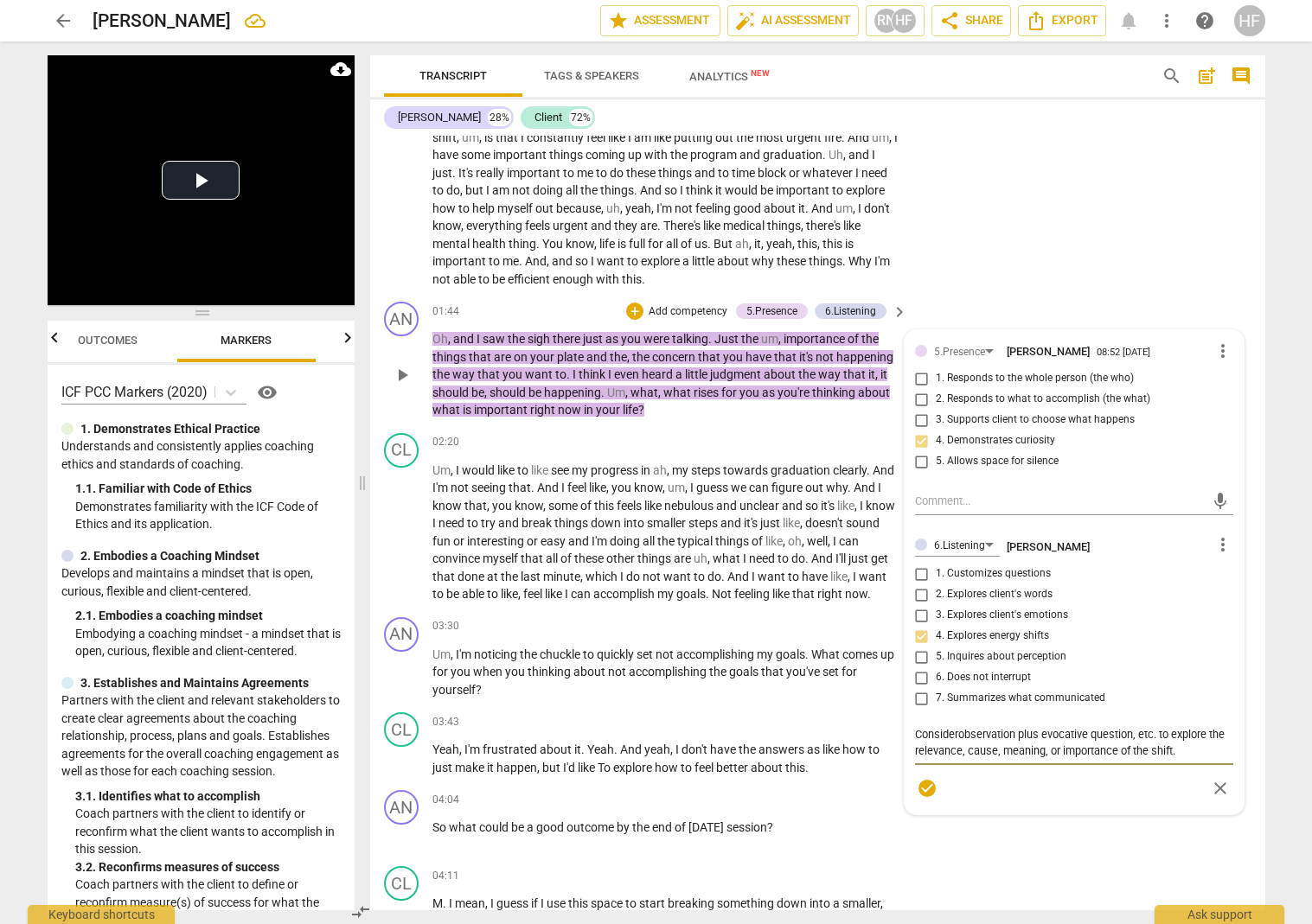
type textarea "Consider:observation plus evocative question, etc. to explore the relevance, ca…"
type textarea "Consider: observation plus evocative question, etc. to explore the relevance, c…"
type textarea "Consider: Mobservation plus evocative question, etc. to explore the relevance, …"
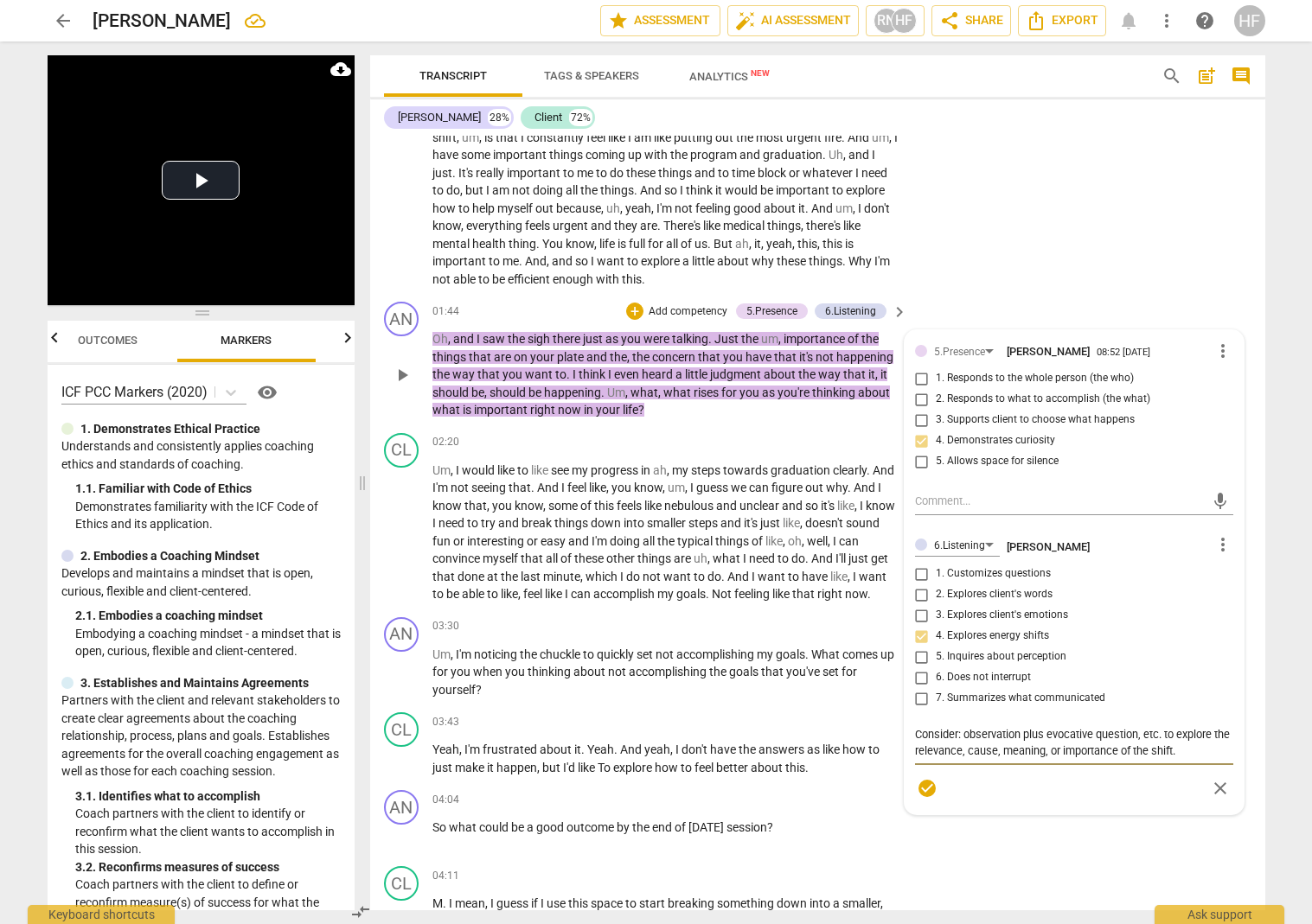
type textarea "Consider: Mobservation plus evocative question, etc. to explore the relevance, …"
type textarea "Consider: Maobservation plus evocative question, etc. to explore the relevance,…"
type textarea "Consider: Makobservation plus evocative question, etc. to explore the relevance…"
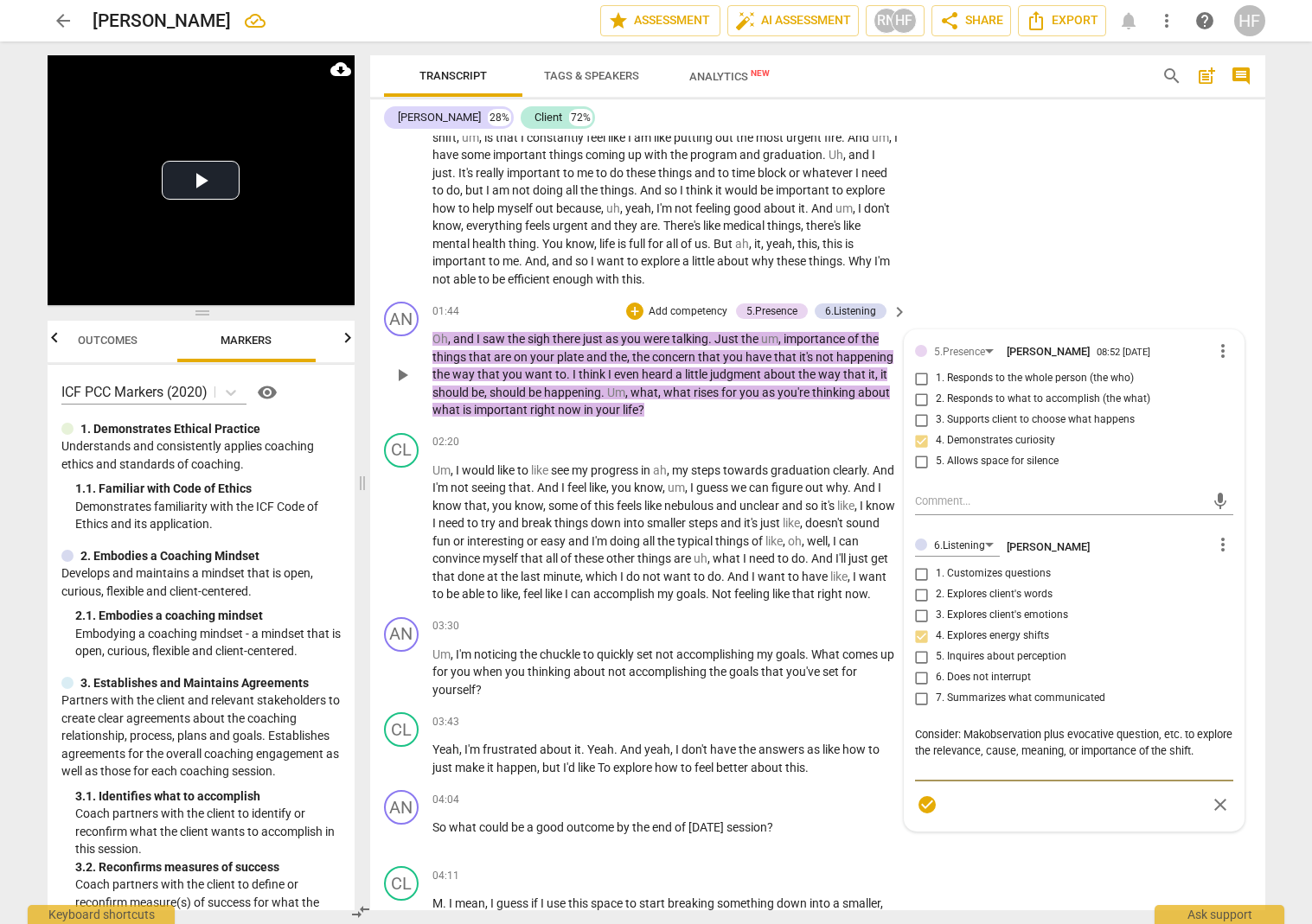
type textarea "Consider: Makeobservation plus evocative question, etc. to explore the relevanc…"
type textarea "Consider: Make observation plus evocative question, etc. to explore the relevan…"
type textarea "Consider: Make tobservation plus evocative question, etc. to explore the releva…"
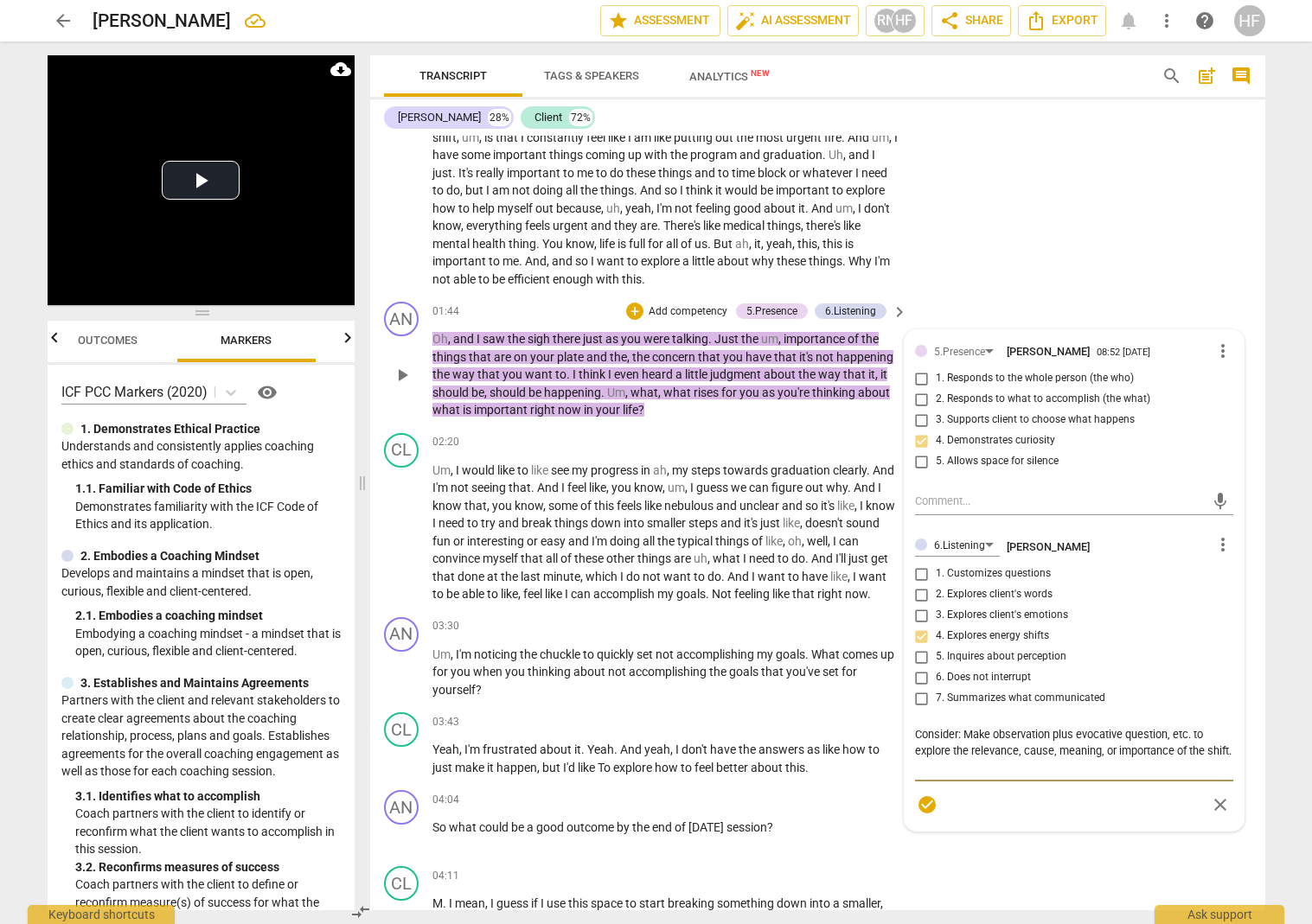
type textarea "Consider: Make tobservation plus evocative question, etc. to explore the releva…"
type textarea "Consider: Make thobservation plus evocative question, etc. to explore the relev…"
type textarea "Consider: Make theobservation plus evocative question, etc. to explore the rele…"
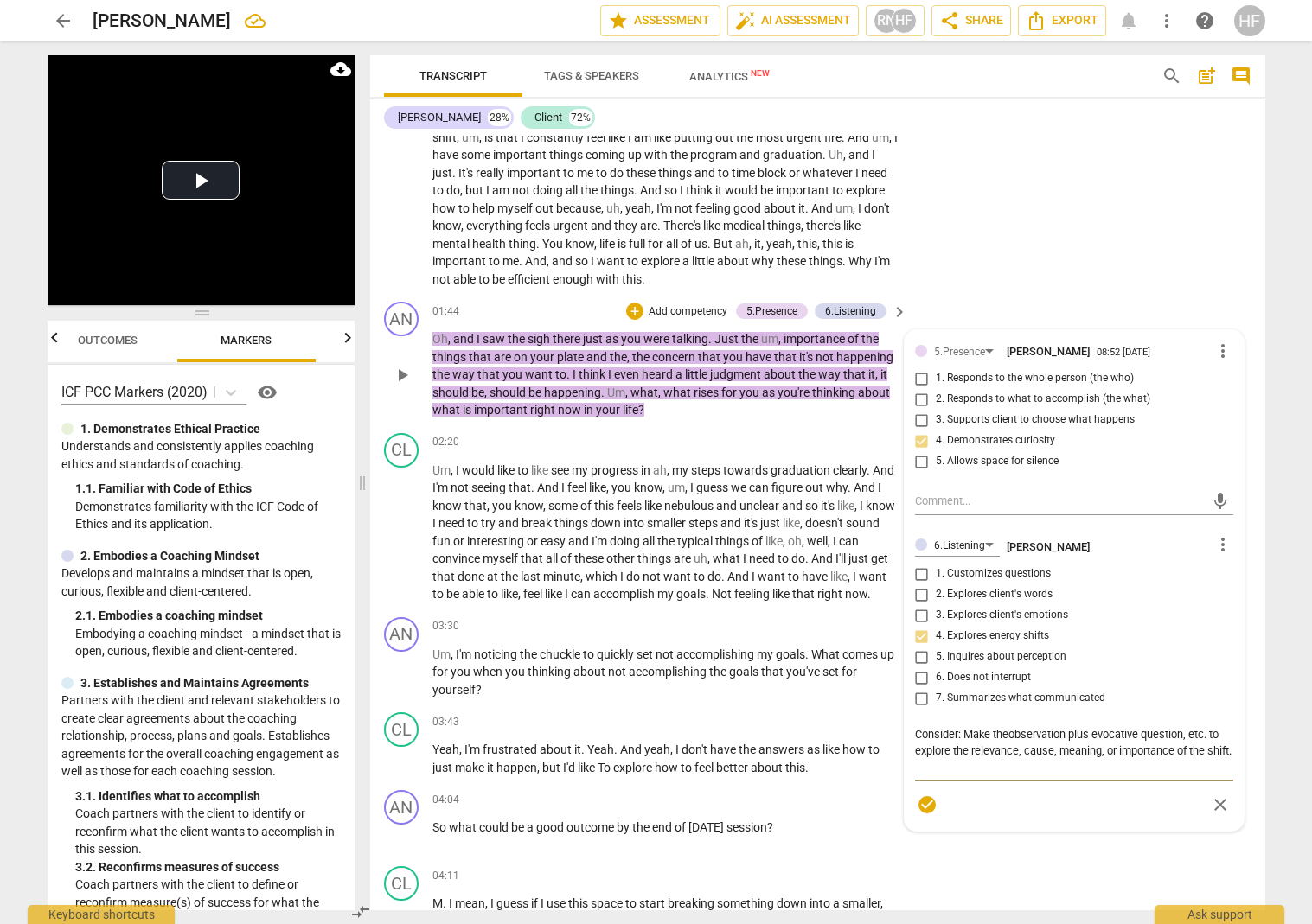
type textarea "Consider: Make the observation plus evocative question, etc. to explore the rel…"
drag, startPoint x: 1096, startPoint y: 726, endPoint x: 1098, endPoint y: 748, distance: 22.1
click at [1024, 733] on textarea "Consider: Make the observation plus evocative question, etc. to explore the rel…" at bounding box center [1073, 751] width 318 height 49
click at [1024, 729] on textarea "Consider: Make the observation plus evocative question, etc. to explore the rel…" at bounding box center [1073, 751] width 318 height 49
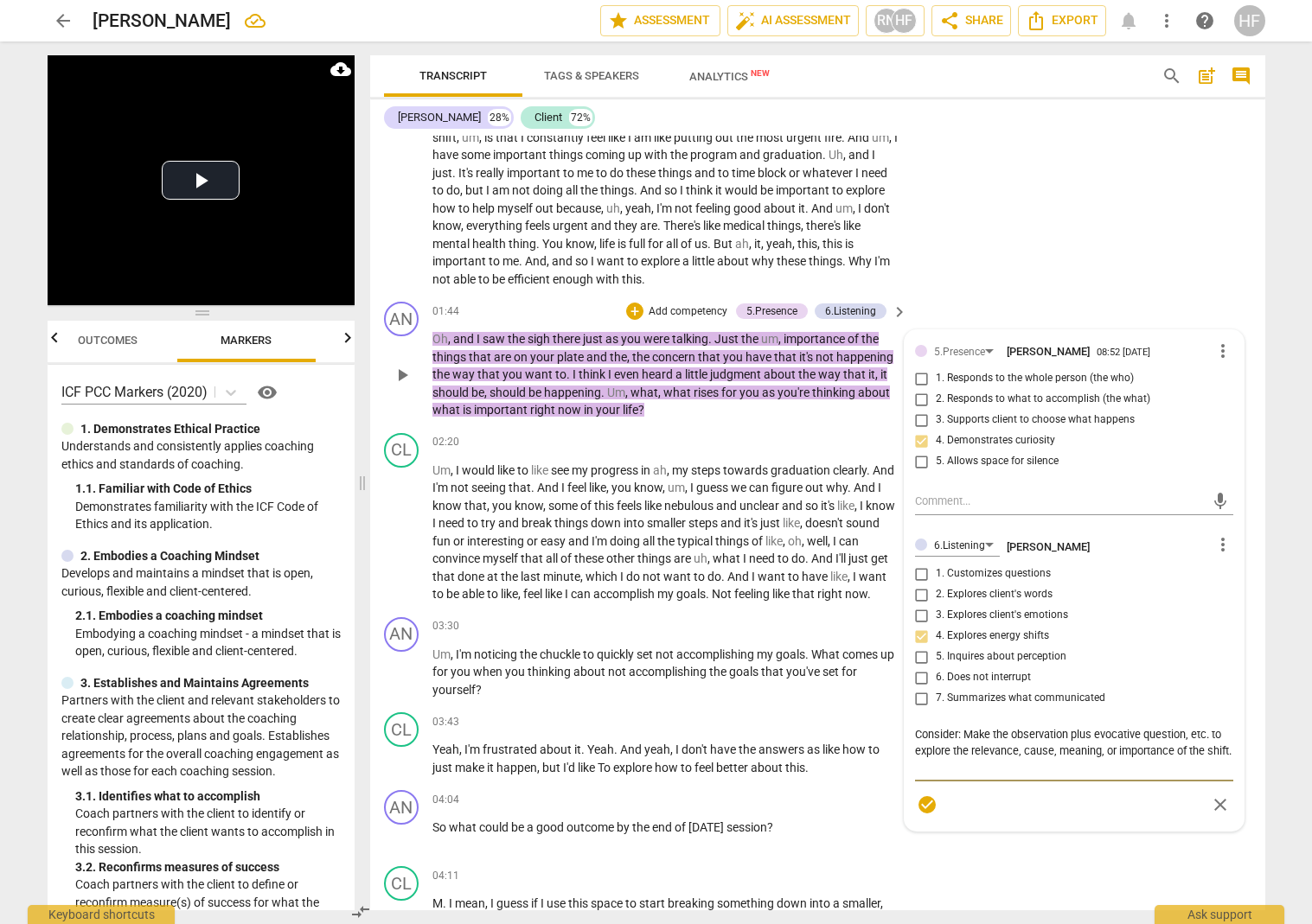
drag, startPoint x: 1095, startPoint y: 726, endPoint x: 1073, endPoint y: 729, distance: 22.2
click at [1024, 729] on textarea "Consider: Make the observation plus evocative question, etc. to explore the rel…" at bounding box center [1073, 751] width 318 height 49
type textarea "Consider: Make the observation aevocative question, etc. to explore the relevan…"
type textarea "Consider: Make the observation anevocative question, etc. to explore the releva…"
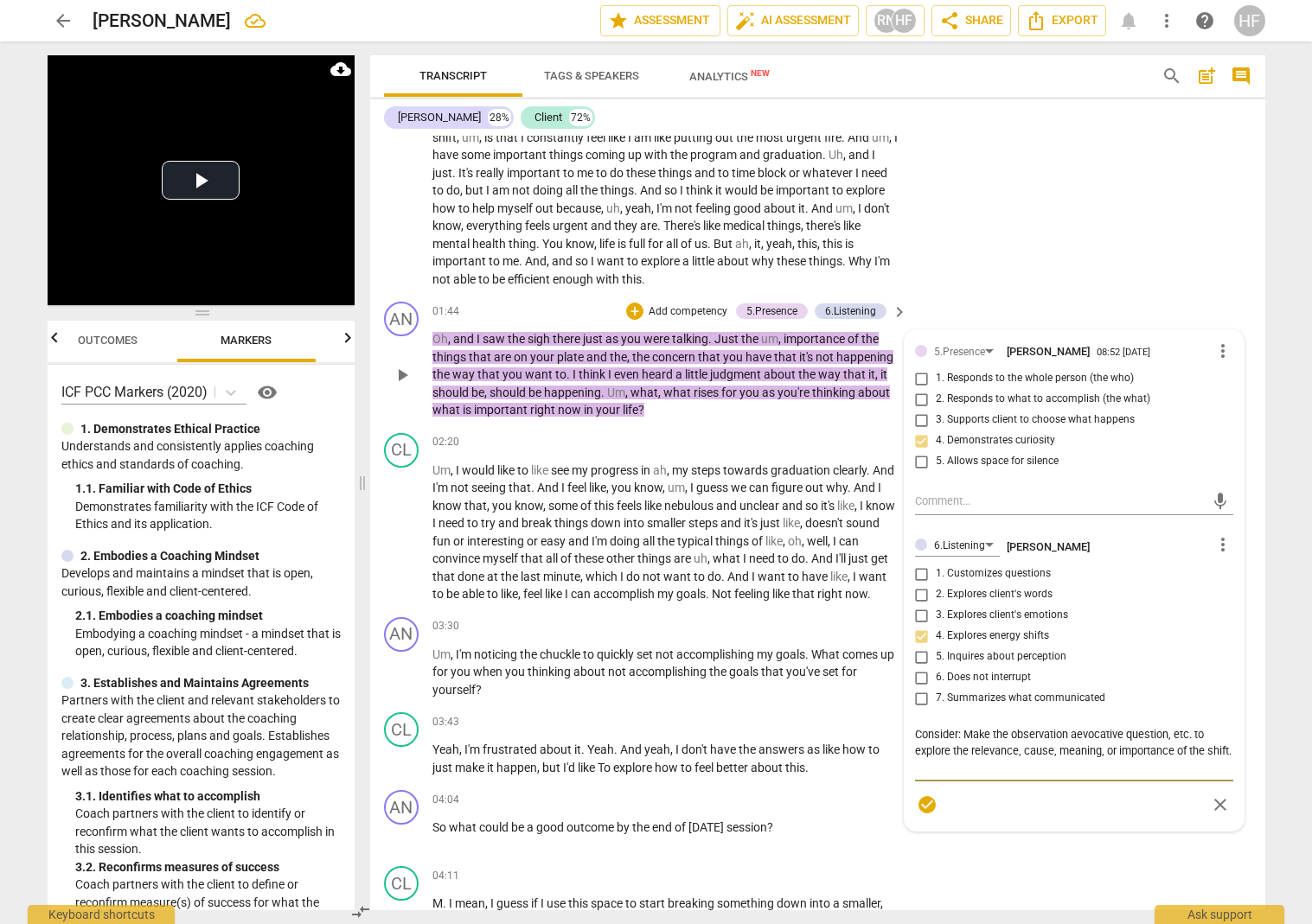
type textarea "Consider: Make the observation anevocative question, etc. to explore the releva…"
type textarea "Consider: Make the observation andevocative question, etc. to explore the relev…"
type textarea "Consider: Make the observation and evocative question, etc. to explore the rele…"
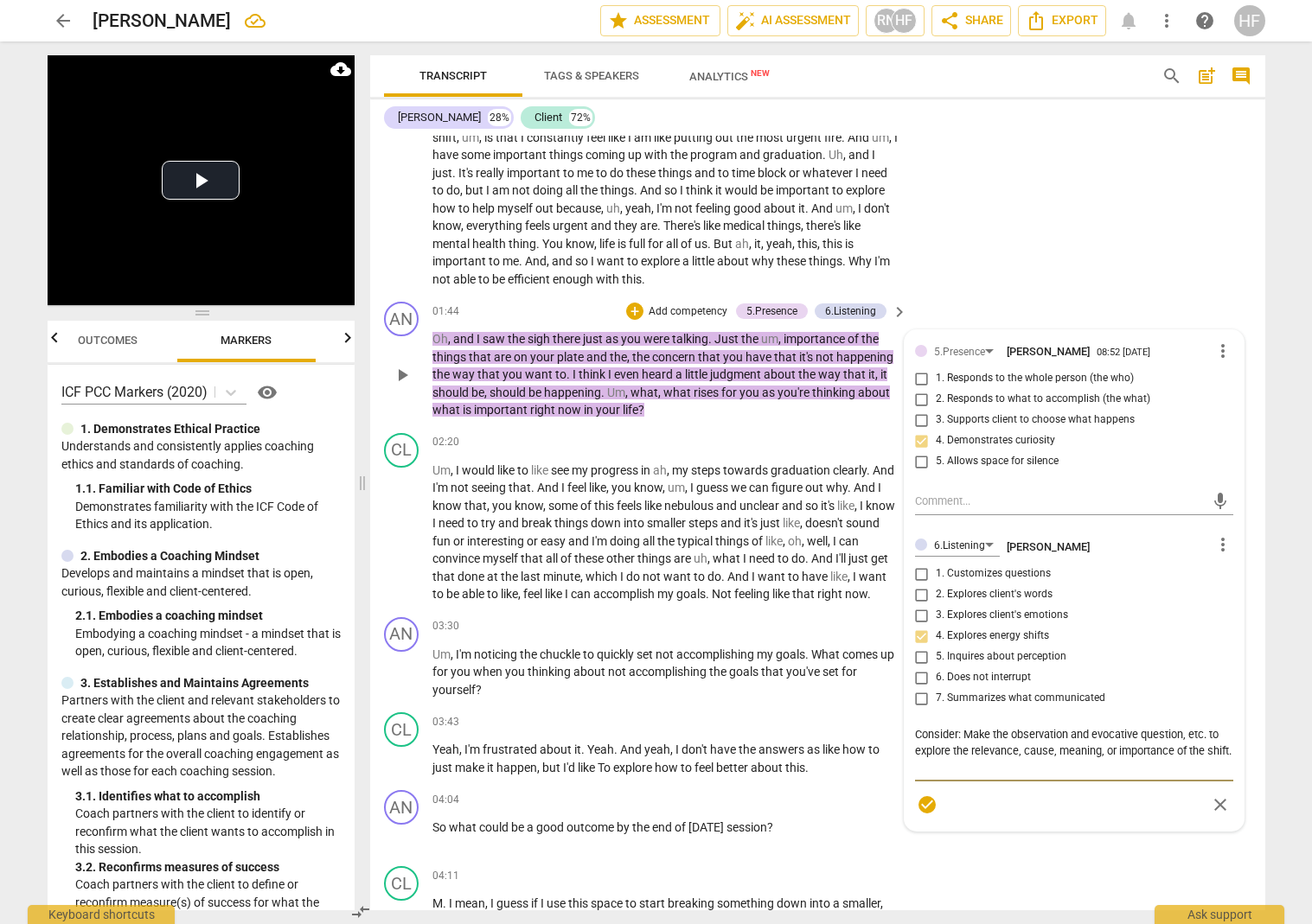
type textarea "Consider: Make the observation and aevocative question, etc. to explore the rel…"
type textarea "Consider: Make the observation and asevocative question, etc. to explore the re…"
type textarea "Consider: Make the observation and assevocative question, etc. to explore the r…"
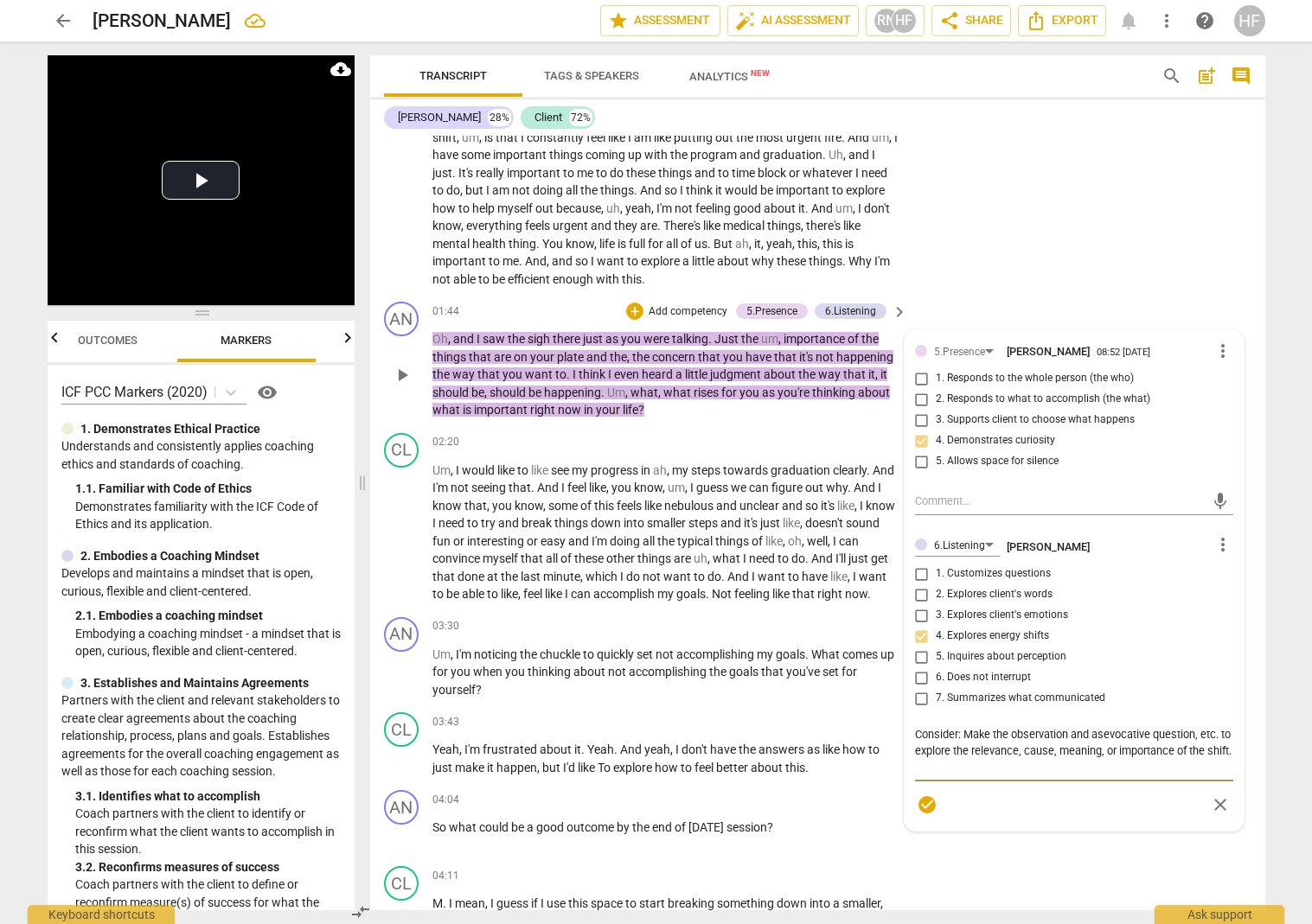
type textarea "Consider: Make the observation and assevocative question, etc. to explore the r…"
type textarea "Consider: Make the observation and asevocative question, etc. to explore the re…"
type textarea "Consider: Make the observation and aevocative question, etc. to explore the rel…"
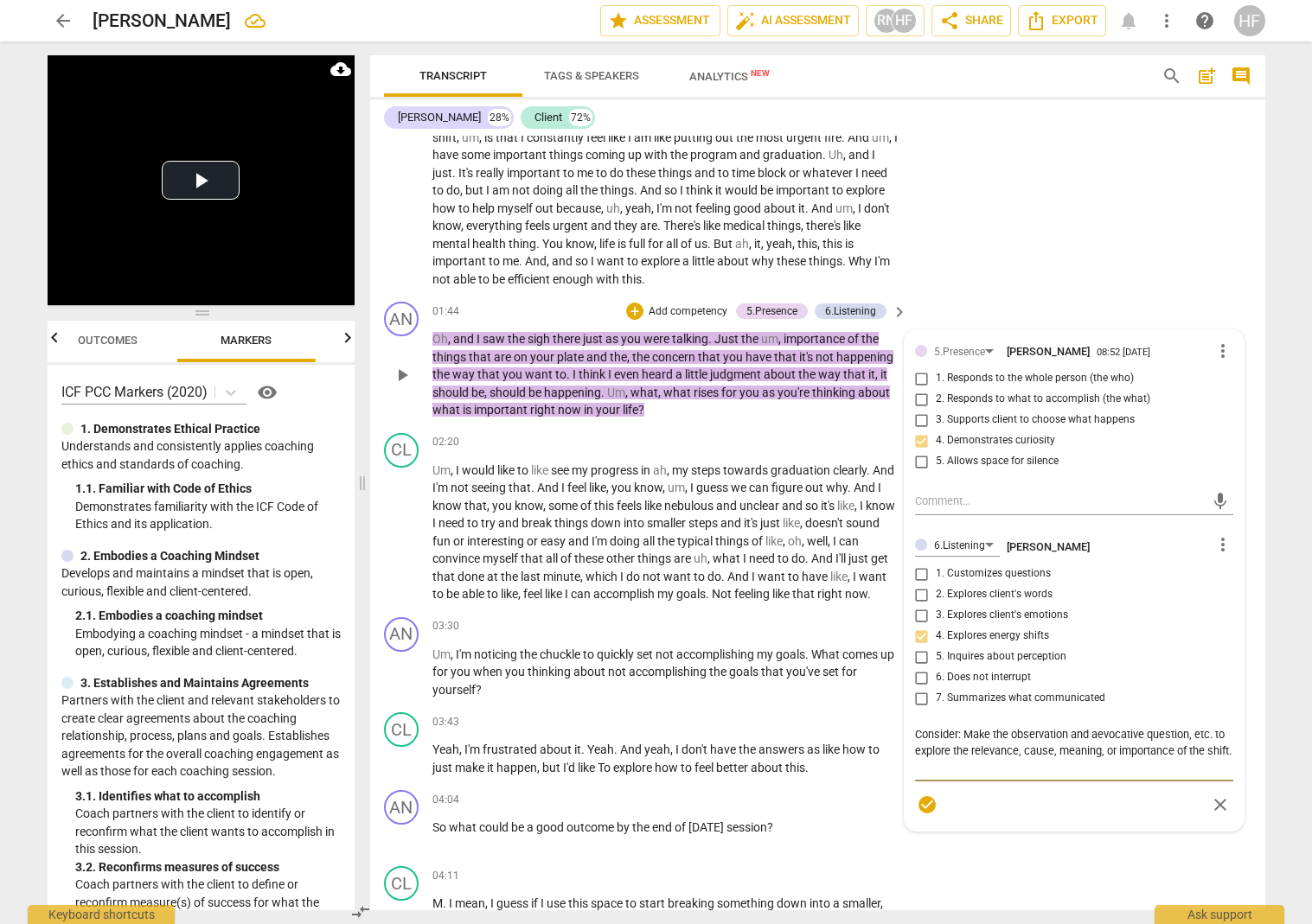
type textarea "Consider: Make the observation and evocative question, etc. to explore the rele…"
type textarea "Consider: Make the observation and devocative question, etc. to explore the rel…"
type textarea "Consider: Make the observation and ddevocative question, etc. to explore the re…"
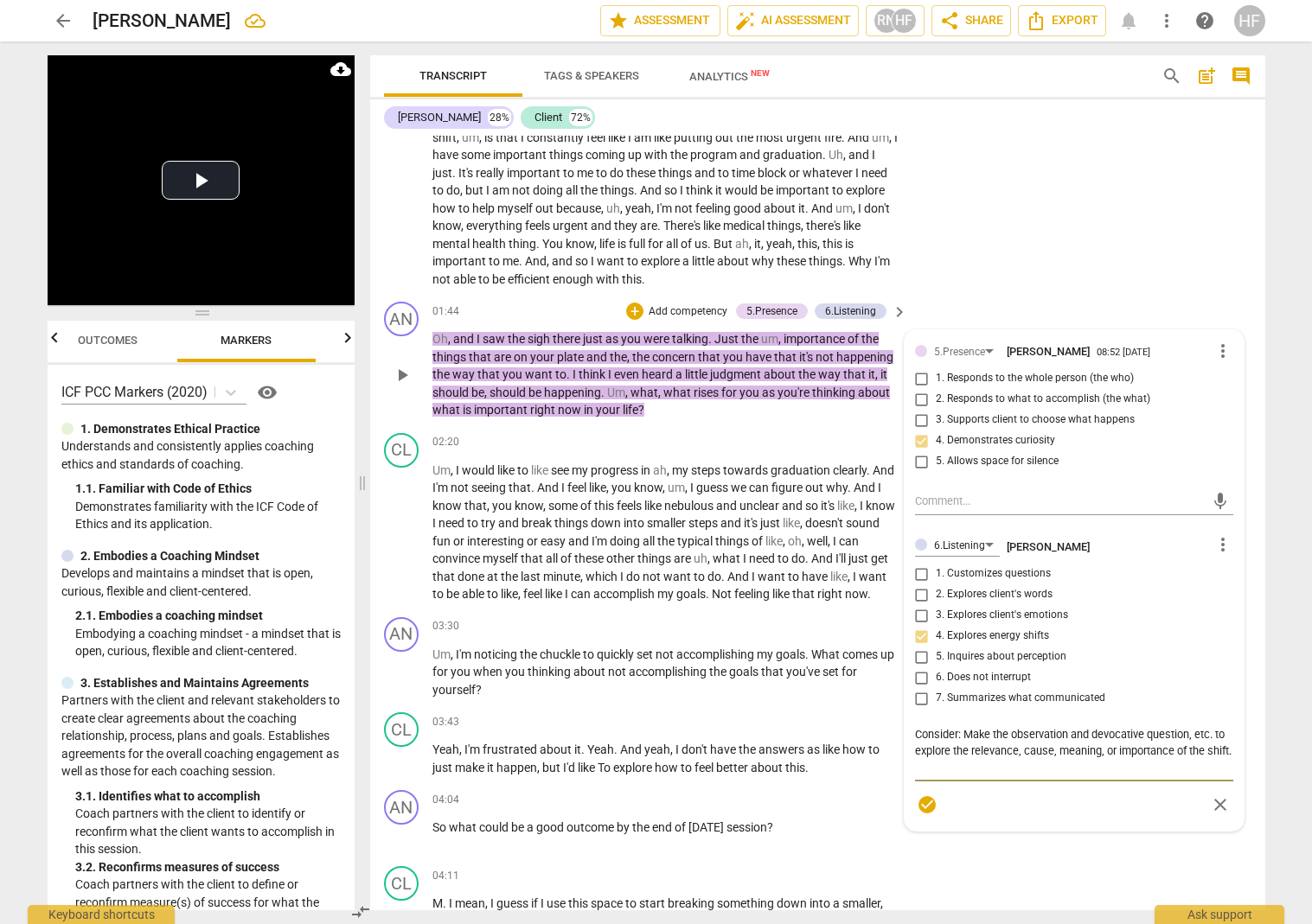
type textarea "Consider: Make the observation and ddevocative question, etc. to explore the re…"
type textarea "Consider: Make the observation and dd evocative question, etc. to explore the r…"
type textarea "Consider: Make the observation and ddevocative question, etc. to explore the re…"
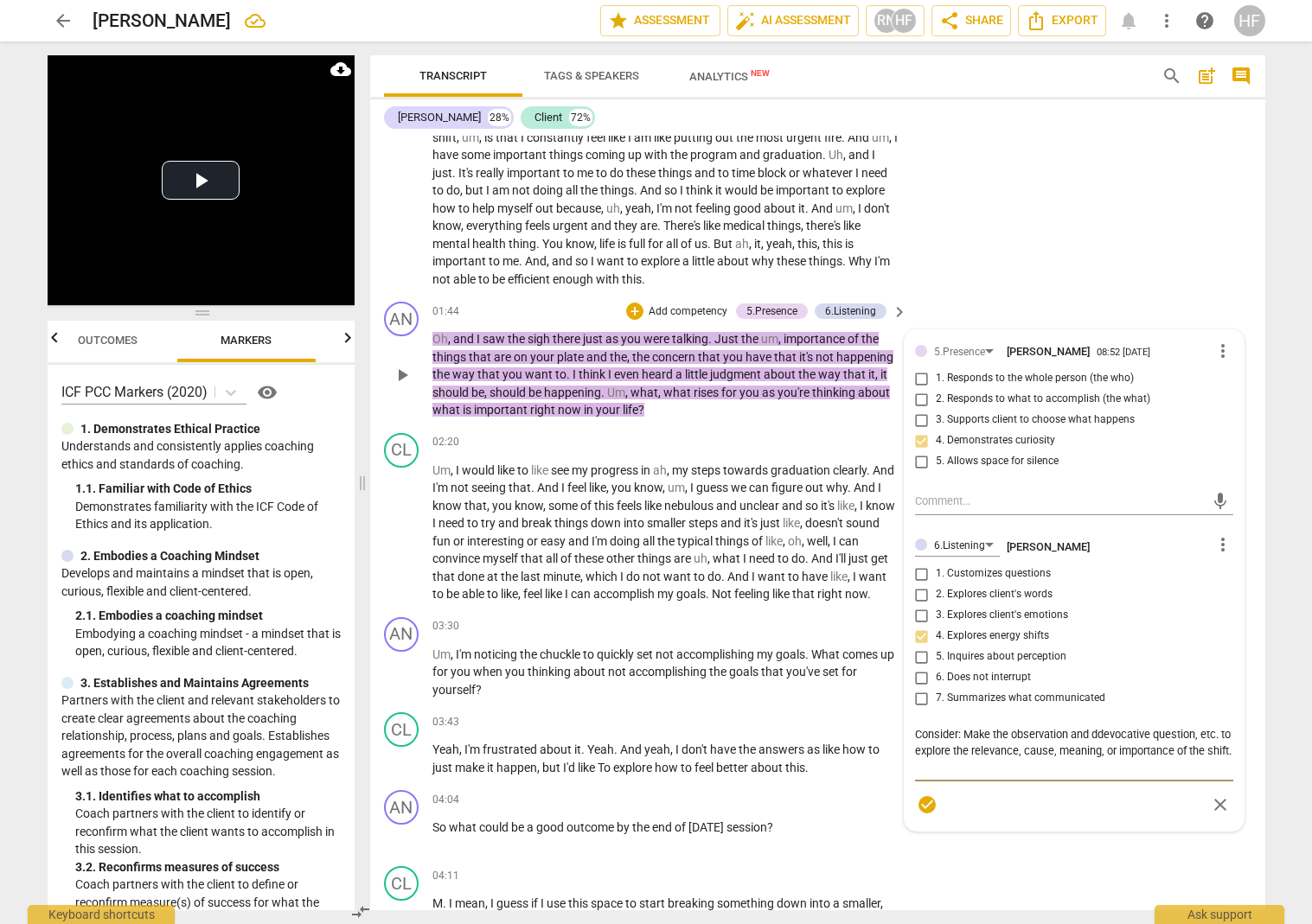
type textarea "Consider: Make the observation and devocative question, etc. to explore the rel…"
type textarea "Consider: Make the observation and evocative question, etc. to explore the rele…"
type textarea "Consider: Make the observation and aevocative question, etc. to explore the rel…"
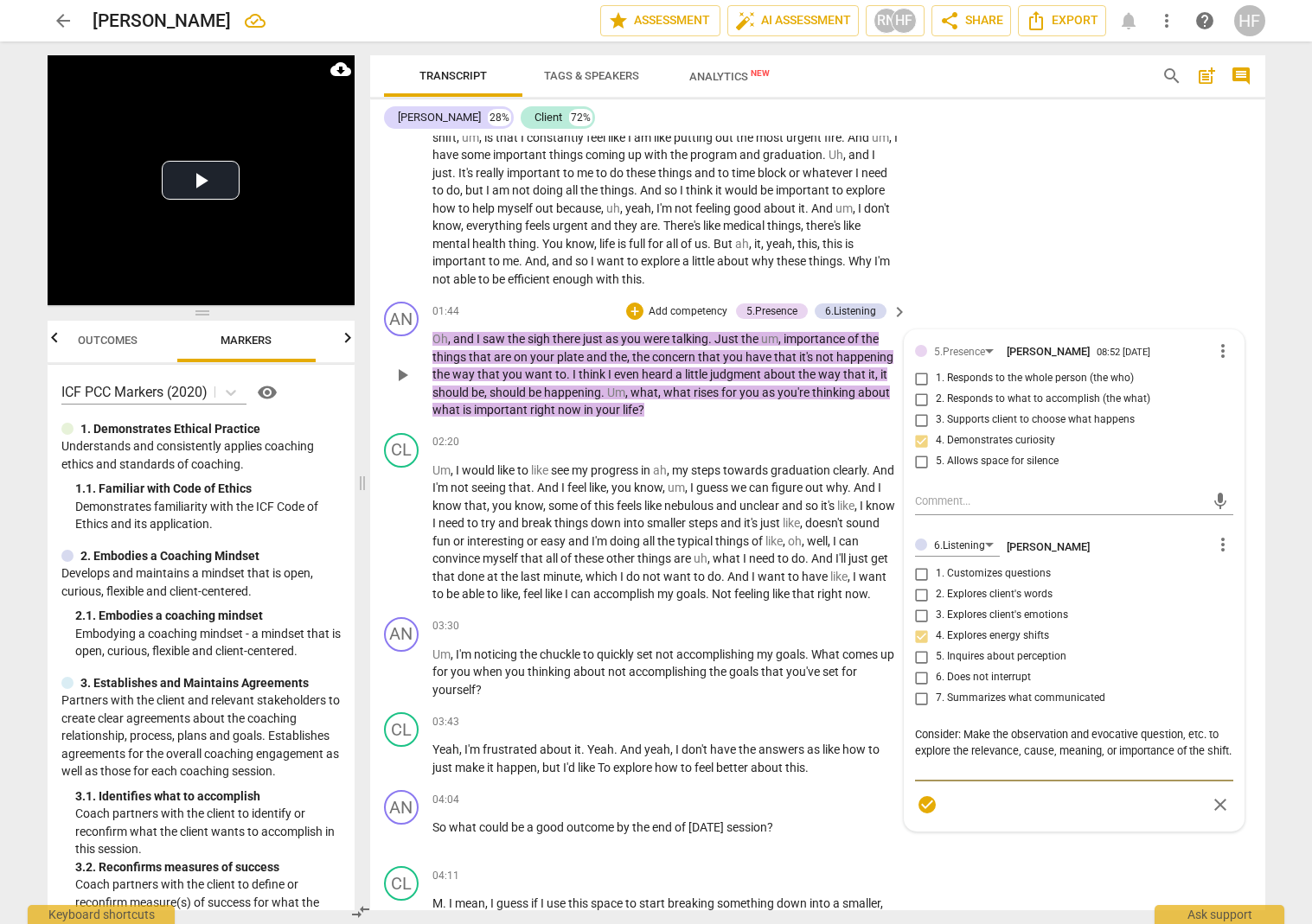
type textarea "Consider: Make the observation and aevocative question, etc. to explore the rel…"
type textarea "Consider: Make the observation and adevocative question, etc. to explore the re…"
type textarea "Consider: Make the observation and addevocative question, etc. to explore the r…"
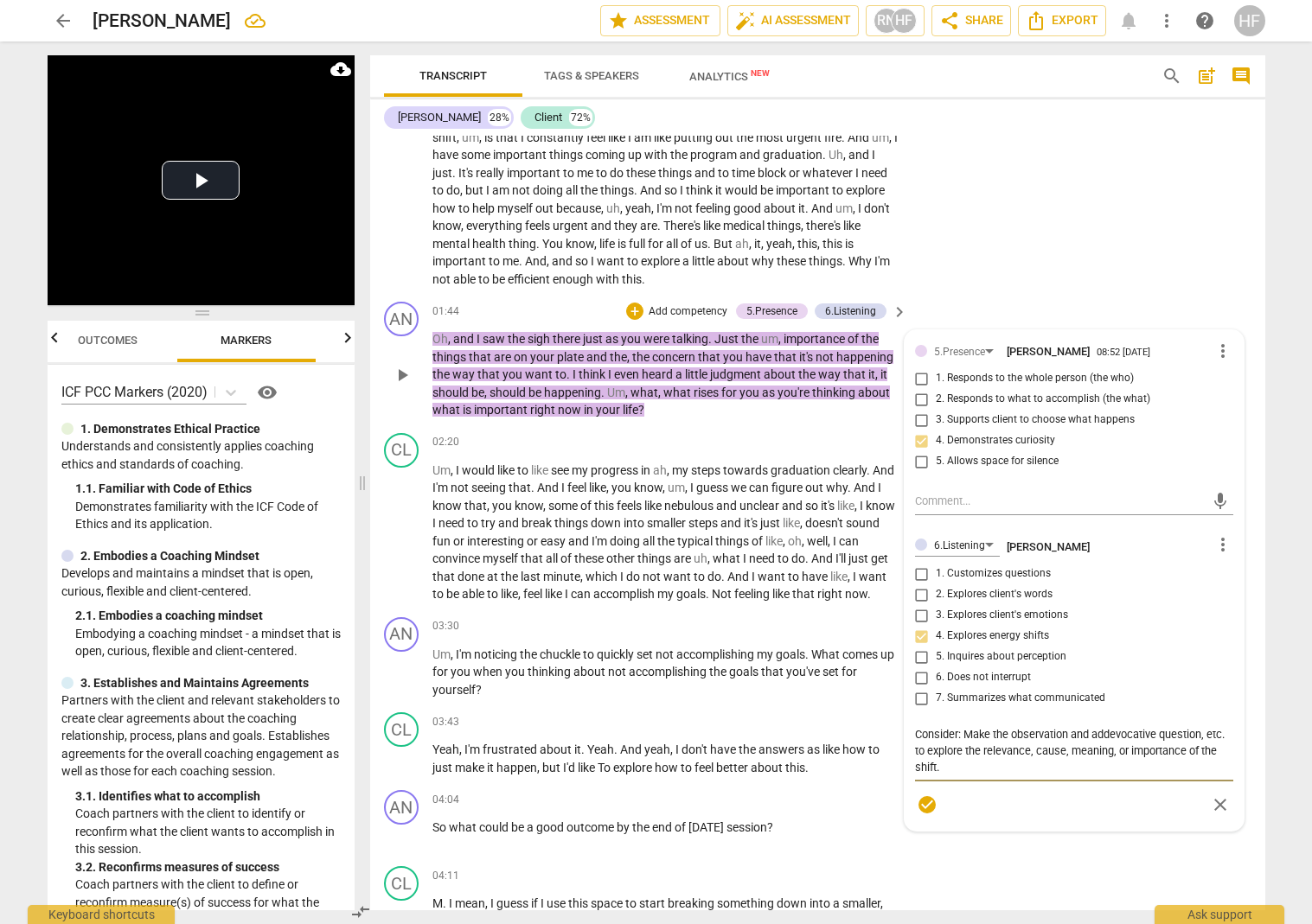
type textarea "Consider: Make the observation and add evocative question, etc. to explore the …"
type textarea "Consider: Make the observation and add aevocative question, etc. to explore the…"
type textarea "Consider: Make the observation and add anevocative question, etc. to explore th…"
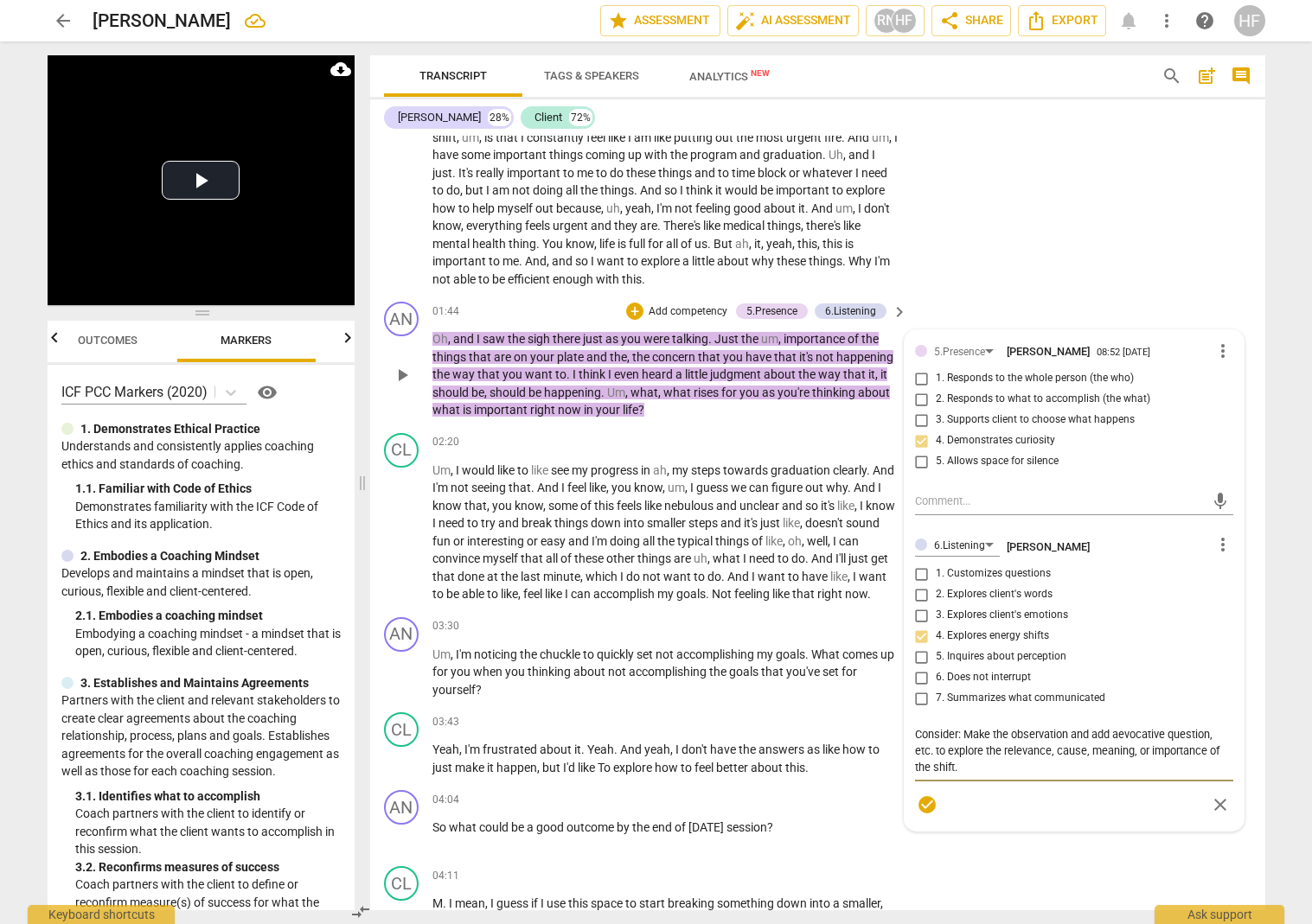
type textarea "Consider: Make the observation and add anevocative question, etc. to explore th…"
type textarea "Consider: Make the observation and add an evocative question, etc. to explore t…"
drag, startPoint x: 934, startPoint y: 746, endPoint x: 892, endPoint y: 745, distance: 42.0
click at [892, 745] on div "format_bold format_list_bulleted Heidi Fishbein delete Summary: Mentoring Sessi…" at bounding box center [817, 523] width 895 height 775
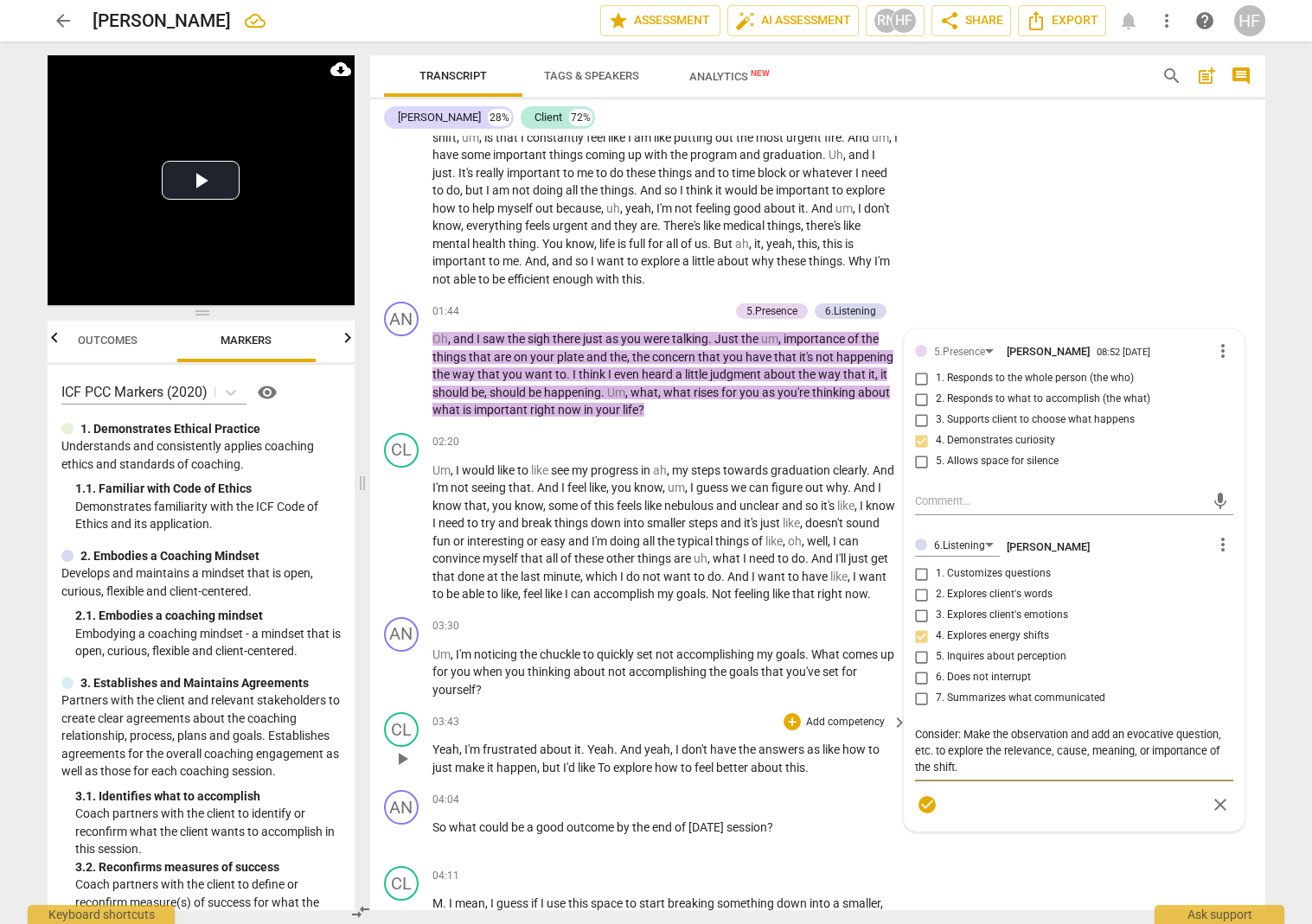
type textarea "Consider: Make the observation and add an evocative question, to explore the re…"
click at [968, 762] on textarea "Consider: Make the observation and add an evocative question, to explore the re…" at bounding box center [1073, 751] width 318 height 49
type textarea "Consider: Make the observation and add an evocative question, to explore the re…"
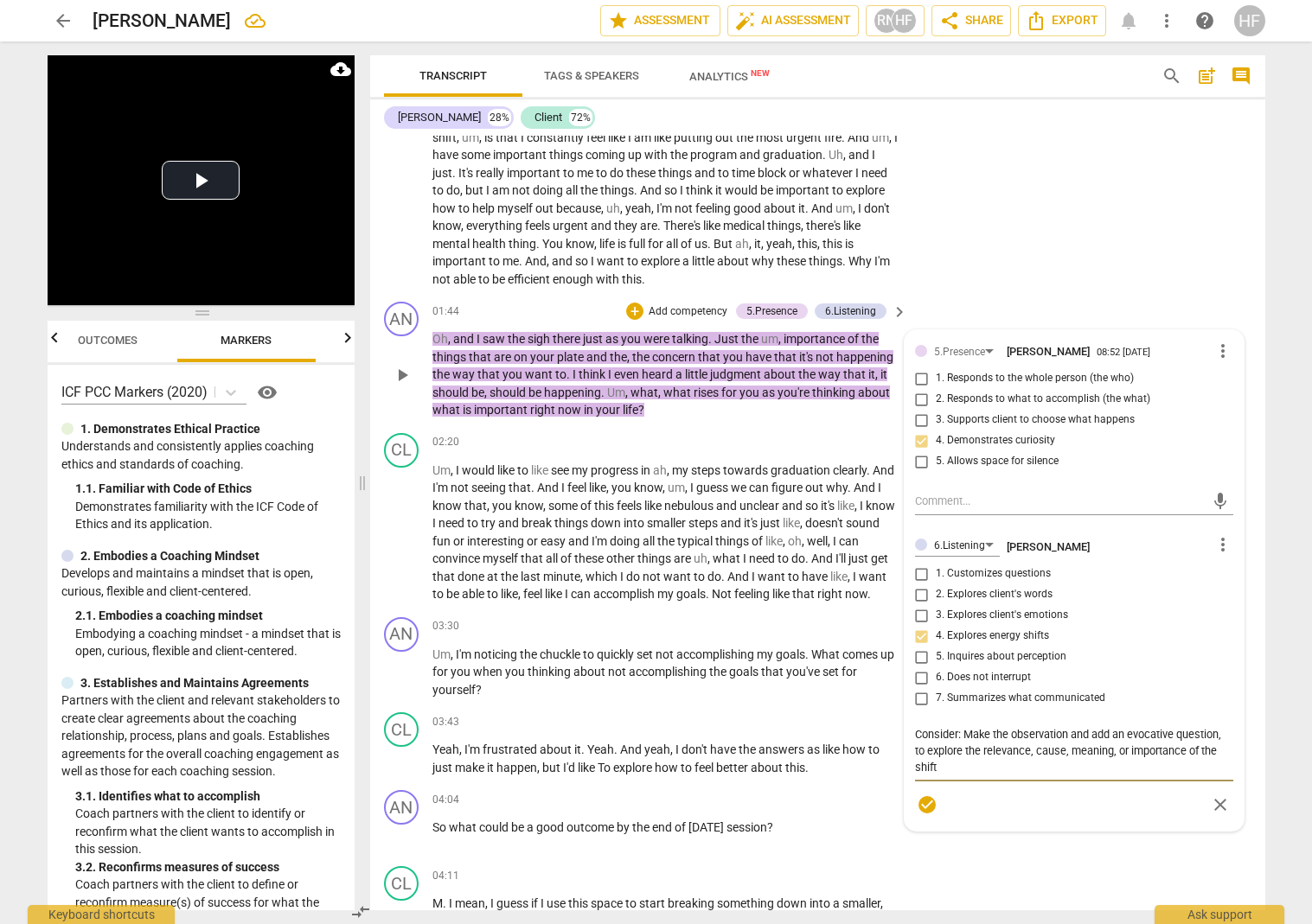
type textarea "Consider: Make the observation and add an evocative question, to explore the re…"
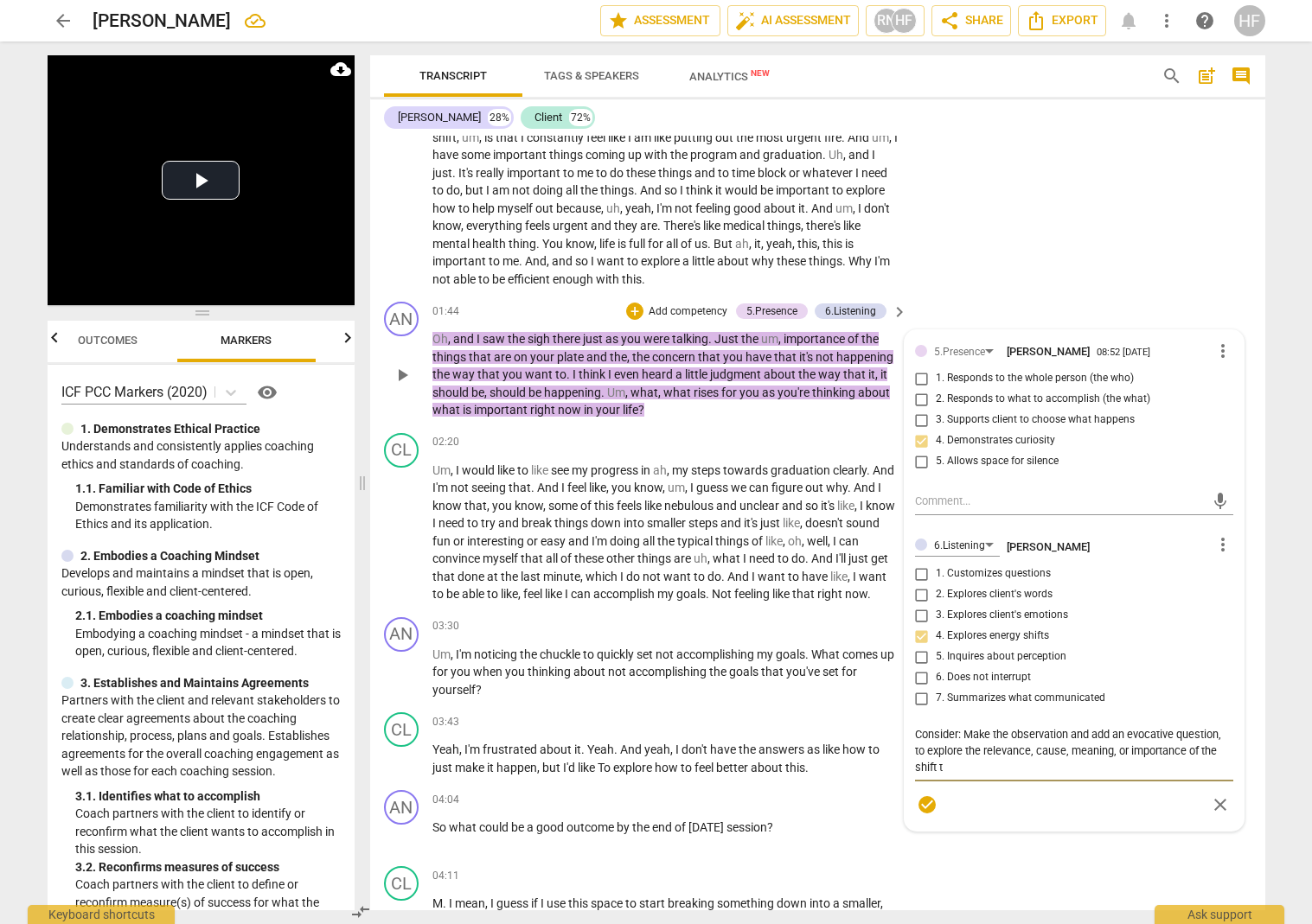
type textarea "Consider: Make the observation and add an evocative question, to explore the re…"
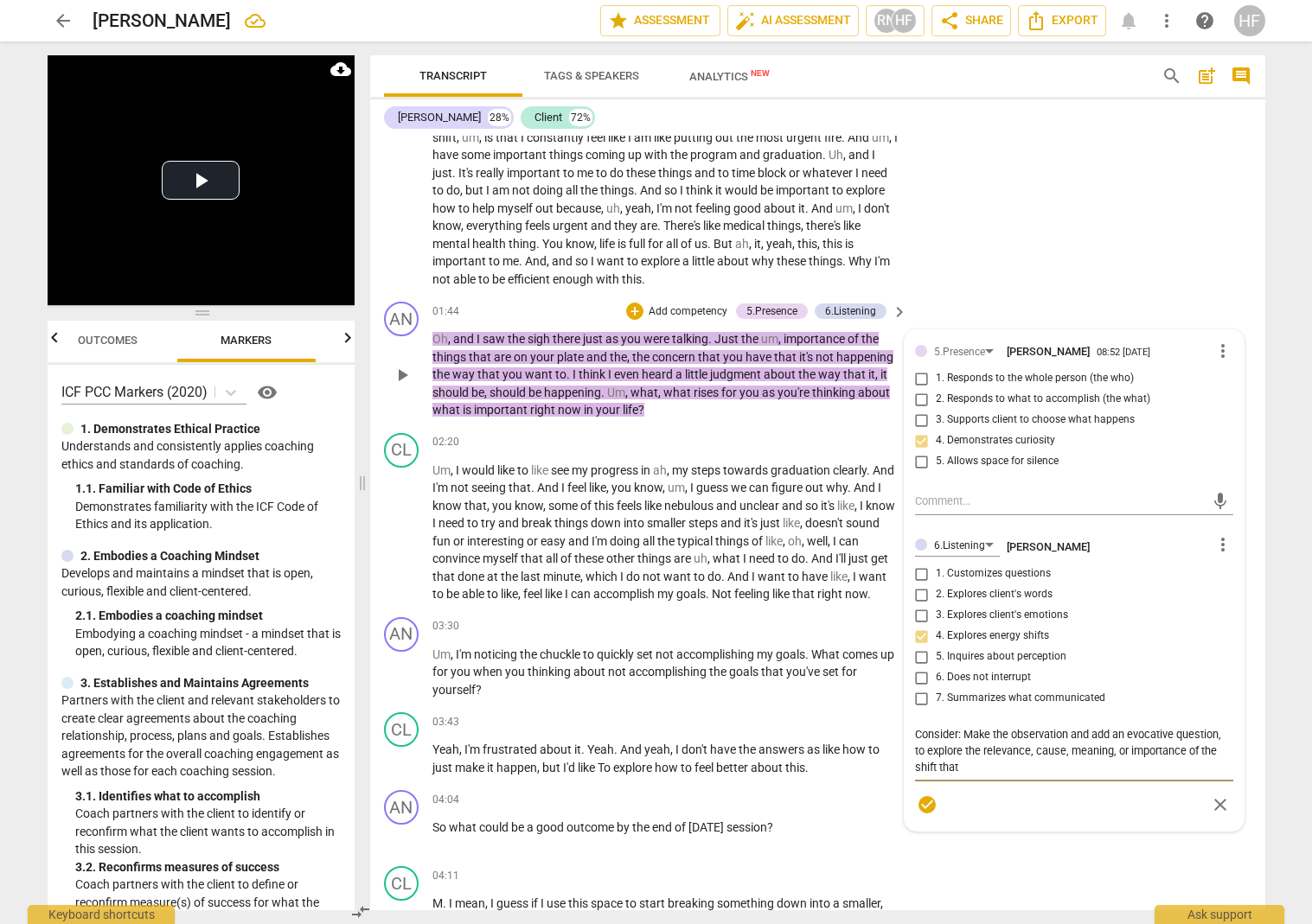
type textarea "Consider: Make the observation and add an evocative question, to explore the re…"
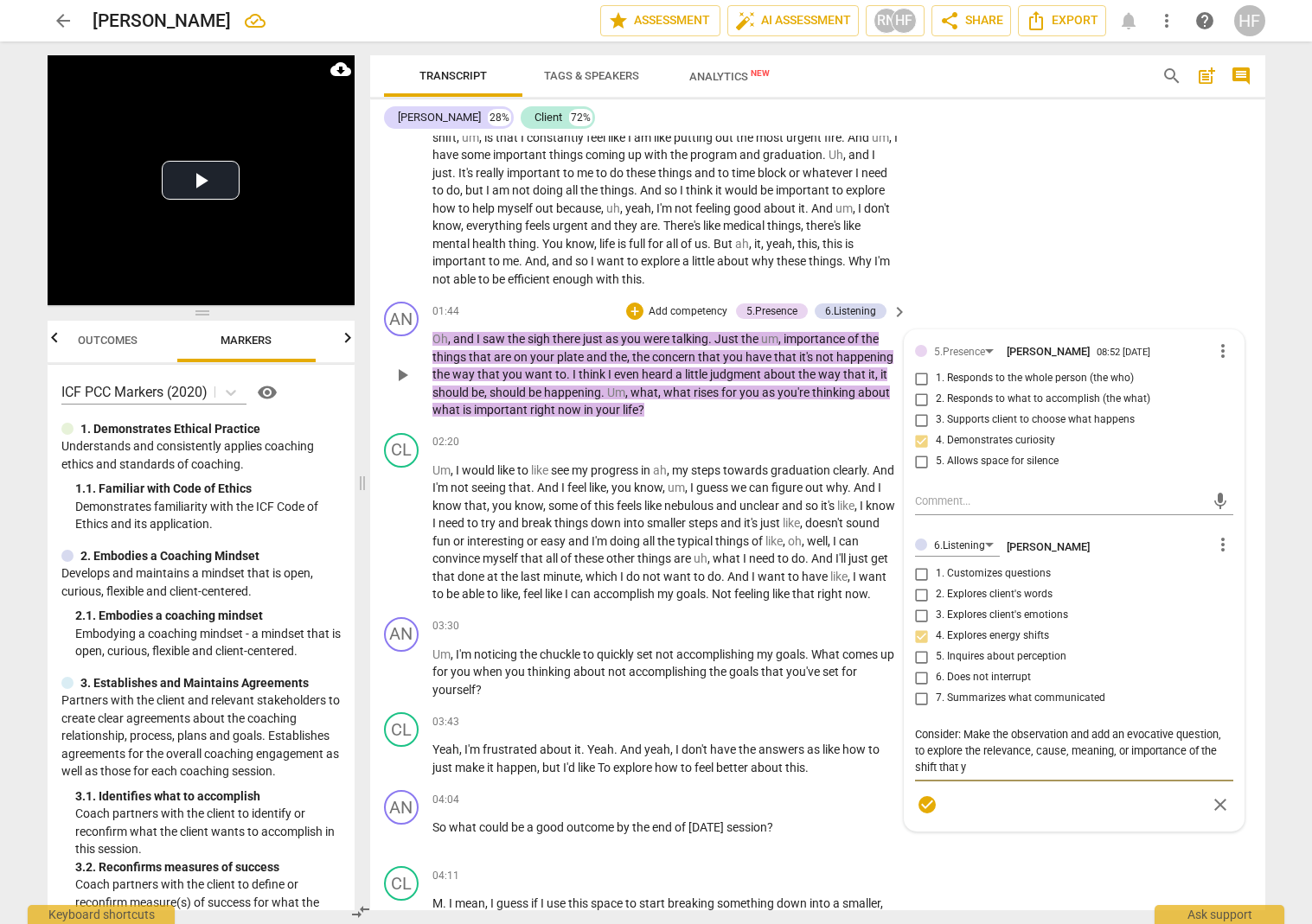
type textarea "Consider: Make the observation and add an evocative question, to explore the re…"
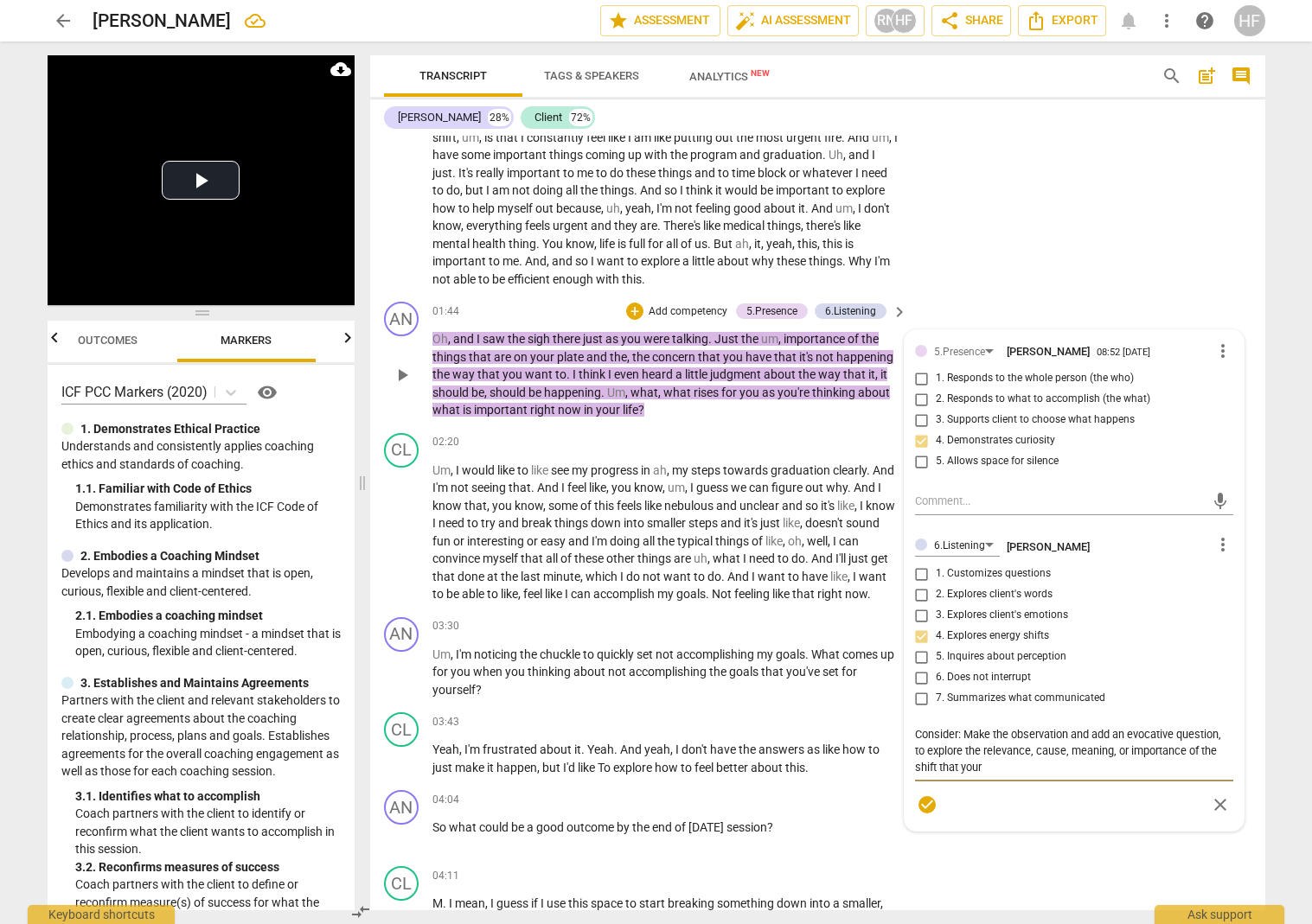
type textarea "Consider: Make the observation and add an evocative question, to explore the re…"
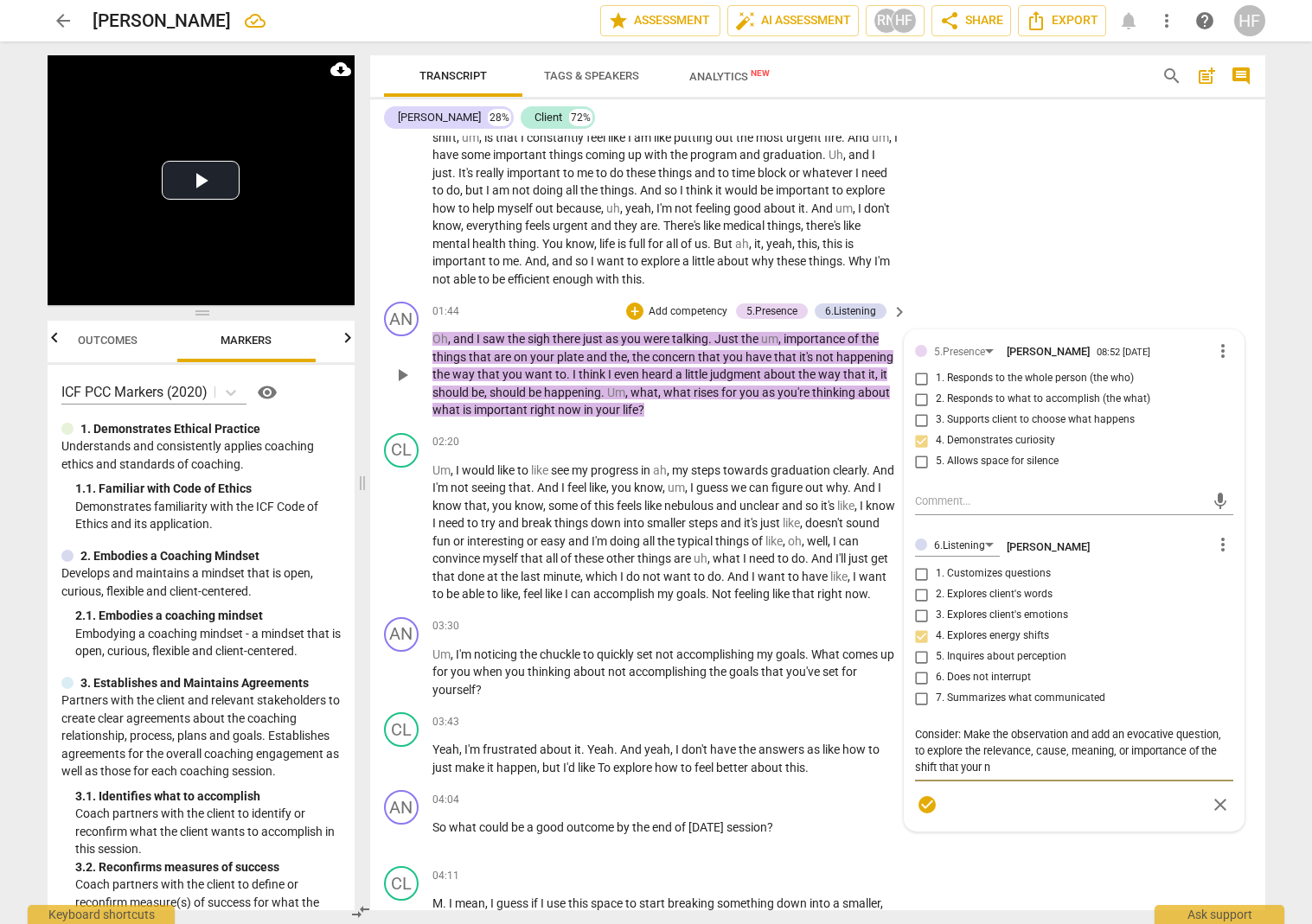
type textarea "Consider: Make the observation and add an evocative question, to explore the re…"
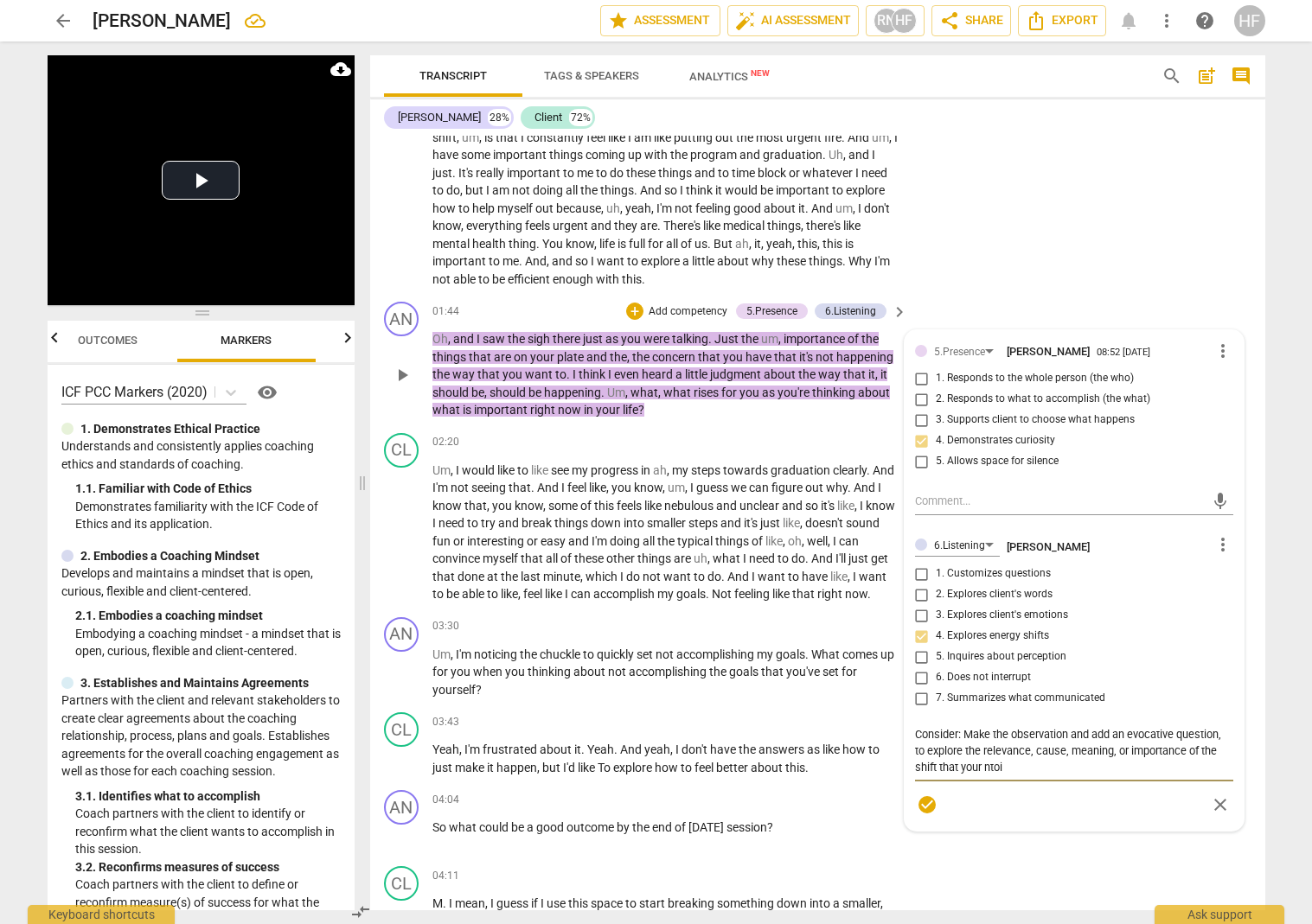
type textarea "Consider: Make the observation and add an evocative question, to explore the re…"
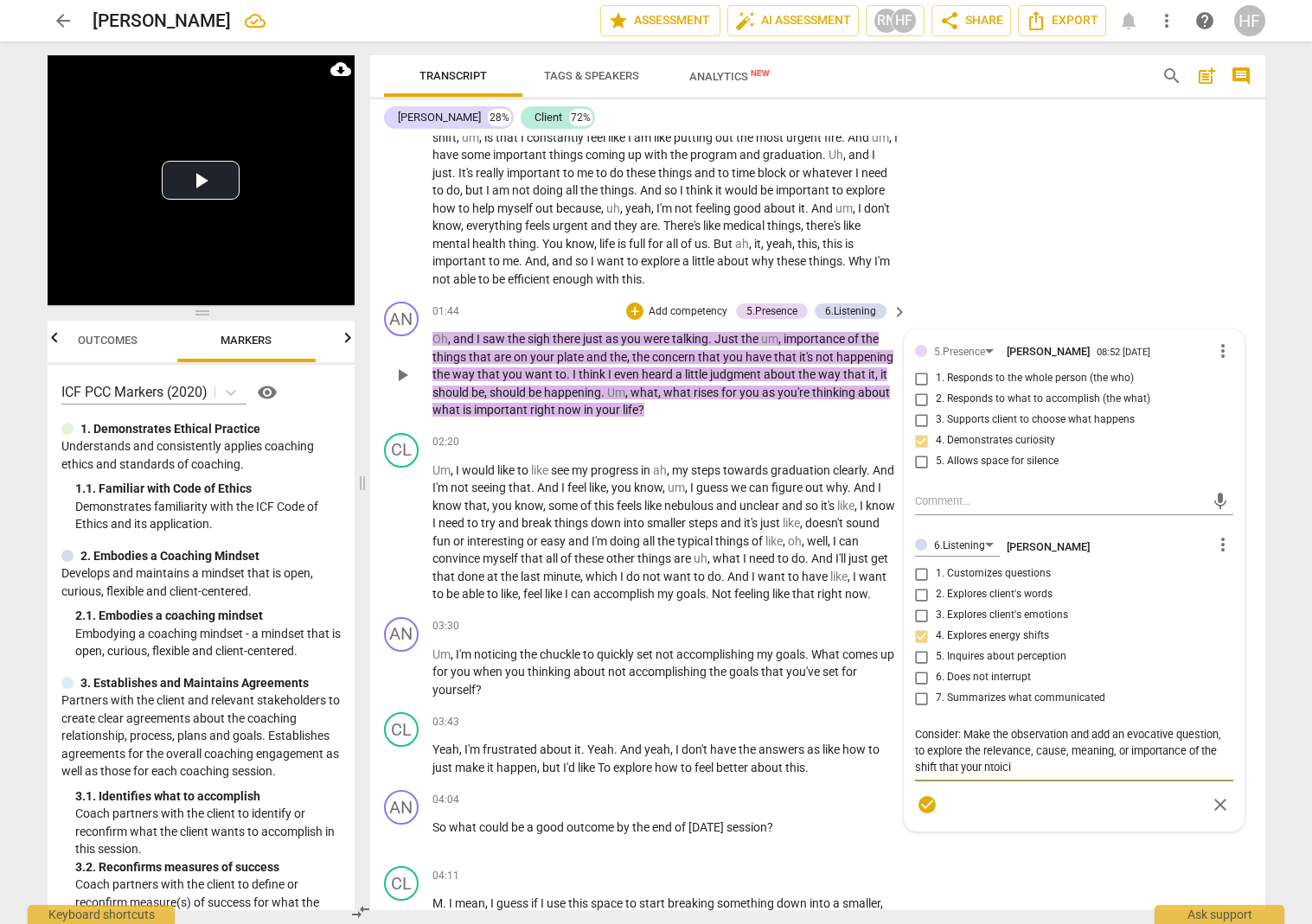
type textarea "Consider: Make the observation and add an evocative question, to explore the re…"
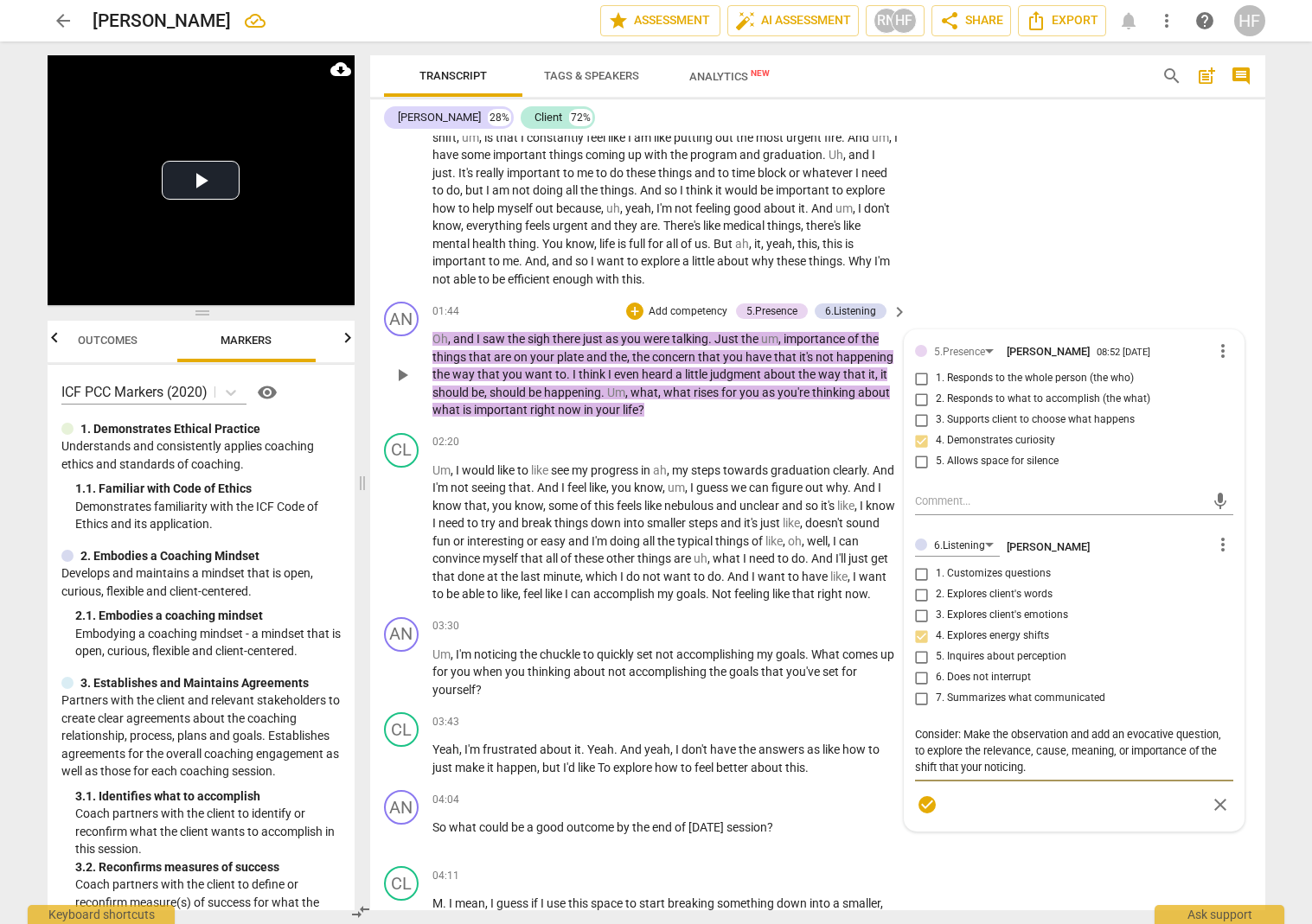
type textarea "Consider: Make the observation and add an evocative question, to explore the re…"
click at [929, 795] on span "check_circle" at bounding box center [927, 805] width 21 height 21
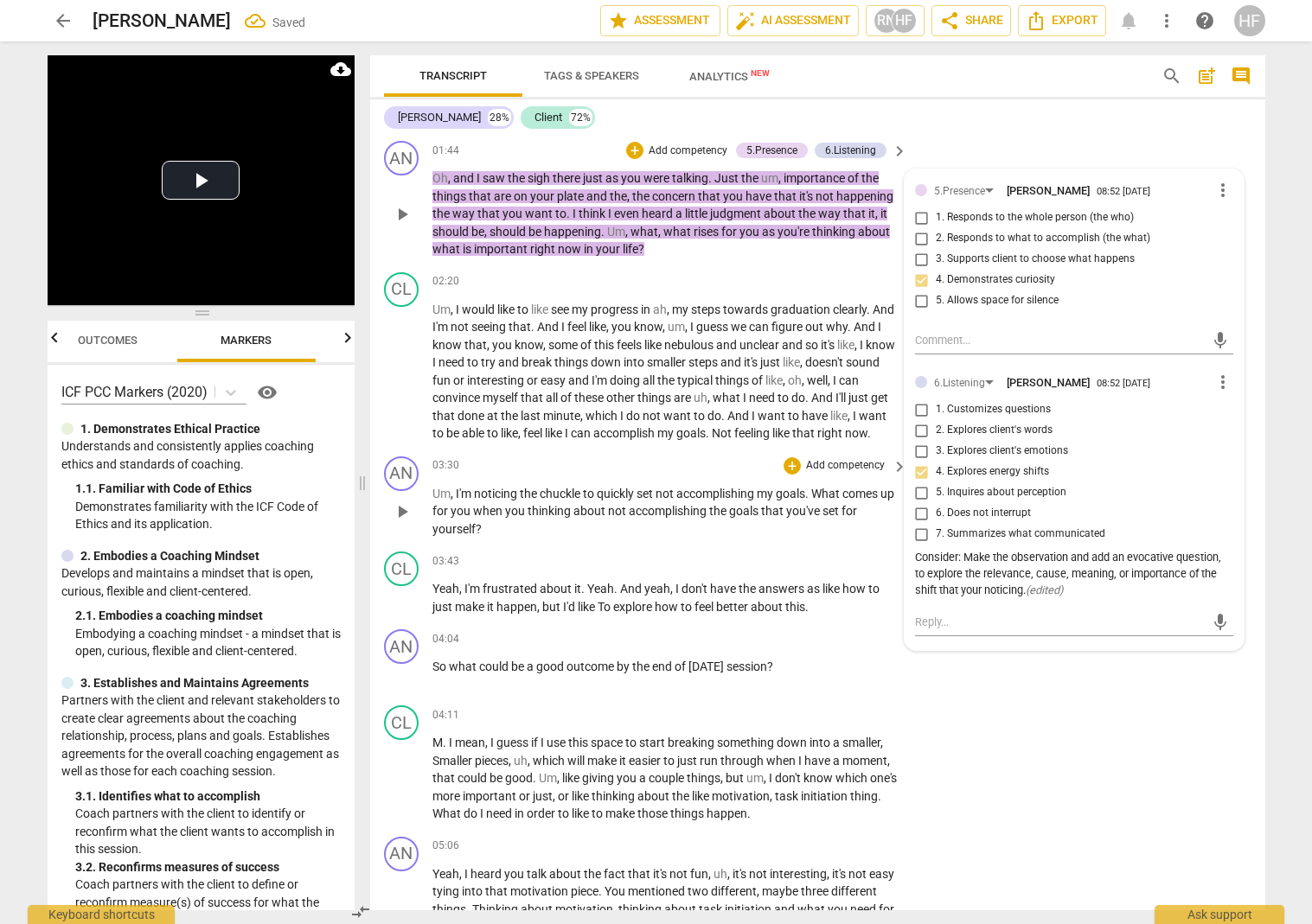
scroll to position [482, 0]
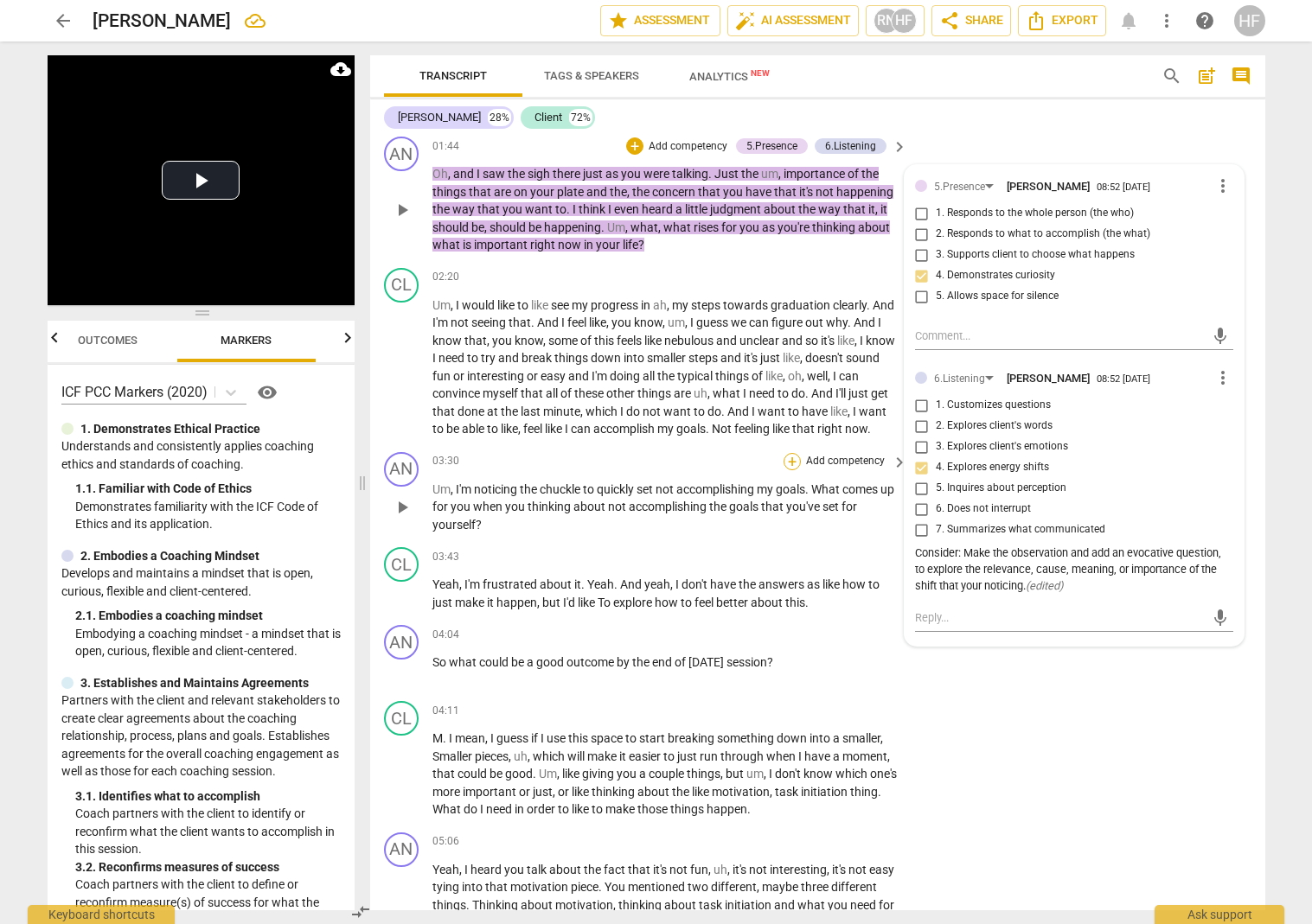
click at [787, 464] on div "+" at bounding box center [792, 462] width 17 height 17
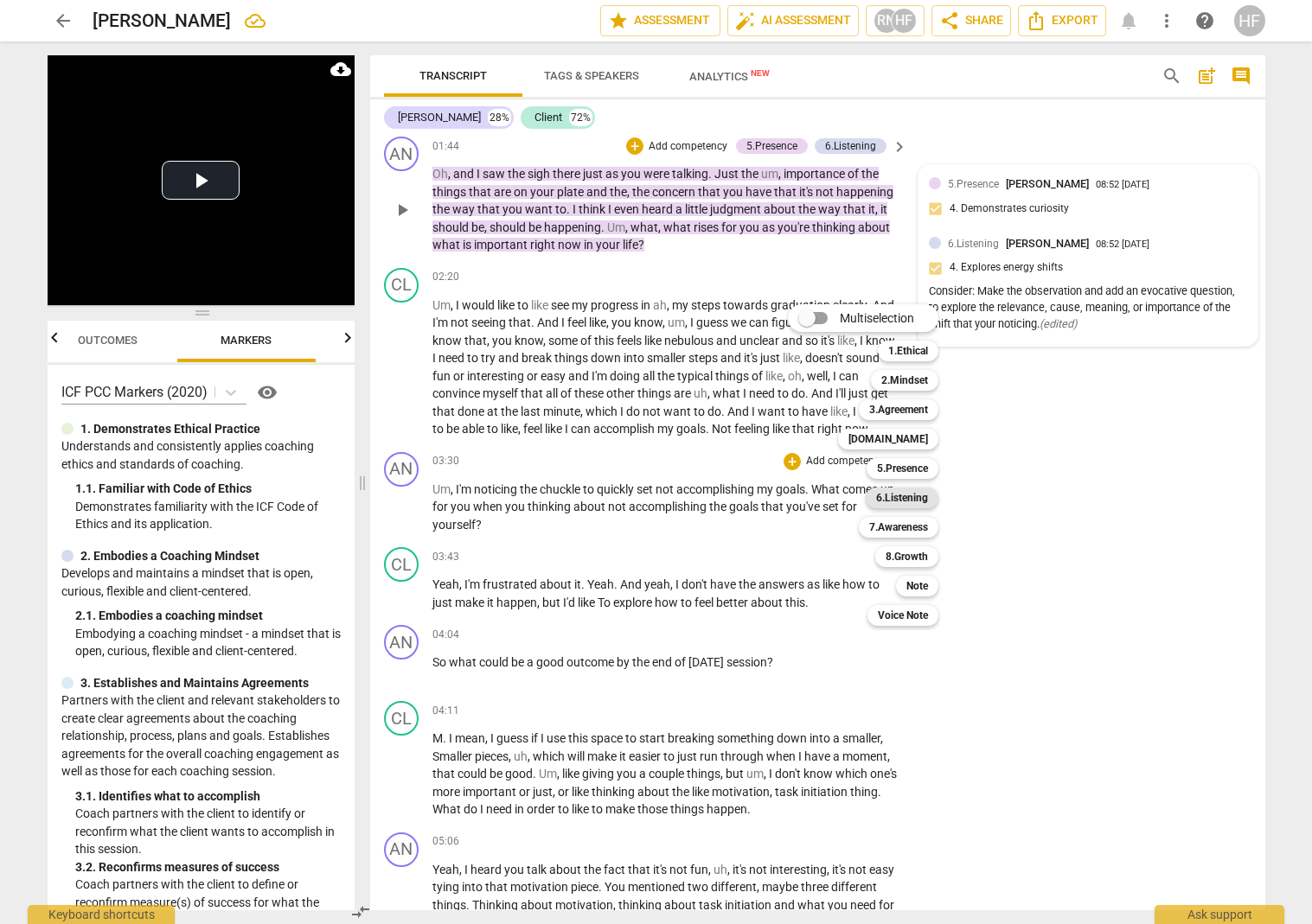
click at [917, 492] on b "6.Listening" at bounding box center [901, 498] width 52 height 21
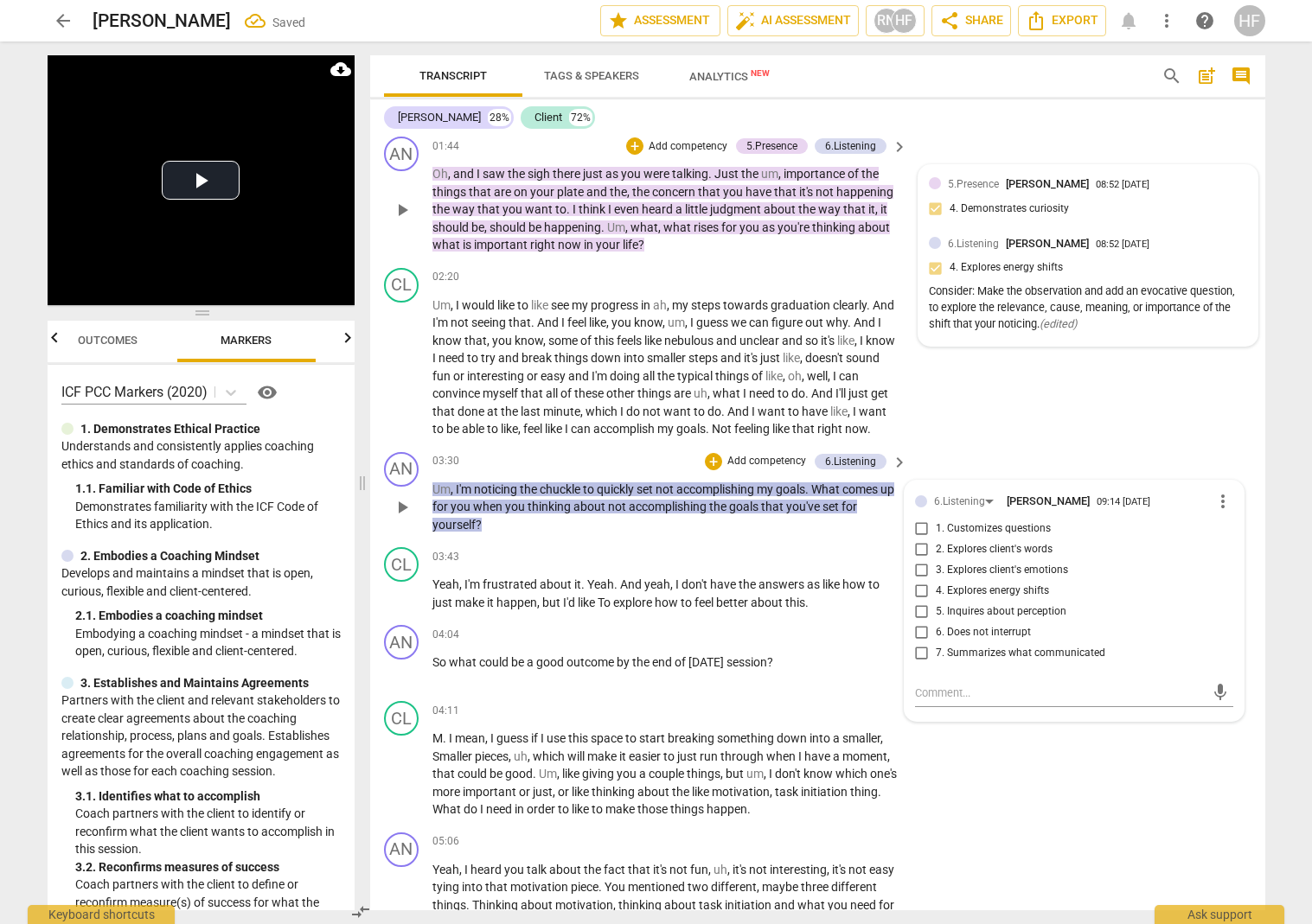
drag, startPoint x: 920, startPoint y: 638, endPoint x: 1222, endPoint y: 511, distance: 327.6
click at [1024, 560] on div "6.Listening Heidi Fishbein 09:14 08-27-2025 more_vert 1. Customizes questions 2…" at bounding box center [1073, 600] width 339 height 241
click at [1024, 500] on span "more_vert" at bounding box center [1222, 501] width 21 height 21
click at [1024, 545] on li "Delete" at bounding box center [1236, 537] width 59 height 33
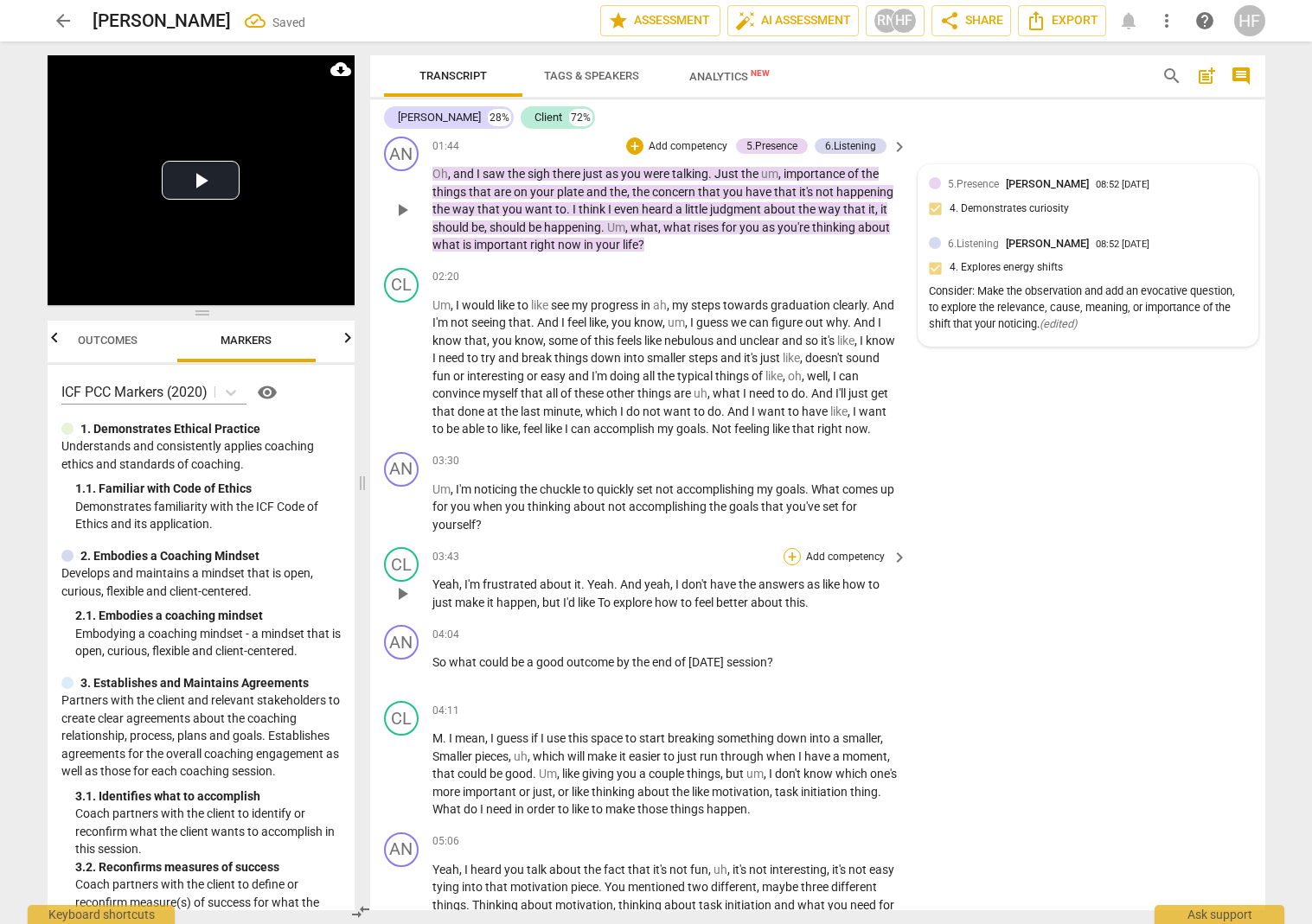
click at [798, 558] on div "+" at bounding box center [792, 557] width 17 height 17
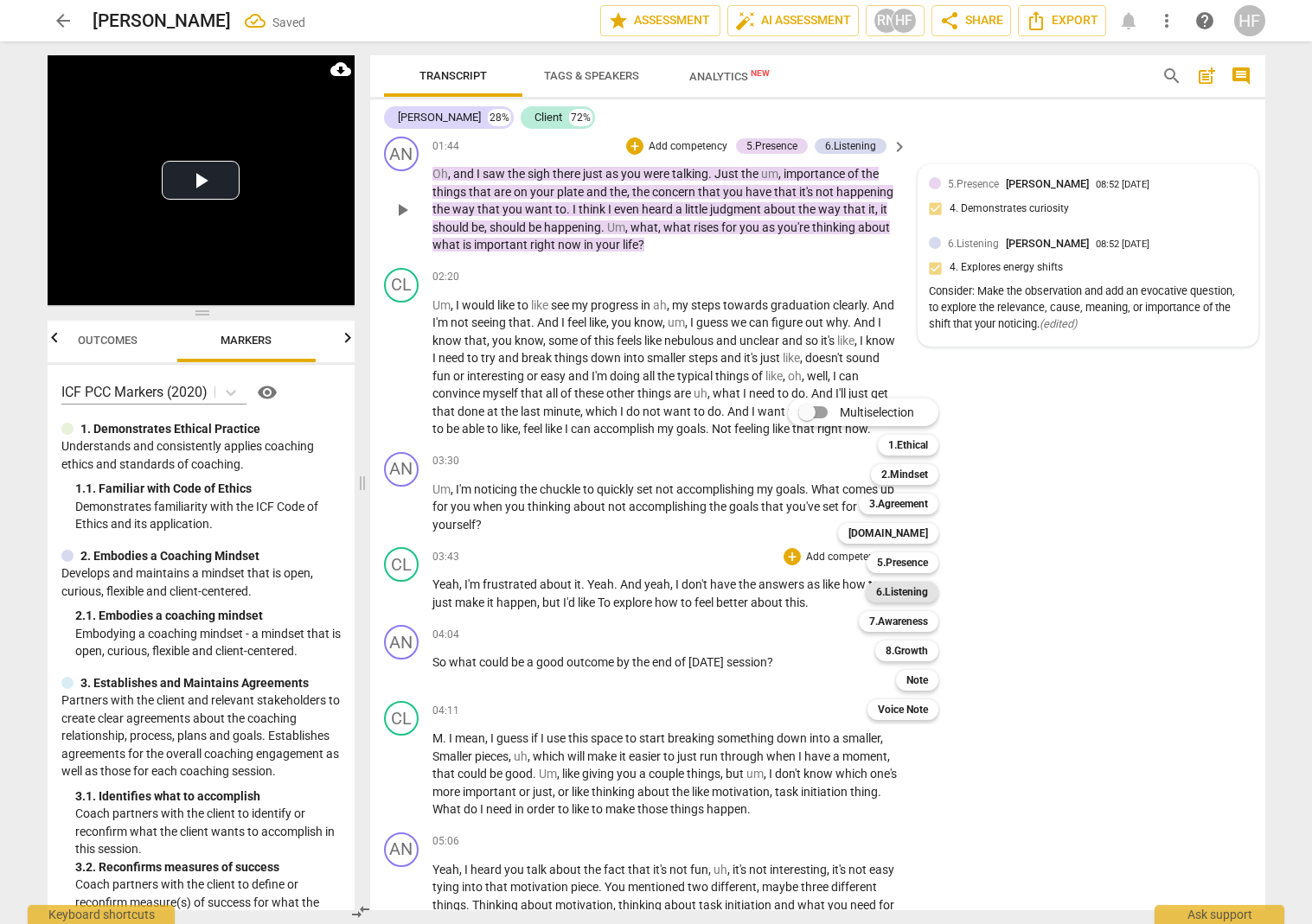
click at [922, 595] on b "6.Listening" at bounding box center [901, 593] width 52 height 21
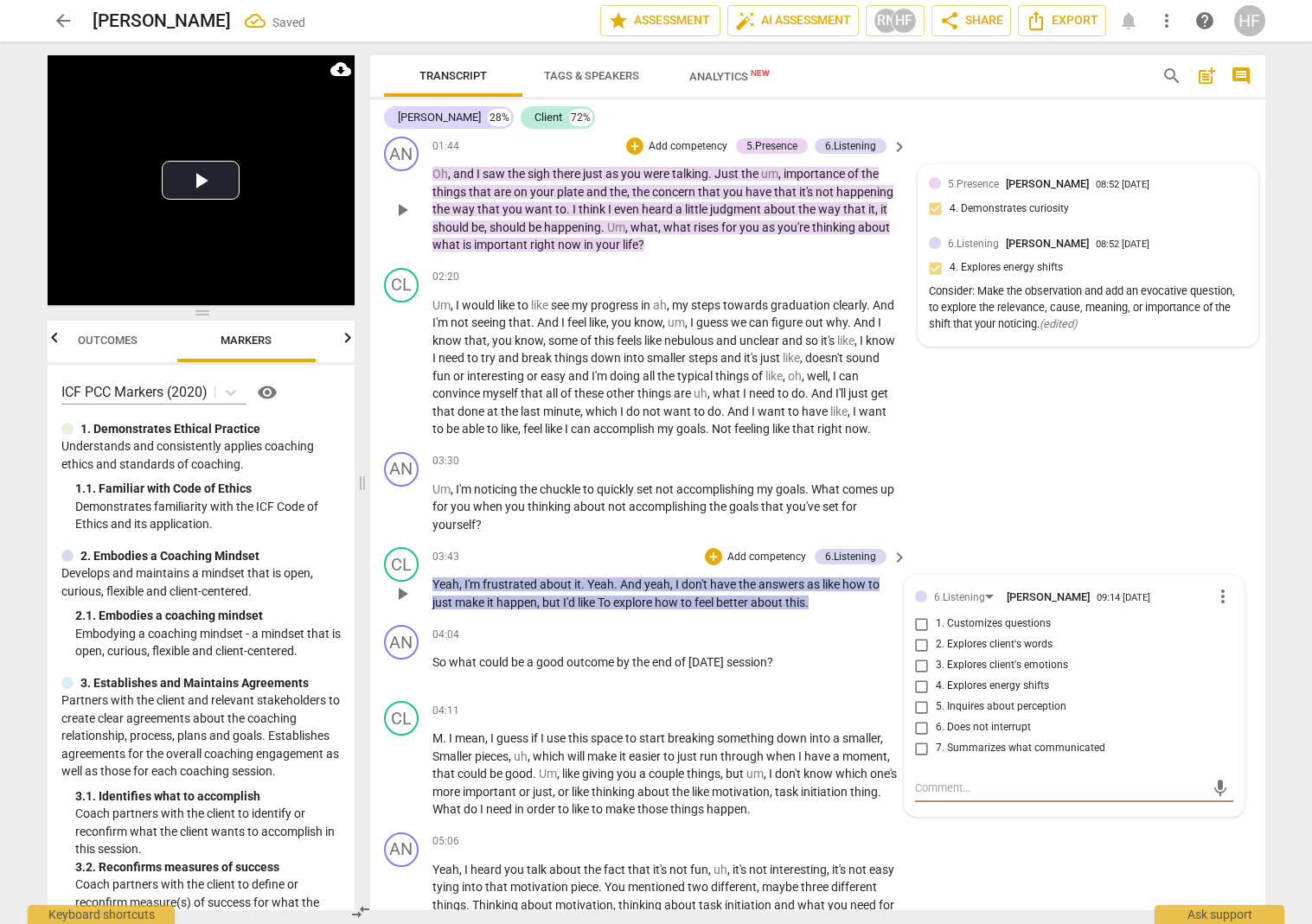
click at [918, 689] on input "4. Explores energy shifts" at bounding box center [921, 686] width 27 height 21
checkbox input "true"
click at [1024, 599] on span "more_vert" at bounding box center [1222, 596] width 21 height 21
click at [1024, 634] on li "Delete" at bounding box center [1236, 631] width 59 height 33
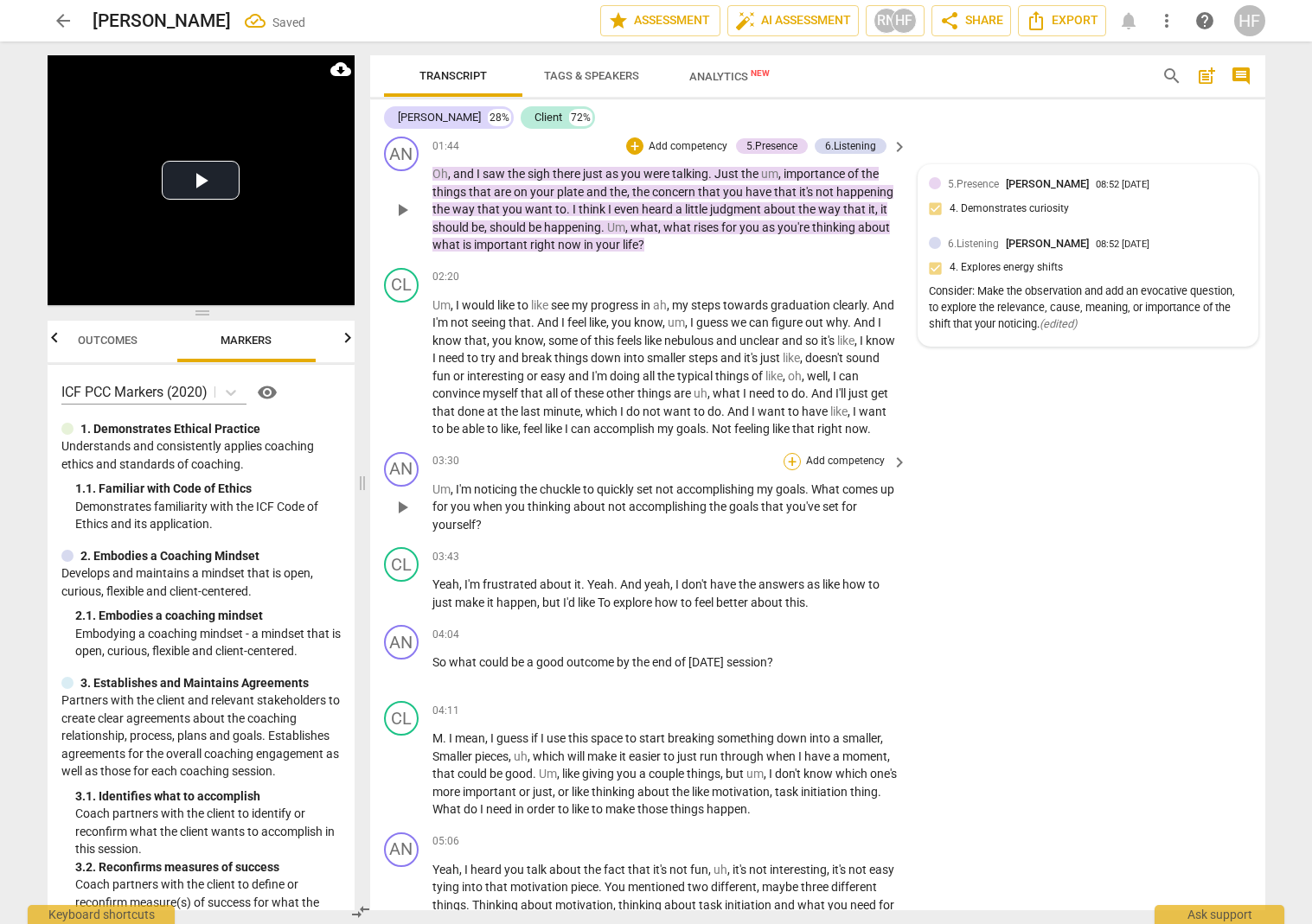
click at [793, 465] on div "+" at bounding box center [792, 462] width 17 height 17
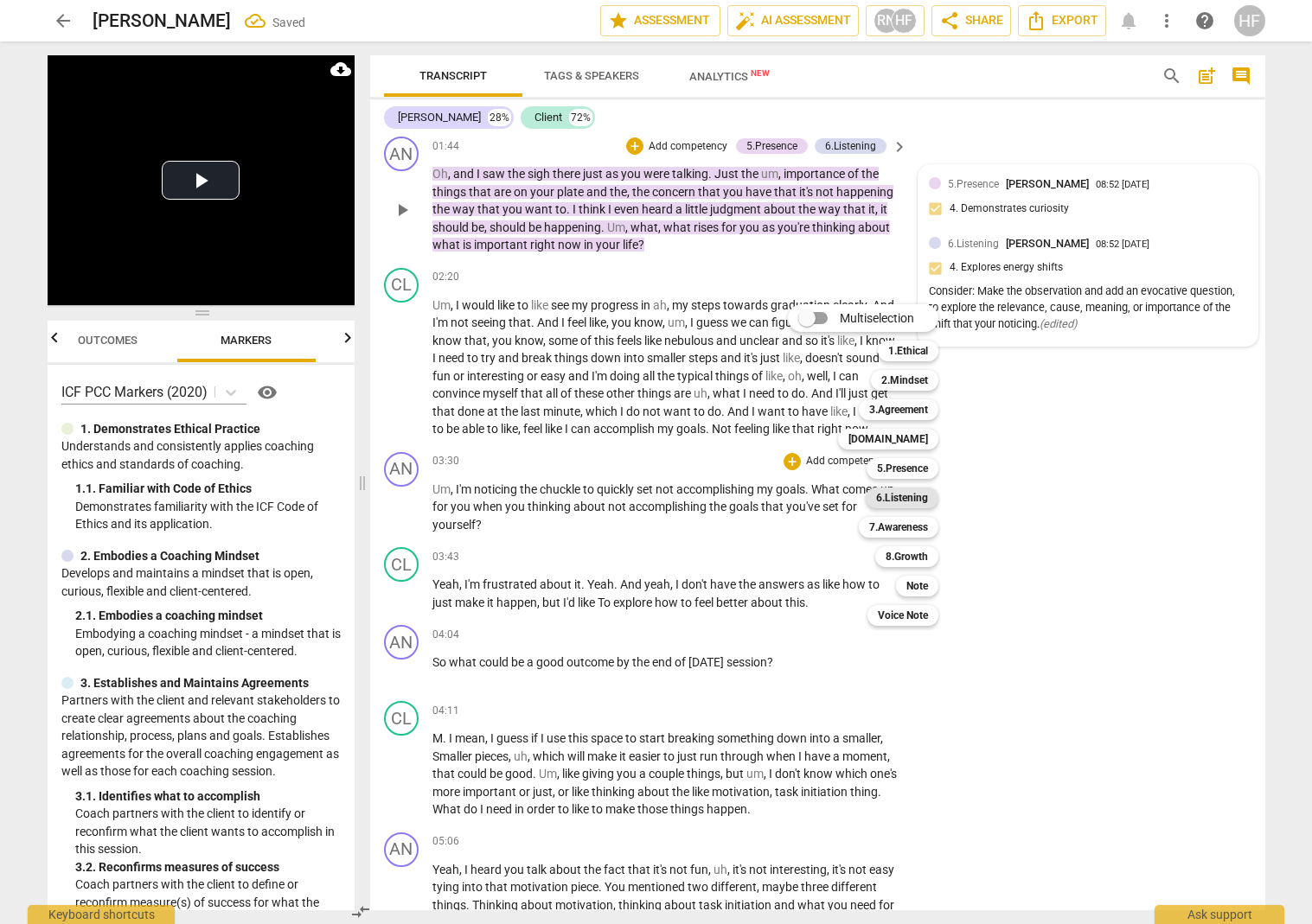
click at [917, 496] on b "6.Listening" at bounding box center [901, 498] width 52 height 21
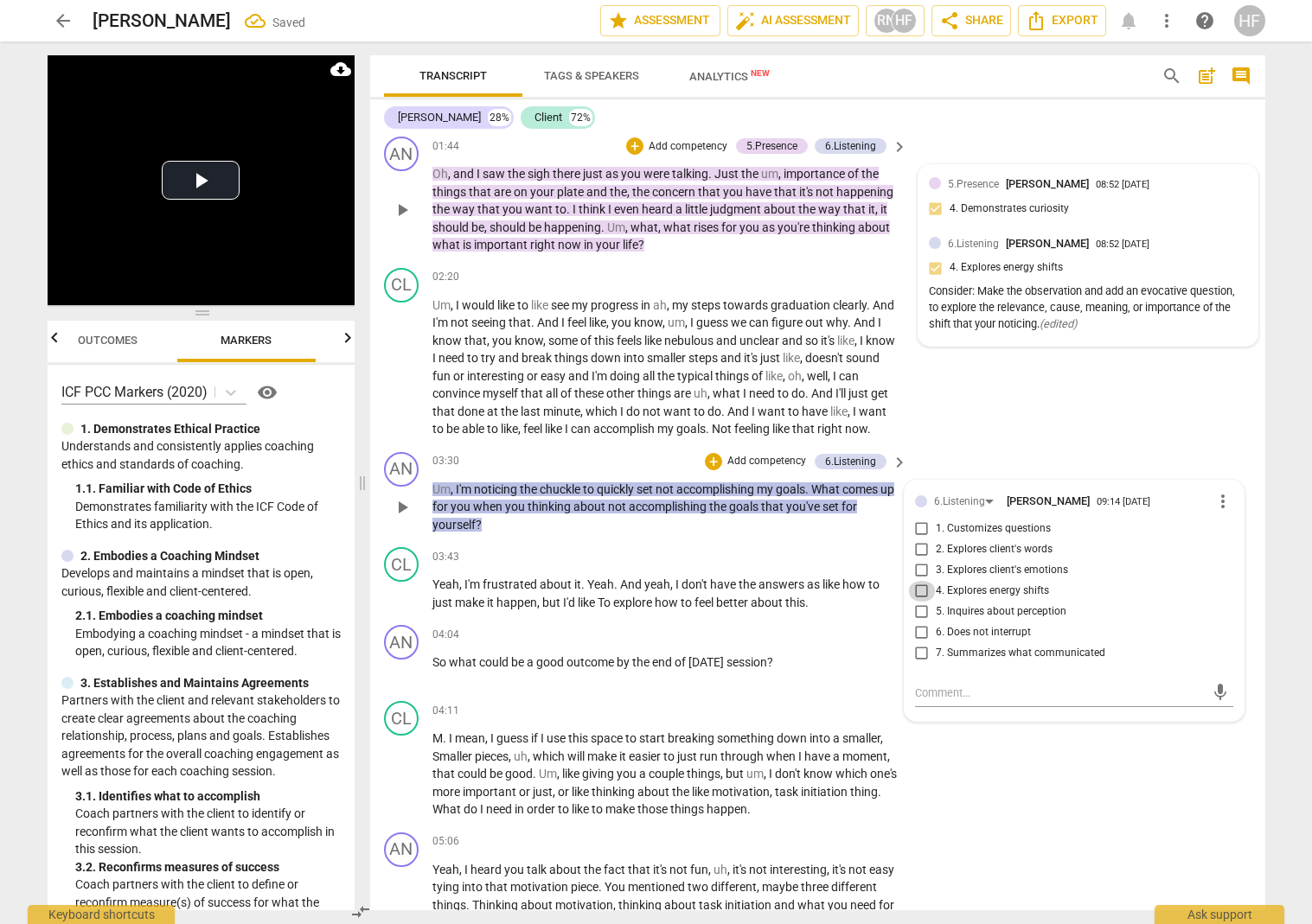
click at [921, 593] on input "4. Explores energy shifts" at bounding box center [921, 592] width 27 height 21
checkbox input "true"
click at [955, 696] on textarea at bounding box center [1060, 693] width 291 height 16
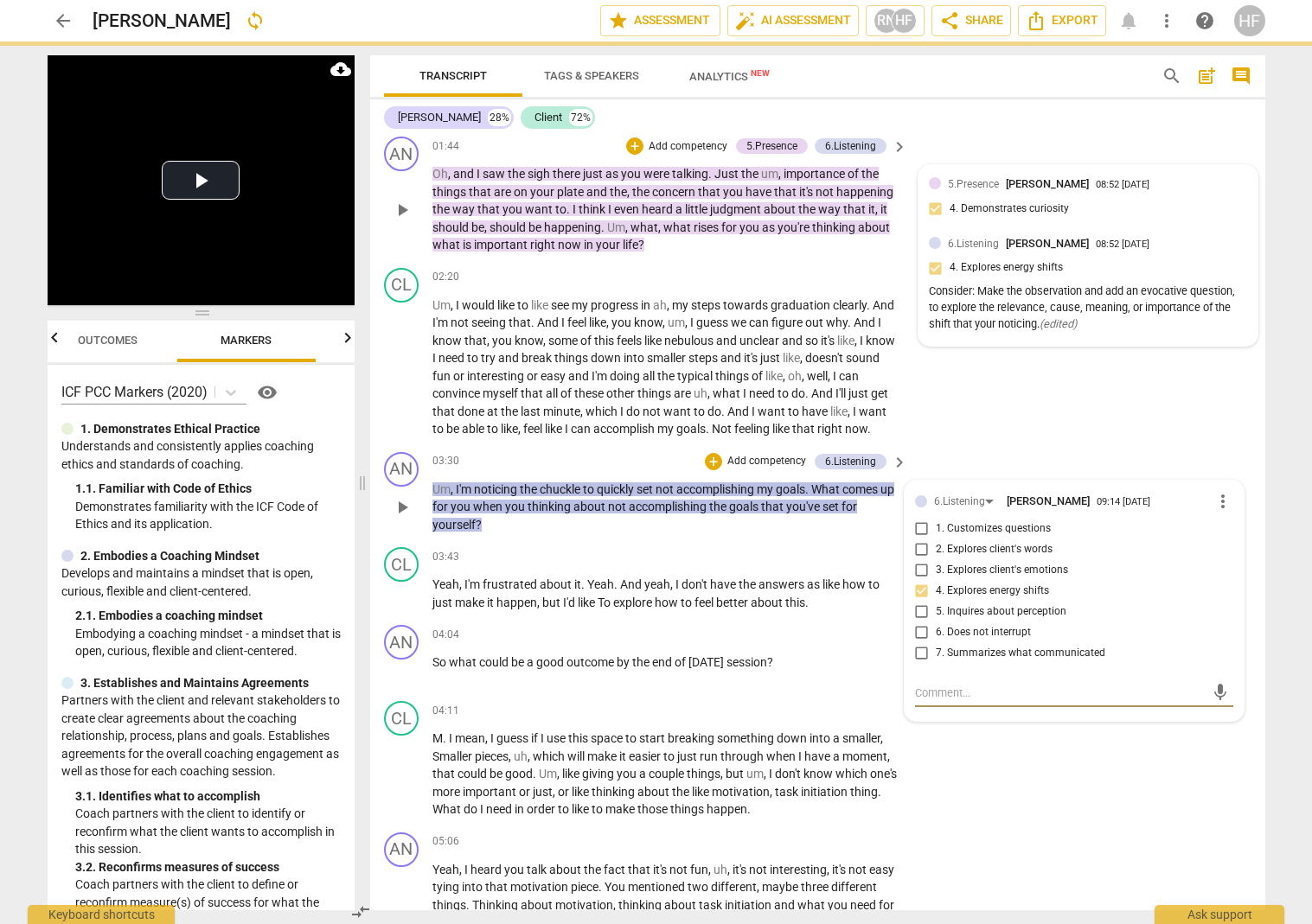
type textarea "A"
type textarea "Ag"
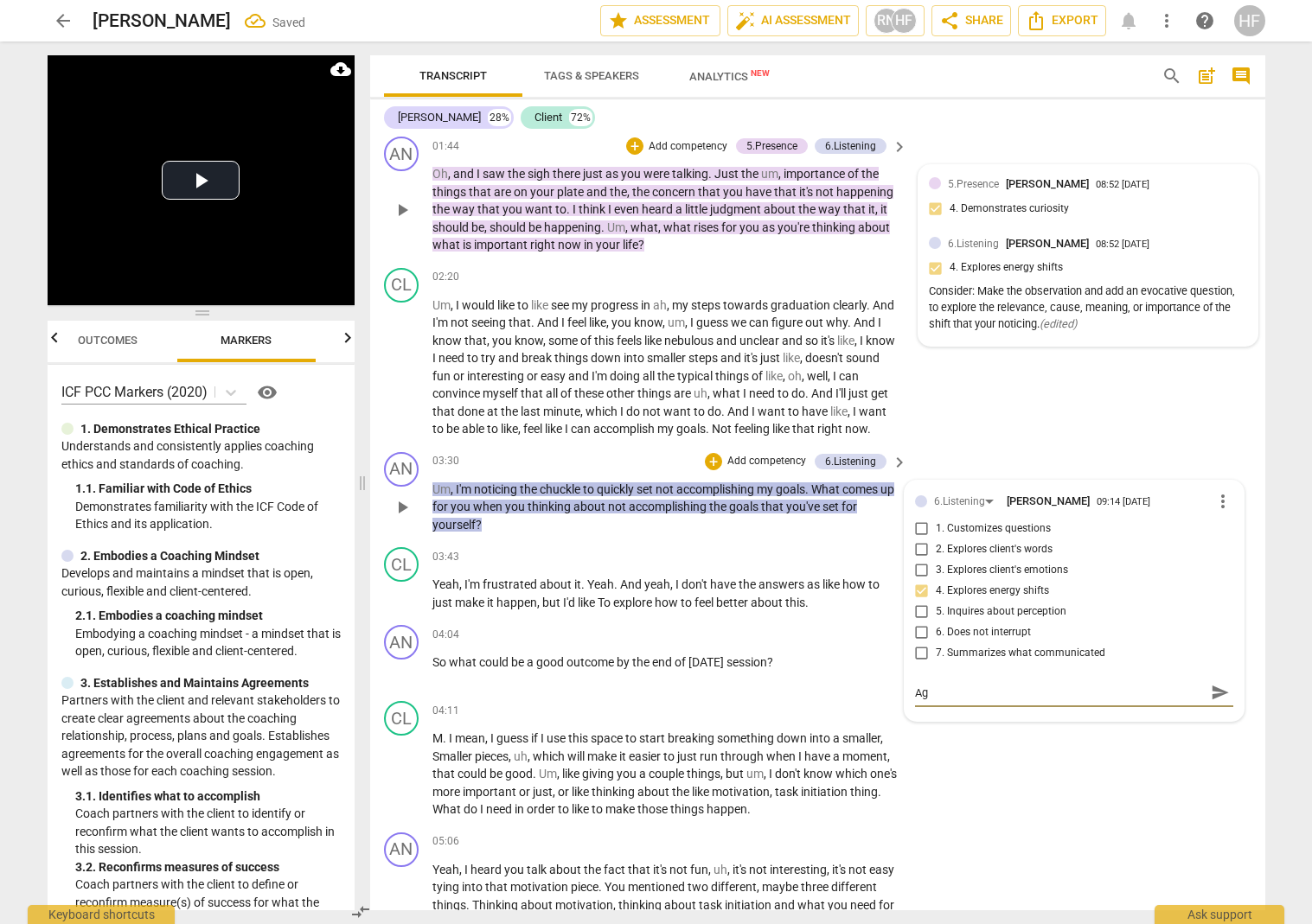
type textarea "Aga"
type textarea "Agai"
type textarea "Again"
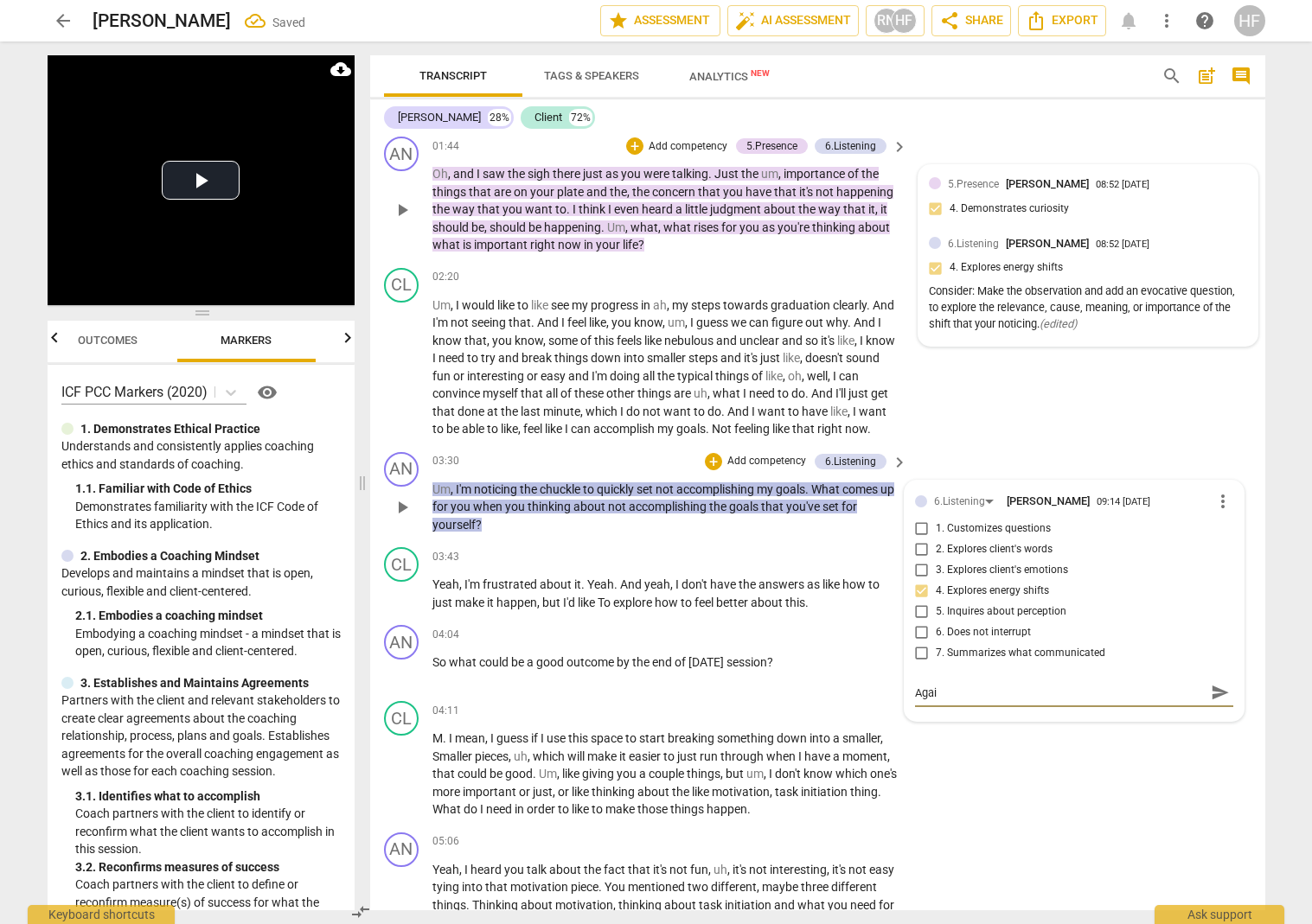
type textarea "Again"
type textarea "Again,"
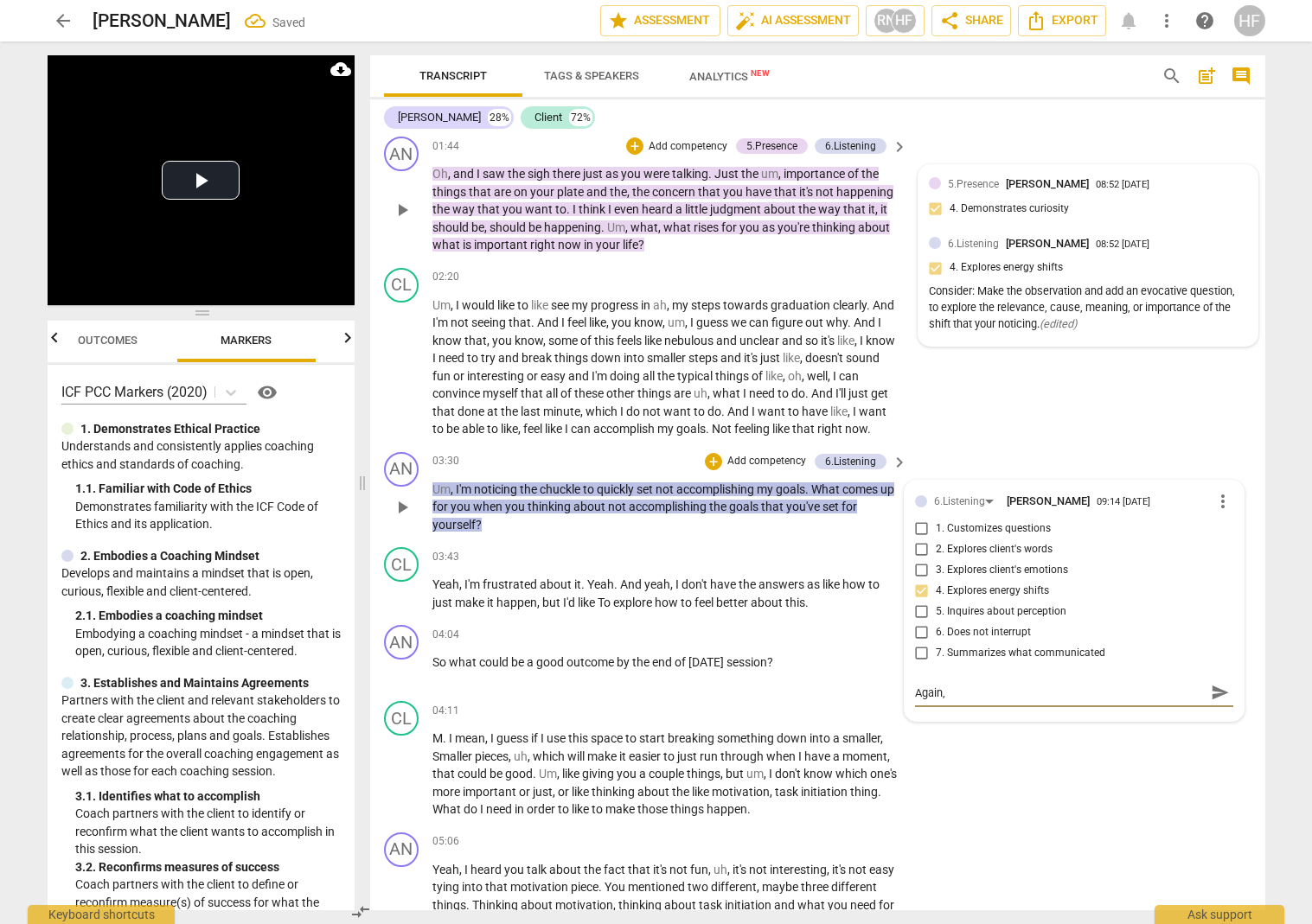
type textarea "Again, n"
type textarea "Again, no"
type textarea "Again, not"
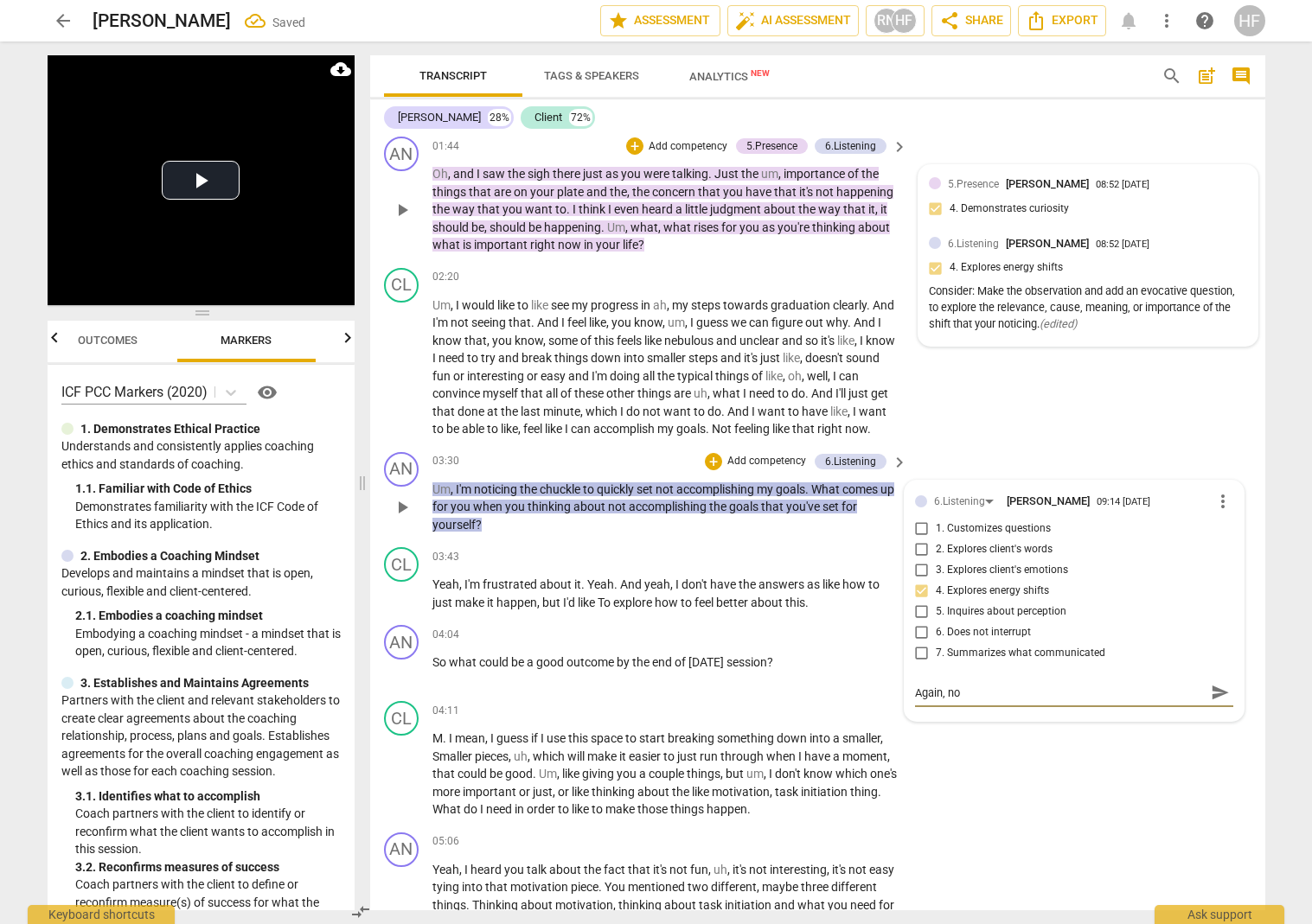
type textarea "Again, not"
type textarea "Again, noti"
type textarea "Again, notic"
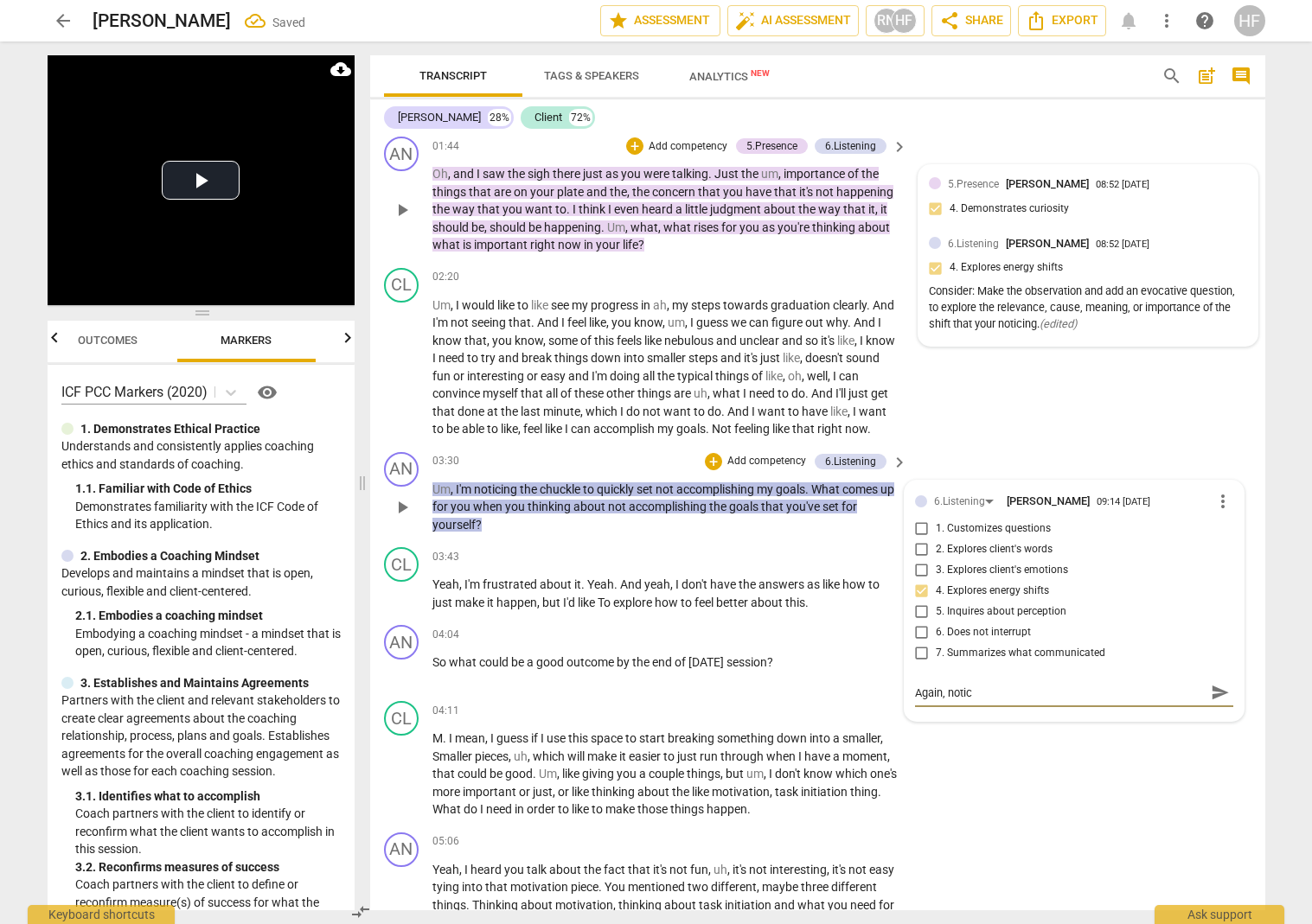
type textarea "Again, notice"
type textarea "Again, notice t"
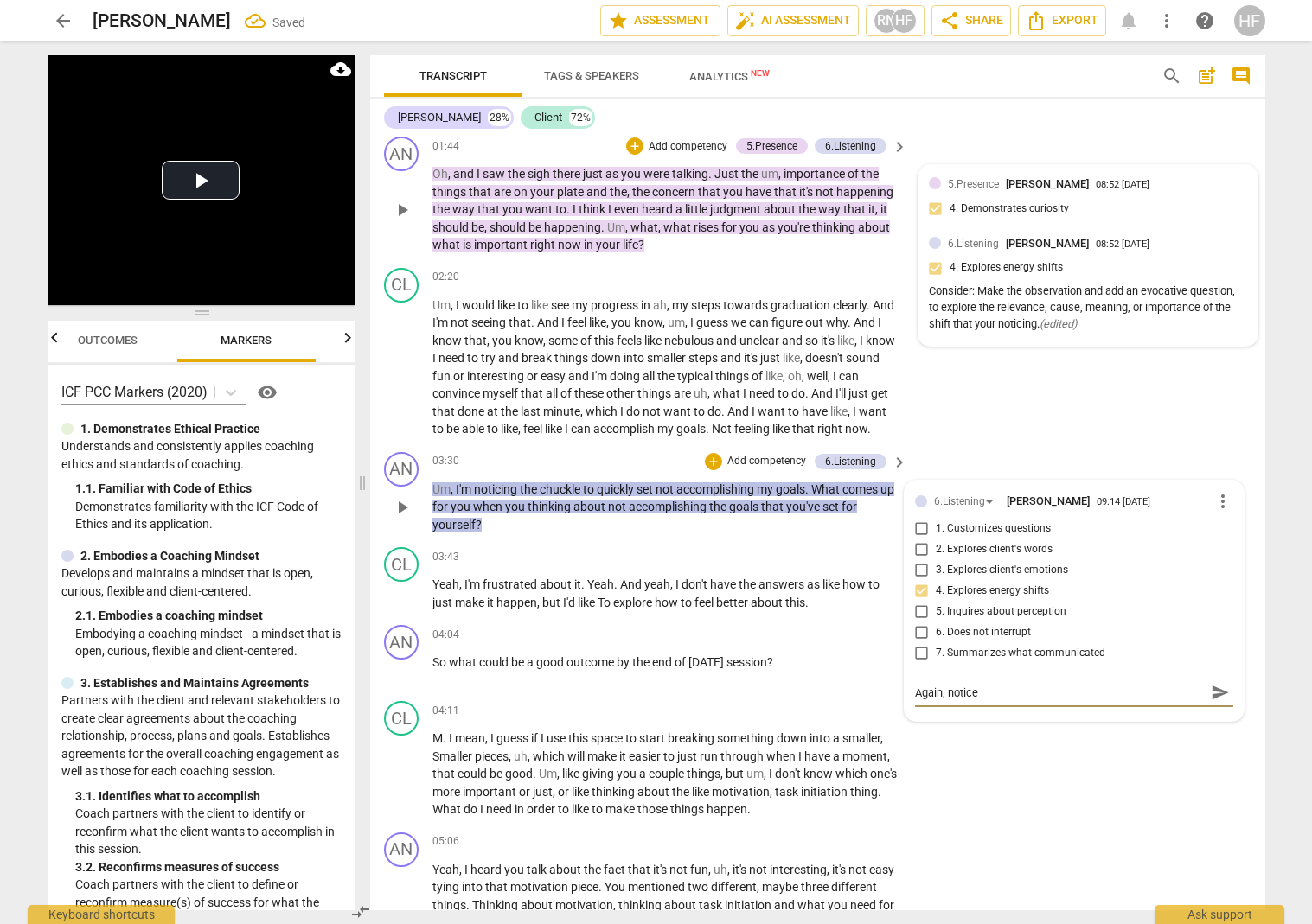
type textarea "Again, notice t"
type textarea "Again, notice th"
type textarea "Again, notice the"
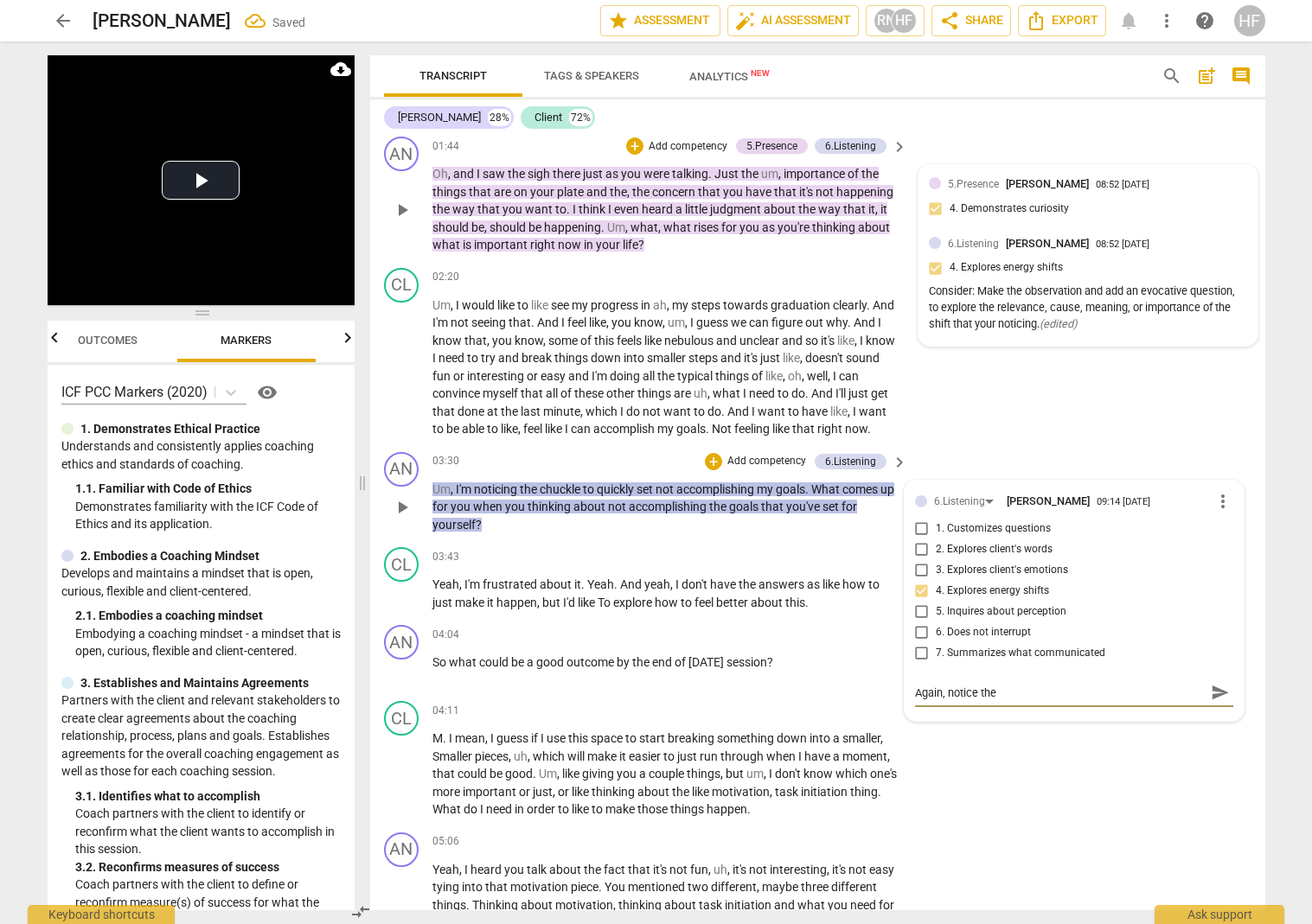
type textarea "Again, notice the"
type textarea "Again, notice the c"
drag, startPoint x: 1128, startPoint y: 695, endPoint x: 1128, endPoint y: 719, distance: 24.0
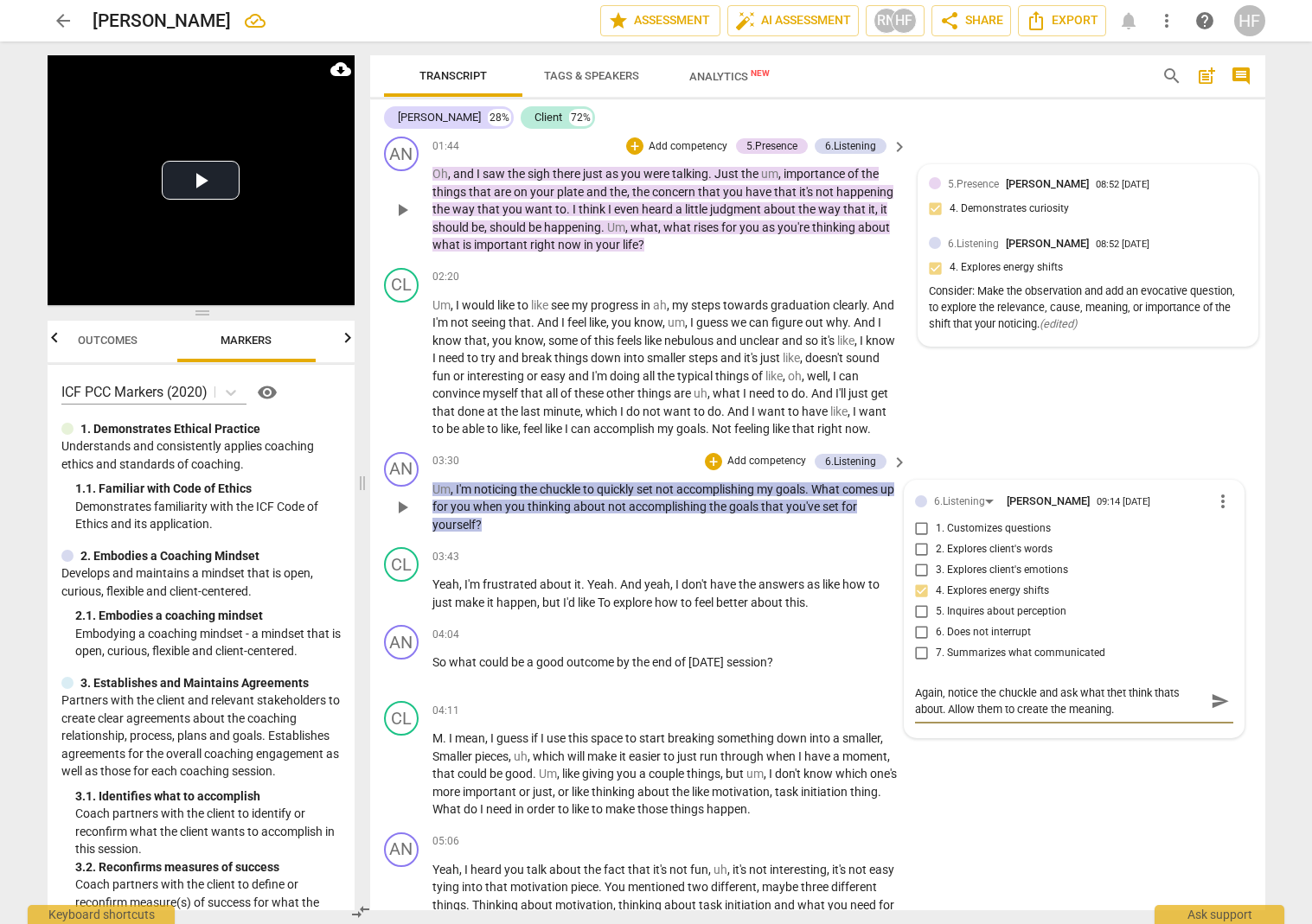
click at [1024, 696] on textarea "Again, notice the chuckle and ask what thet think thats about. Allow them to cr…" at bounding box center [1060, 701] width 291 height 33
click at [1024, 697] on textarea "Again, notice the chuckle and ask what they think thats about. Allow them to cr…" at bounding box center [1060, 701] width 291 height 33
click at [1024, 707] on span "send" at bounding box center [1220, 701] width 19 height 19
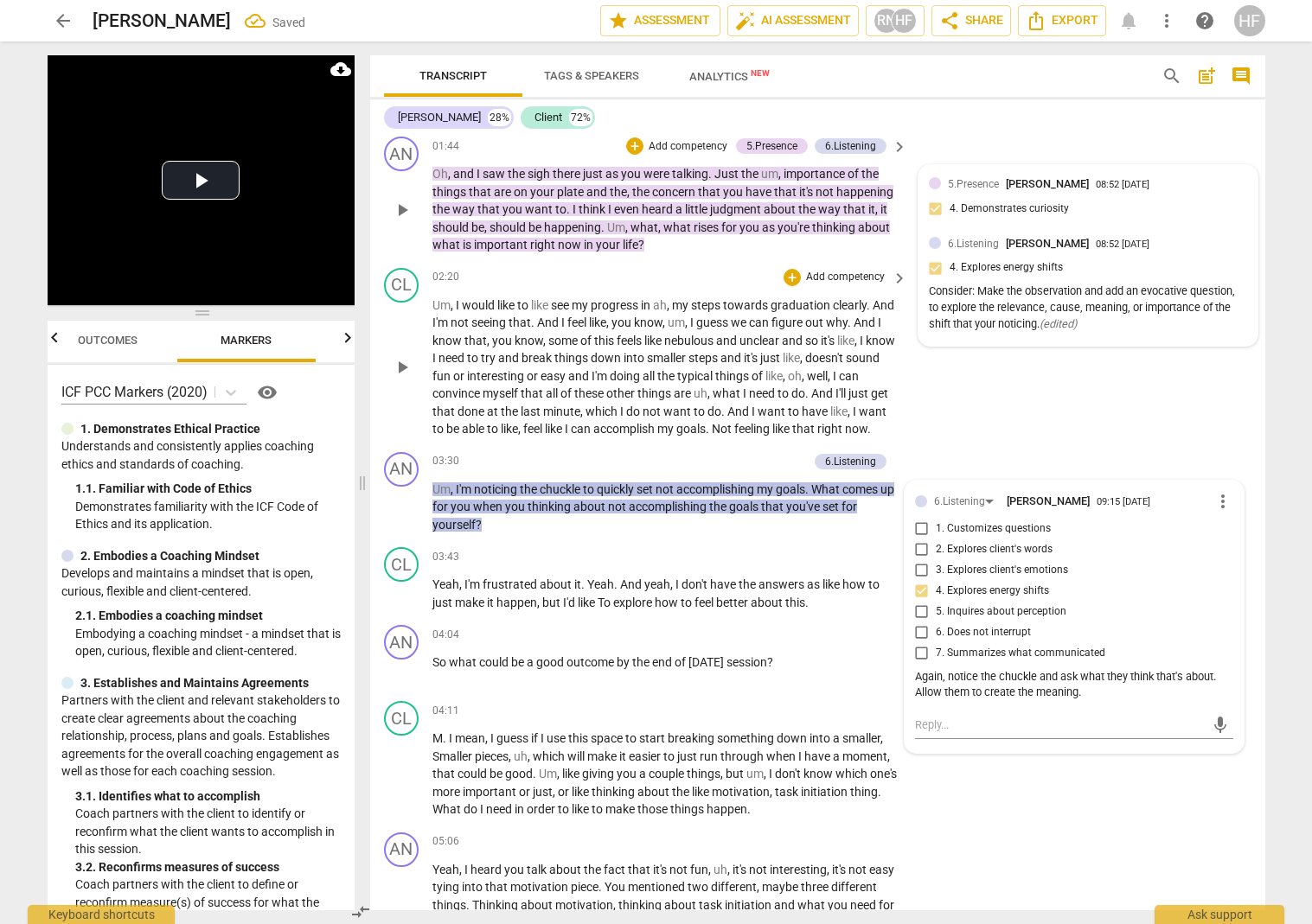
scroll to position [479, 5]
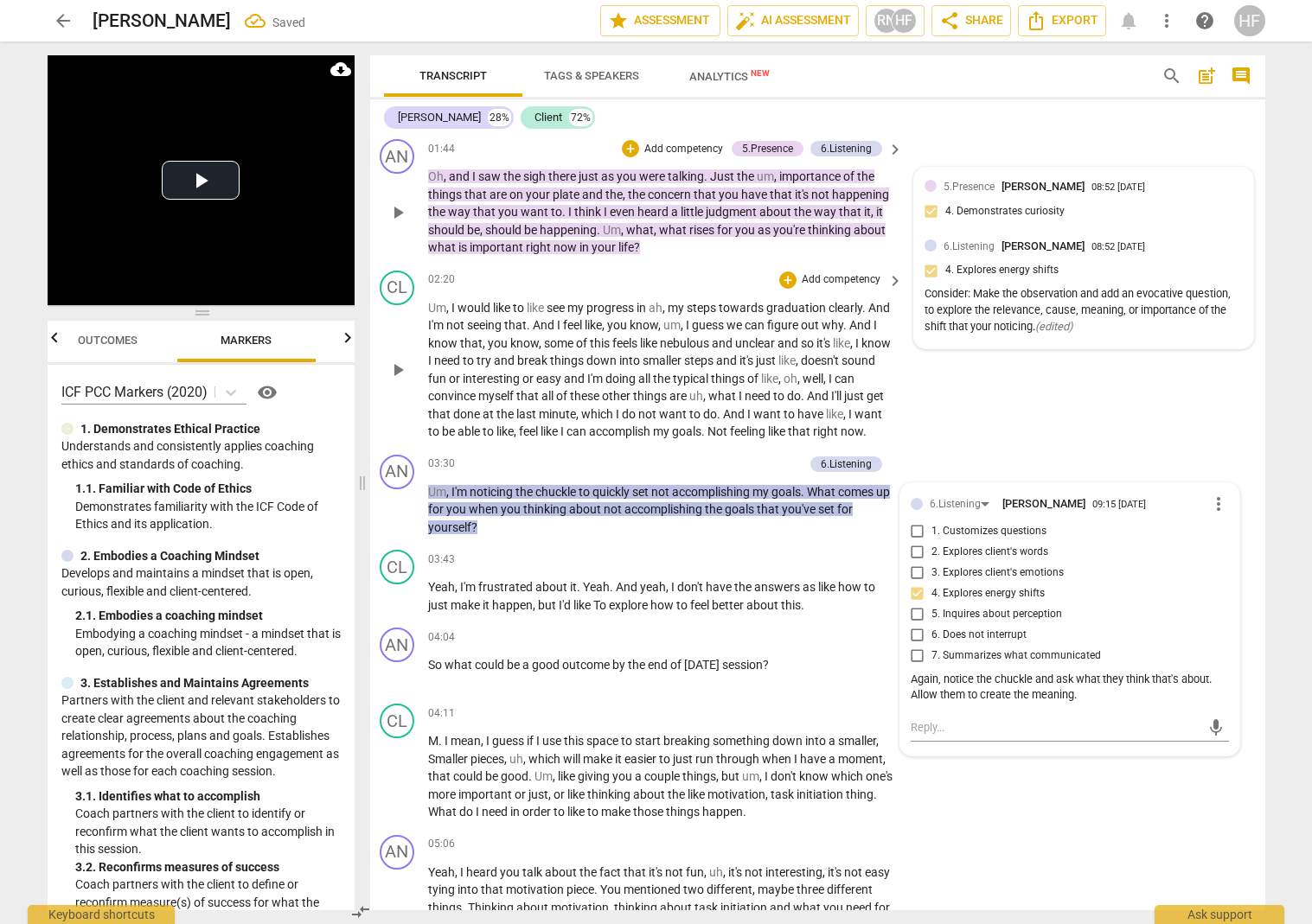
click at [1024, 429] on div "CL play_arrow pause 02:20 + Add competency keyboard_arrow_right Um , I would li…" at bounding box center [814, 355] width 895 height 184
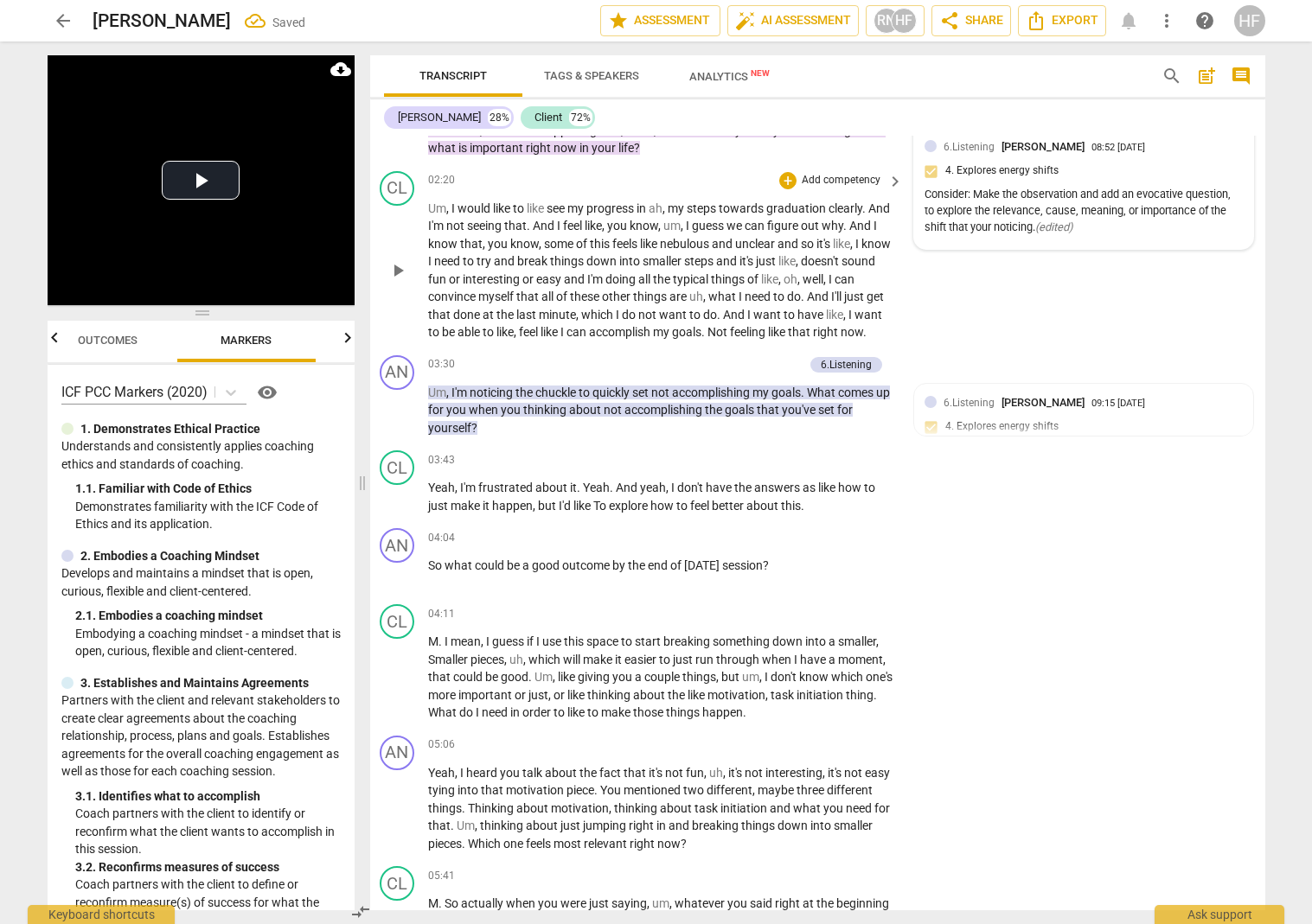
scroll to position [621, 5]
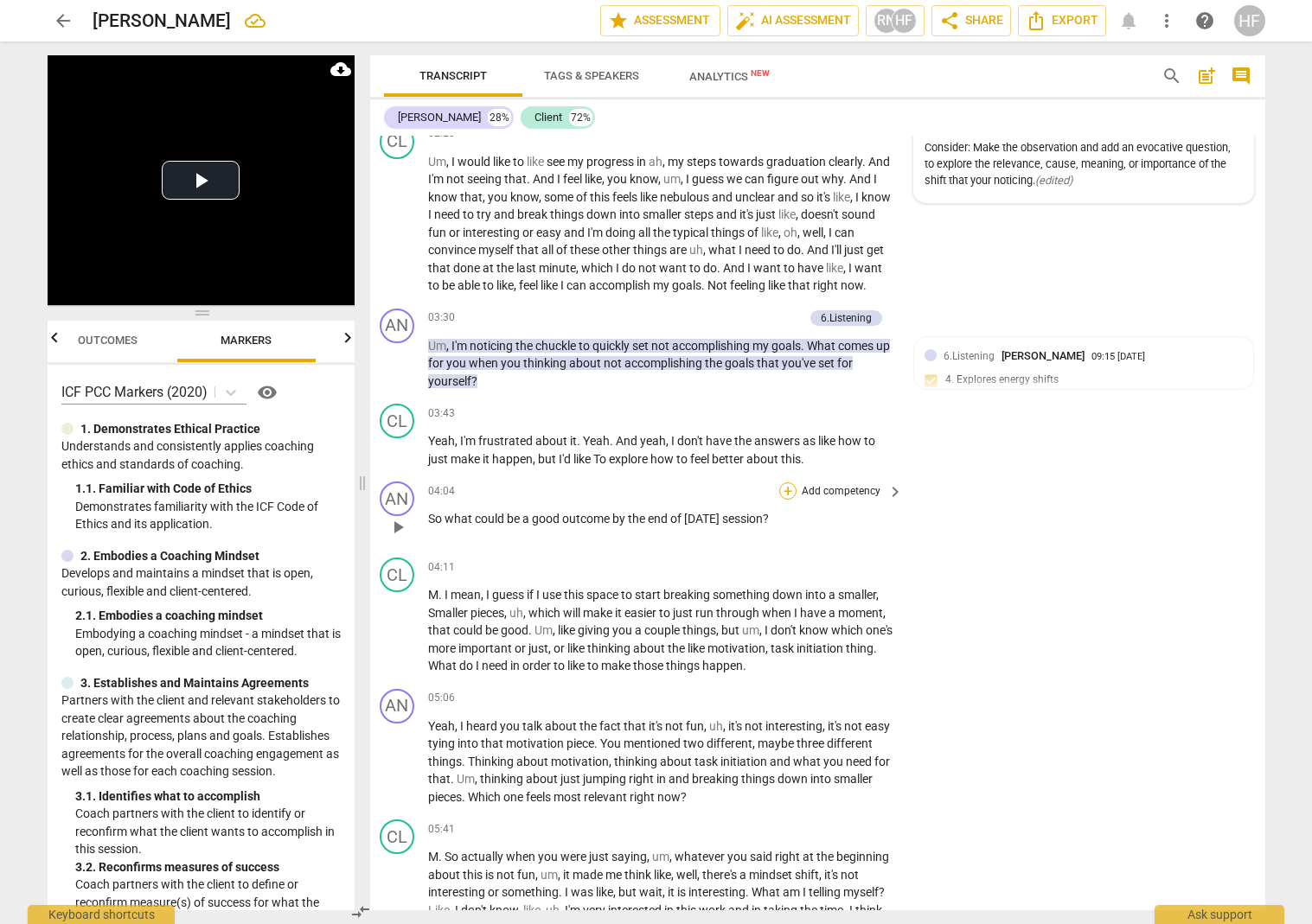
click at [781, 489] on div "+" at bounding box center [787, 491] width 17 height 17
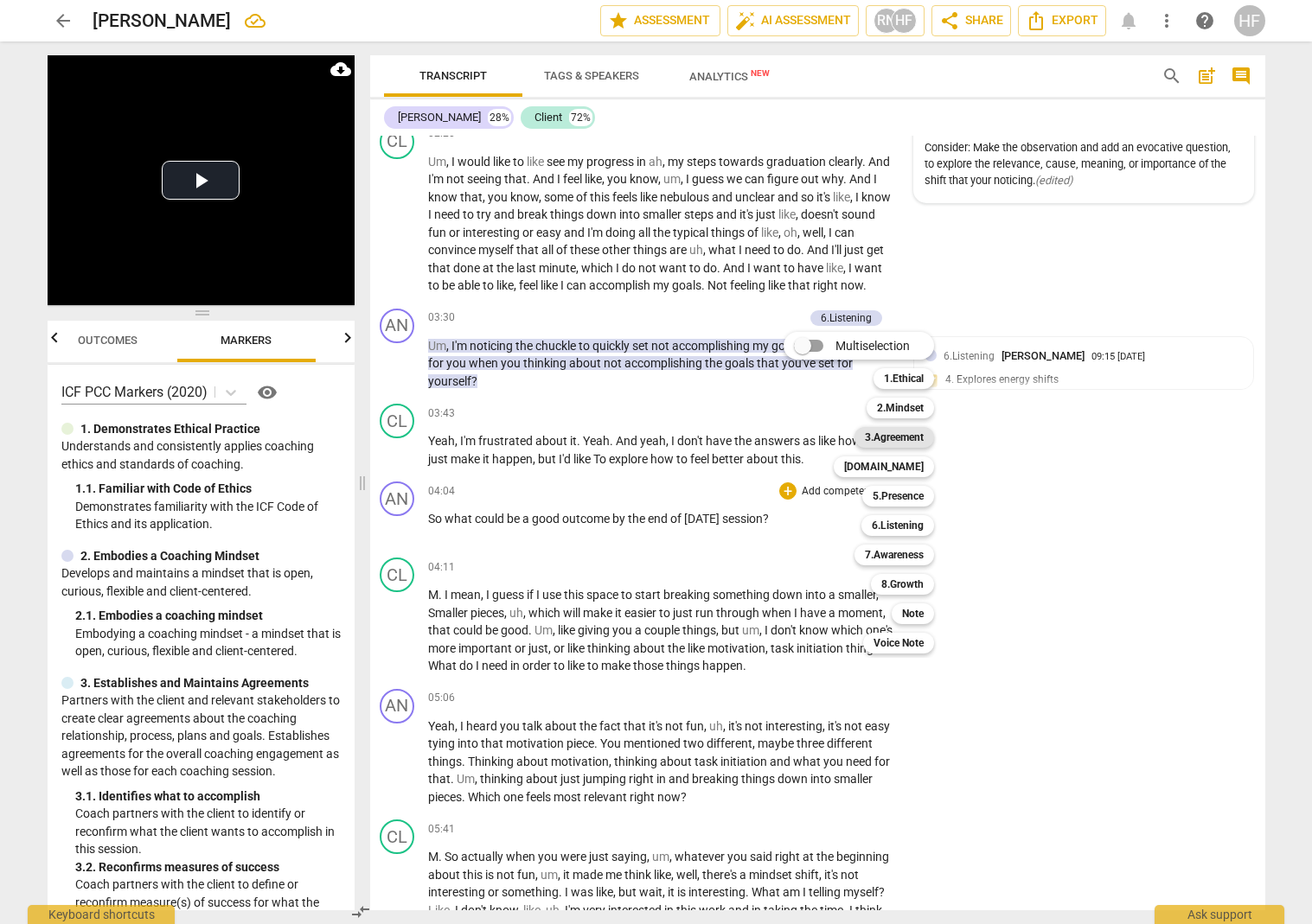
click at [910, 441] on b "3.Agreement" at bounding box center [894, 438] width 59 height 21
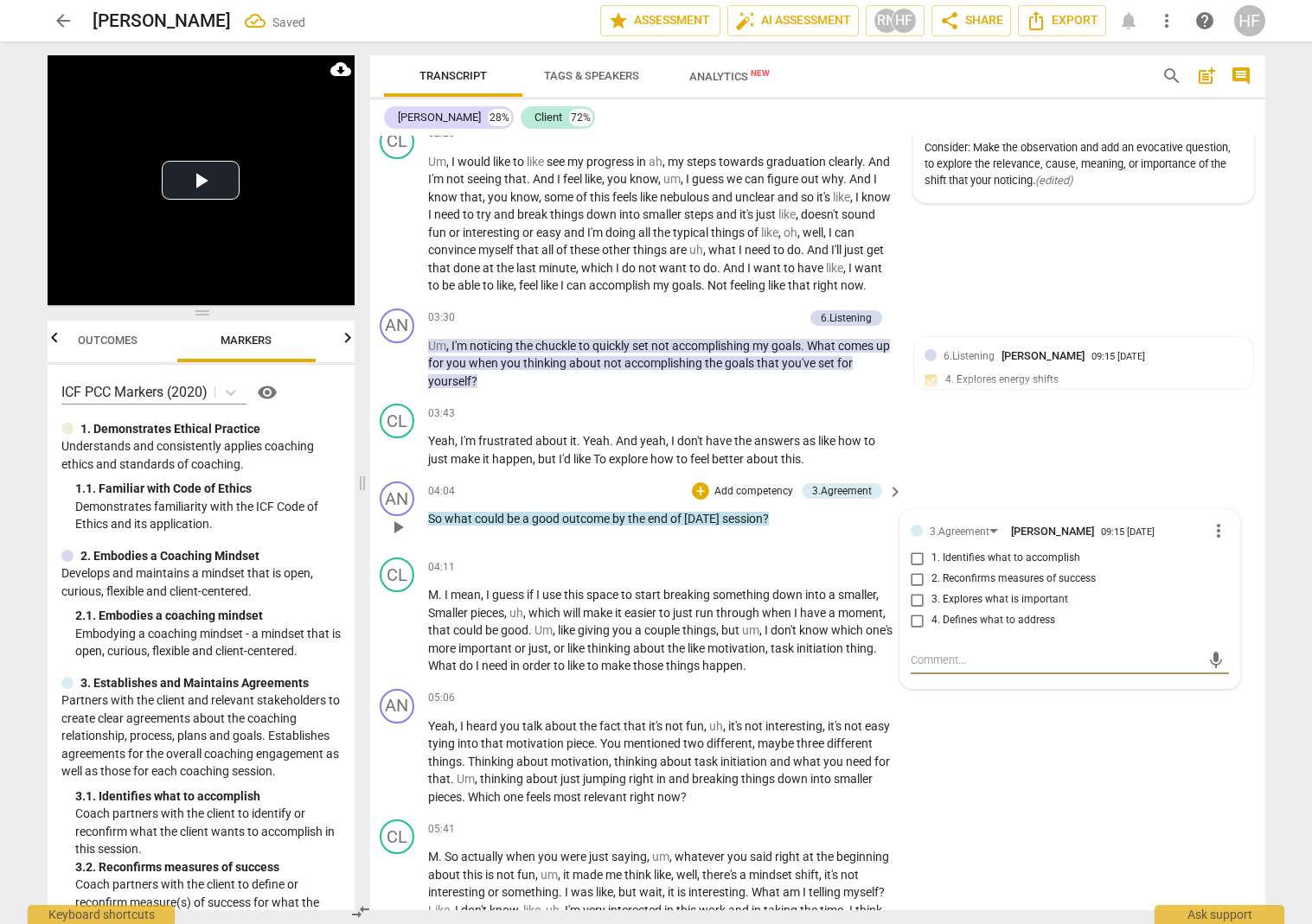
click at [913, 563] on input "1. Identifies what to accomplish" at bounding box center [917, 559] width 27 height 21
click at [973, 740] on div "AN play_arrow pause 05:06 + Add competency keyboard_arrow_right Yeah , I heard …" at bounding box center [814, 748] width 895 height 131
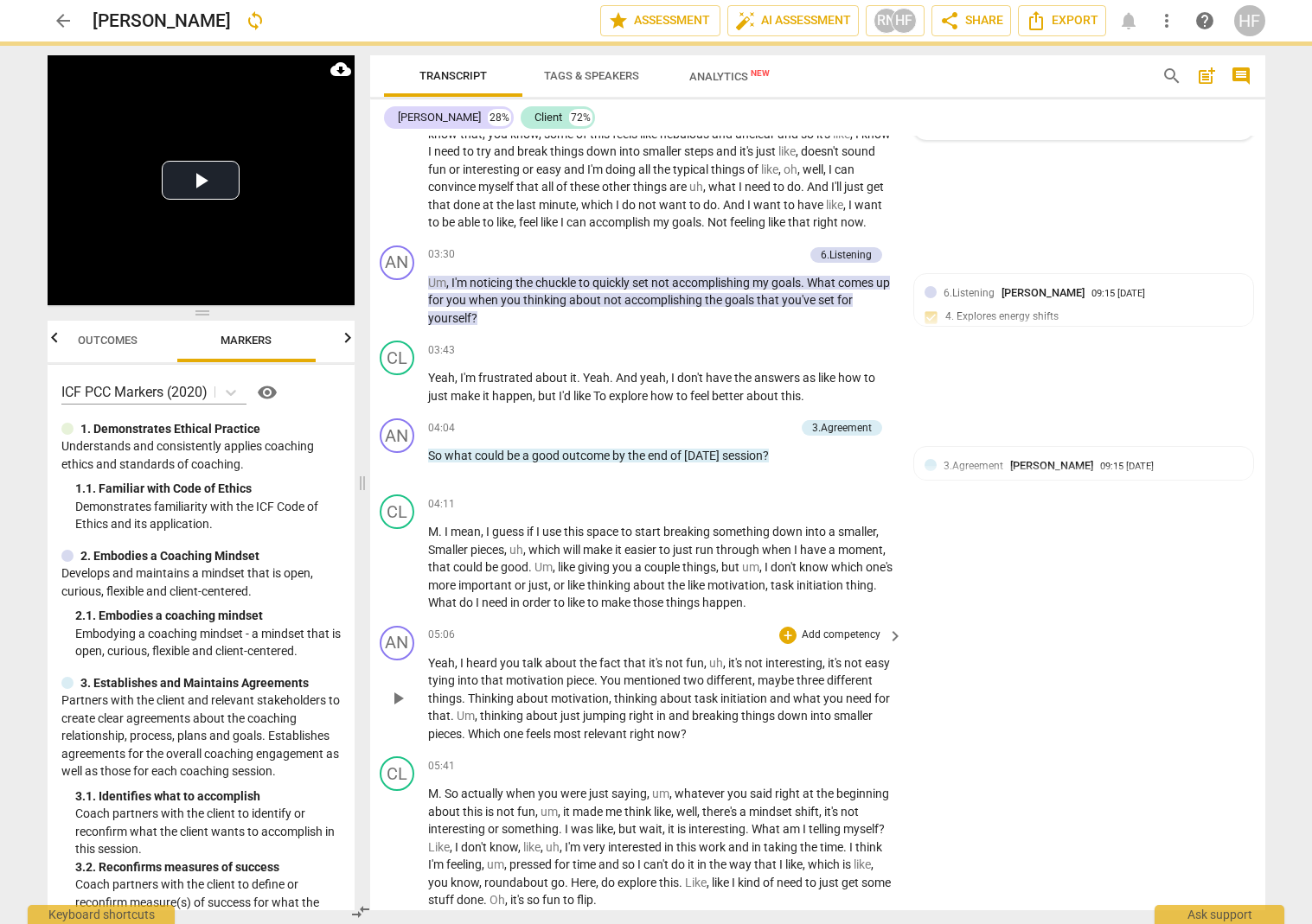
scroll to position [733, 5]
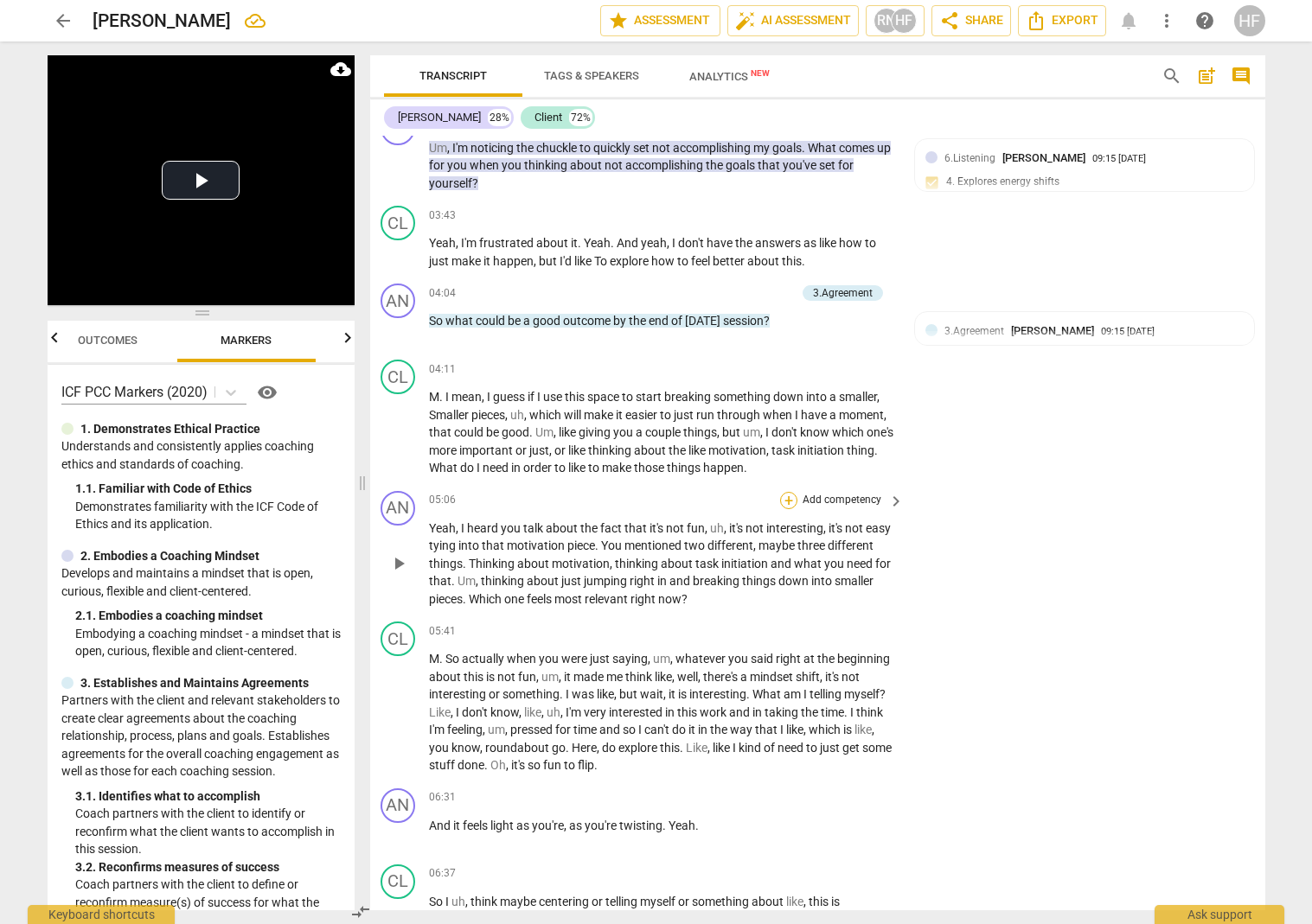
click at [787, 499] on div "+" at bounding box center [788, 500] width 17 height 17
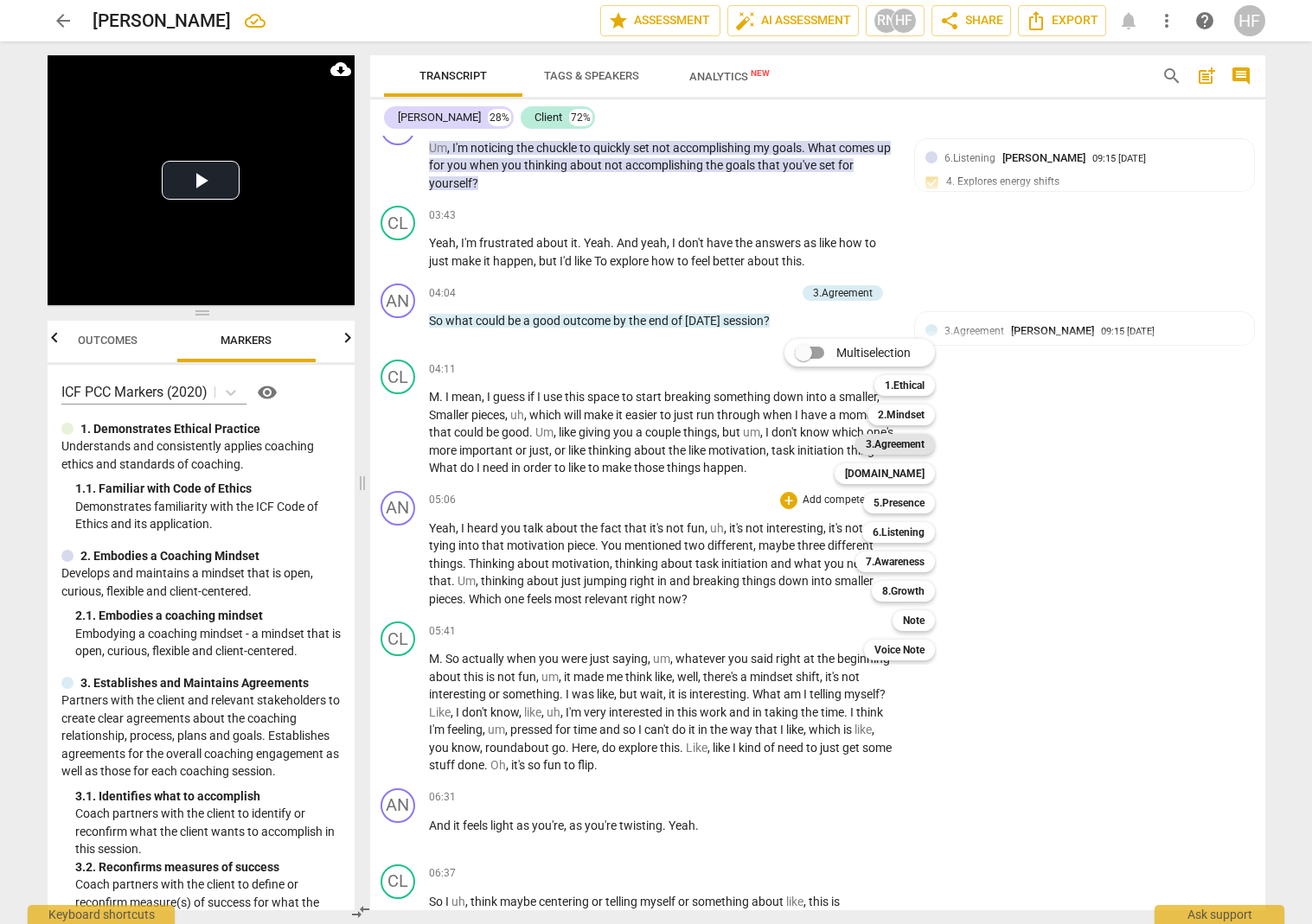
click at [915, 447] on b "3.Agreement" at bounding box center [895, 445] width 59 height 21
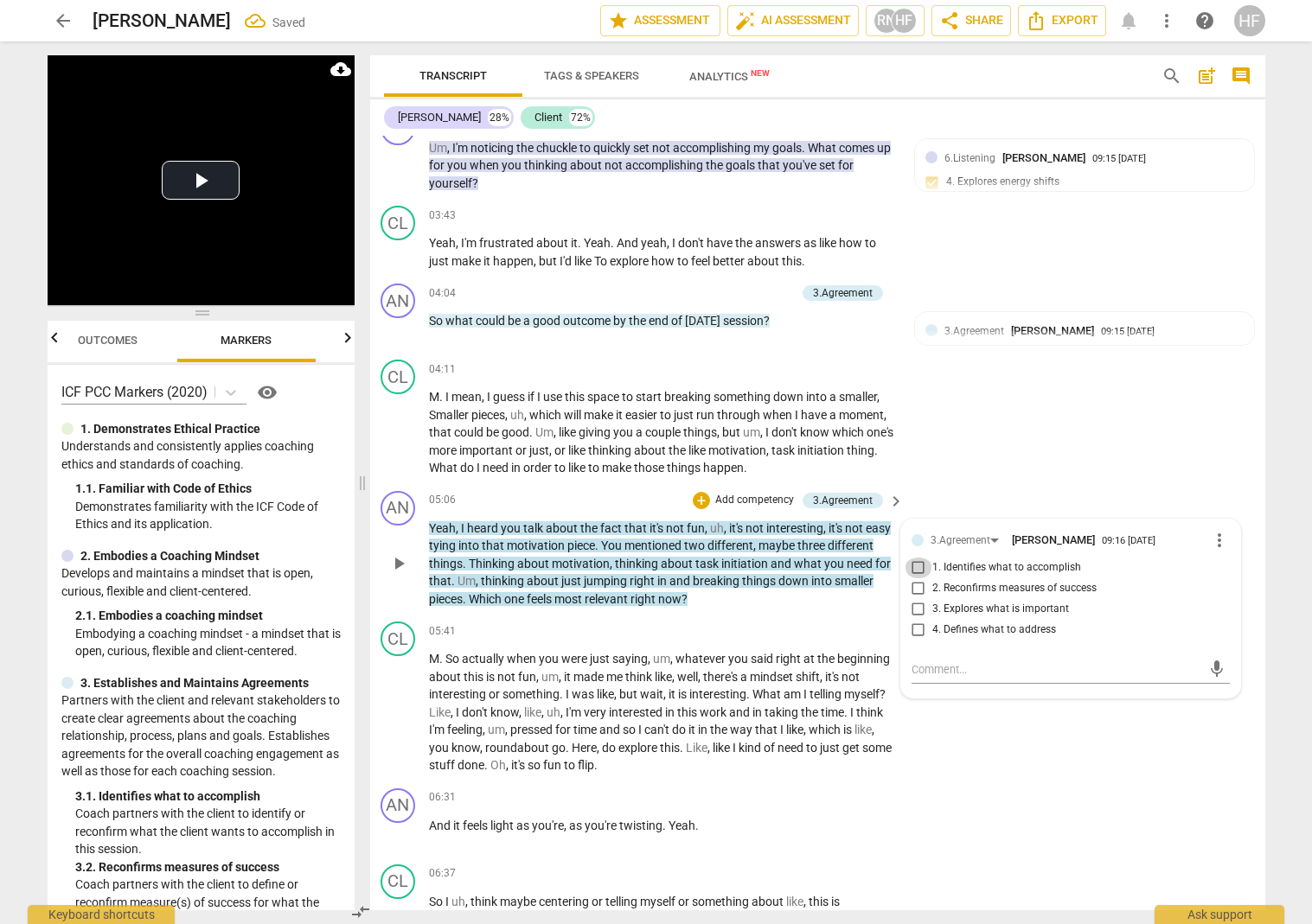
click at [924, 567] on input "1. Identifies what to accomplish" at bounding box center [917, 568] width 27 height 21
click at [699, 496] on div "+" at bounding box center [701, 500] width 17 height 17
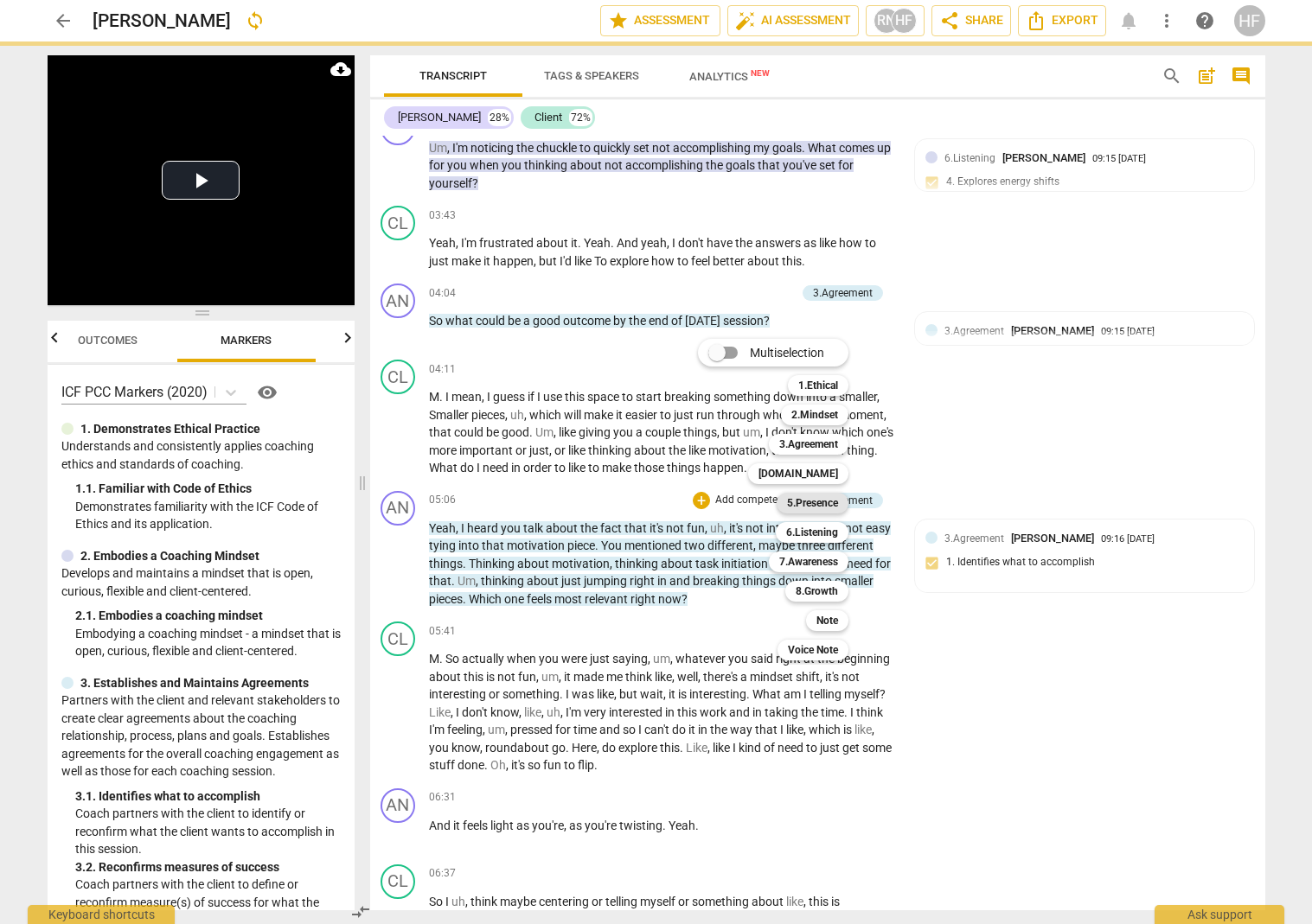
click at [820, 504] on b "5.Presence" at bounding box center [813, 503] width 51 height 21
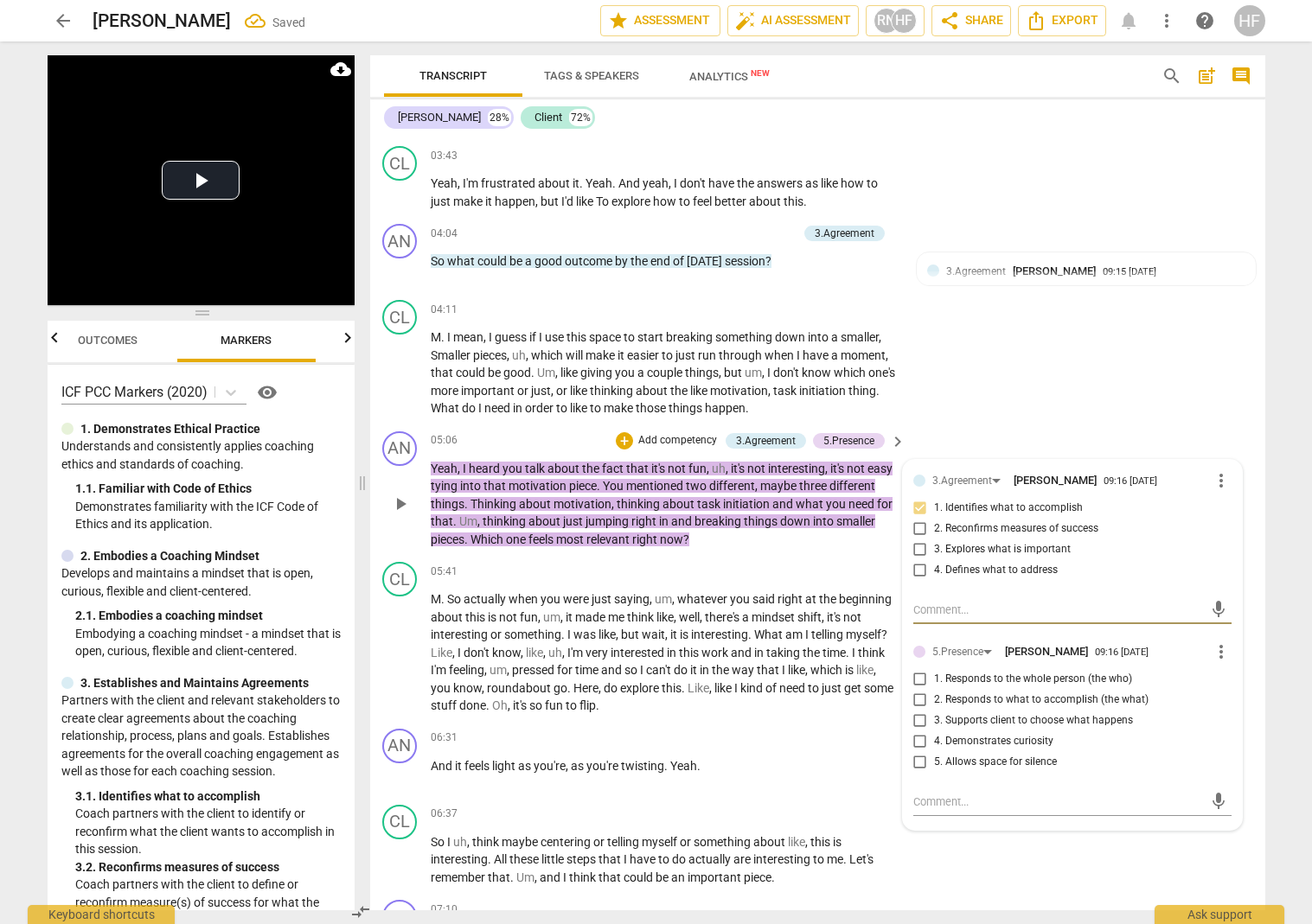
click at [925, 717] on input "3. Supports client to choose what happens" at bounding box center [919, 721] width 27 height 21
click at [915, 721] on input "3. Supports client to choose what happens" at bounding box center [919, 721] width 27 height 21
click at [1024, 654] on span "more_vert" at bounding box center [1221, 652] width 21 height 21
click at [1024, 672] on li "Delete" at bounding box center [1234, 683] width 59 height 33
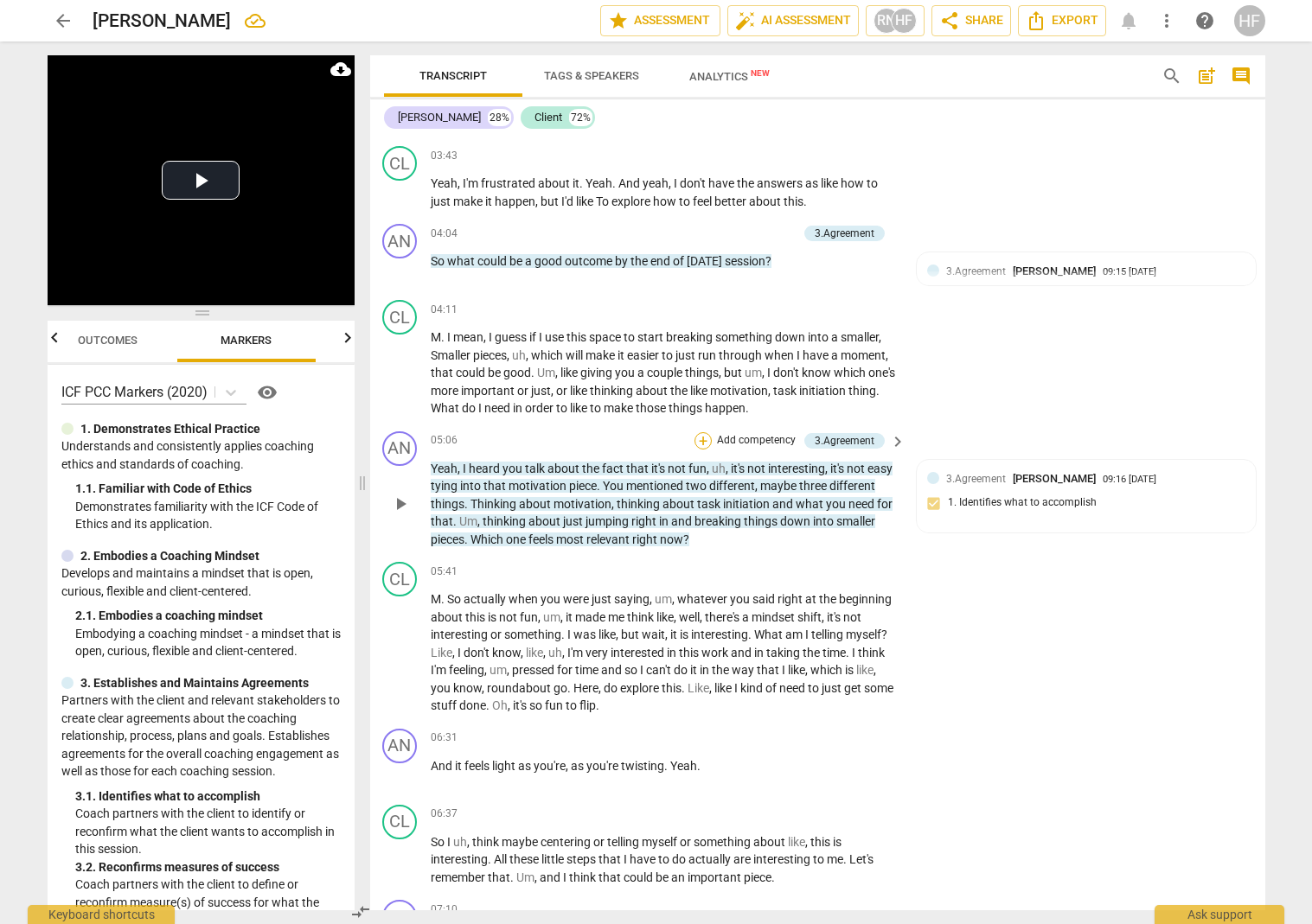
click at [700, 441] on div "+" at bounding box center [703, 441] width 17 height 17
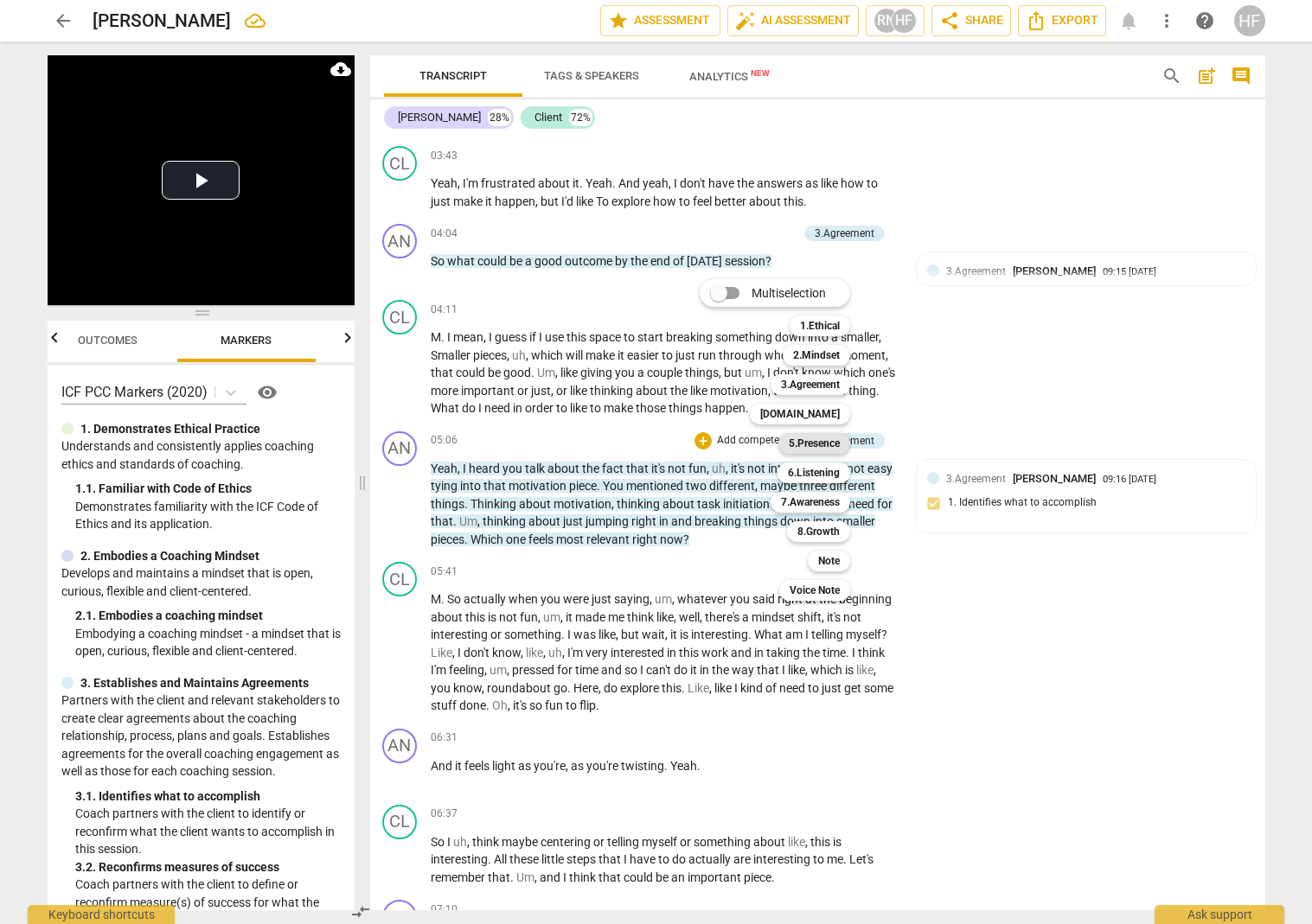
click at [831, 437] on b "5.Presence" at bounding box center [815, 444] width 51 height 21
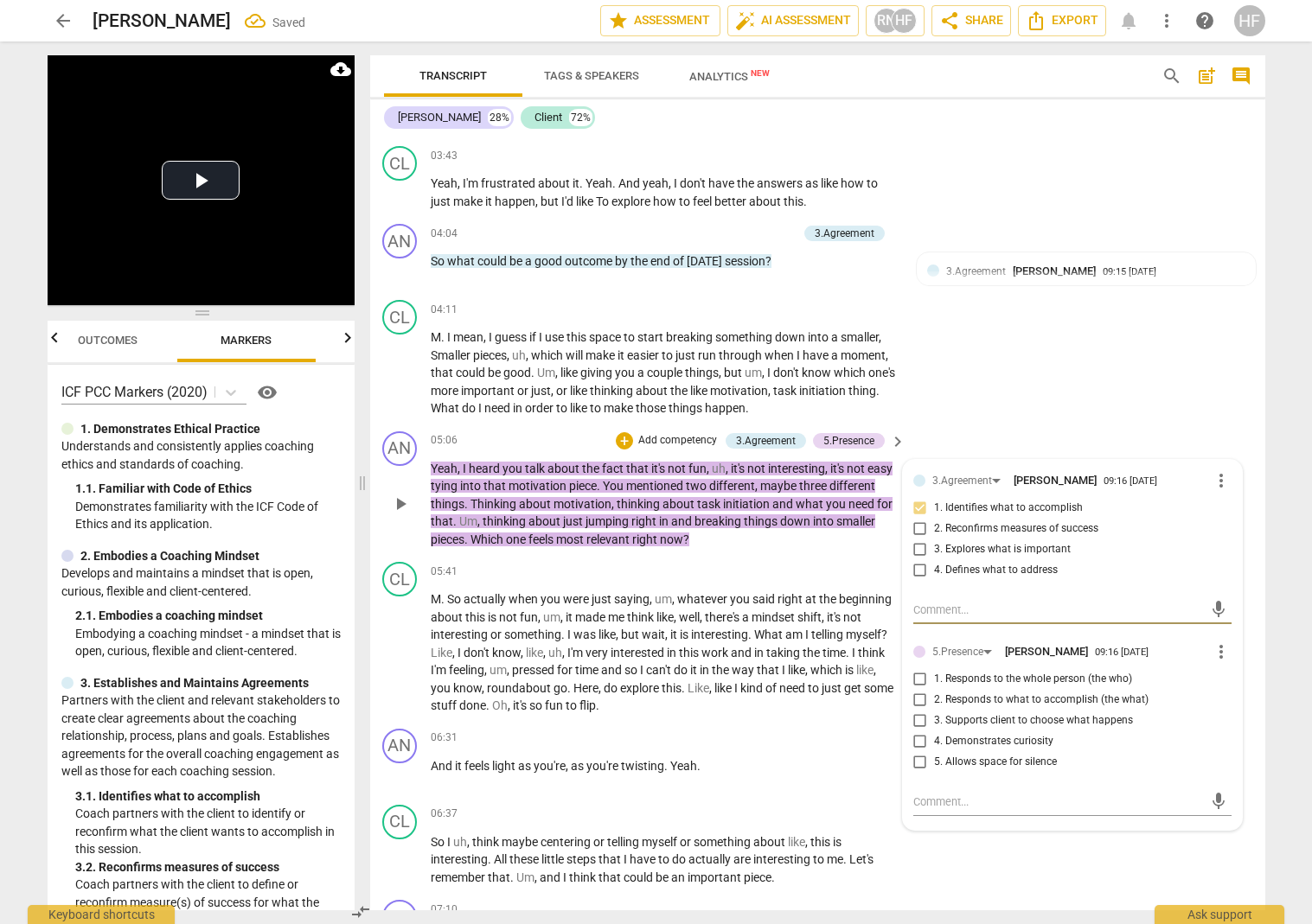
click at [923, 699] on input "2. Responds to what to accomplish (the what)" at bounding box center [919, 700] width 27 height 21
click at [922, 698] on input "2. Responds to what to accomplish (the what)" at bounding box center [919, 700] width 27 height 21
drag, startPoint x: 919, startPoint y: 717, endPoint x: 966, endPoint y: 785, distance: 82.7
click at [920, 718] on input "3. Supports client to choose what happens" at bounding box center [919, 721] width 27 height 21
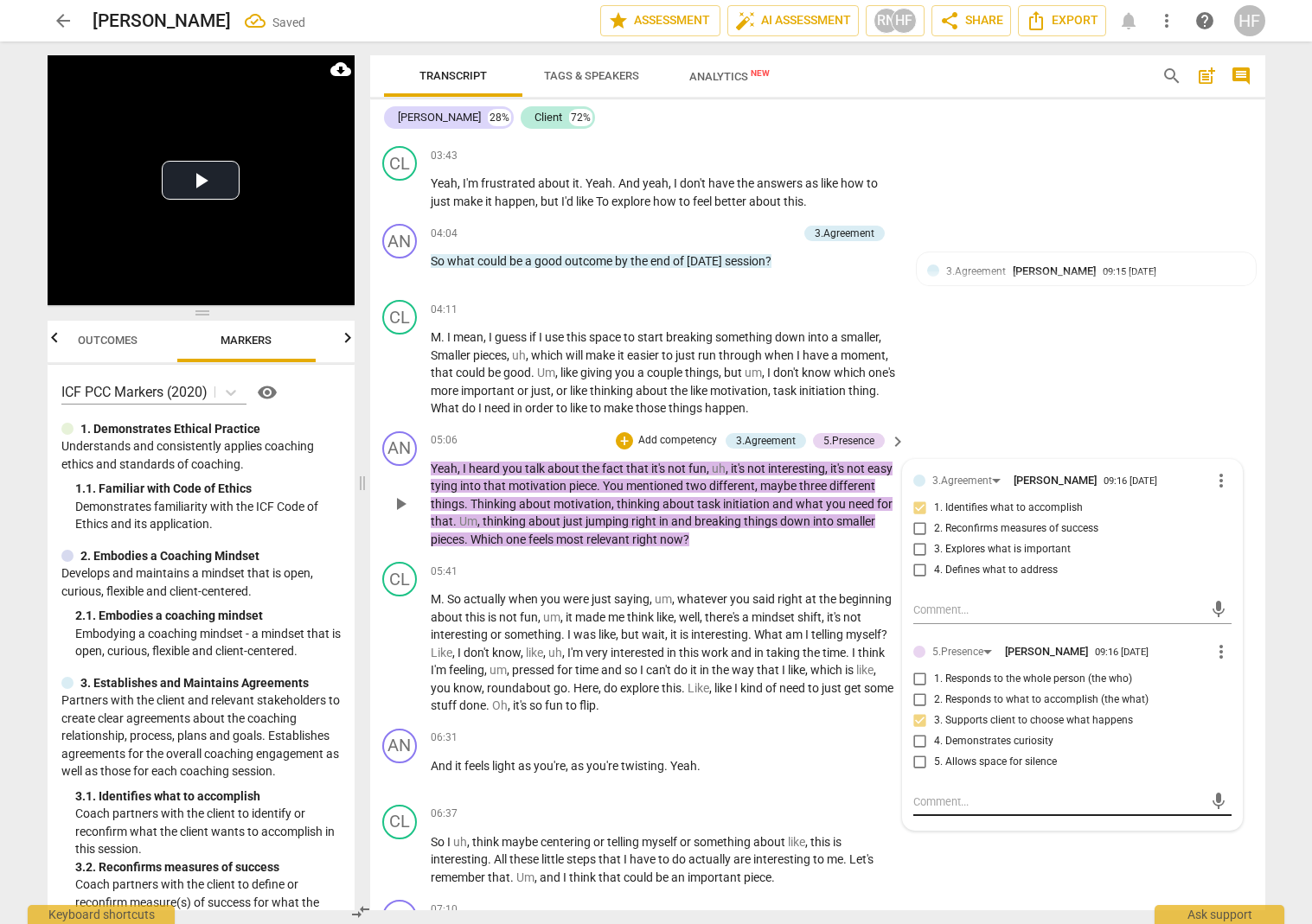
click at [956, 800] on textarea at bounding box center [1058, 801] width 291 height 16
paste textarea "The partnership includes actively inviting and allowing the client to choose wh…"
drag, startPoint x: 1028, startPoint y: 835, endPoint x: 1018, endPoint y: 820, distance: 18.0
click at [1018, 820] on textarea "The partnership includes actively inviting and allowing the client to choose wh…" at bounding box center [1058, 818] width 291 height 49
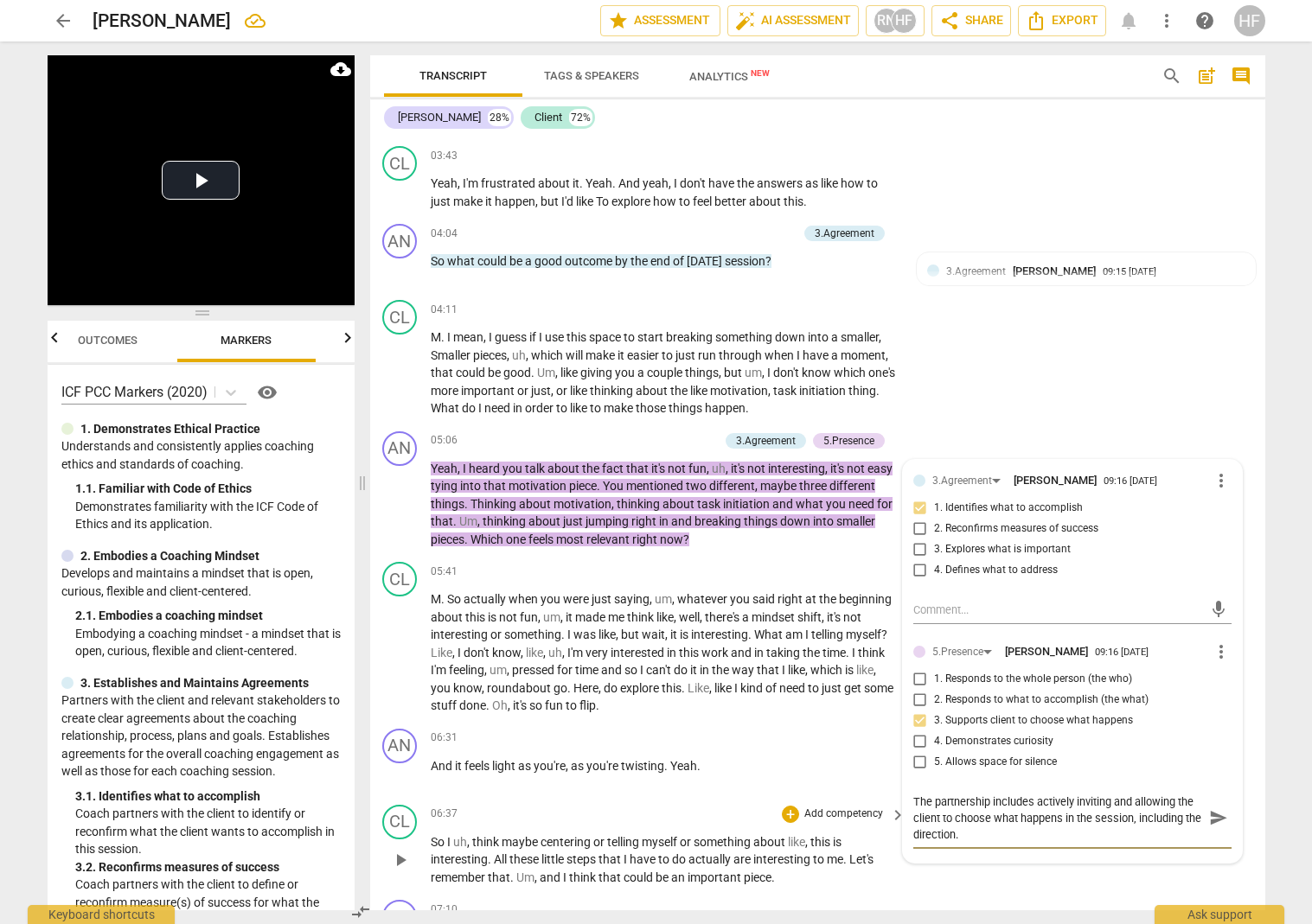
scroll to position [0, 0]
click at [1024, 817] on span "send" at bounding box center [1219, 818] width 19 height 19
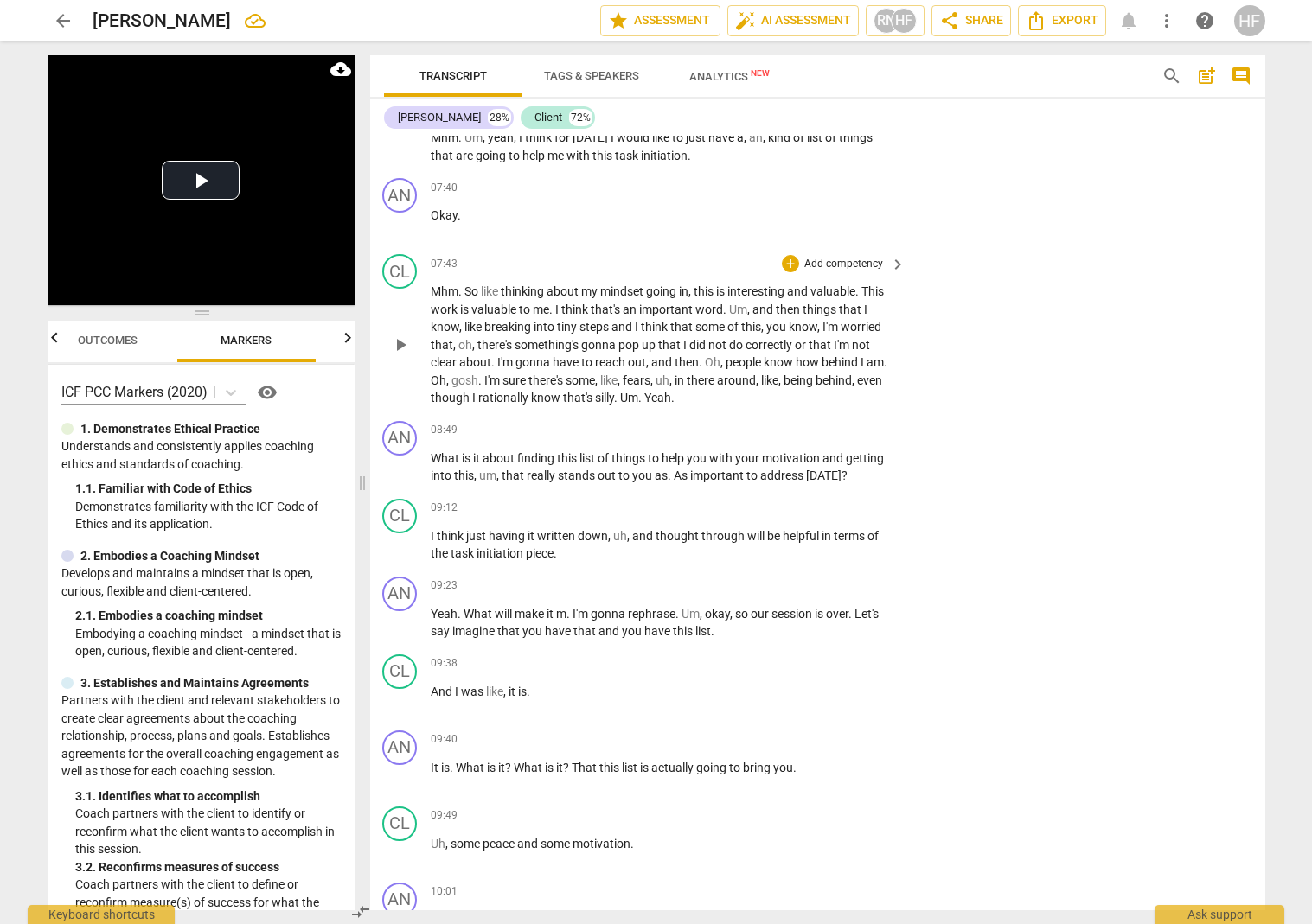
scroll to position [683, 1]
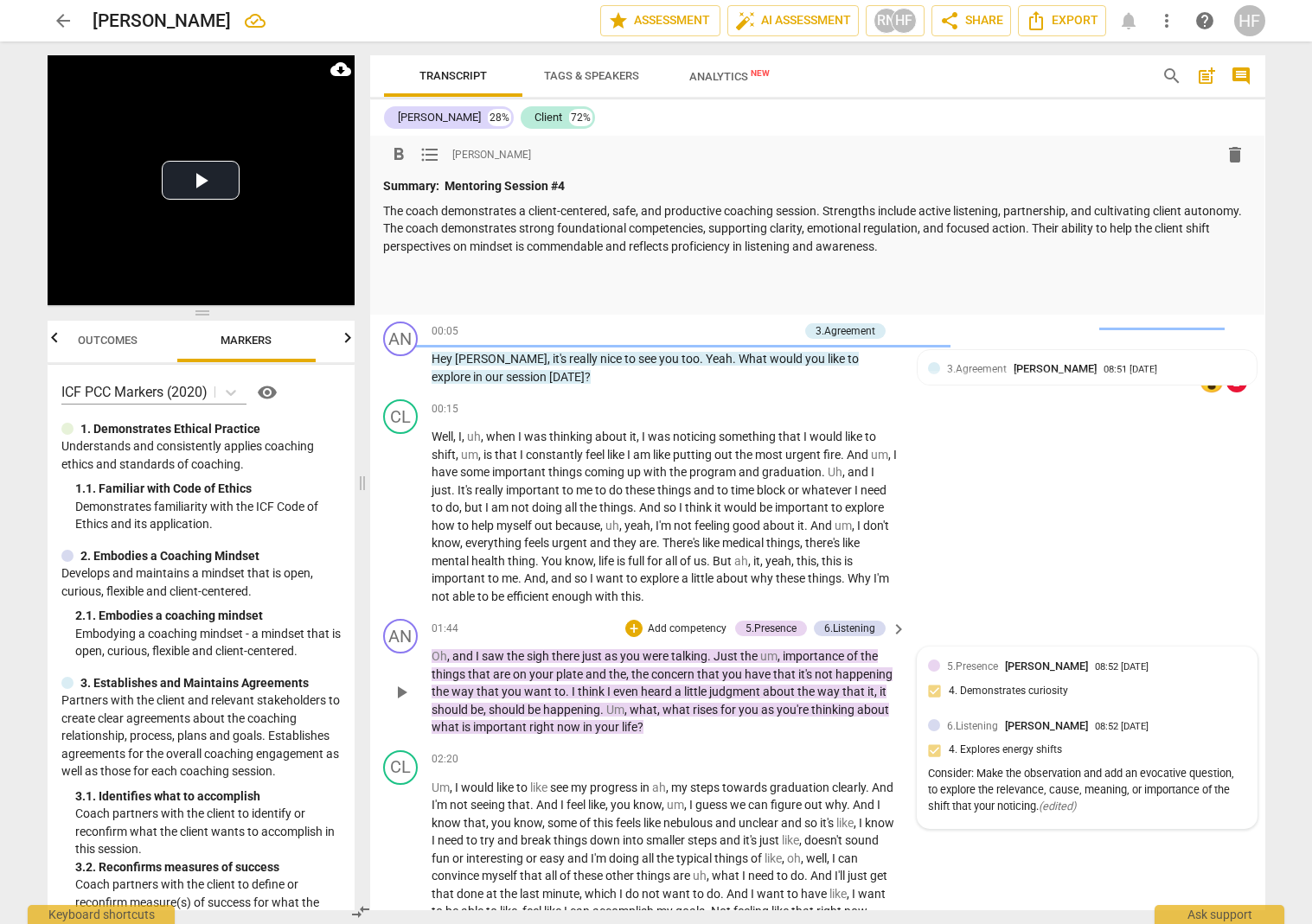
click at [492, 287] on p at bounding box center [816, 295] width 867 height 18
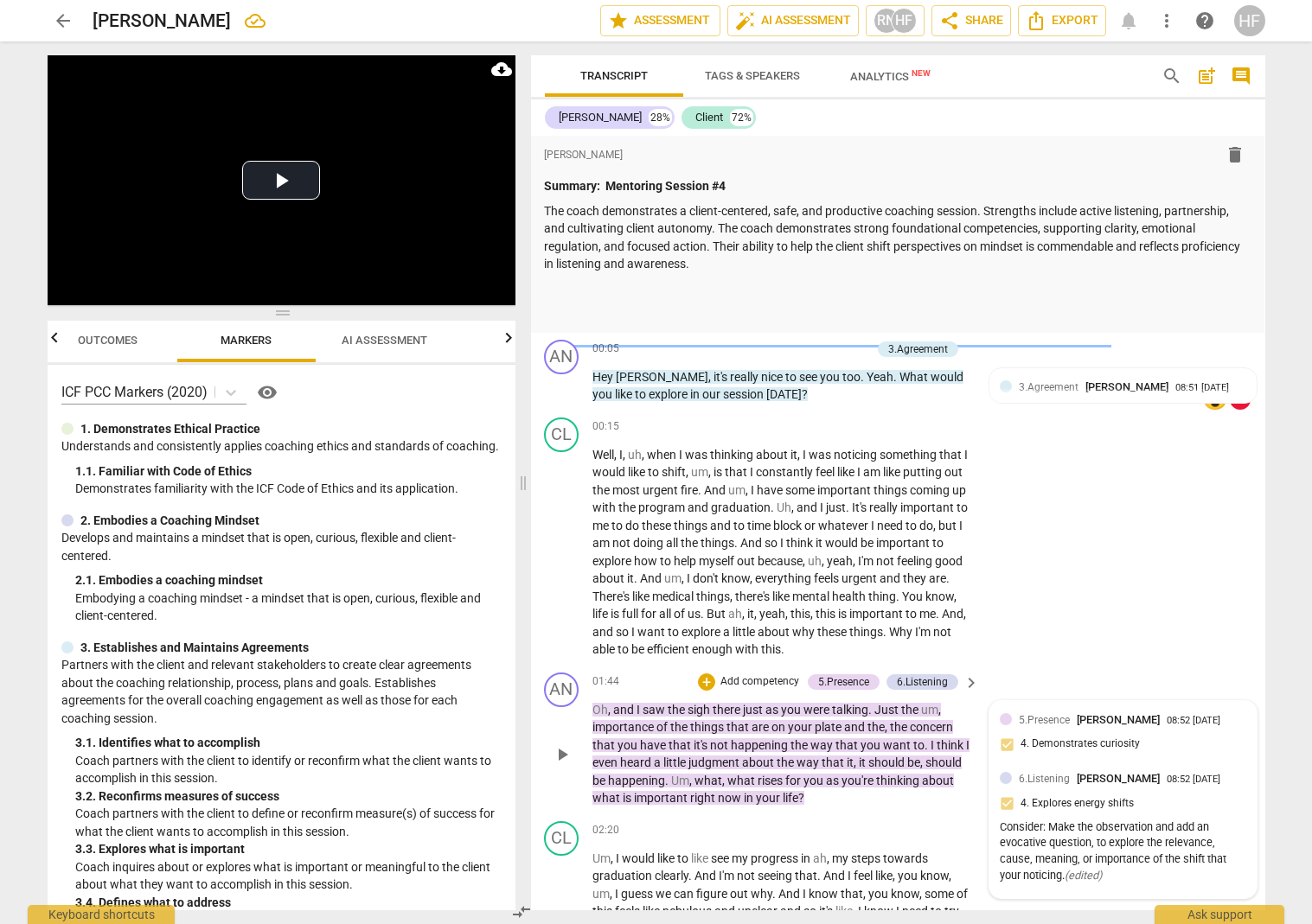
drag, startPoint x: 366, startPoint y: 481, endPoint x: 472, endPoint y: 408, distance: 128.7
click at [528, 477] on span at bounding box center [523, 482] width 10 height 882
click at [389, 343] on span "AI Assessment" at bounding box center [384, 341] width 86 height 13
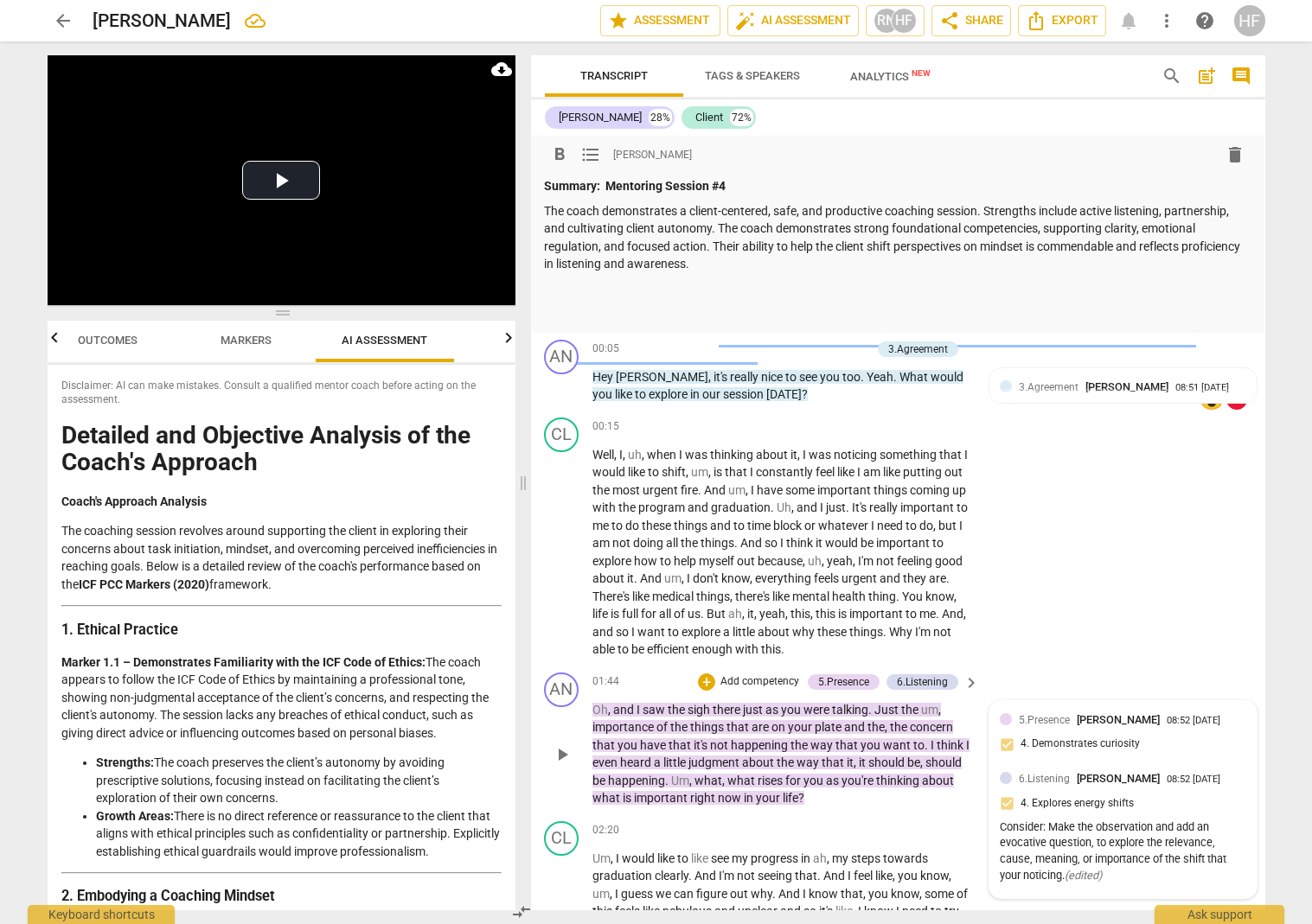
click at [560, 311] on p at bounding box center [897, 312] width 707 height 18
drag, startPoint x: 693, startPoint y: 311, endPoint x: 513, endPoint y: 314, distance: 180.0
click at [513, 314] on div "Play Video move_up Play Current Time 00:00 / Duration Time 24:08 Progress : 0.0…" at bounding box center [656, 482] width 1245 height 882
click at [559, 157] on span "format_bold" at bounding box center [561, 155] width 21 height 21
click at [698, 315] on p "Areas for Development:" at bounding box center [898, 312] width 707 height 18
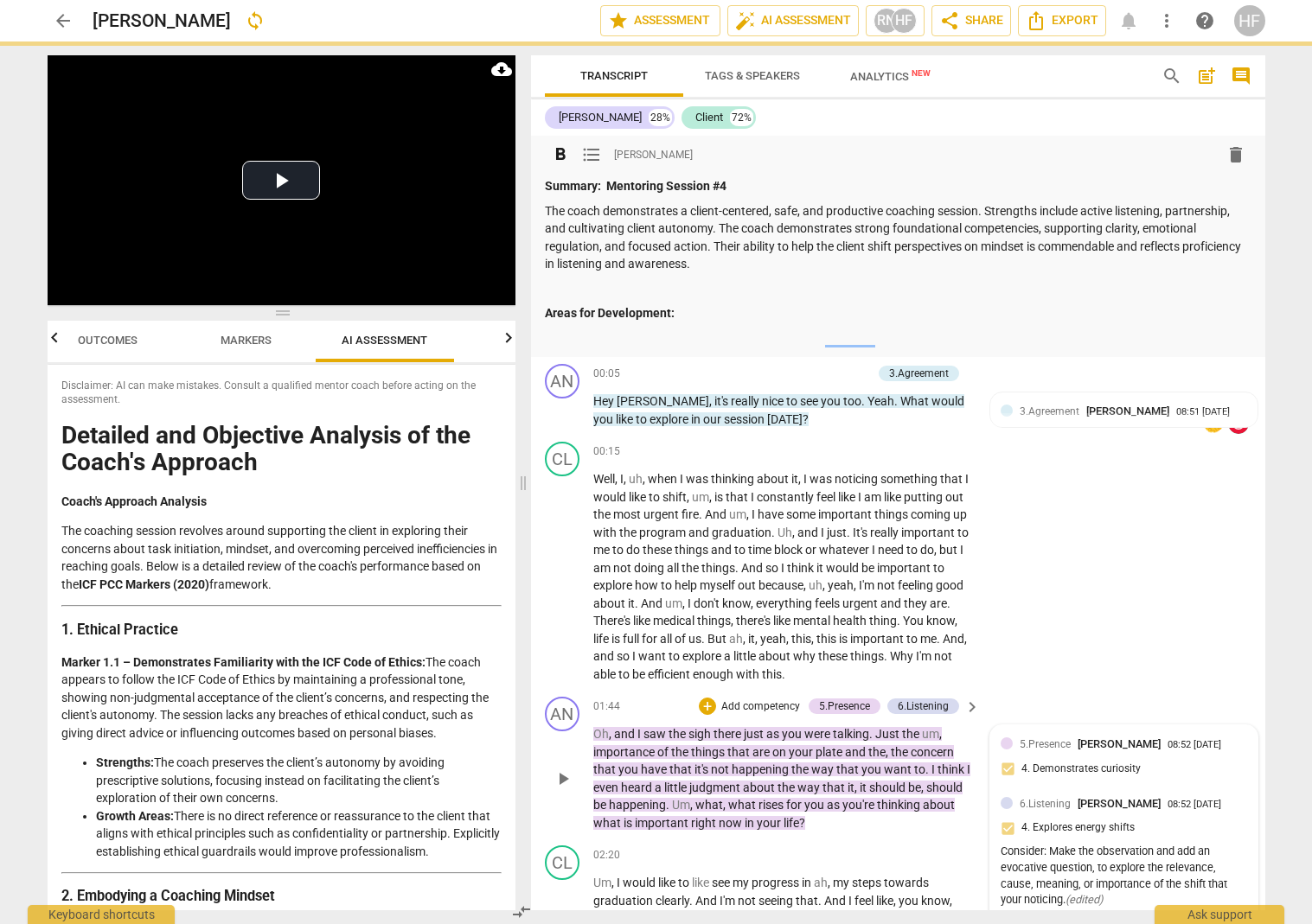
click at [119, 340] on span "Outcomes" at bounding box center [107, 341] width 59 height 13
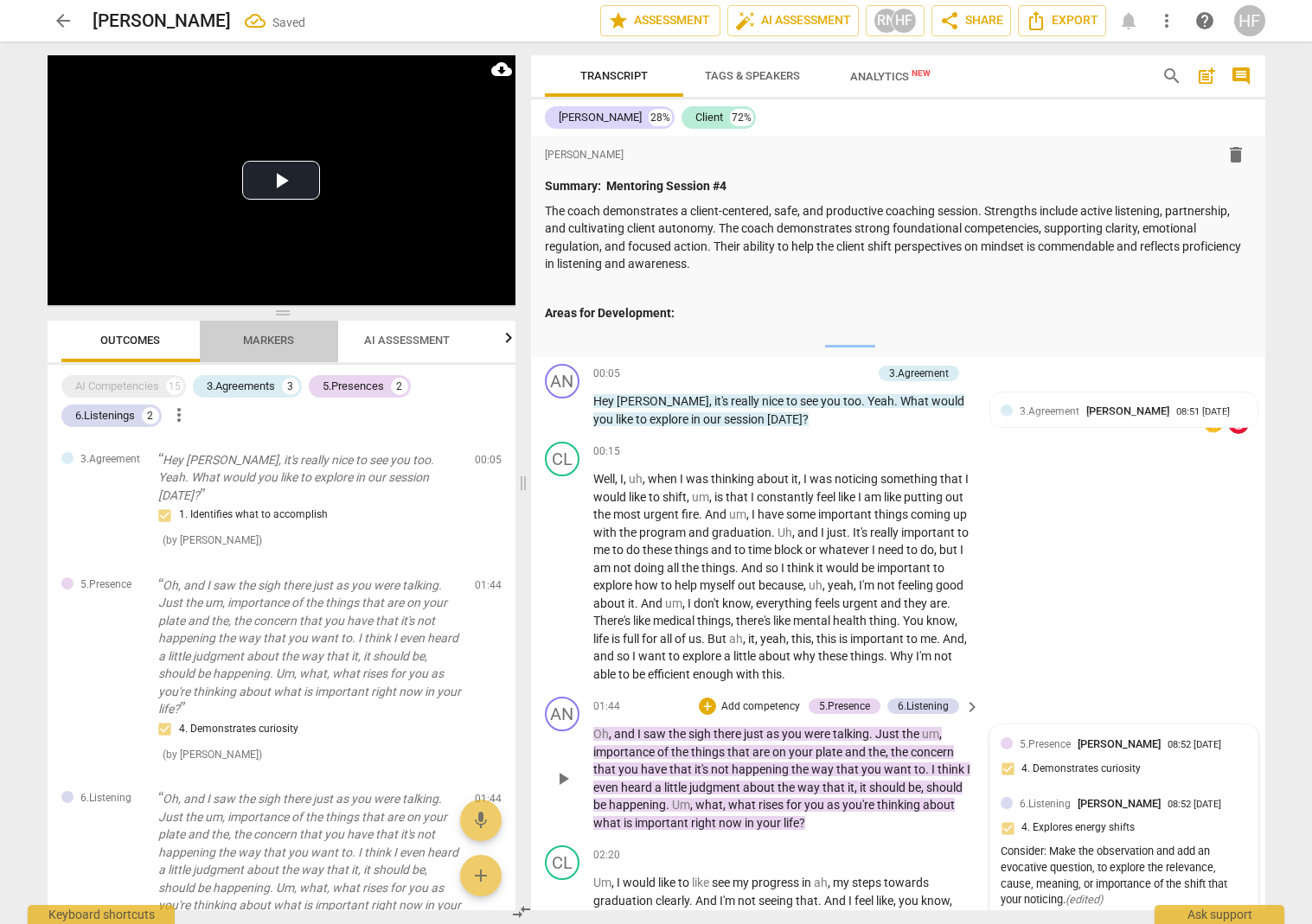
click at [279, 342] on span "Markers" at bounding box center [268, 341] width 51 height 13
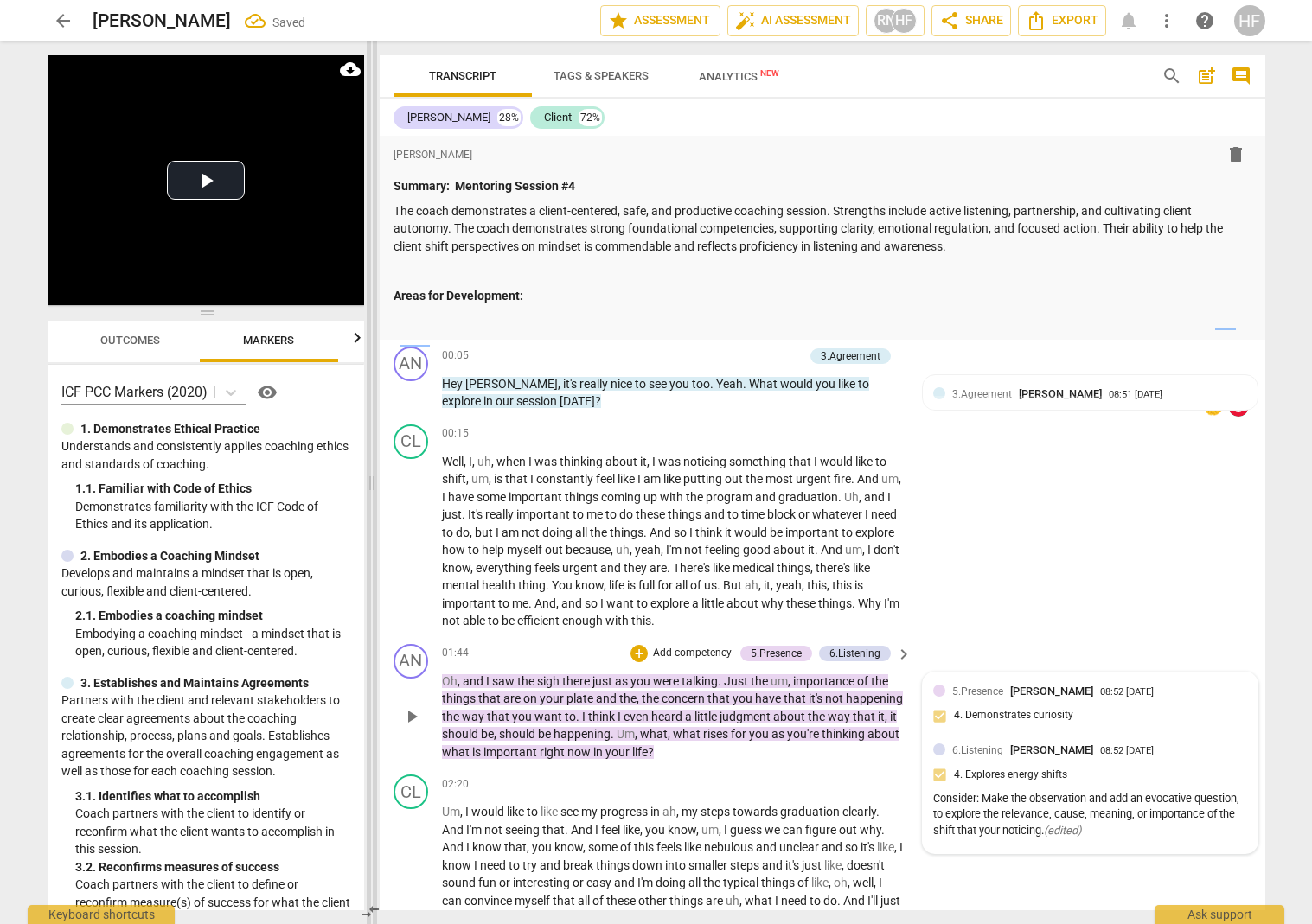
drag, startPoint x: 523, startPoint y: 488, endPoint x: 372, endPoint y: 494, distance: 151.1
click at [372, 494] on span at bounding box center [371, 482] width 10 height 882
